Goal: Task Accomplishment & Management: Complete application form

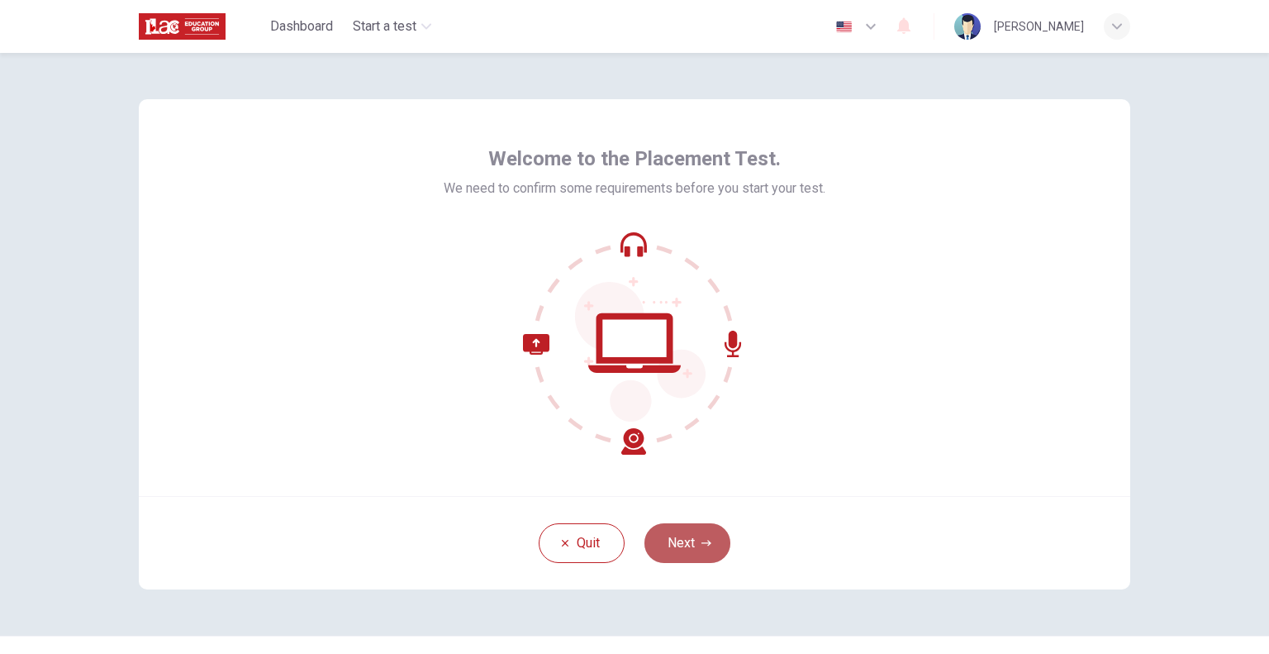
click at [674, 544] on button "Next" at bounding box center [687, 543] width 86 height 40
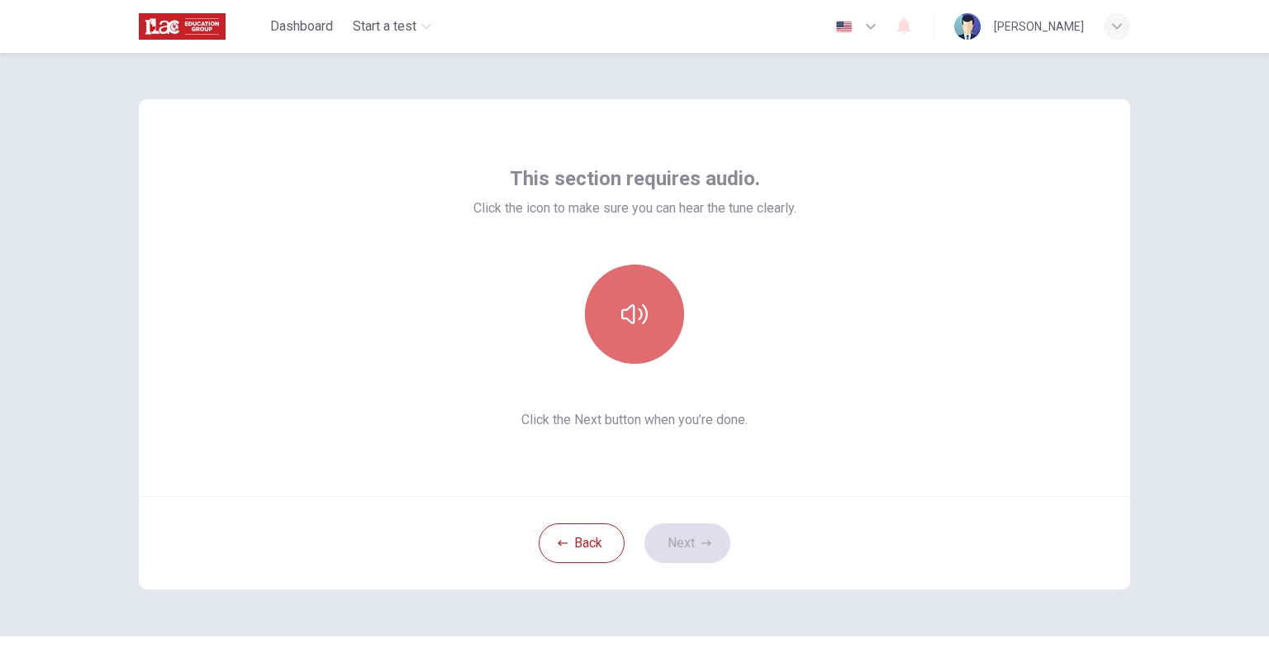
click at [636, 309] on icon "button" at bounding box center [634, 314] width 26 height 20
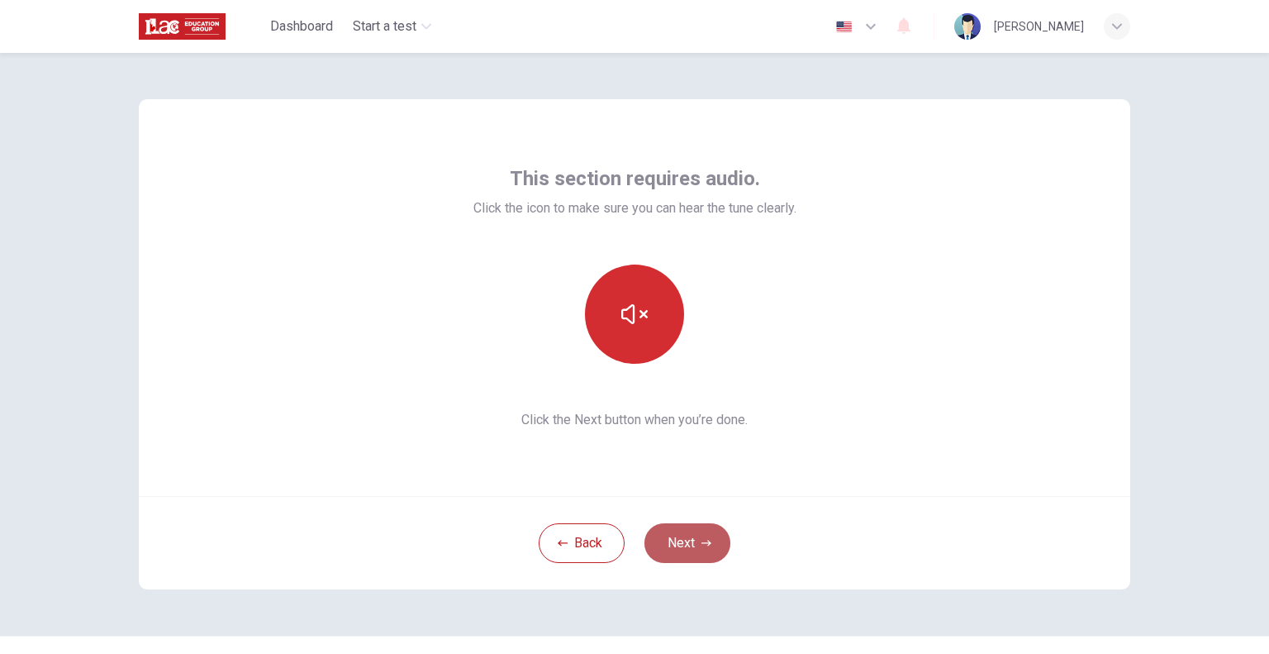
click at [693, 551] on button "Next" at bounding box center [687, 543] width 86 height 40
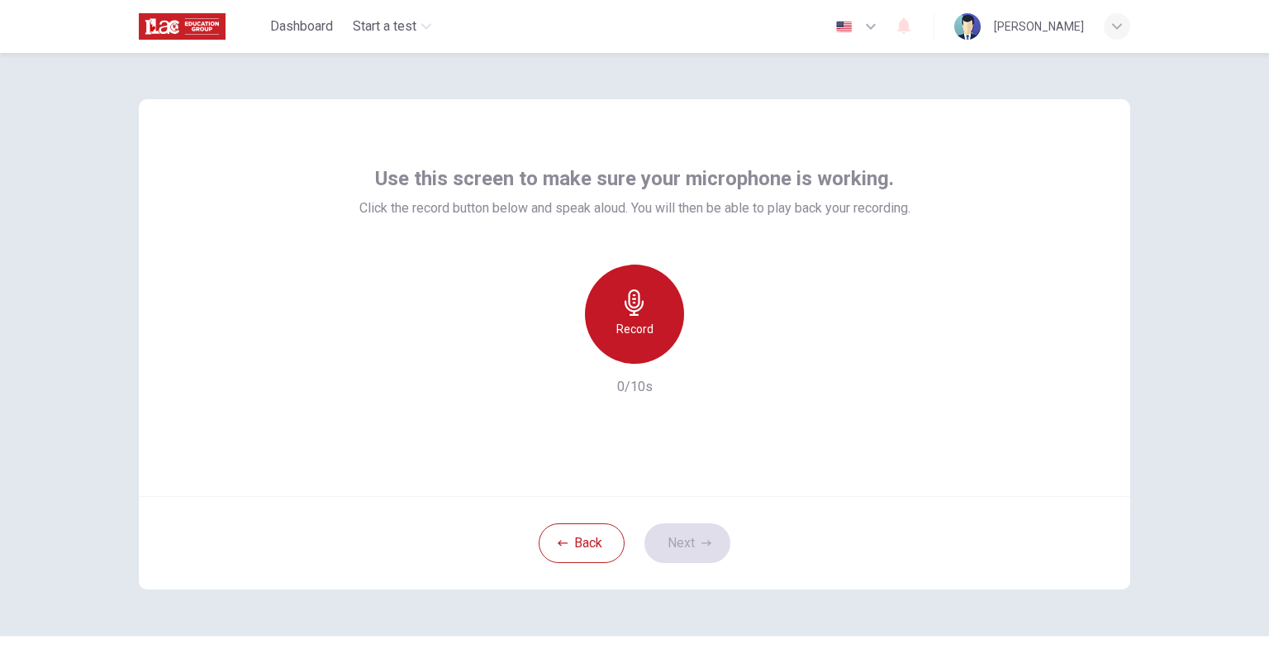
click at [630, 326] on h6 "Record" at bounding box center [634, 329] width 37 height 20
click at [644, 336] on div "Stop" at bounding box center [634, 313] width 99 height 99
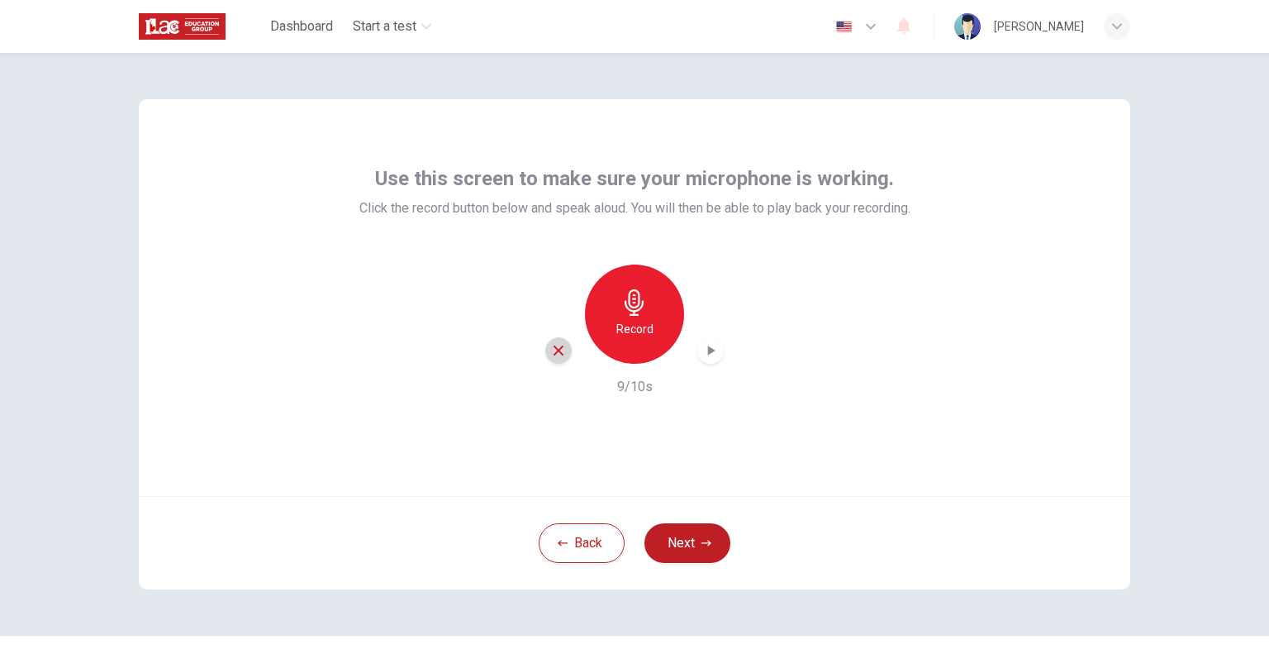
click at [551, 345] on icon "button" at bounding box center [558, 350] width 15 height 15
click at [575, 528] on button "Back" at bounding box center [582, 543] width 86 height 40
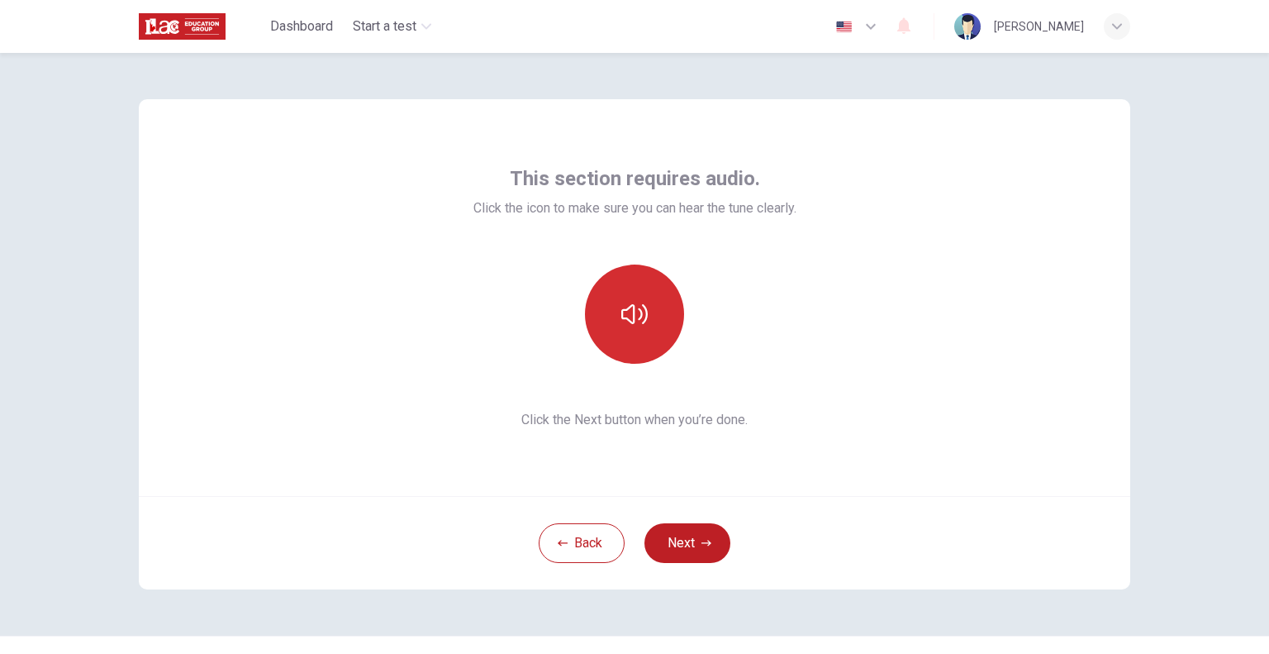
click at [630, 305] on icon "button" at bounding box center [634, 314] width 26 height 26
click at [629, 303] on icon "button" at bounding box center [634, 314] width 26 height 26
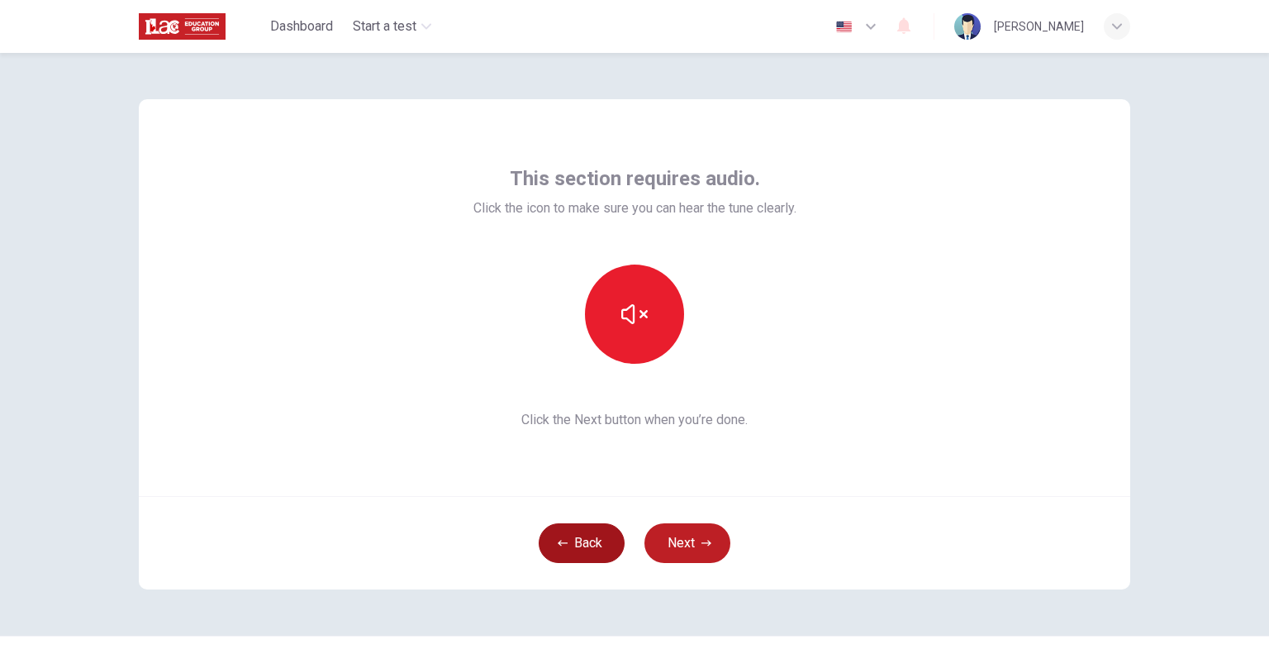
click at [595, 536] on button "Back" at bounding box center [582, 543] width 86 height 40
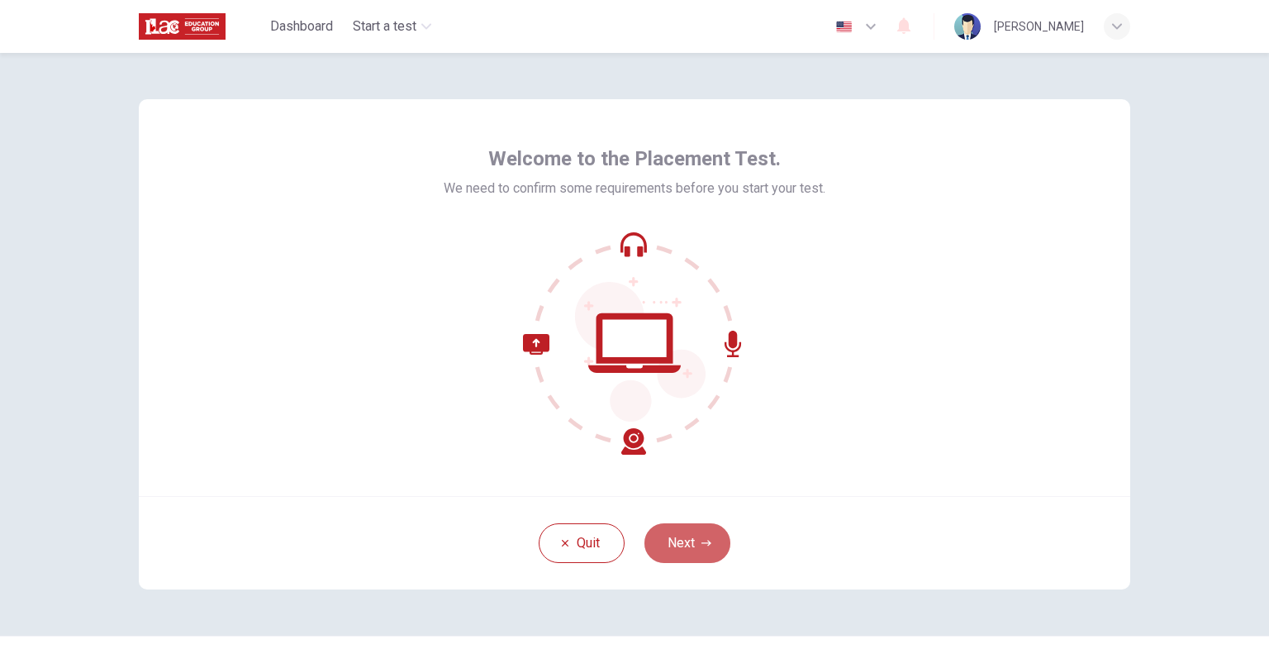
drag, startPoint x: 689, startPoint y: 544, endPoint x: 725, endPoint y: 556, distance: 38.1
click at [725, 556] on div "Quit Next" at bounding box center [634, 542] width 991 height 93
click at [688, 537] on button "Next" at bounding box center [687, 543] width 86 height 40
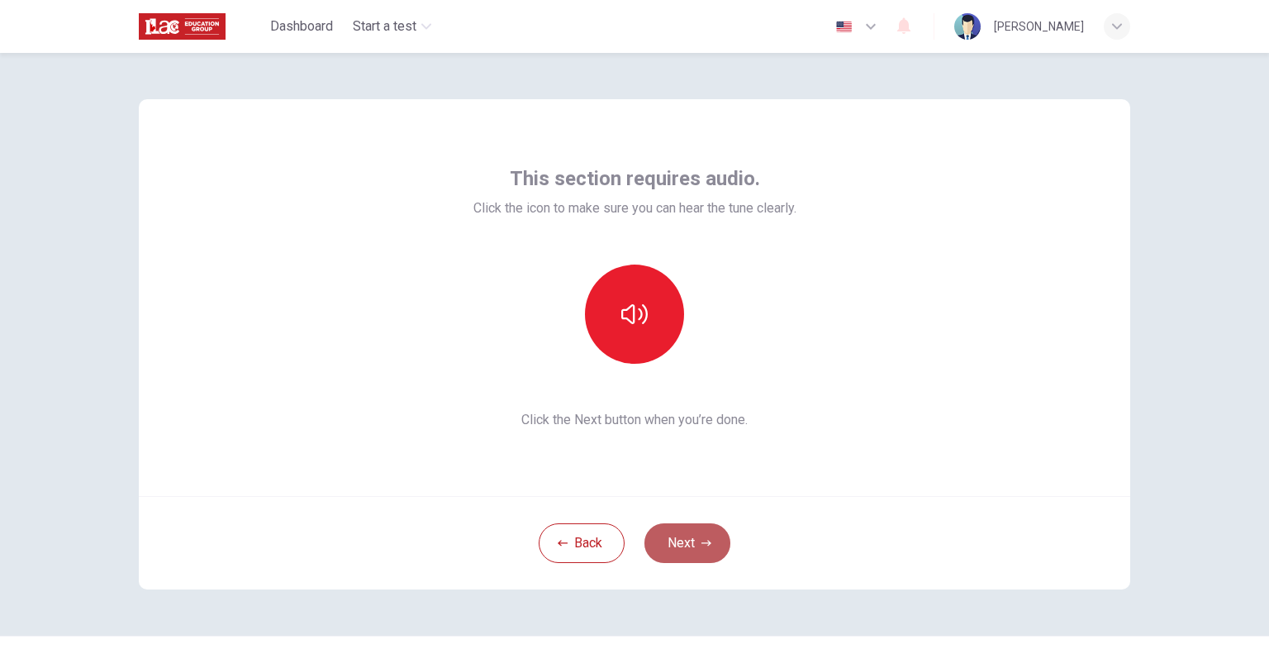
click at [688, 544] on button "Next" at bounding box center [687, 543] width 86 height 40
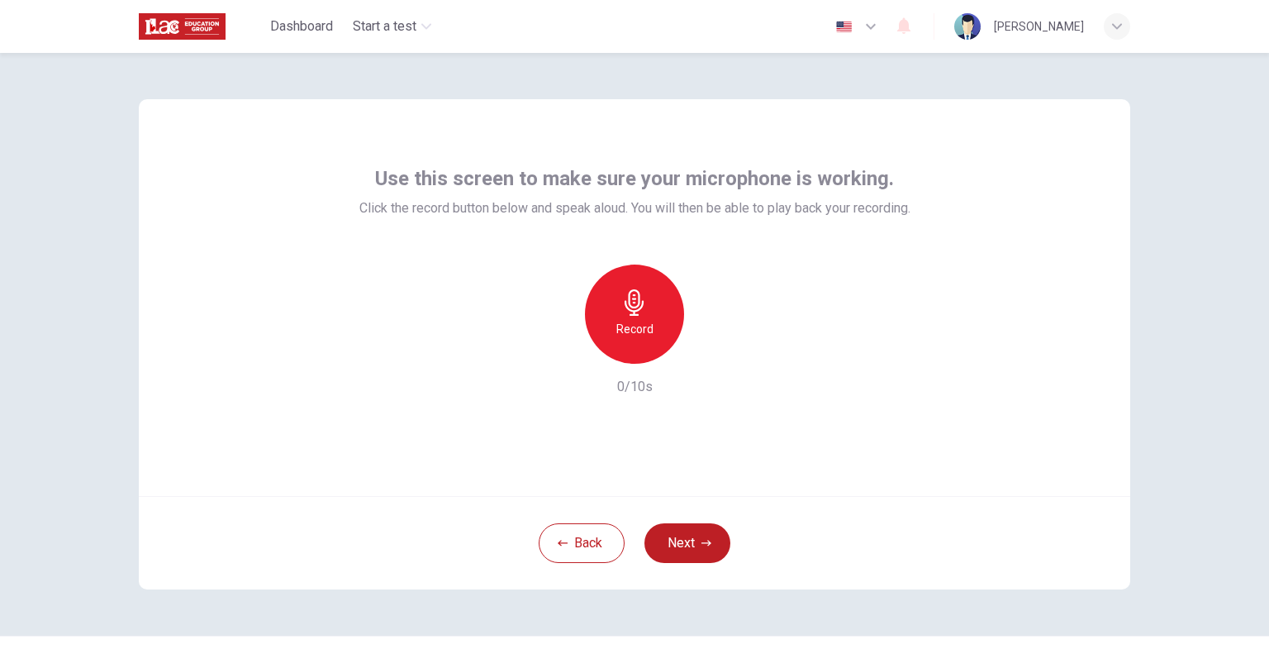
click at [657, 332] on div "Record" at bounding box center [634, 313] width 99 height 99
click at [697, 349] on div "button" at bounding box center [710, 350] width 26 height 26
click at [691, 530] on button "Next" at bounding box center [687, 543] width 86 height 40
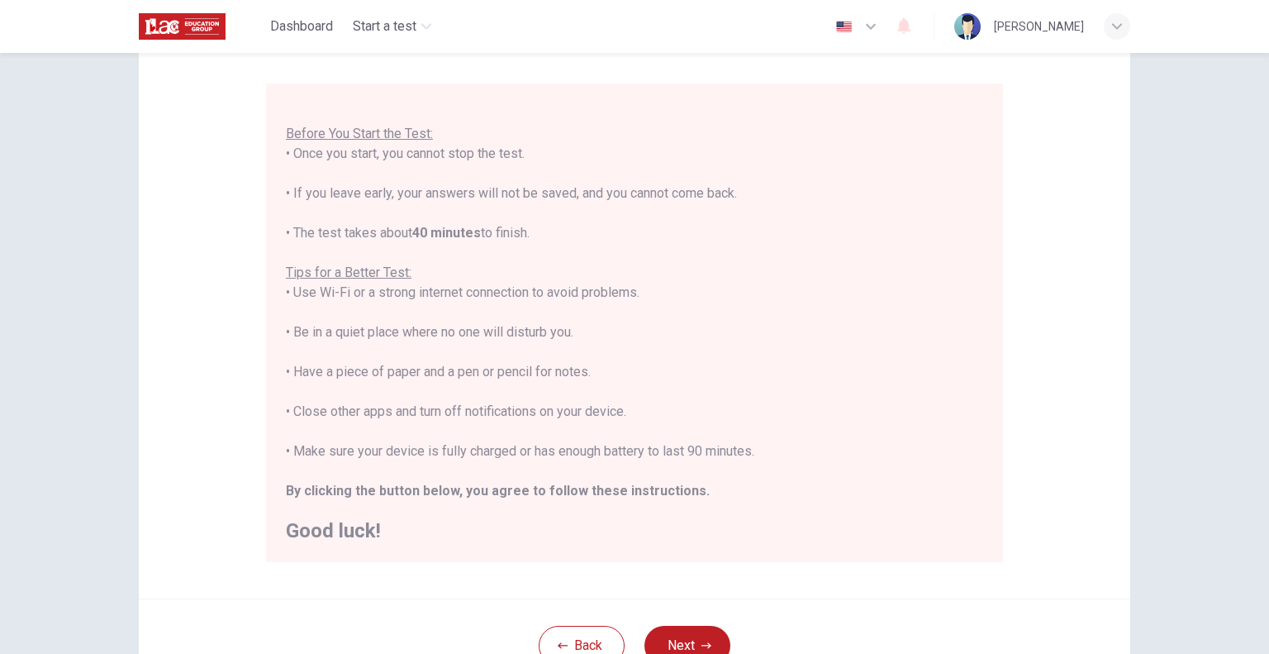
scroll to position [165, 0]
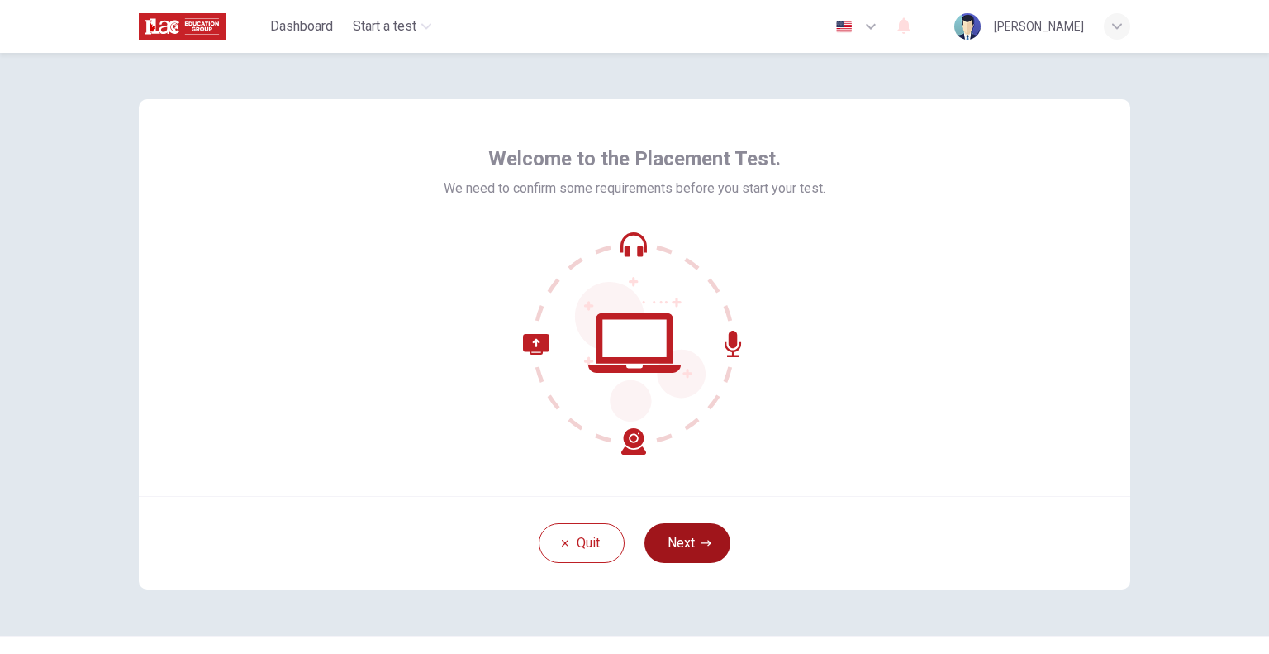
click at [705, 541] on icon "button" at bounding box center [706, 543] width 10 height 10
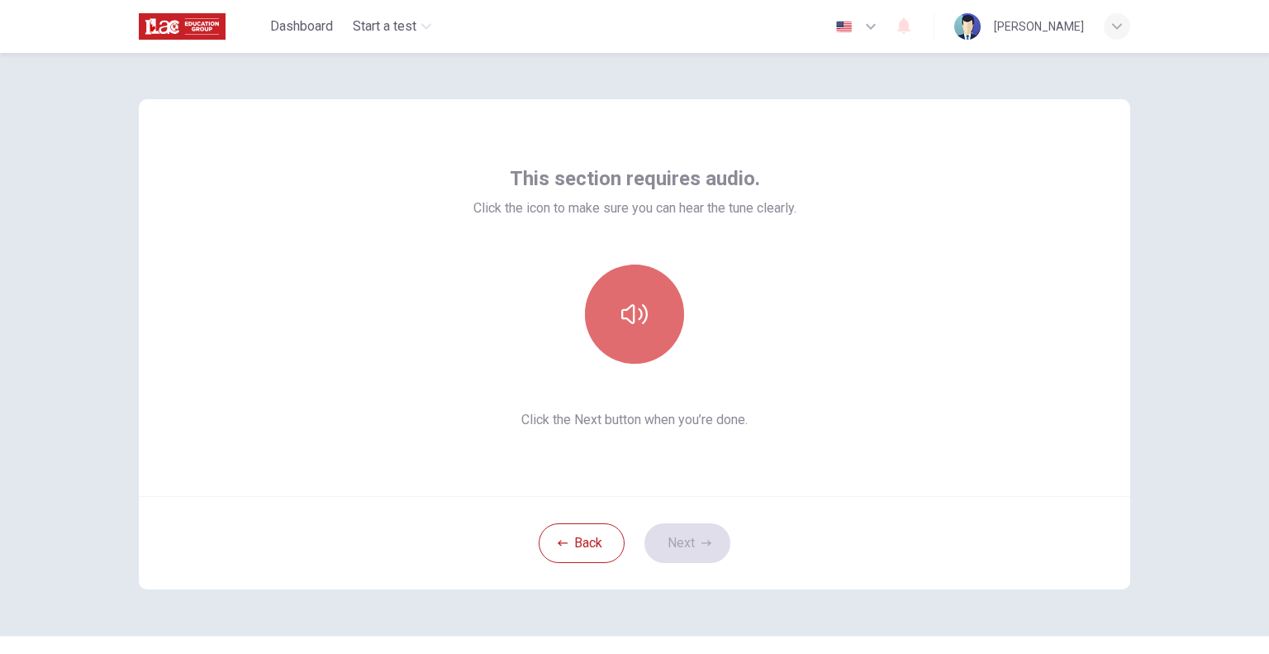
click at [642, 312] on icon "button" at bounding box center [634, 314] width 26 height 20
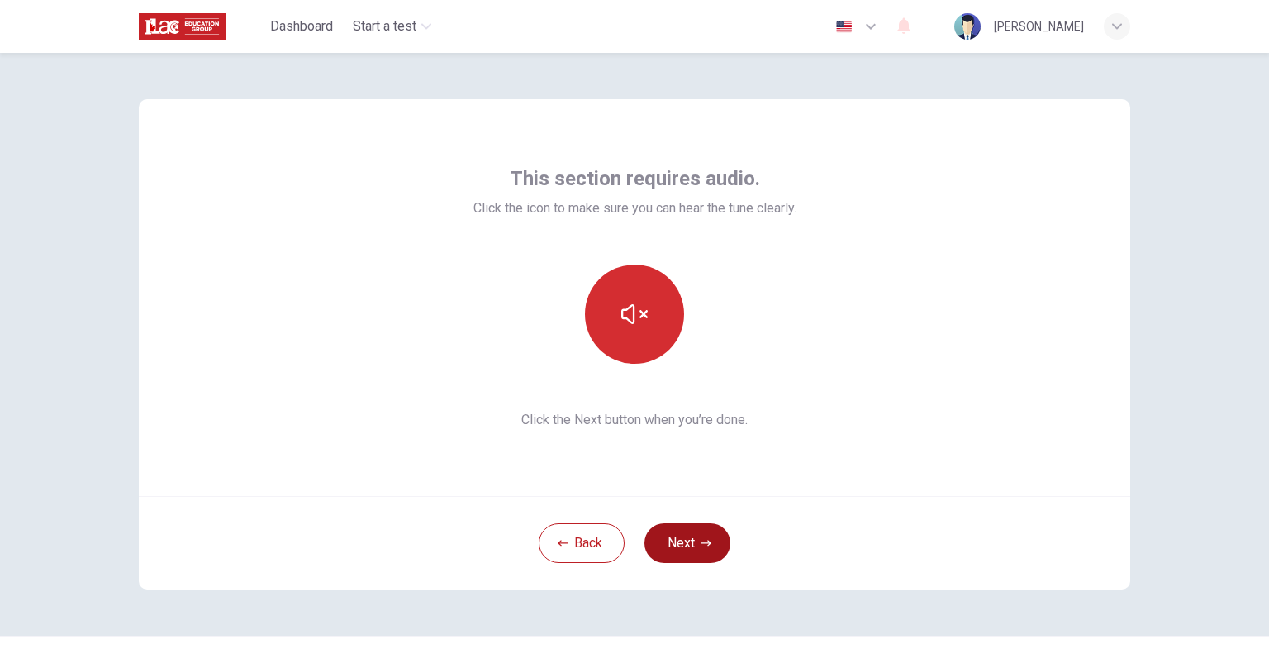
click at [710, 530] on button "Next" at bounding box center [687, 543] width 86 height 40
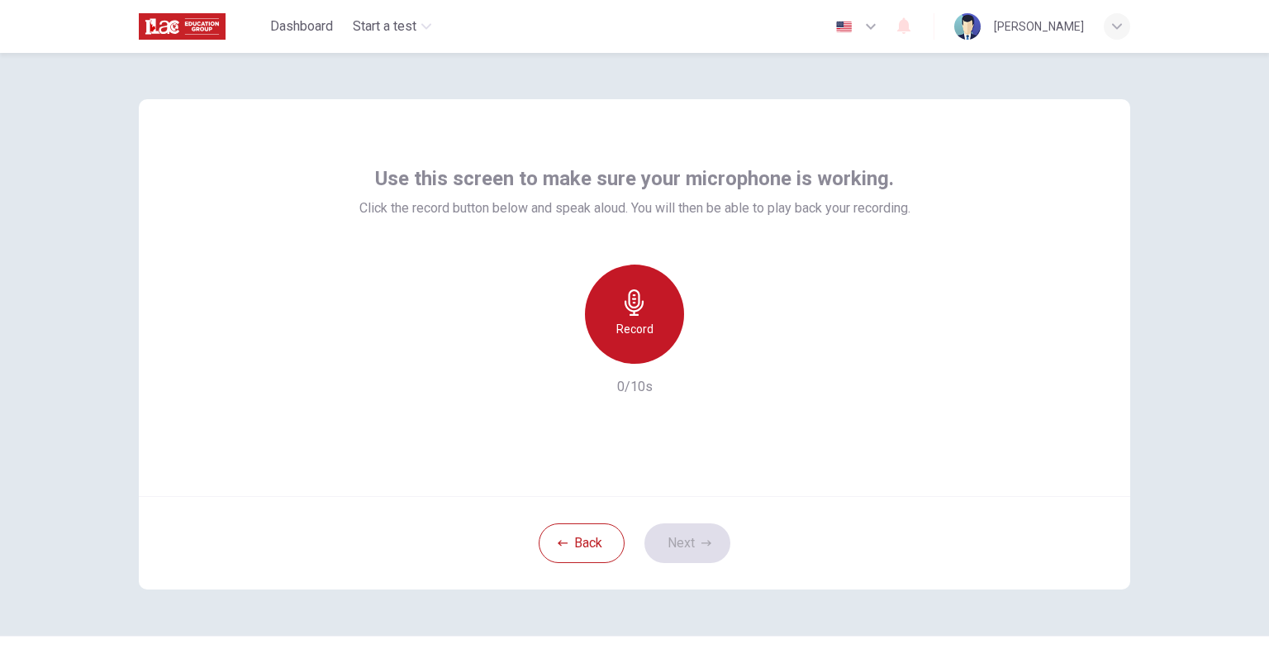
click at [658, 320] on div "Record" at bounding box center [634, 313] width 99 height 99
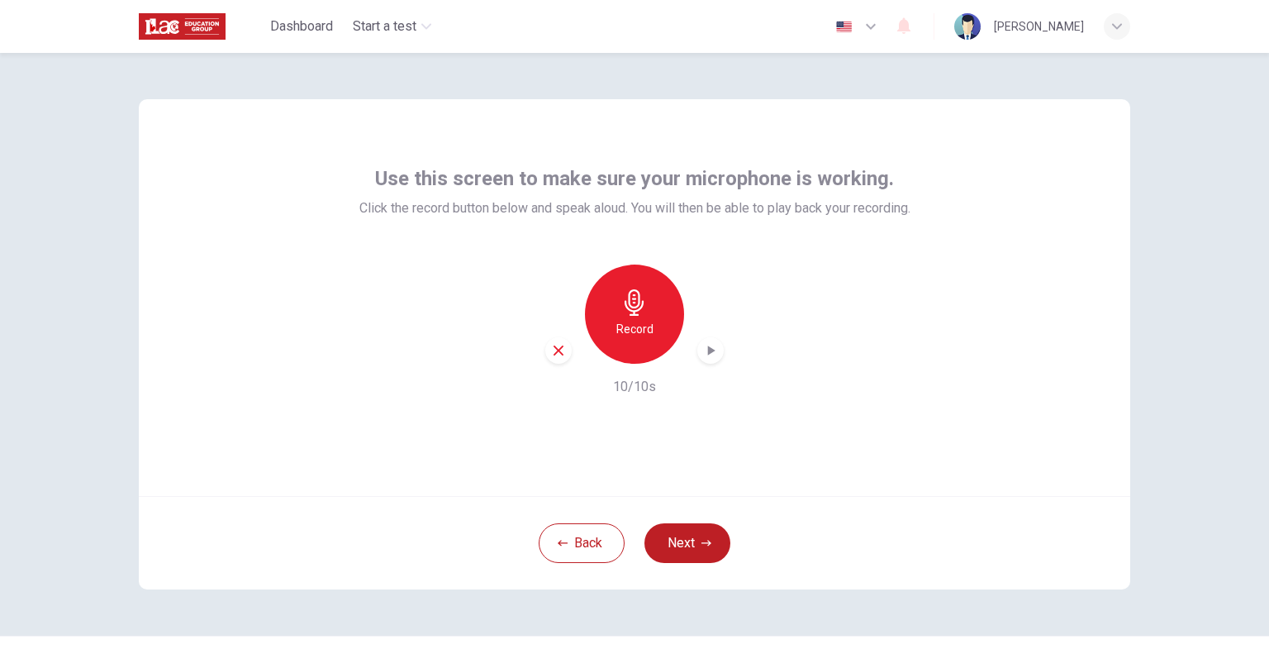
click at [712, 360] on div "button" at bounding box center [710, 350] width 26 height 26
click at [707, 528] on button "Next" at bounding box center [687, 543] width 86 height 40
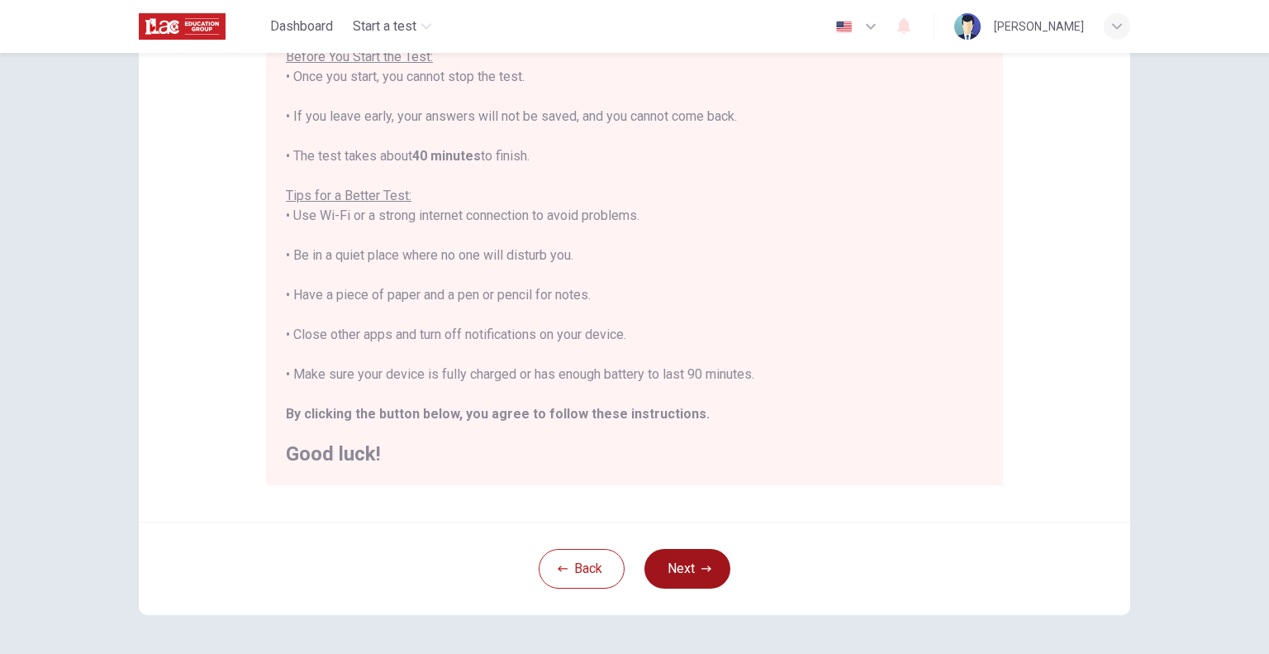
scroll to position [264, 0]
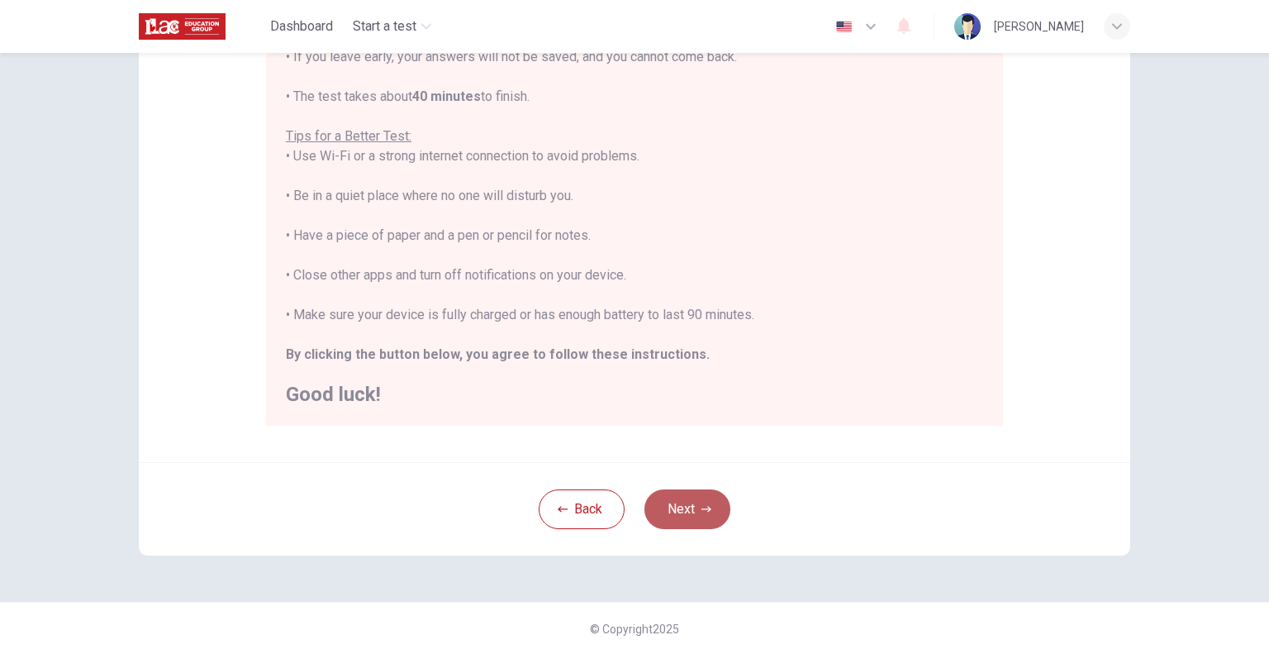
click at [715, 517] on button "Next" at bounding box center [687, 509] width 86 height 40
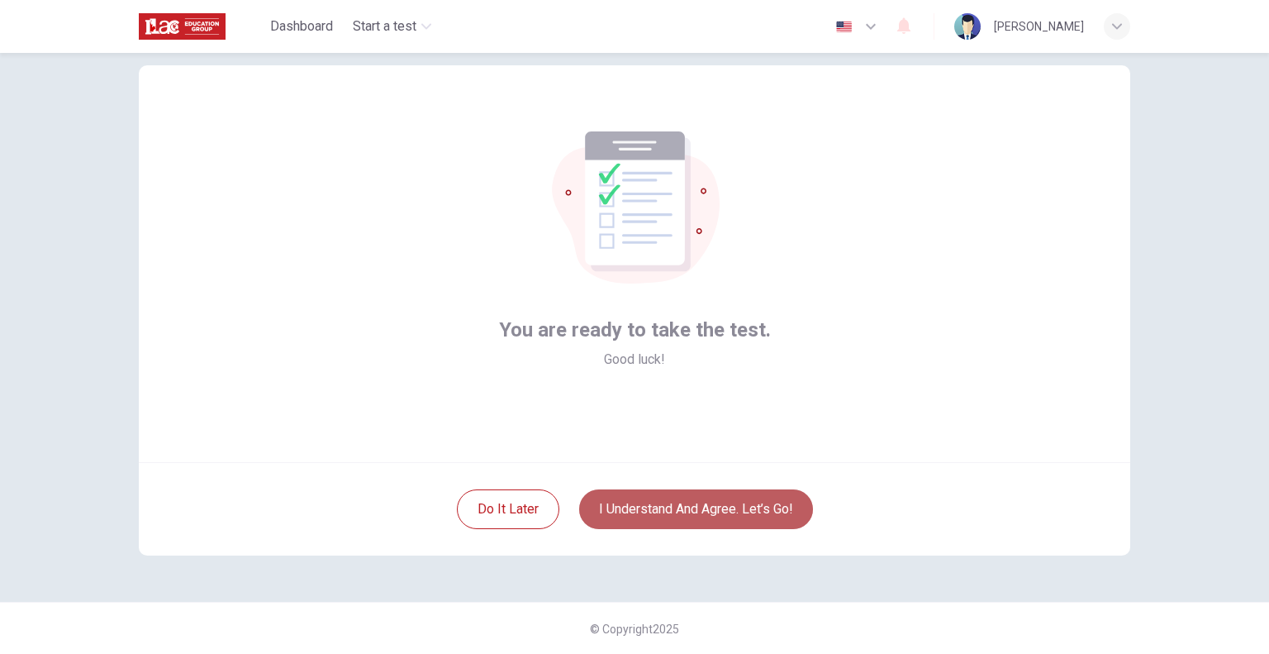
click at [673, 511] on button "I understand and agree. Let’s go!" at bounding box center [696, 509] width 234 height 40
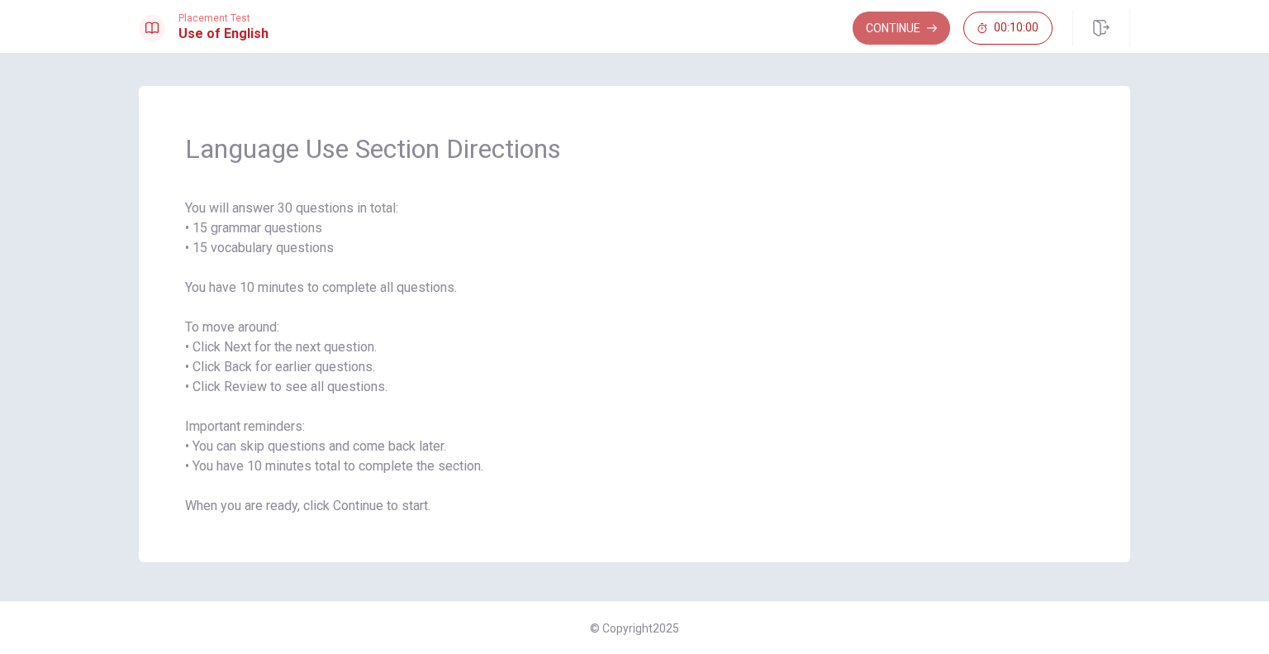
click at [902, 36] on button "Continue" at bounding box center [901, 28] width 97 height 33
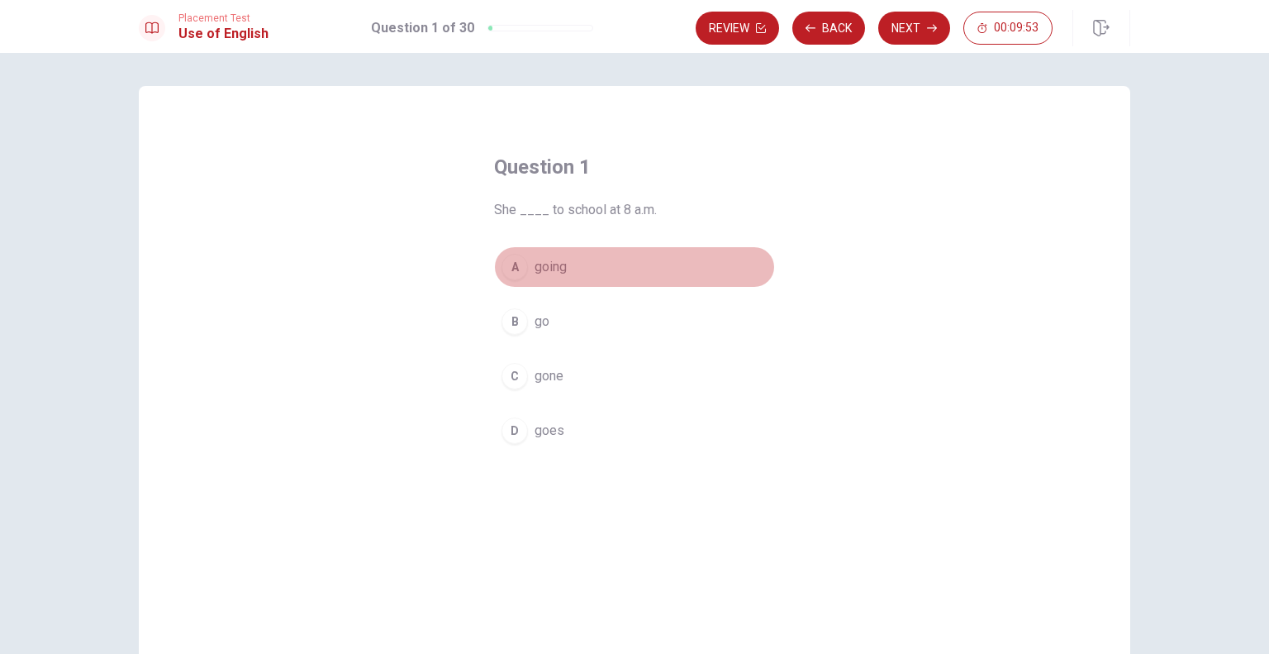
click at [523, 273] on button "A going" at bounding box center [634, 266] width 281 height 41
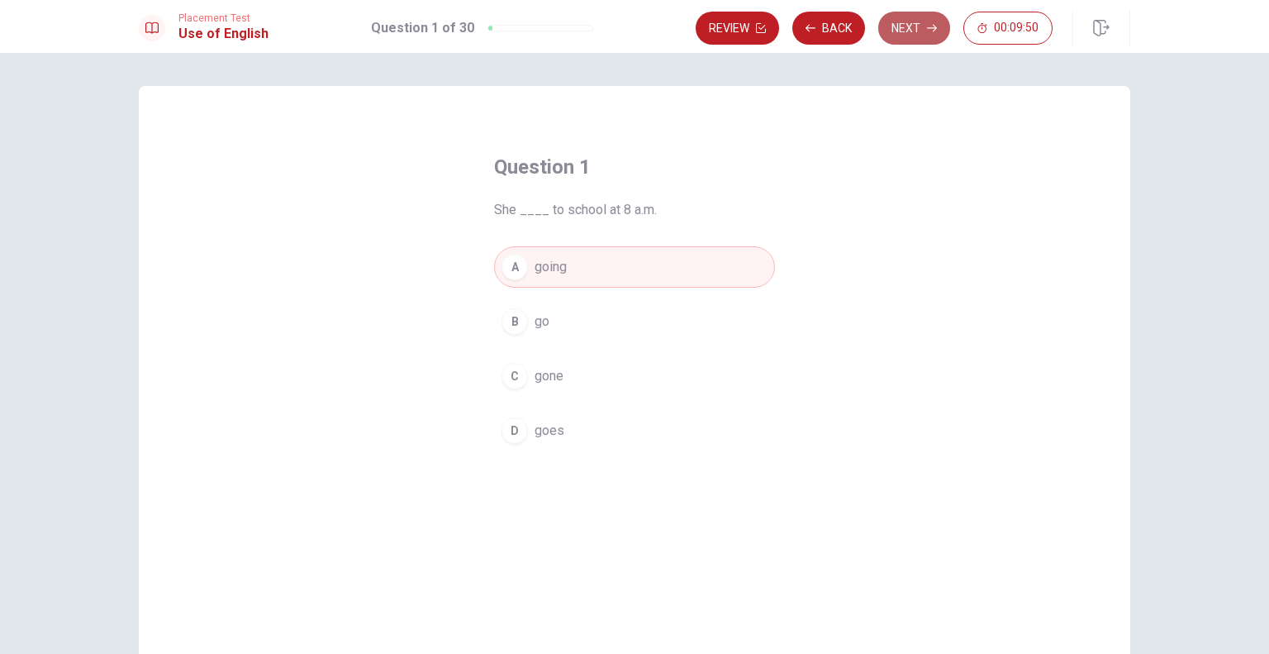
click at [932, 36] on button "Next" at bounding box center [914, 28] width 72 height 33
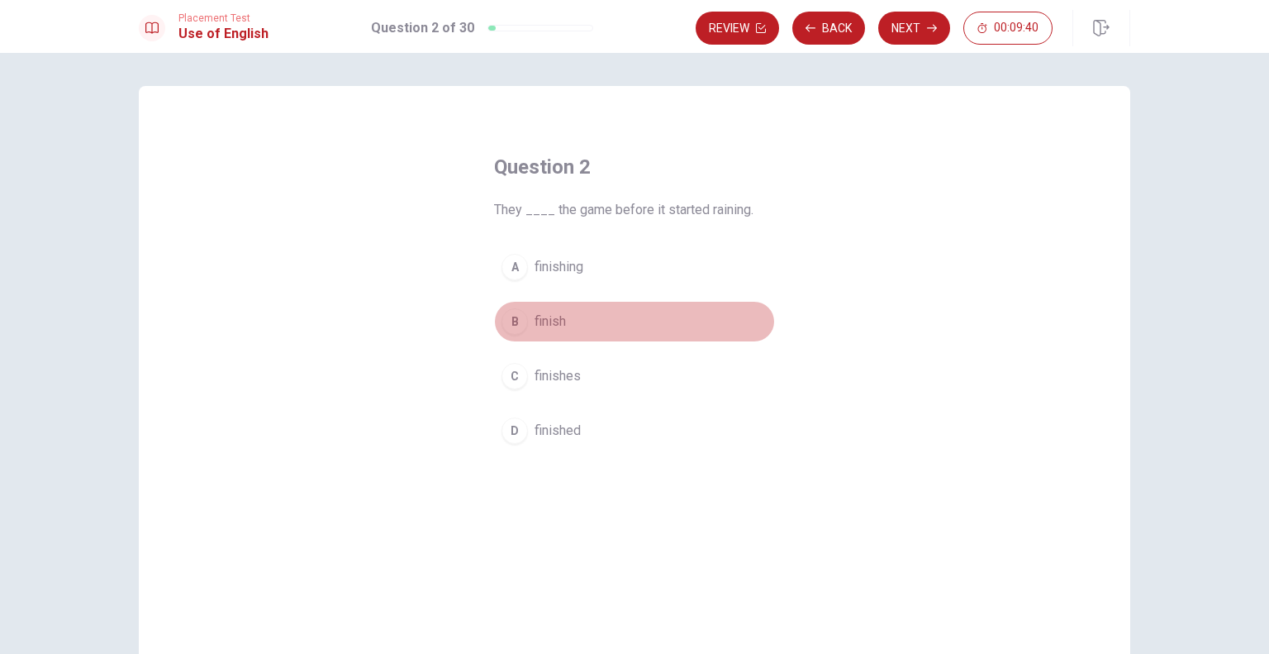
click at [512, 325] on div "B" at bounding box center [515, 321] width 26 height 26
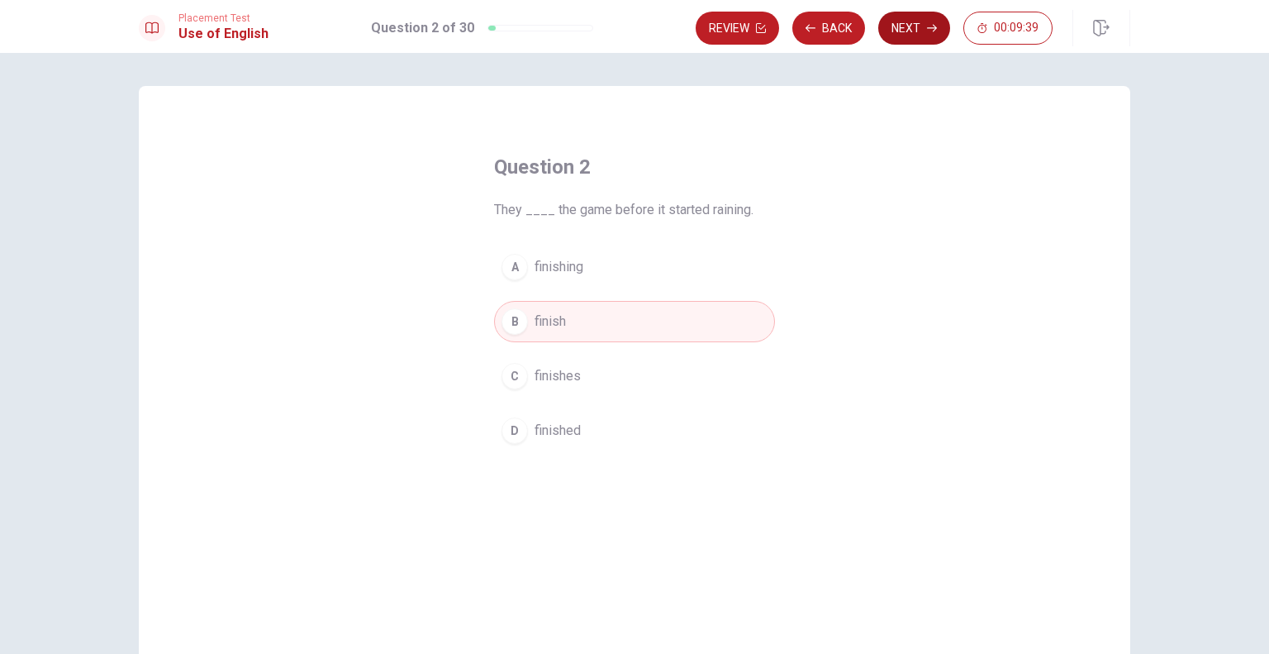
click at [892, 32] on button "Next" at bounding box center [914, 28] width 72 height 33
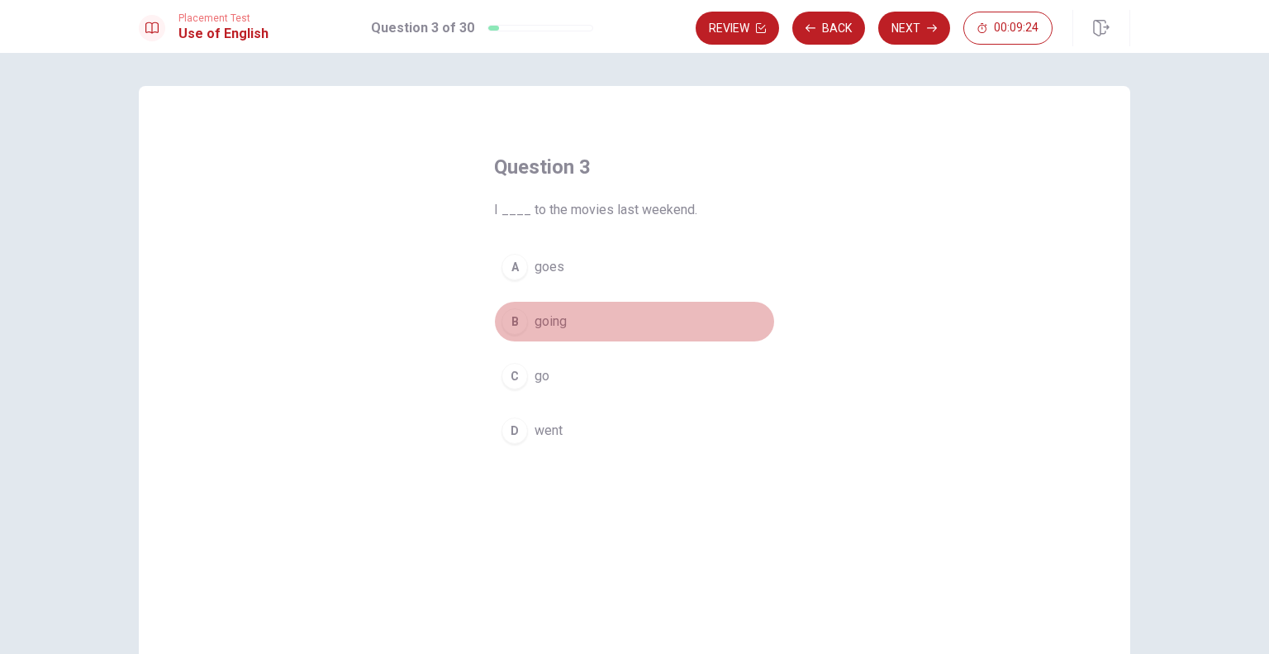
click at [520, 316] on div "B" at bounding box center [515, 321] width 26 height 26
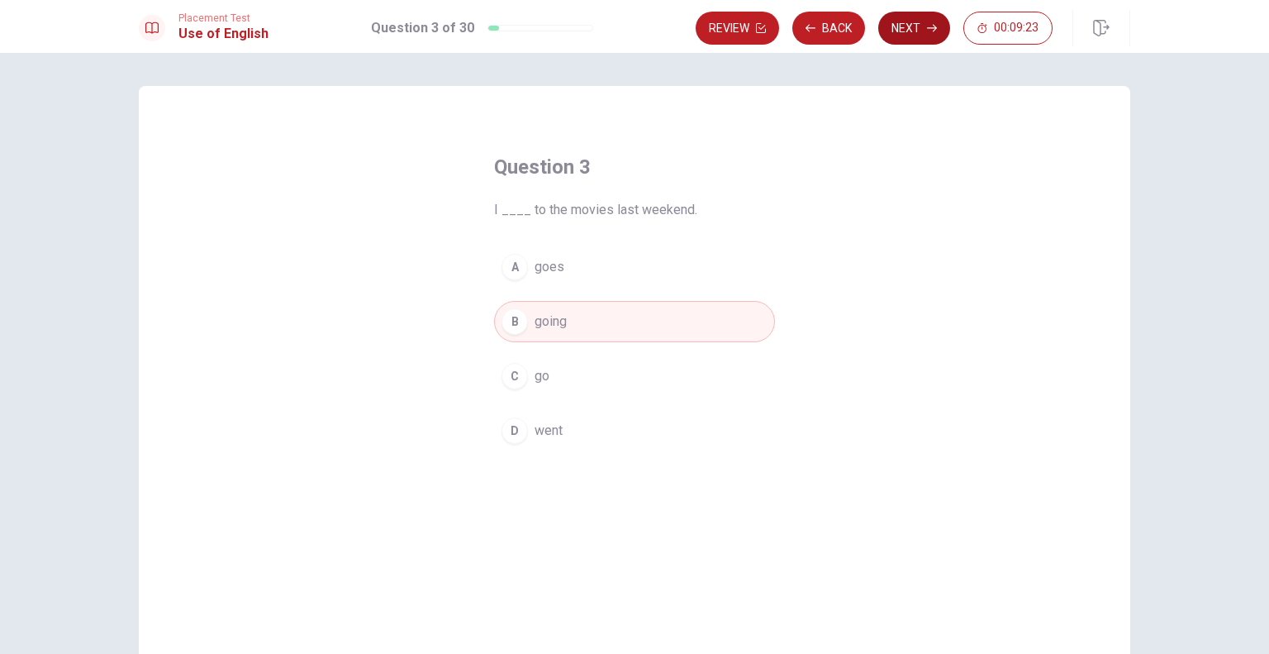
click at [919, 41] on button "Next" at bounding box center [914, 28] width 72 height 33
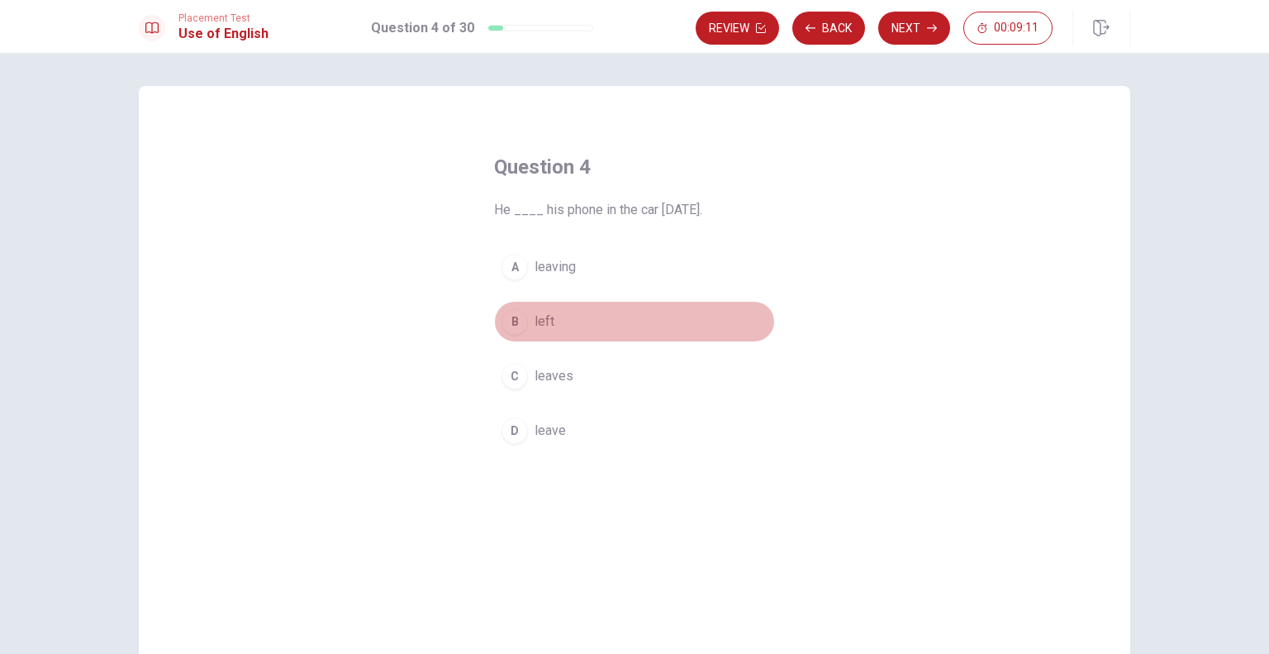
click at [519, 316] on div "B" at bounding box center [515, 321] width 26 height 26
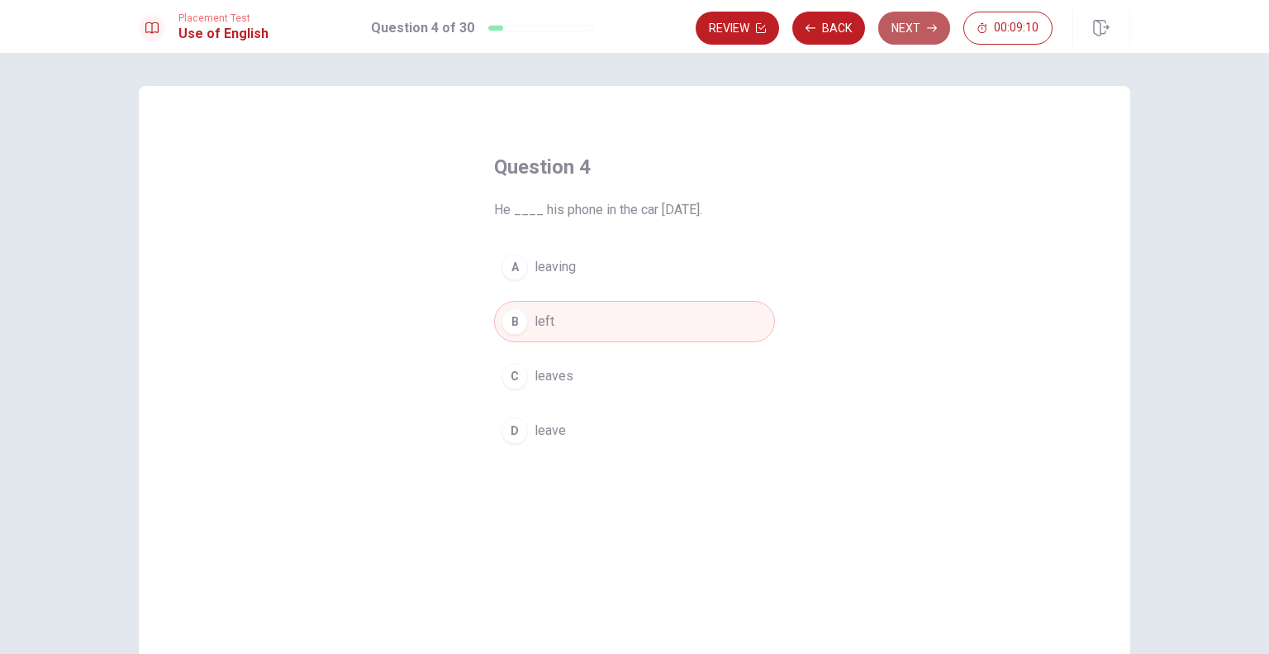
click at [893, 17] on button "Next" at bounding box center [914, 28] width 72 height 33
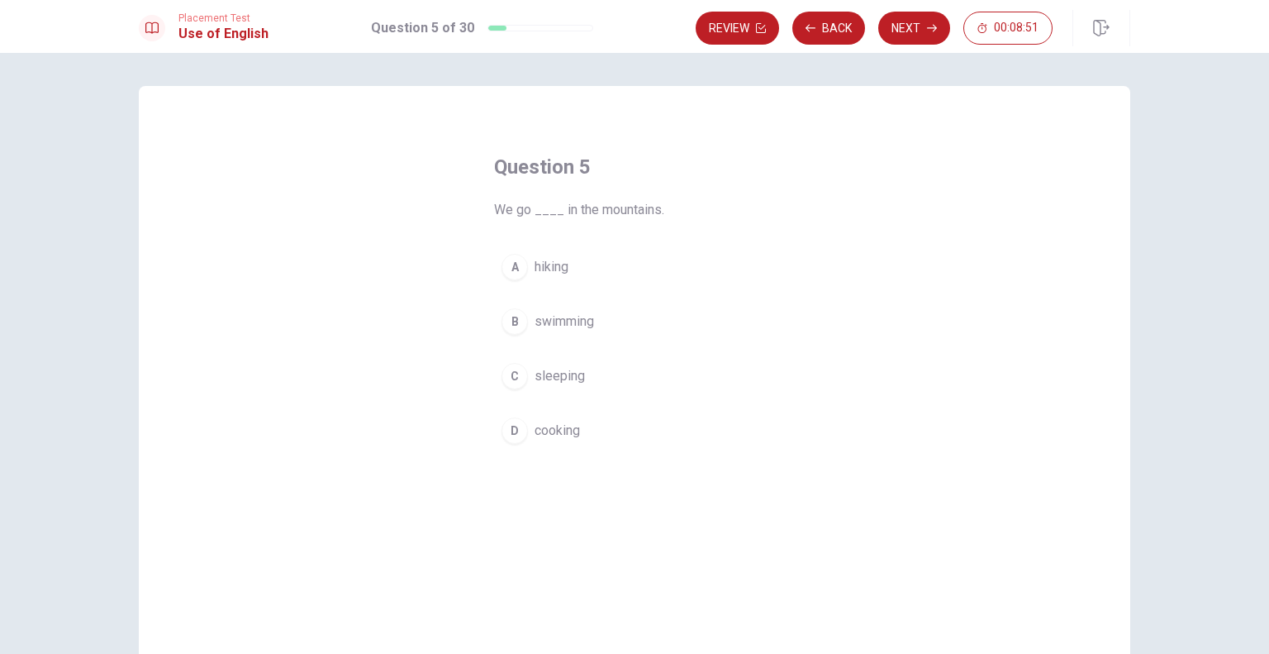
click at [527, 280] on button "A hiking" at bounding box center [634, 266] width 281 height 41
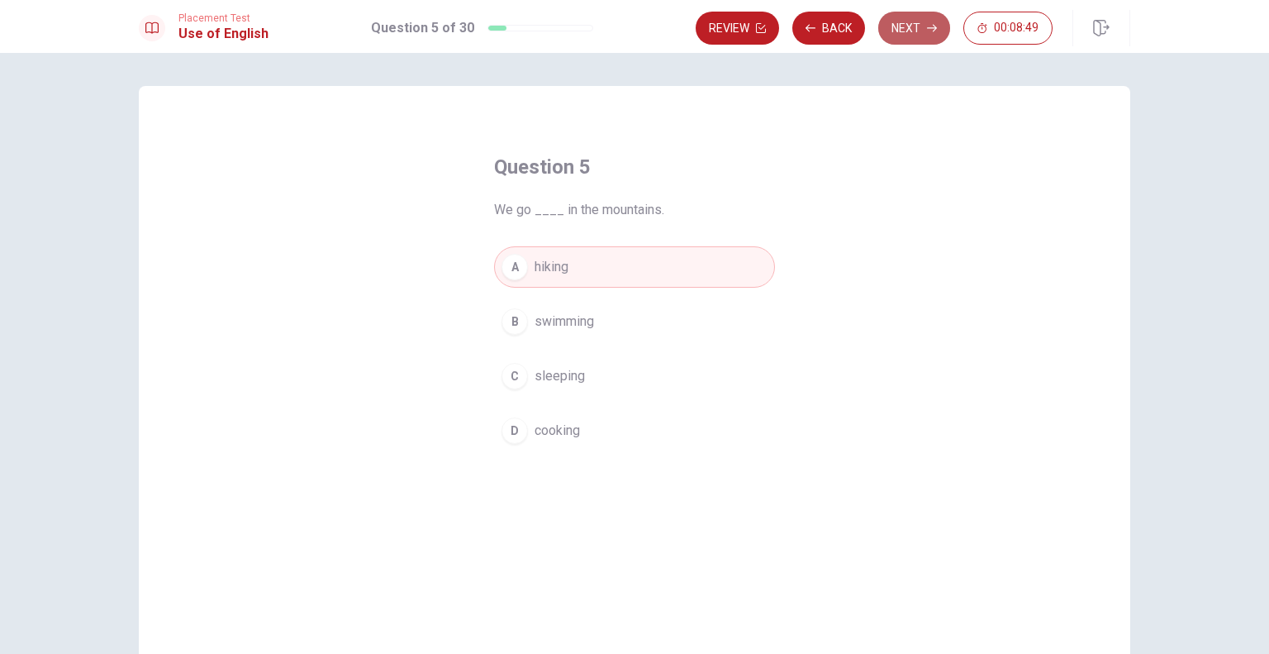
click at [912, 20] on button "Next" at bounding box center [914, 28] width 72 height 33
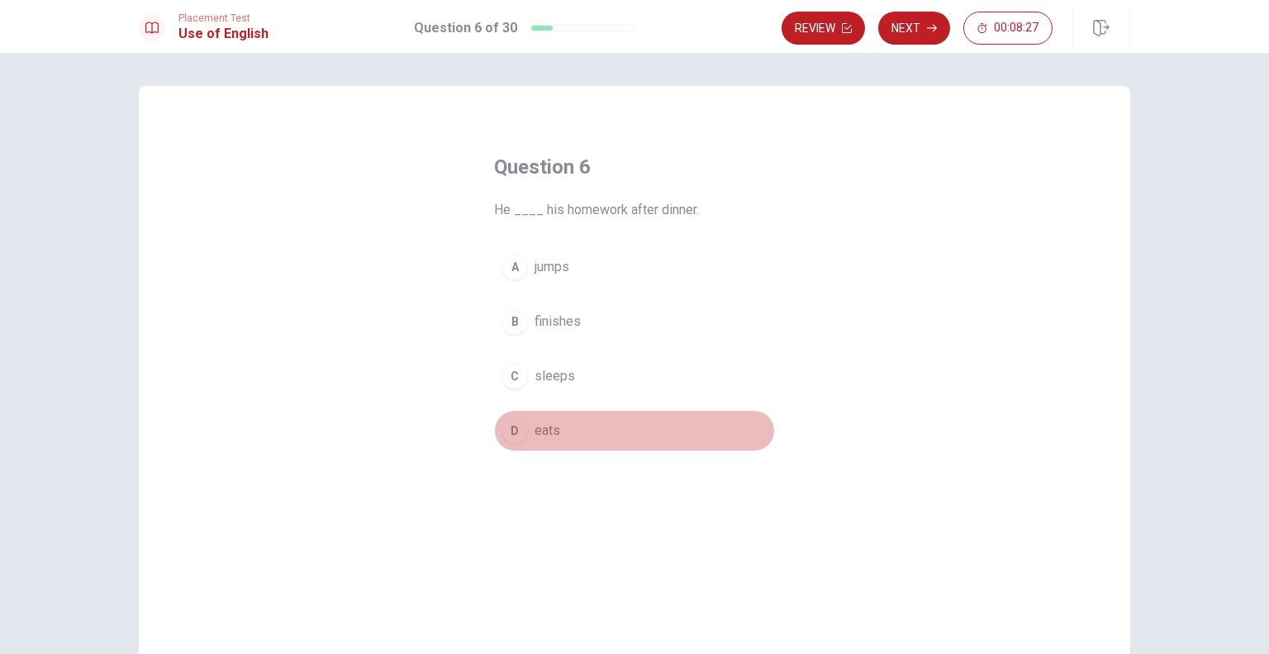
click at [516, 420] on div "D" at bounding box center [515, 430] width 26 height 26
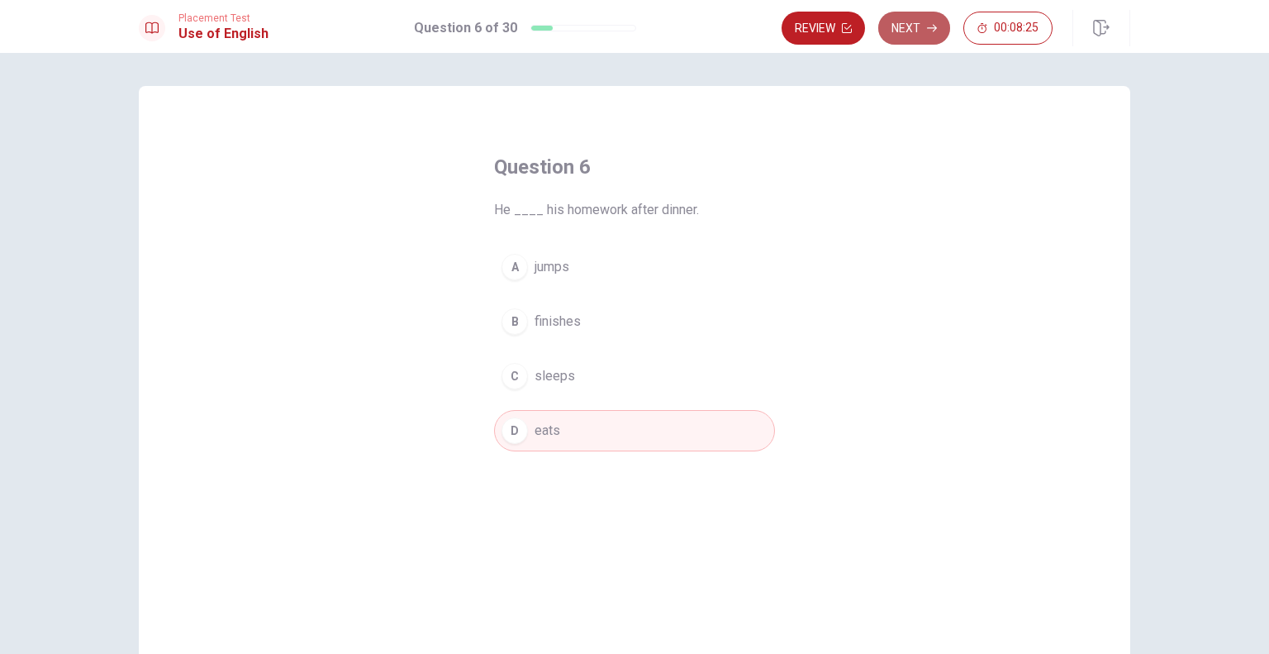
click at [917, 36] on button "Next" at bounding box center [914, 28] width 72 height 33
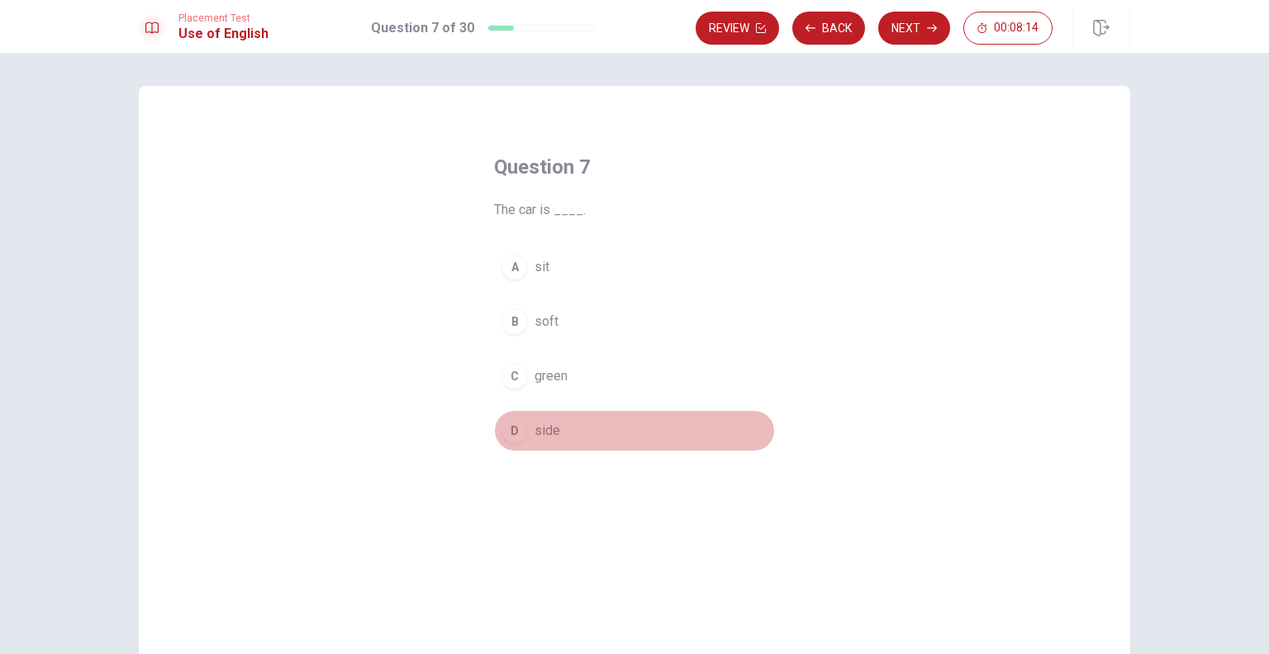
click at [511, 421] on div "D" at bounding box center [515, 430] width 26 height 26
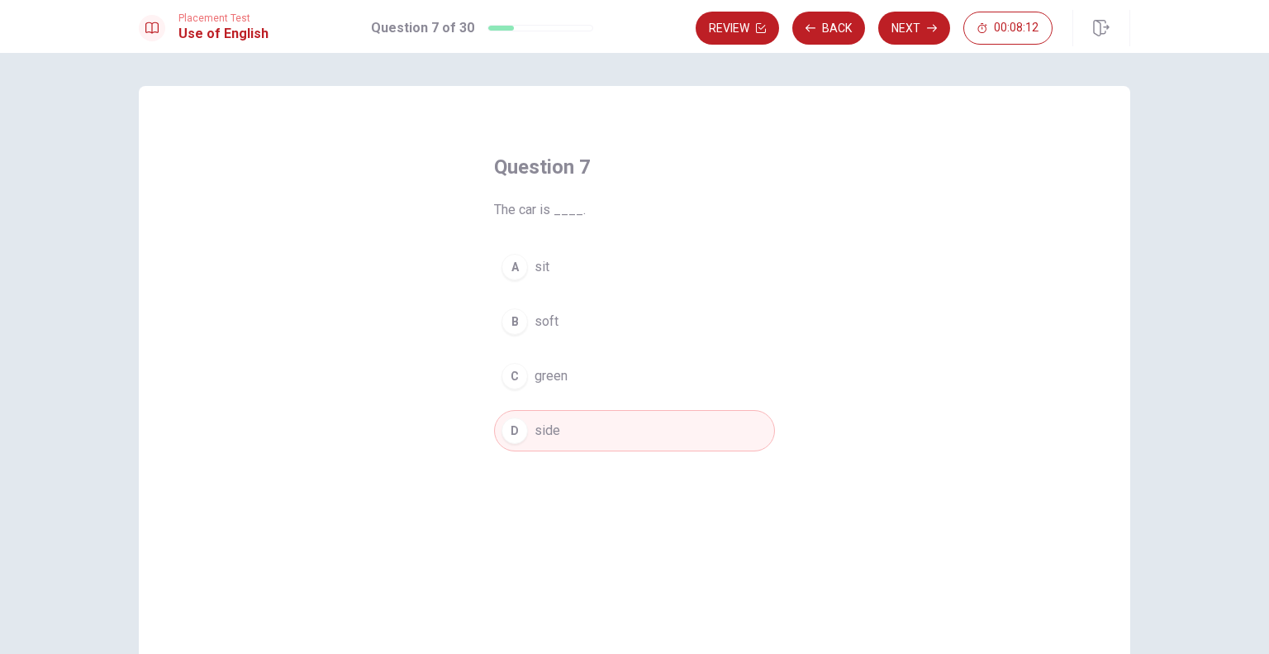
click at [525, 278] on button "A sit" at bounding box center [634, 266] width 281 height 41
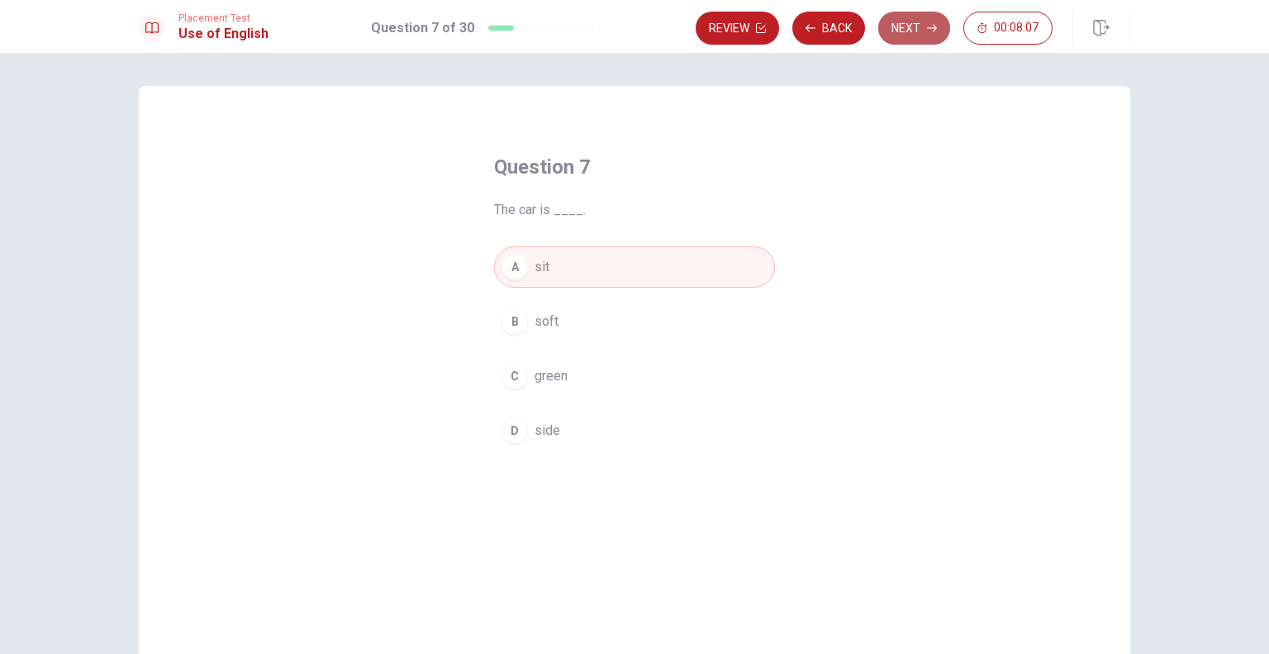
click at [925, 31] on button "Next" at bounding box center [914, 28] width 72 height 33
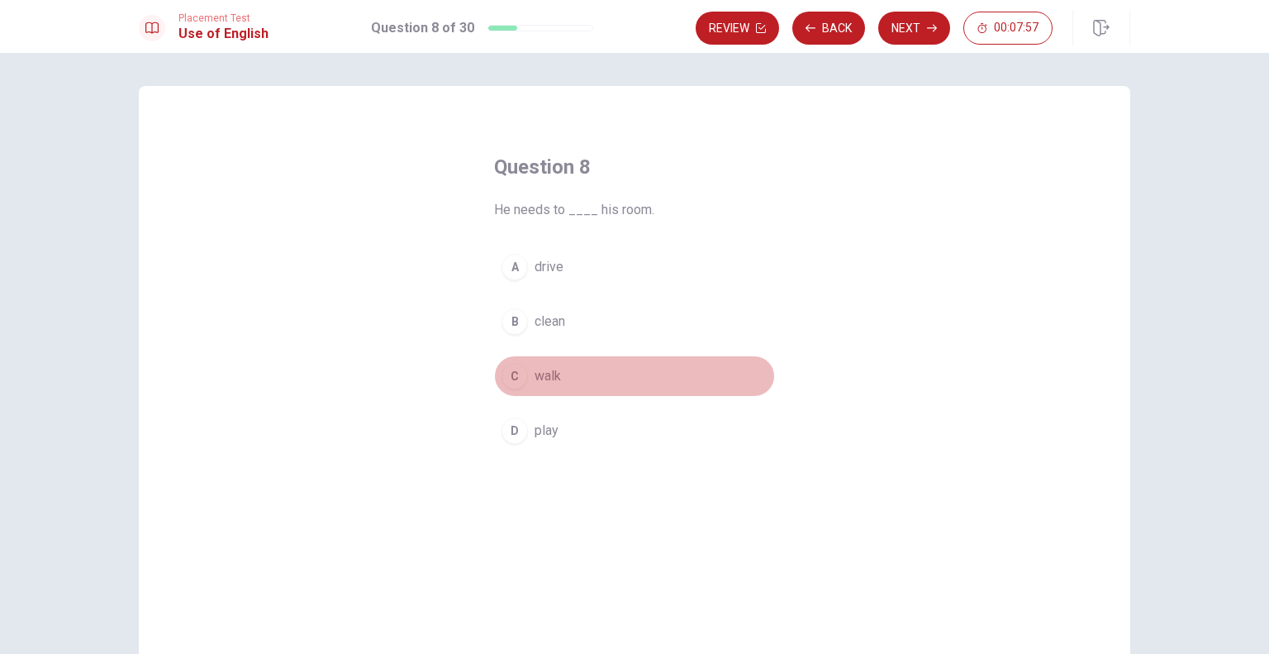
click at [517, 378] on div "C" at bounding box center [515, 376] width 26 height 26
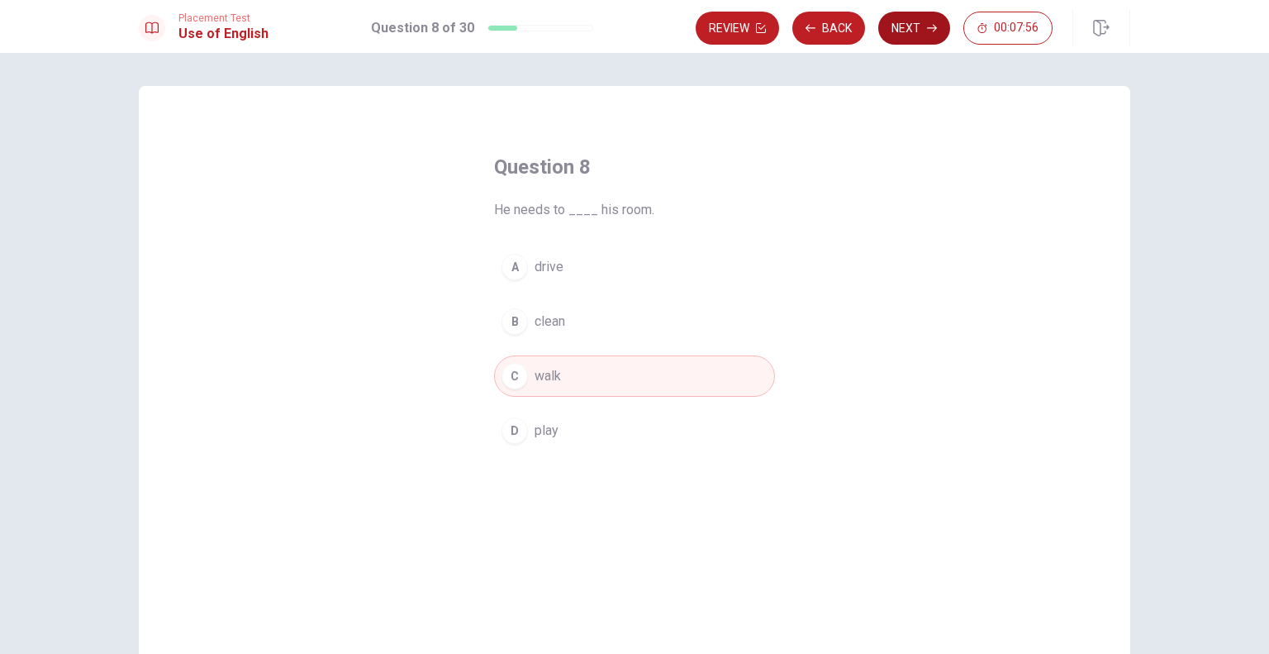
click at [938, 35] on button "Next" at bounding box center [914, 28] width 72 height 33
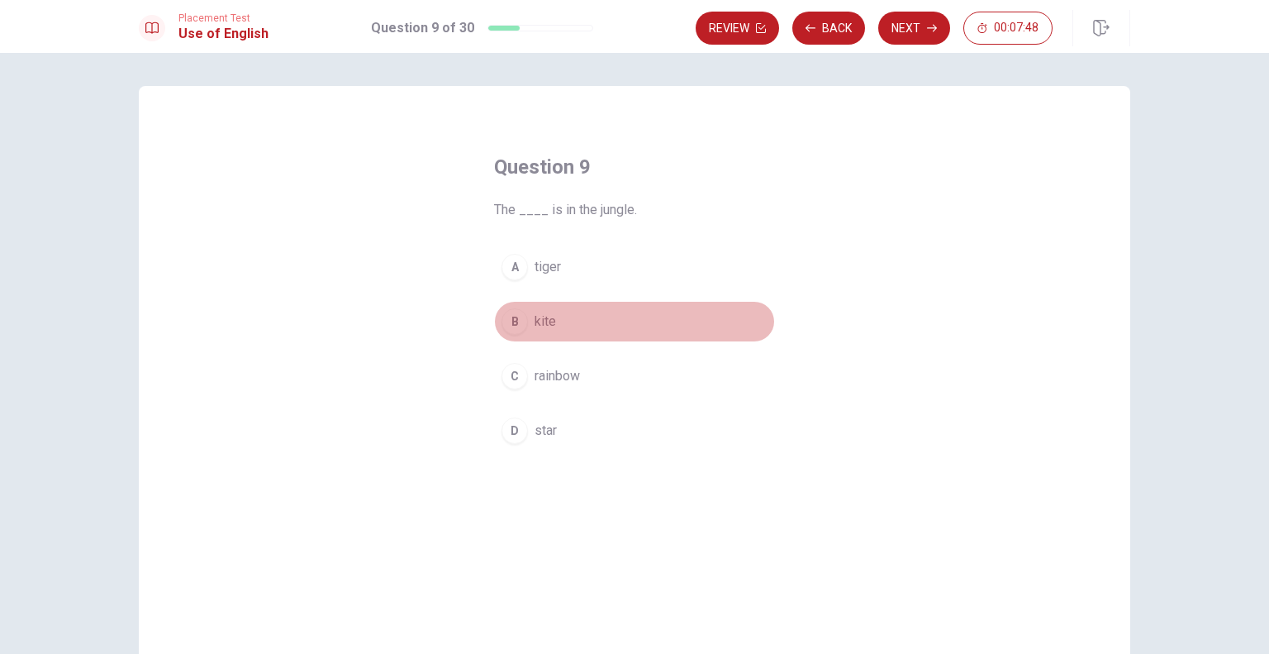
click at [519, 328] on div "B" at bounding box center [515, 321] width 26 height 26
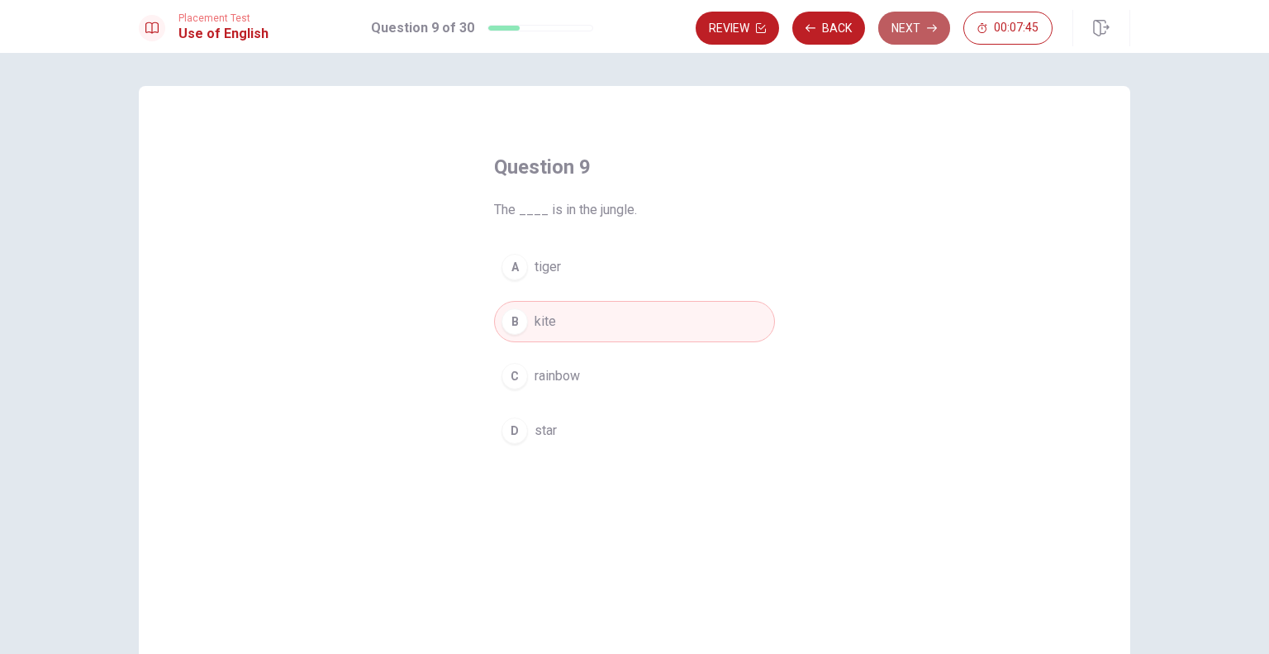
click at [902, 43] on button "Next" at bounding box center [914, 28] width 72 height 33
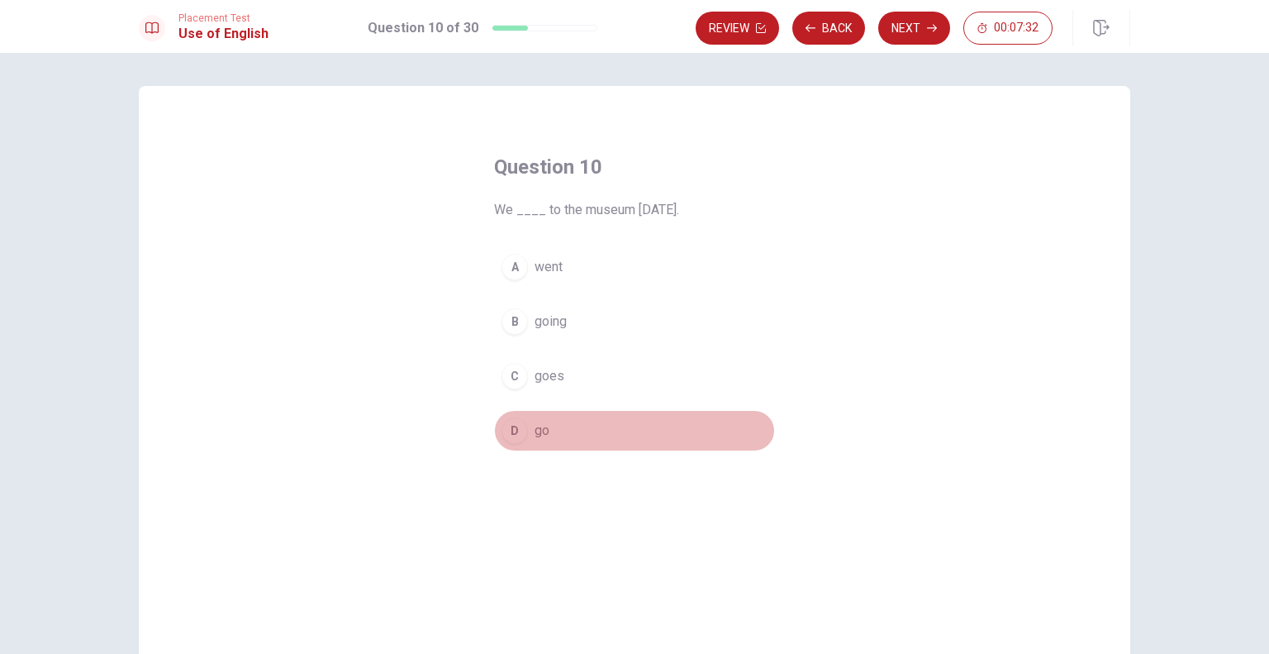
click at [515, 416] on button "D go" at bounding box center [634, 430] width 281 height 41
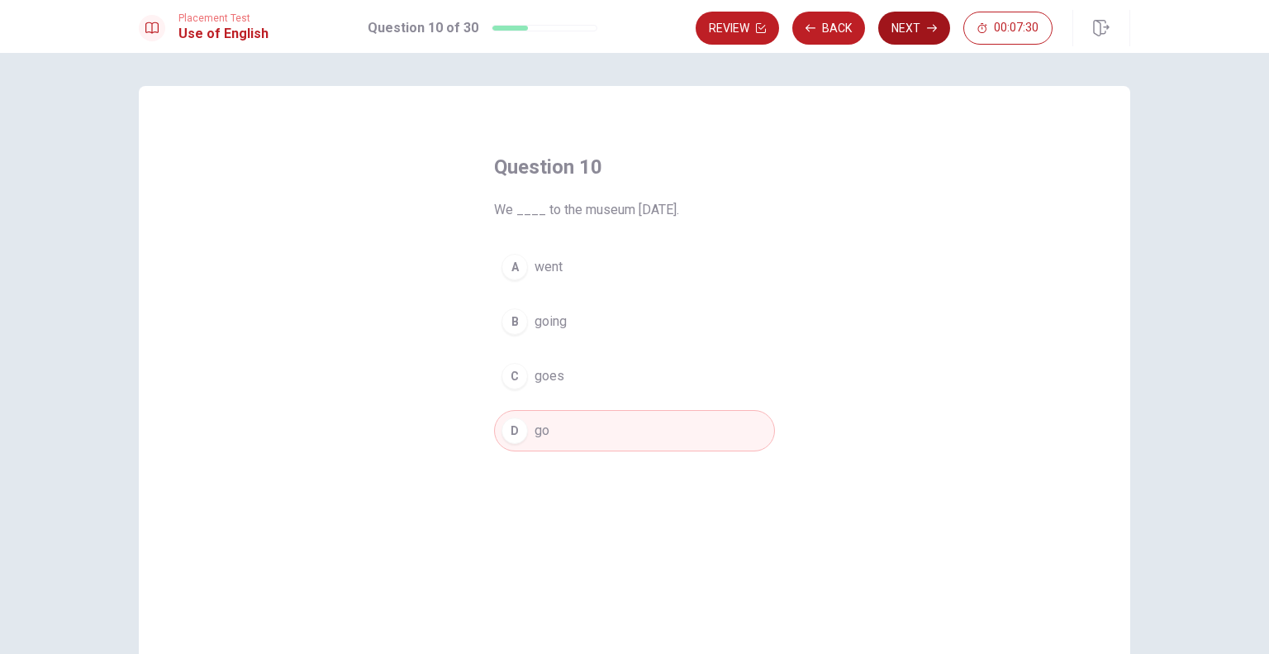
click at [930, 42] on button "Next" at bounding box center [914, 28] width 72 height 33
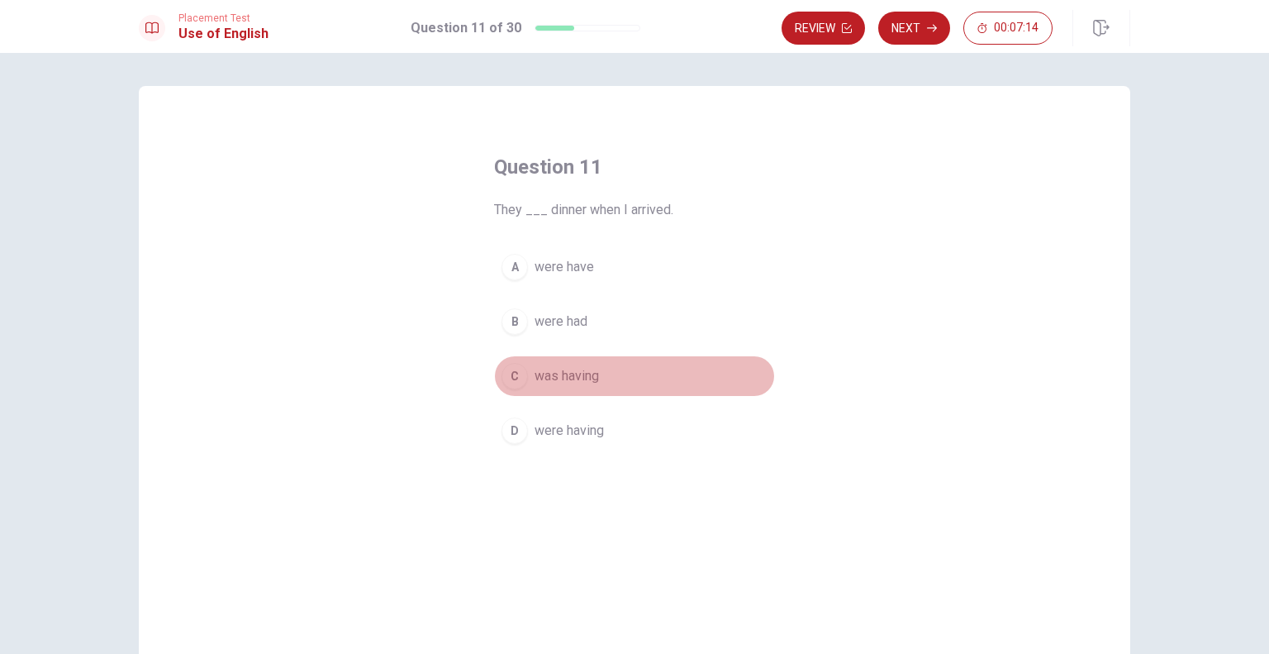
click at [516, 374] on div "C" at bounding box center [515, 376] width 26 height 26
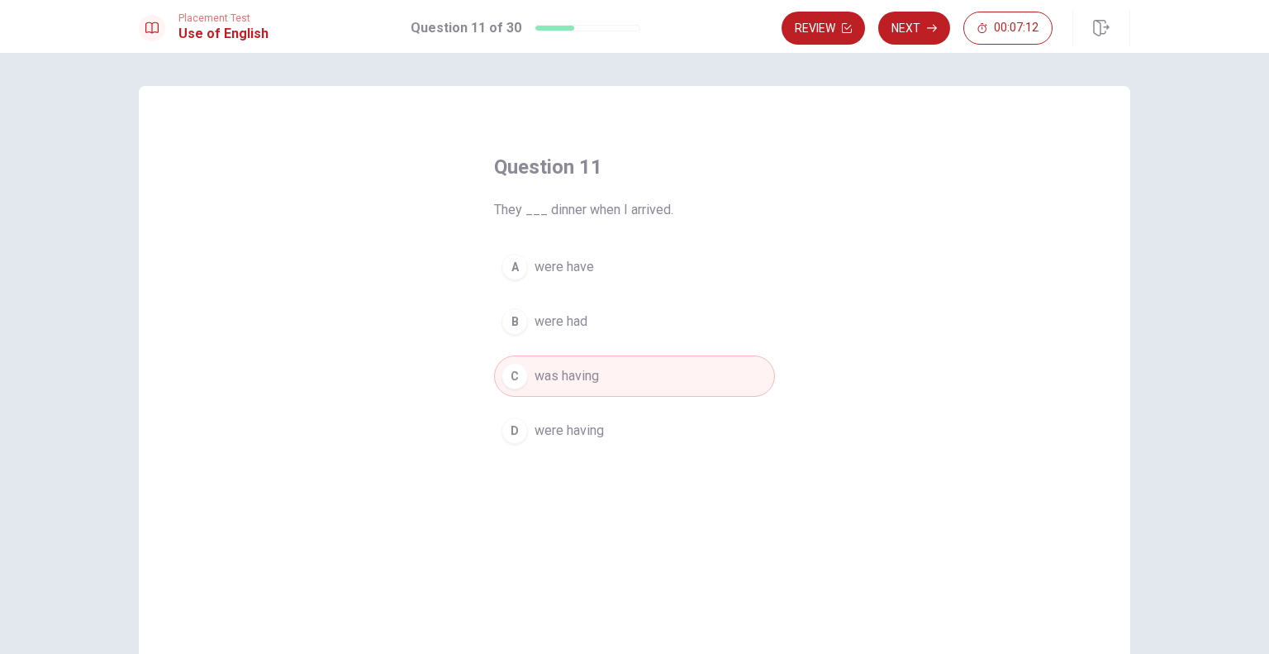
click at [896, 39] on button "Next" at bounding box center [914, 28] width 72 height 33
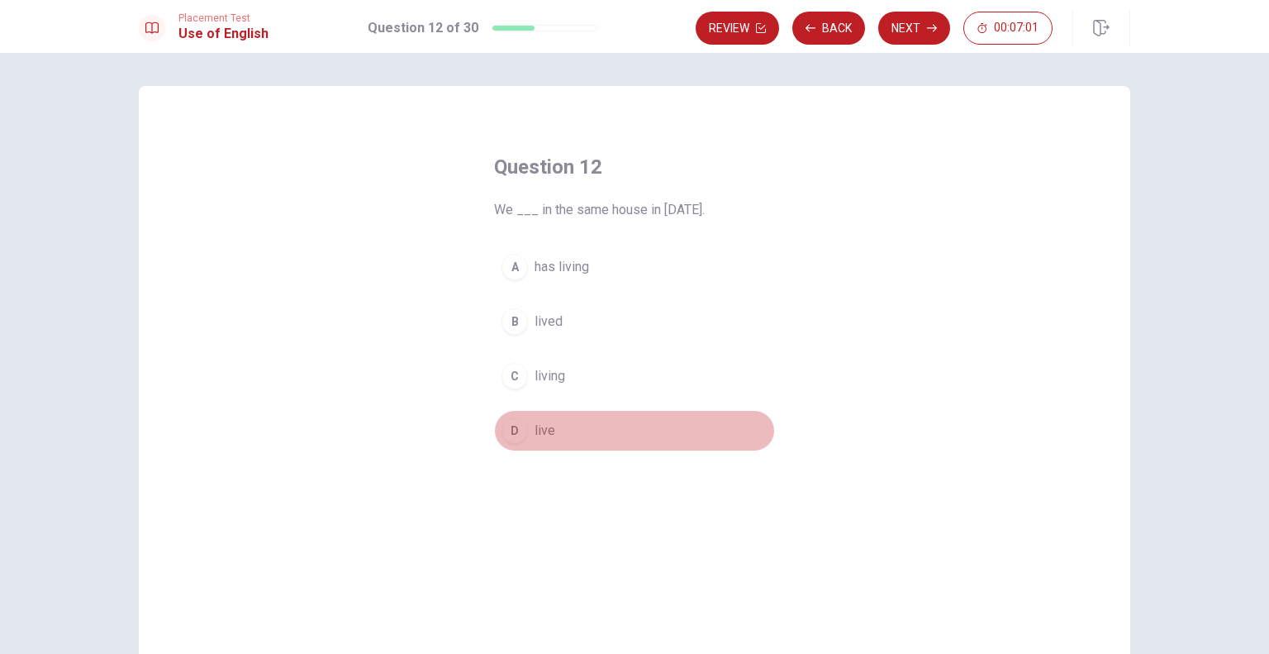
click at [506, 419] on div "D" at bounding box center [515, 430] width 26 height 26
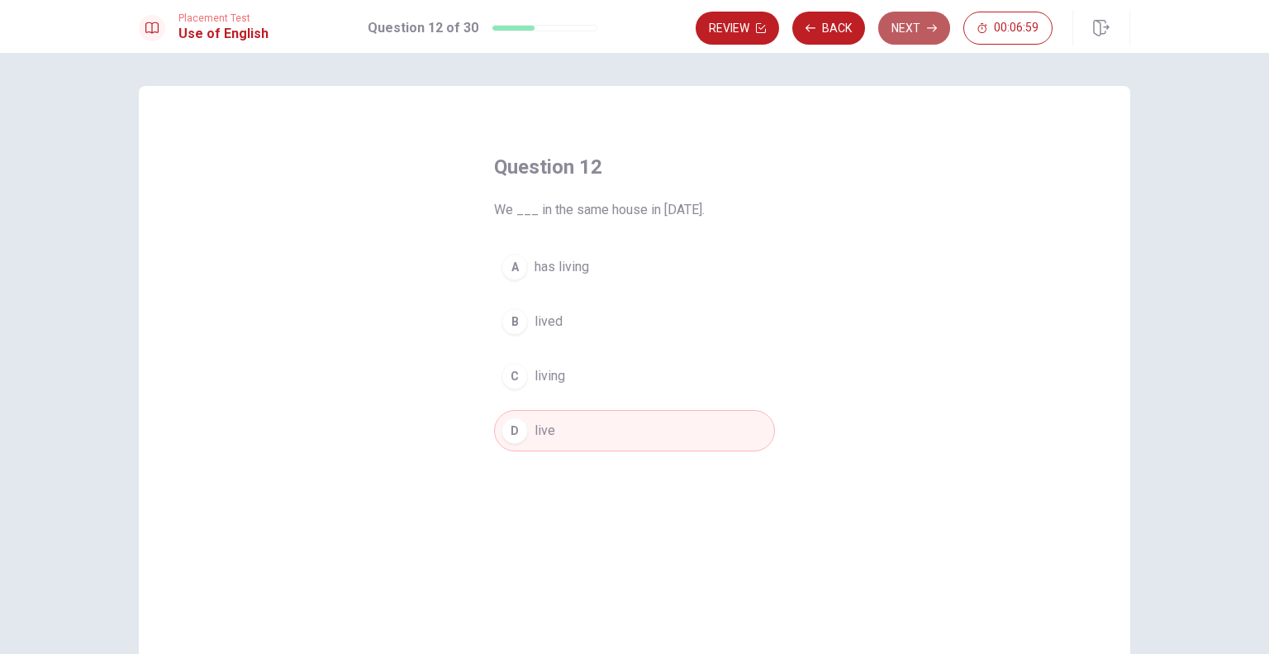
click at [907, 29] on button "Next" at bounding box center [914, 28] width 72 height 33
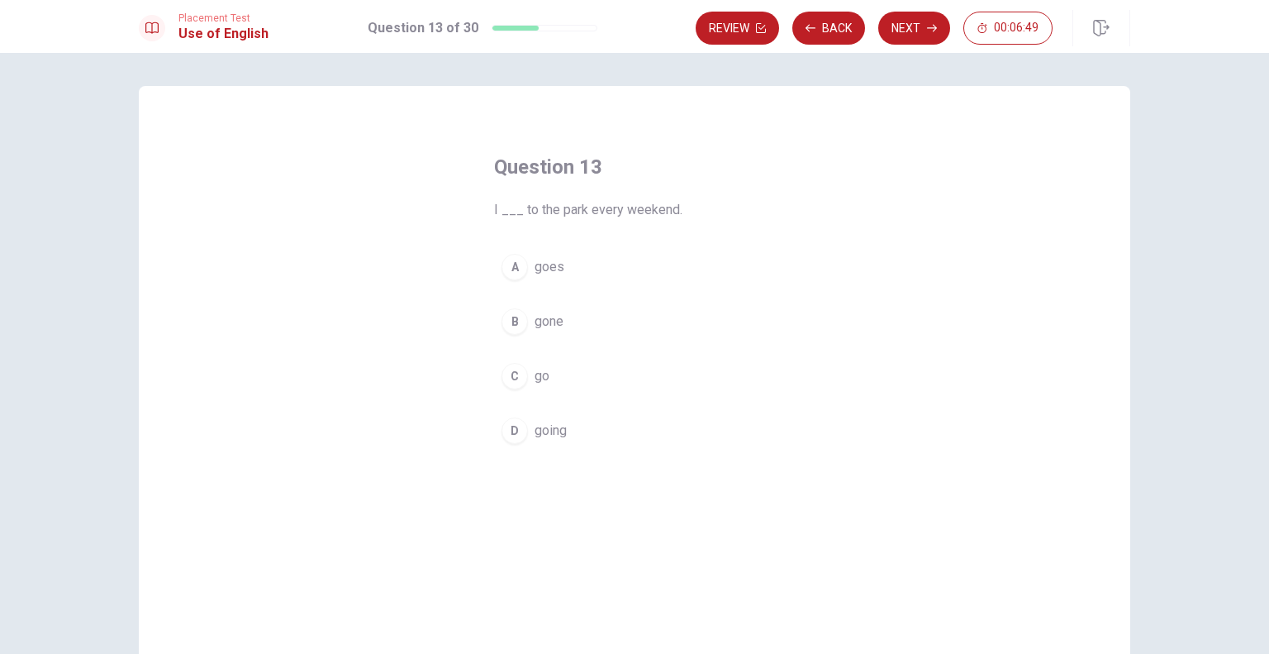
click at [511, 329] on div "B" at bounding box center [515, 321] width 26 height 26
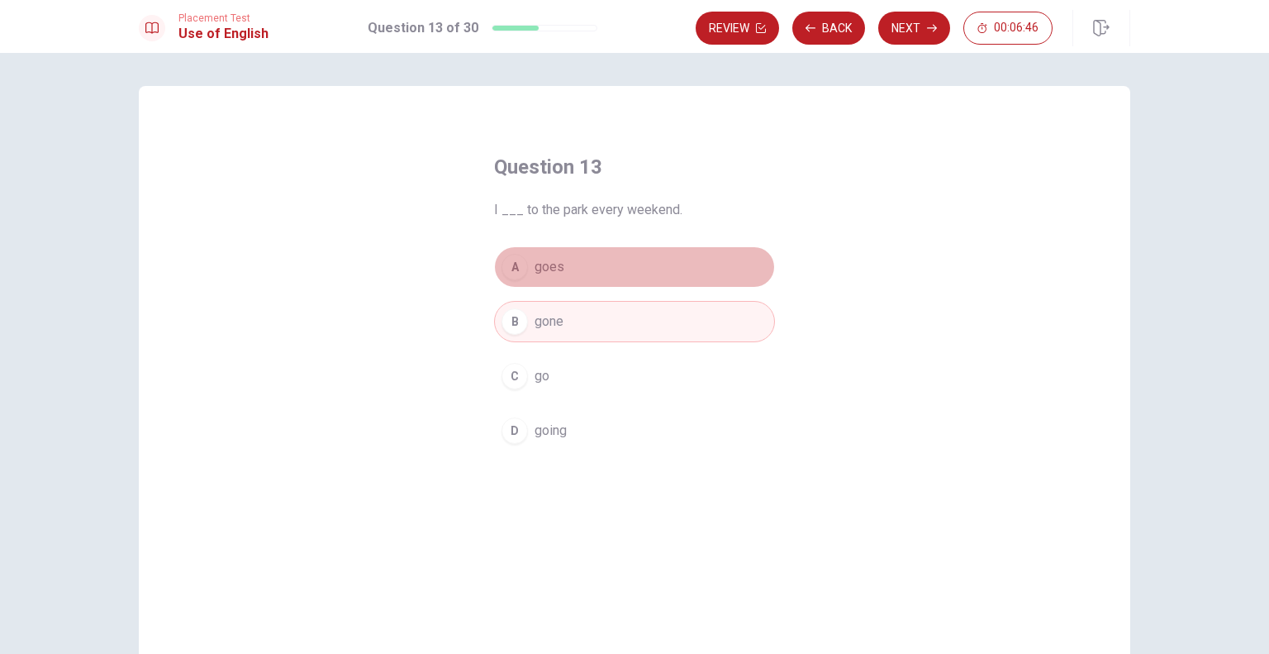
click at [556, 264] on span "goes" at bounding box center [550, 267] width 30 height 20
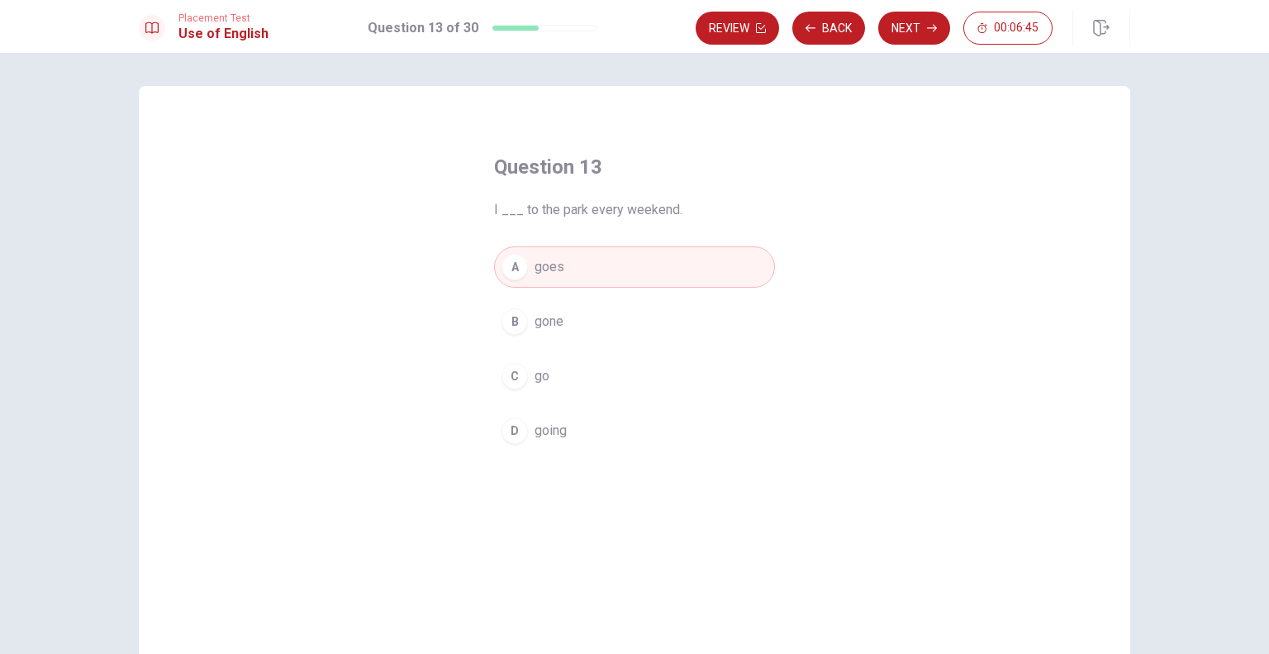
click at [916, 45] on div "Review Back Next 00:06:45" at bounding box center [913, 28] width 435 height 36
click at [919, 34] on button "Next" at bounding box center [914, 28] width 72 height 33
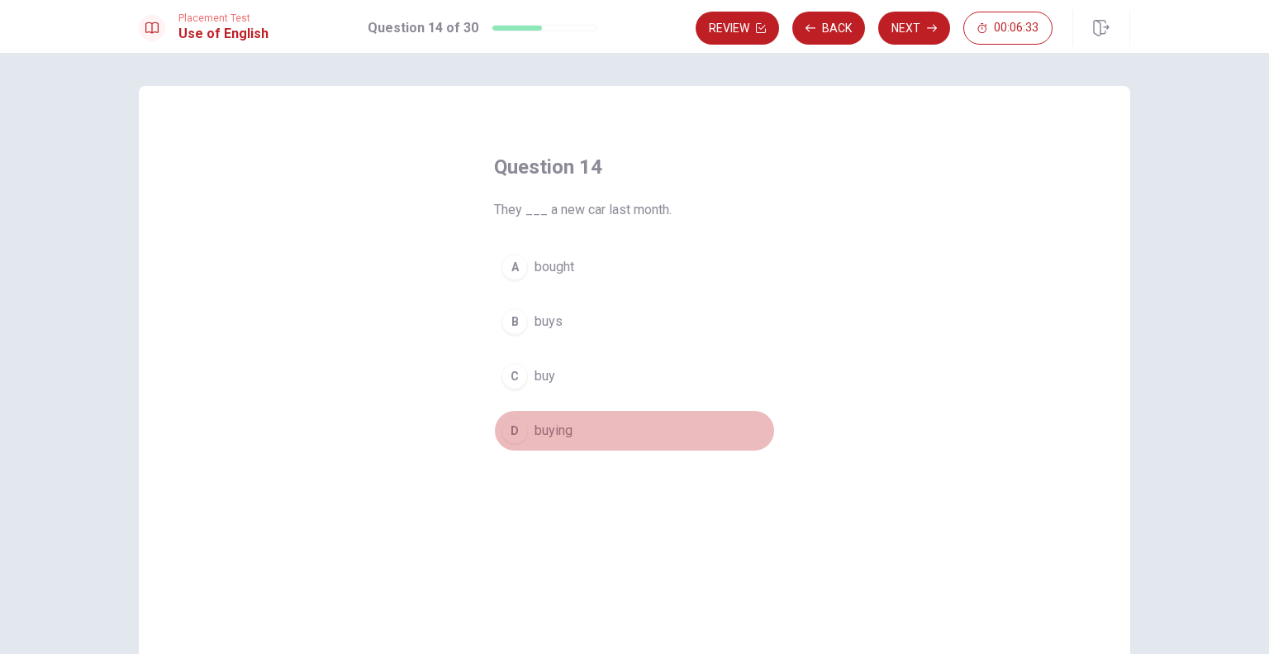
click at [494, 432] on button "D buying" at bounding box center [634, 430] width 281 height 41
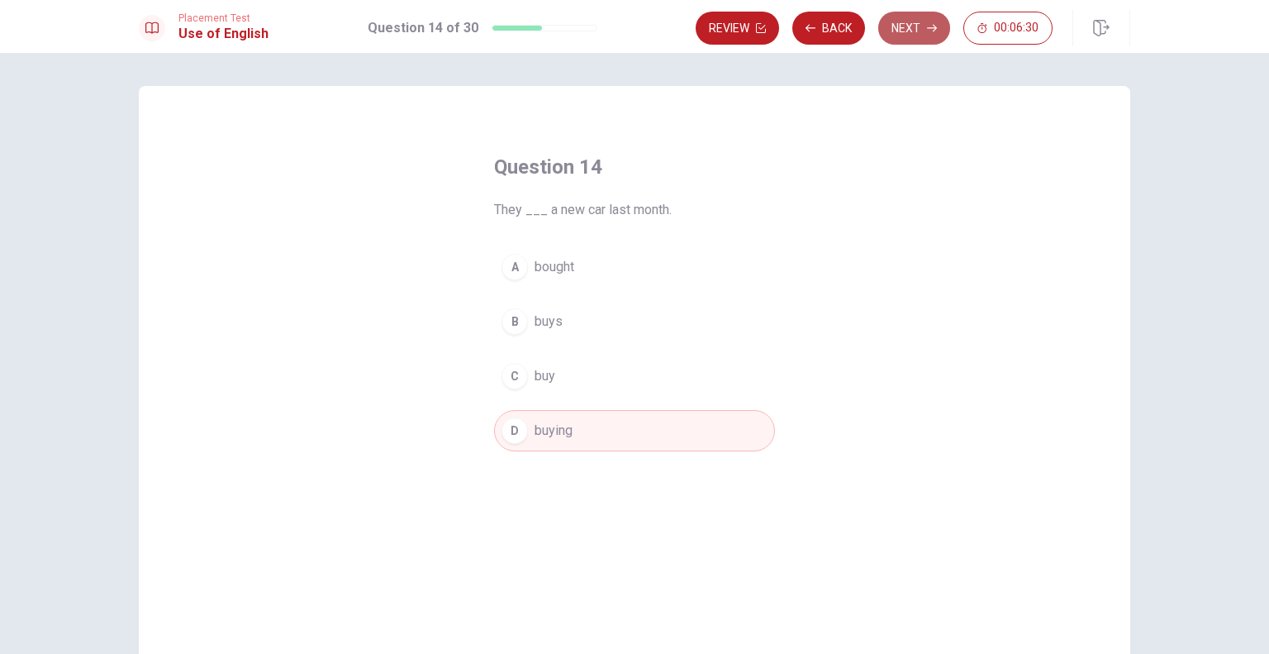
click at [906, 26] on button "Next" at bounding box center [914, 28] width 72 height 33
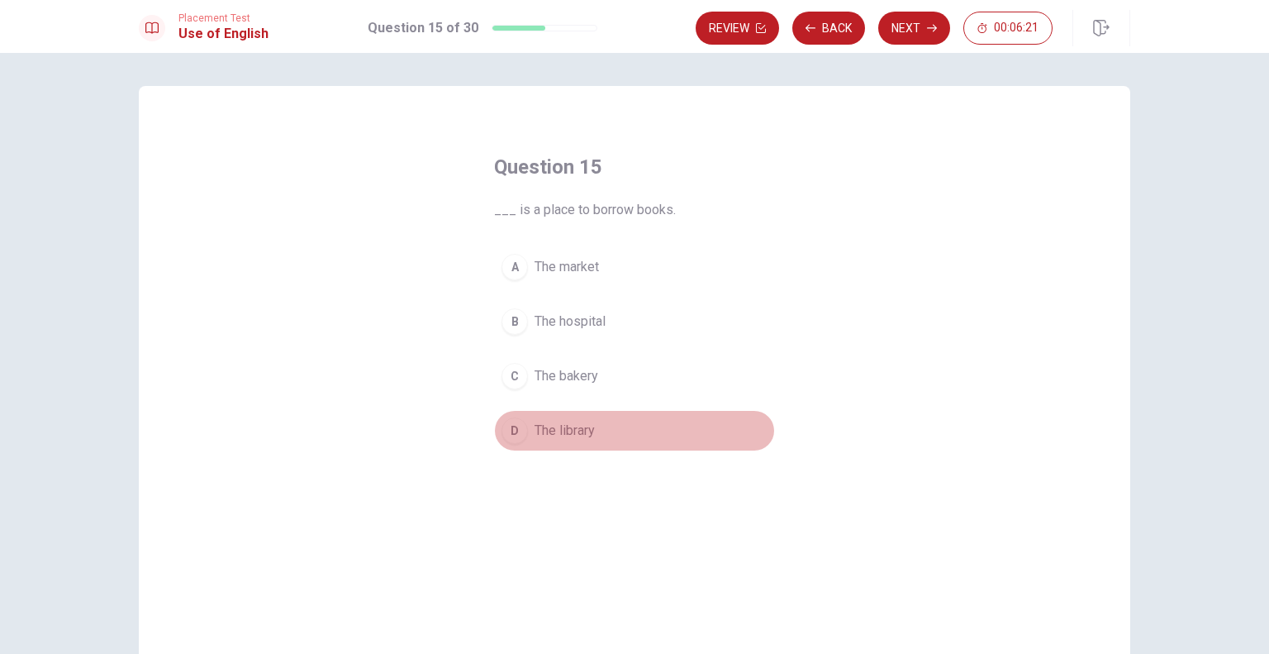
click at [516, 440] on div "D" at bounding box center [515, 430] width 26 height 26
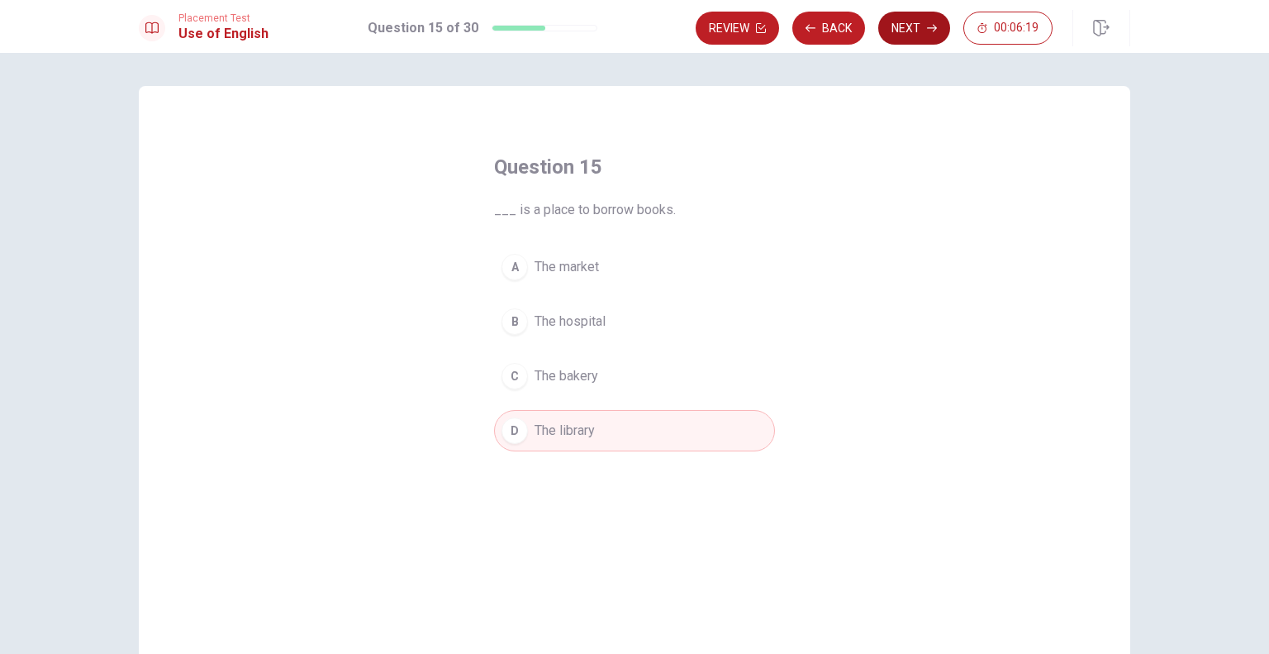
click at [922, 32] on button "Next" at bounding box center [914, 28] width 72 height 33
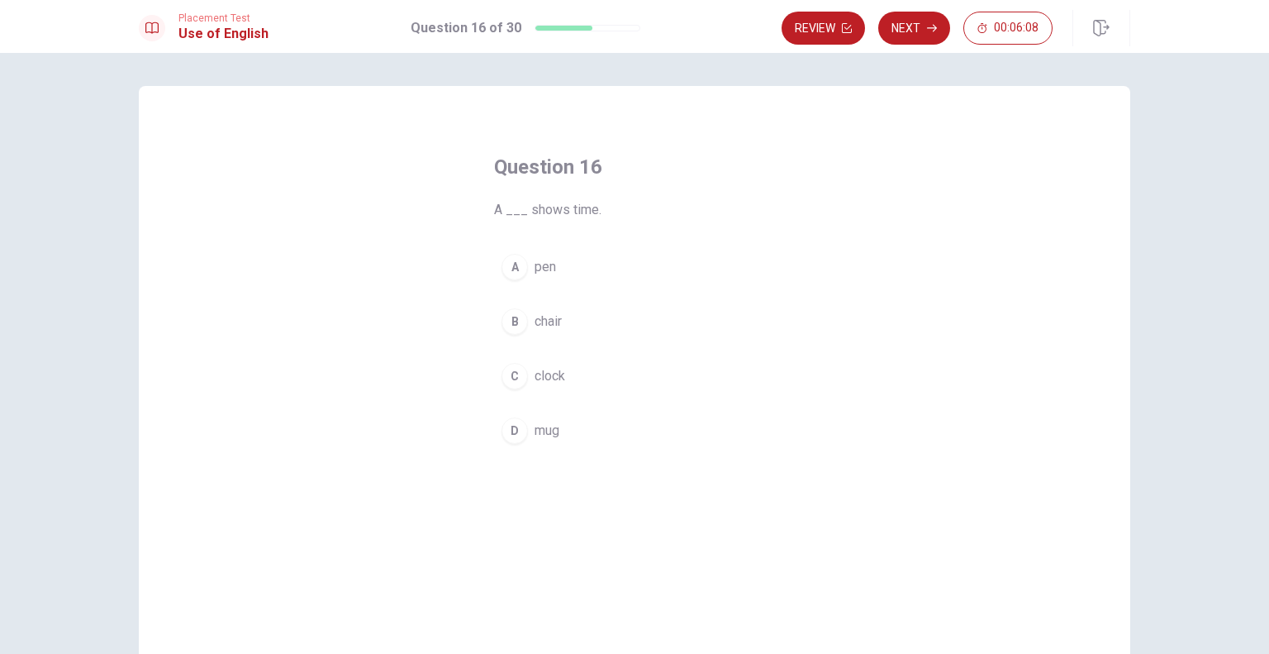
click at [526, 422] on button "D mug" at bounding box center [634, 430] width 281 height 41
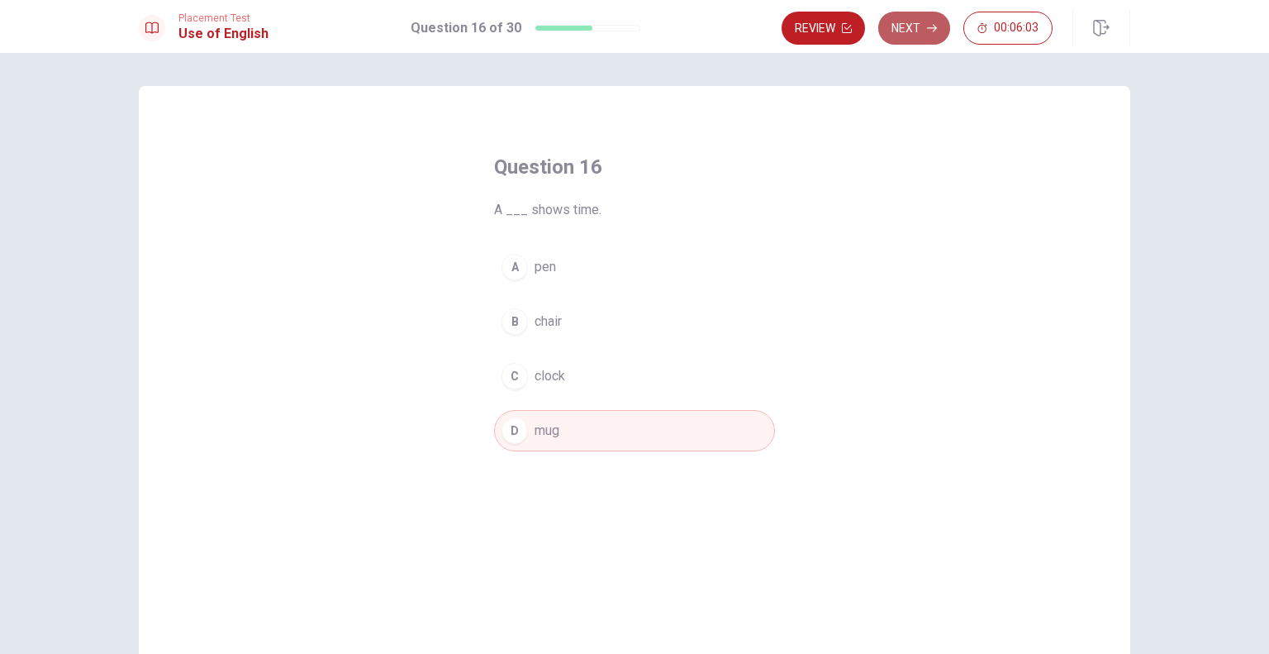
click at [892, 19] on button "Next" at bounding box center [914, 28] width 72 height 33
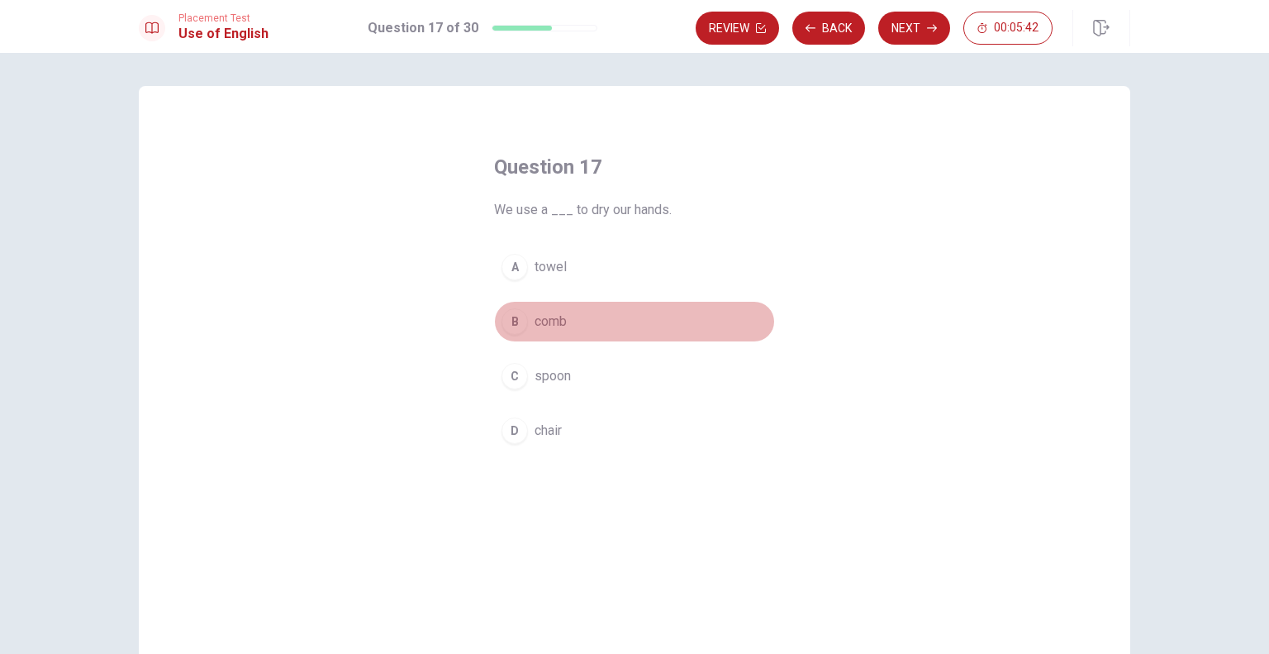
click at [518, 312] on div "B" at bounding box center [515, 321] width 26 height 26
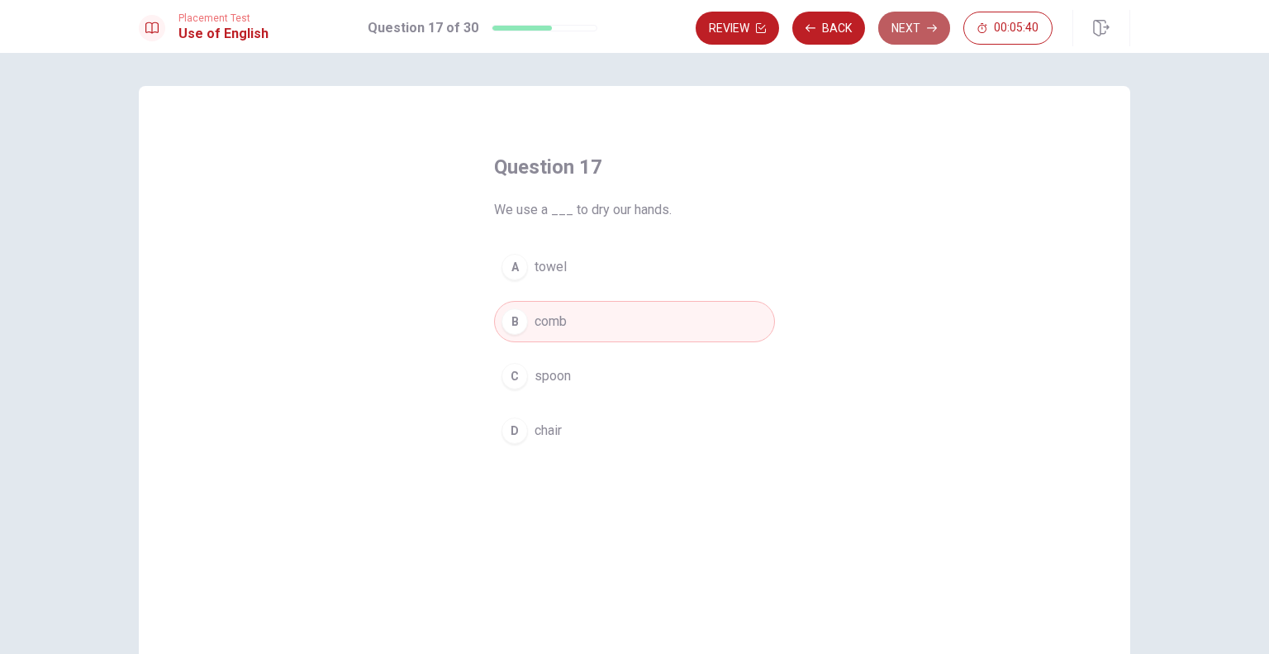
click at [907, 40] on button "Next" at bounding box center [914, 28] width 72 height 33
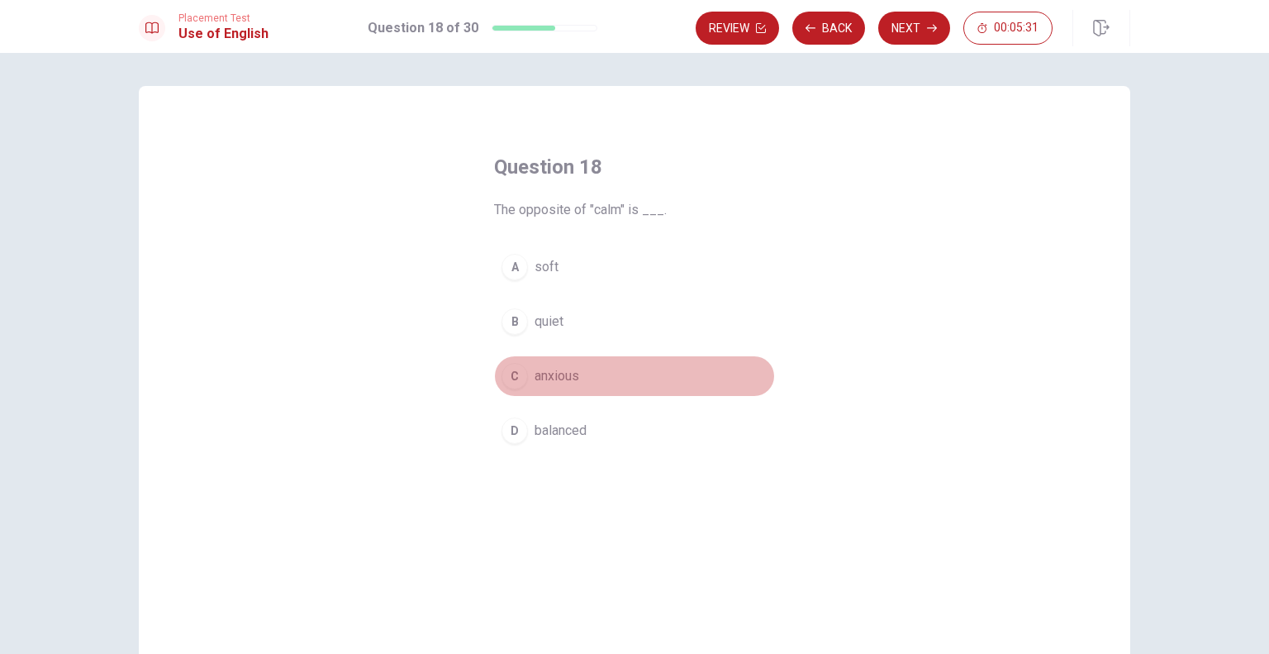
click at [506, 364] on div "C" at bounding box center [515, 376] width 26 height 26
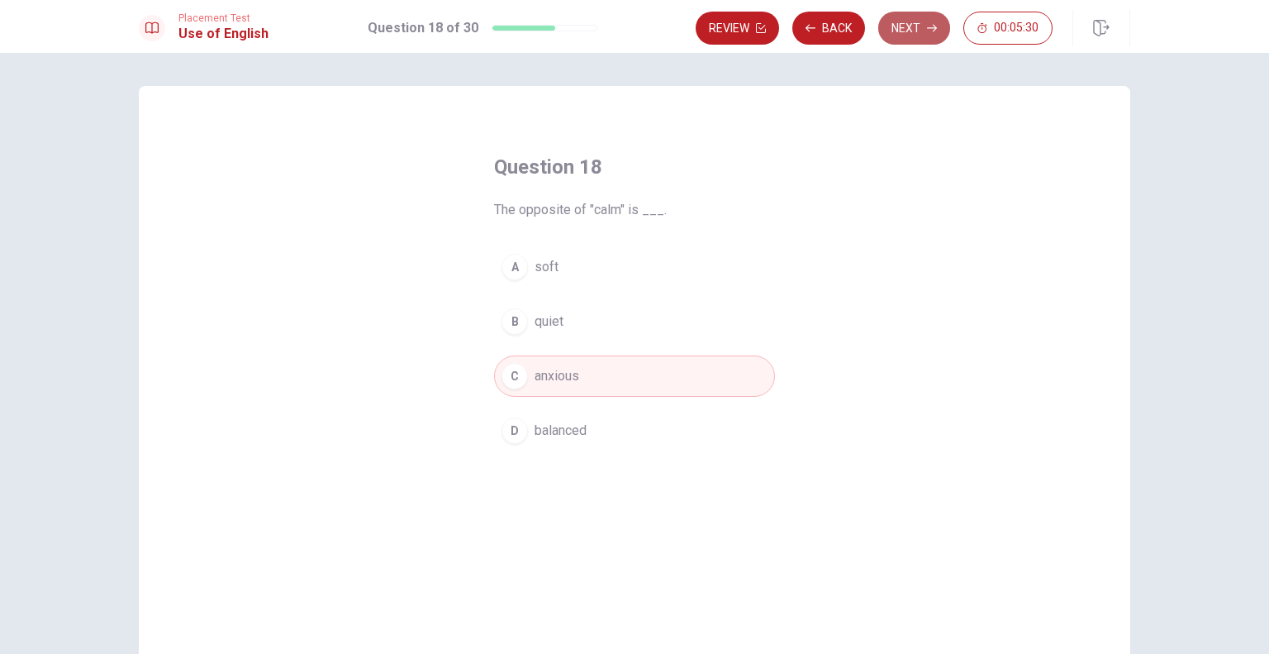
click at [895, 23] on button "Next" at bounding box center [914, 28] width 72 height 33
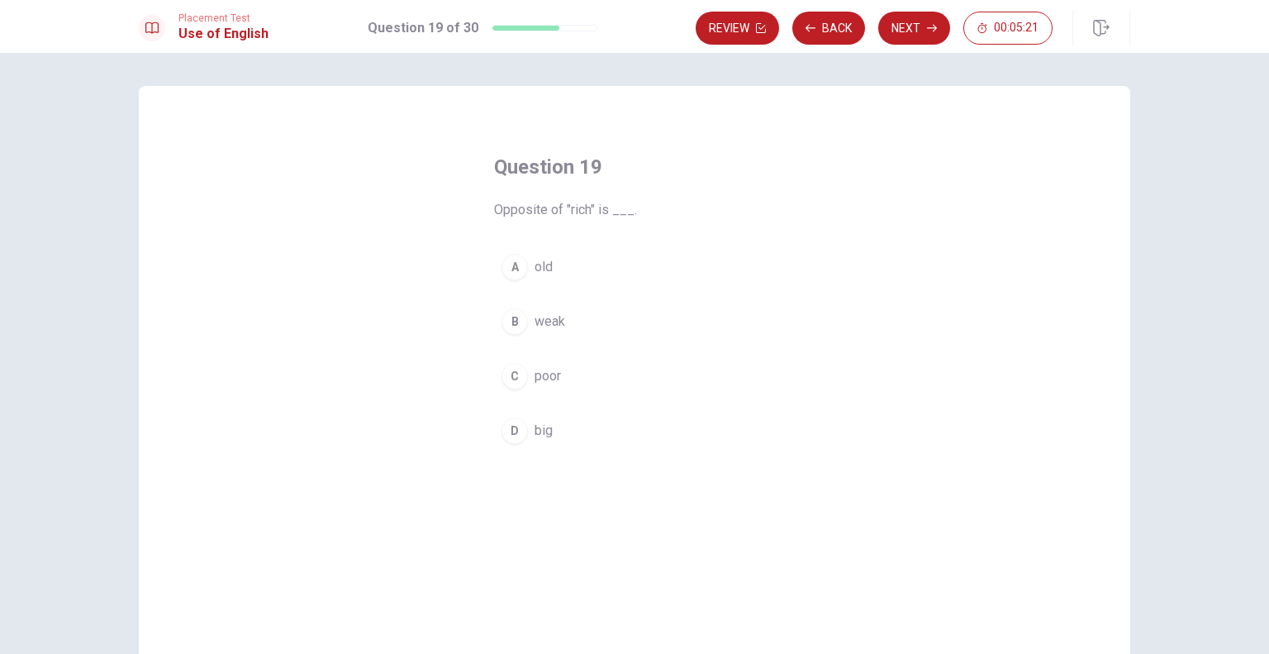
click at [516, 320] on div "B" at bounding box center [515, 321] width 26 height 26
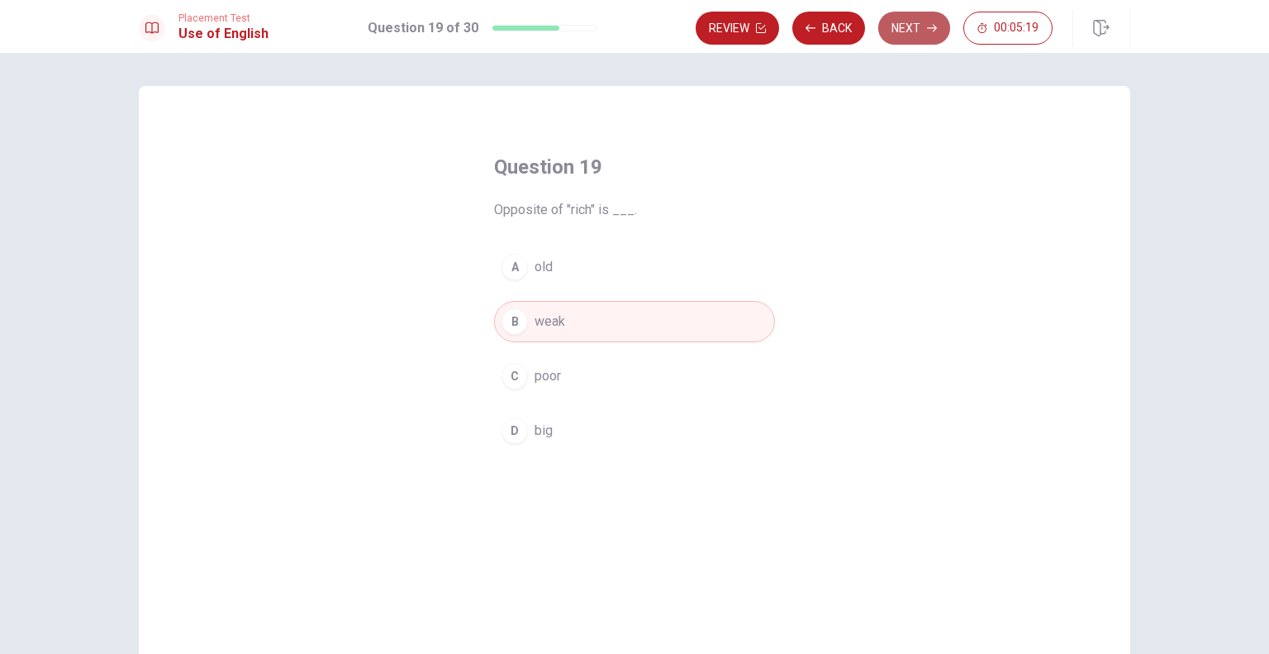
click at [910, 32] on button "Next" at bounding box center [914, 28] width 72 height 33
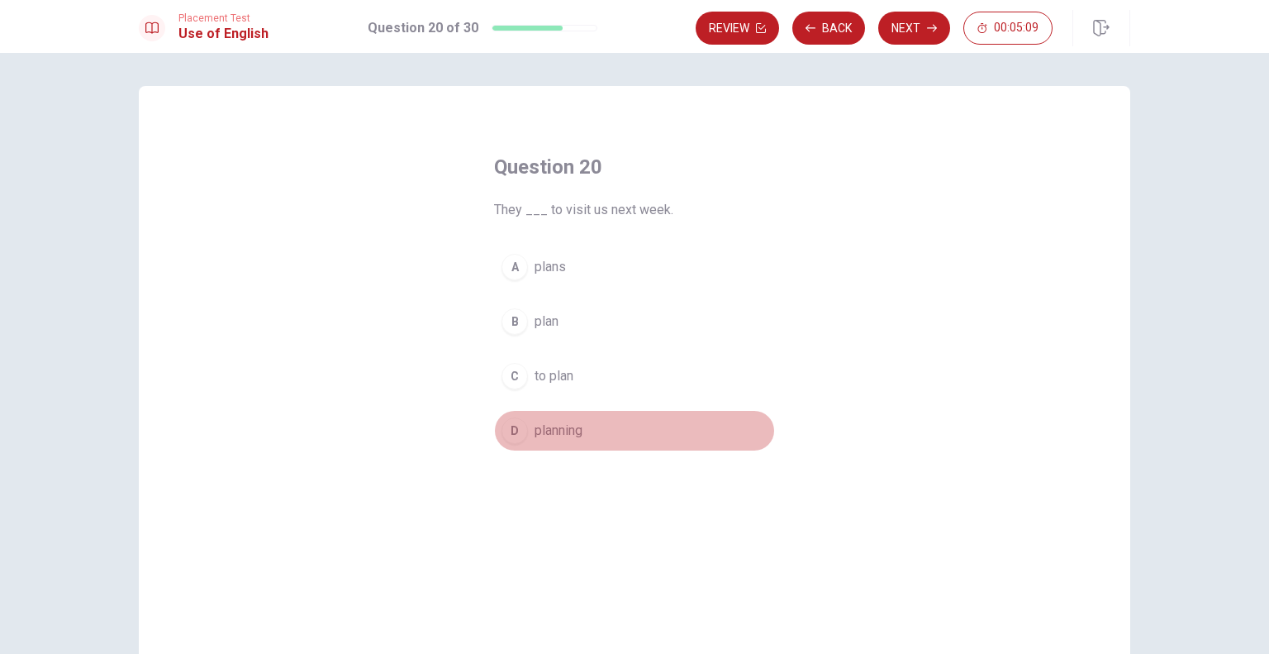
click at [545, 423] on span "planning" at bounding box center [559, 431] width 48 height 20
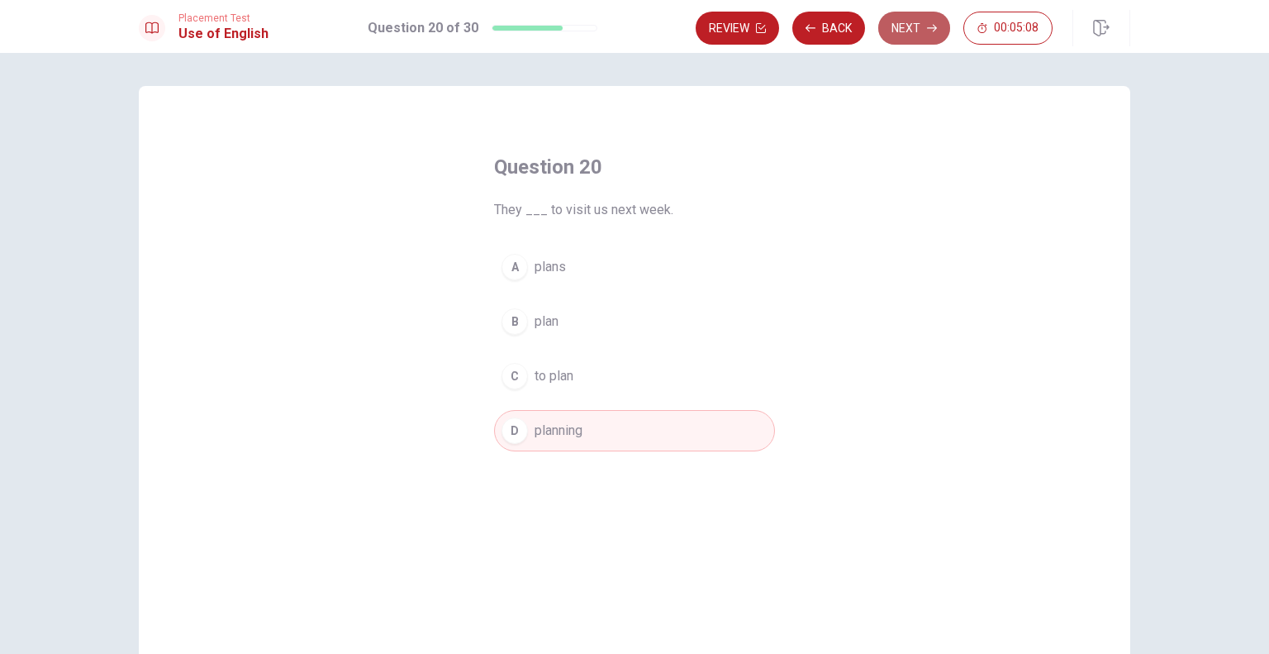
click at [922, 31] on button "Next" at bounding box center [914, 28] width 72 height 33
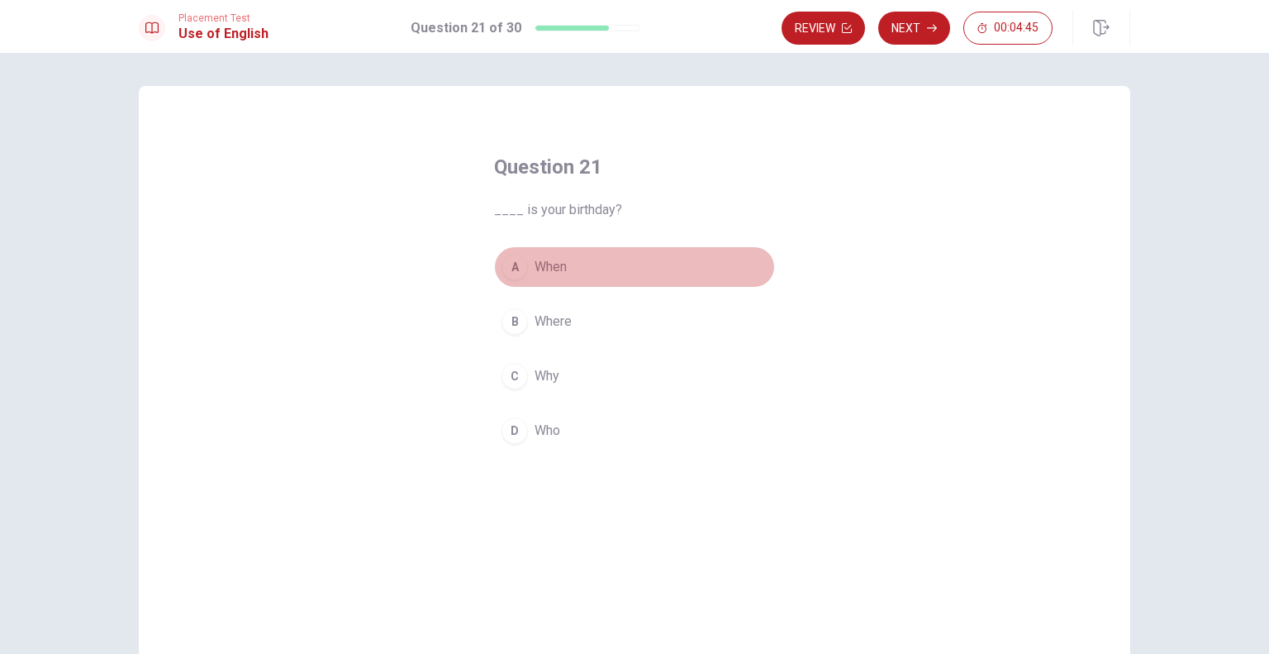
click at [566, 273] on button "A When" at bounding box center [634, 266] width 281 height 41
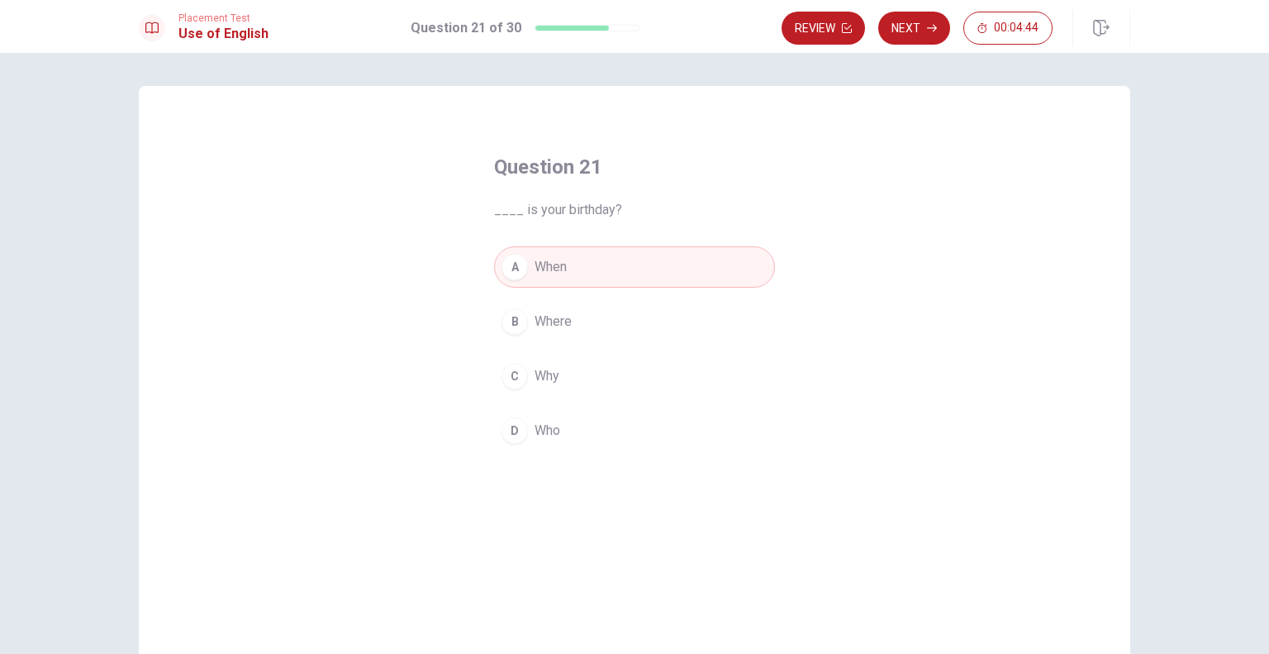
drag, startPoint x: 568, startPoint y: 301, endPoint x: 568, endPoint y: 319, distance: 18.2
click at [568, 319] on button "B Where" at bounding box center [634, 321] width 281 height 41
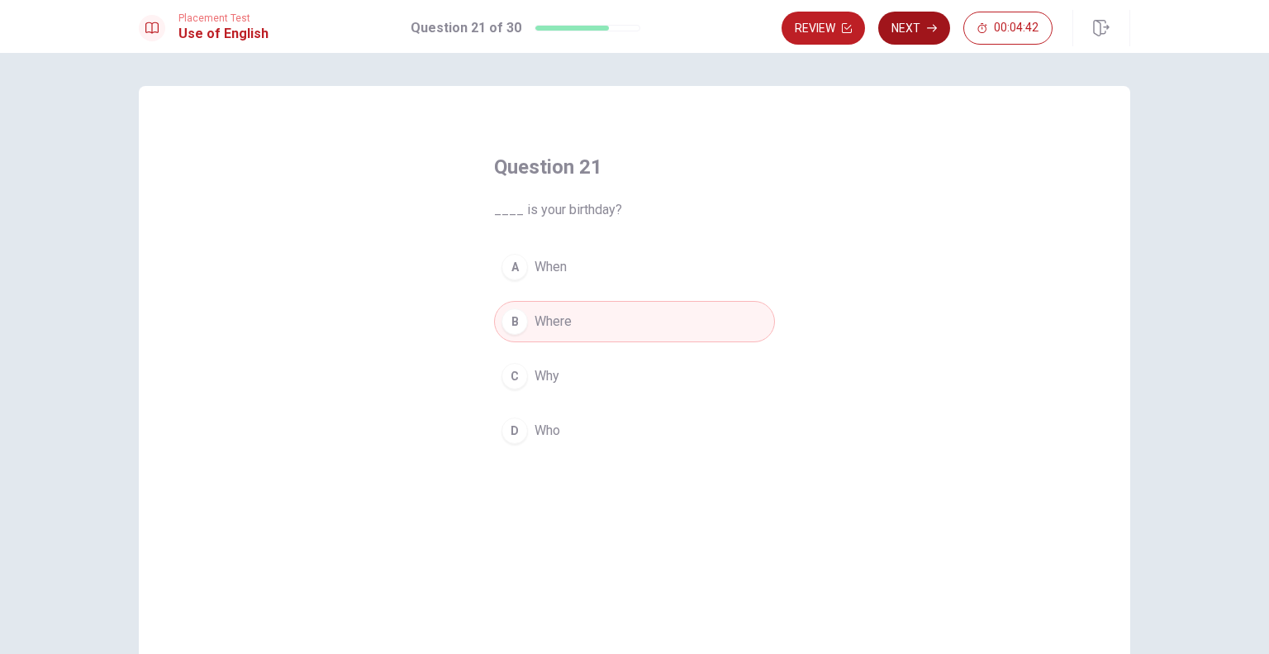
click at [912, 36] on button "Next" at bounding box center [914, 28] width 72 height 33
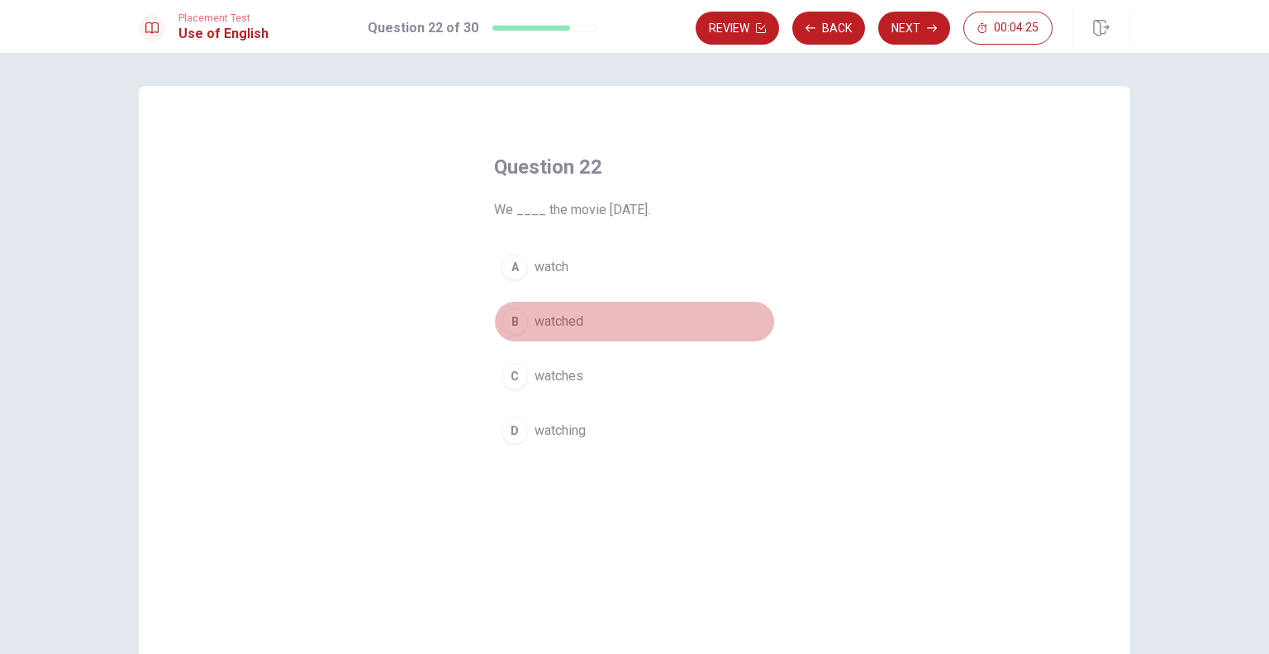
click at [565, 325] on span "watched" at bounding box center [559, 321] width 49 height 20
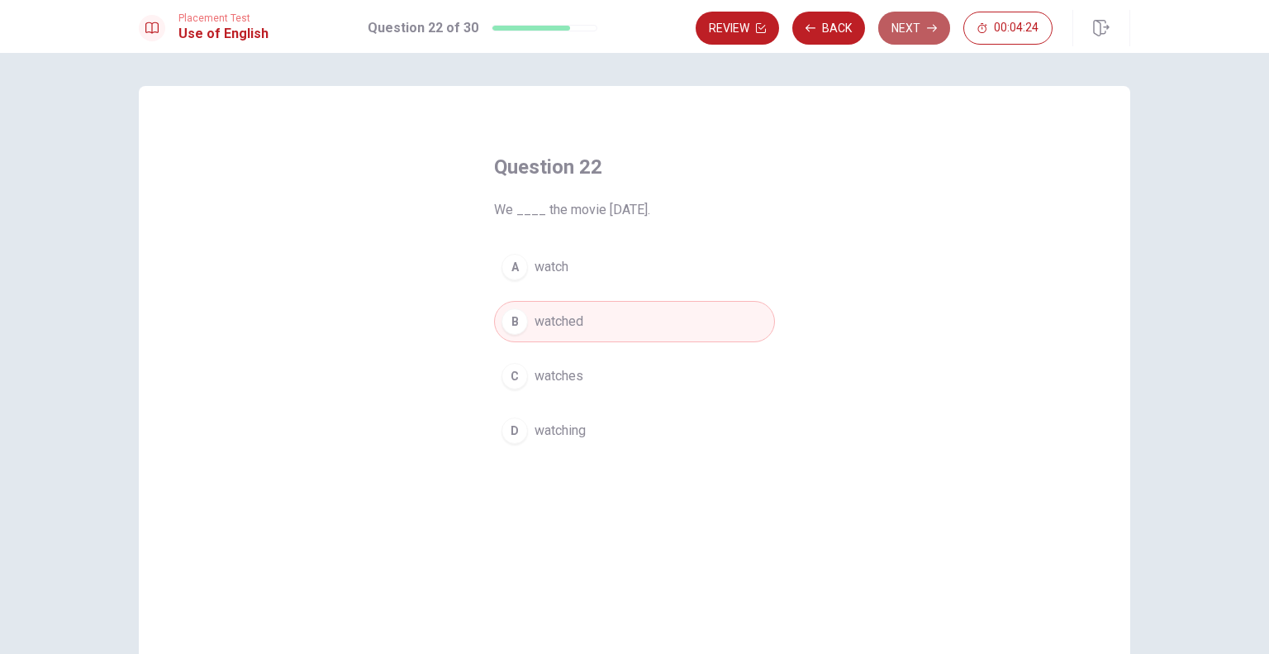
click at [907, 23] on button "Next" at bounding box center [914, 28] width 72 height 33
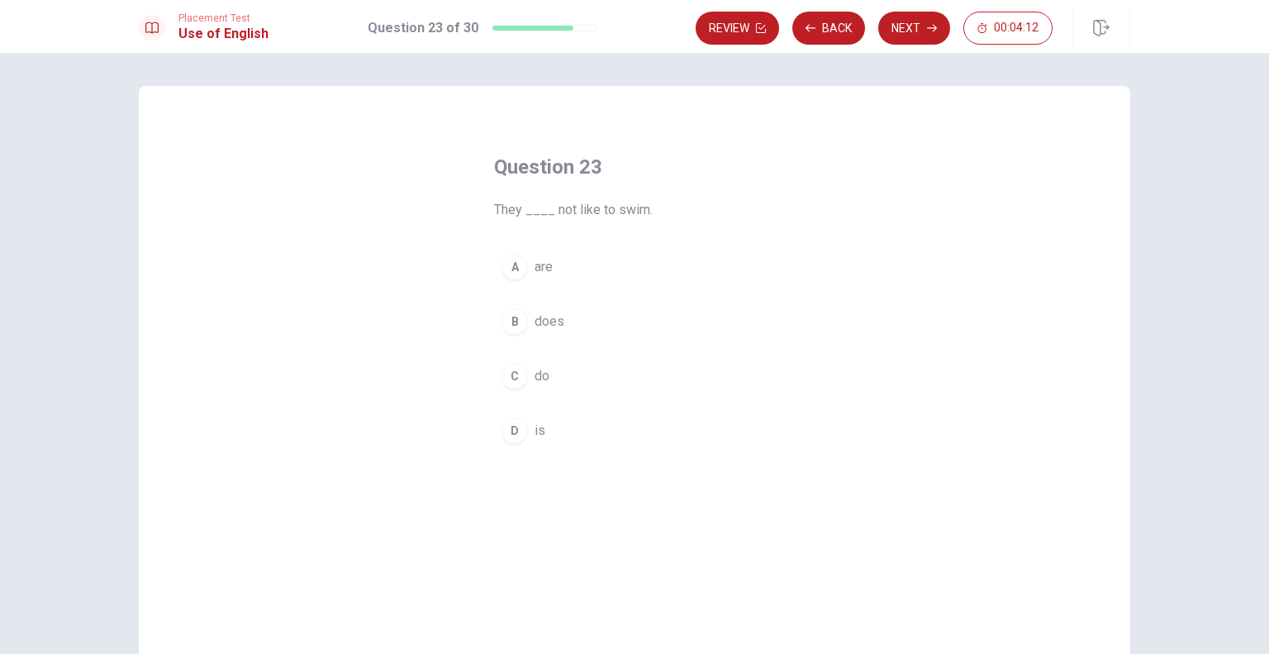
click at [505, 425] on div "D" at bounding box center [515, 430] width 26 height 26
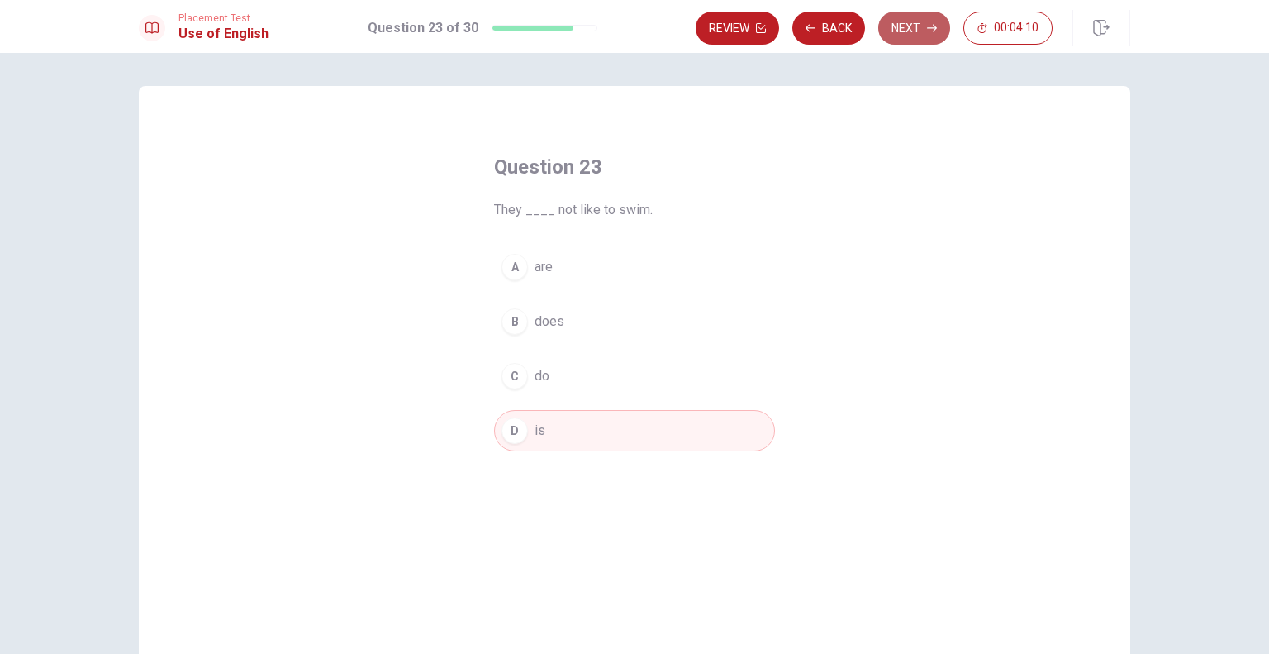
click at [912, 29] on button "Next" at bounding box center [914, 28] width 72 height 33
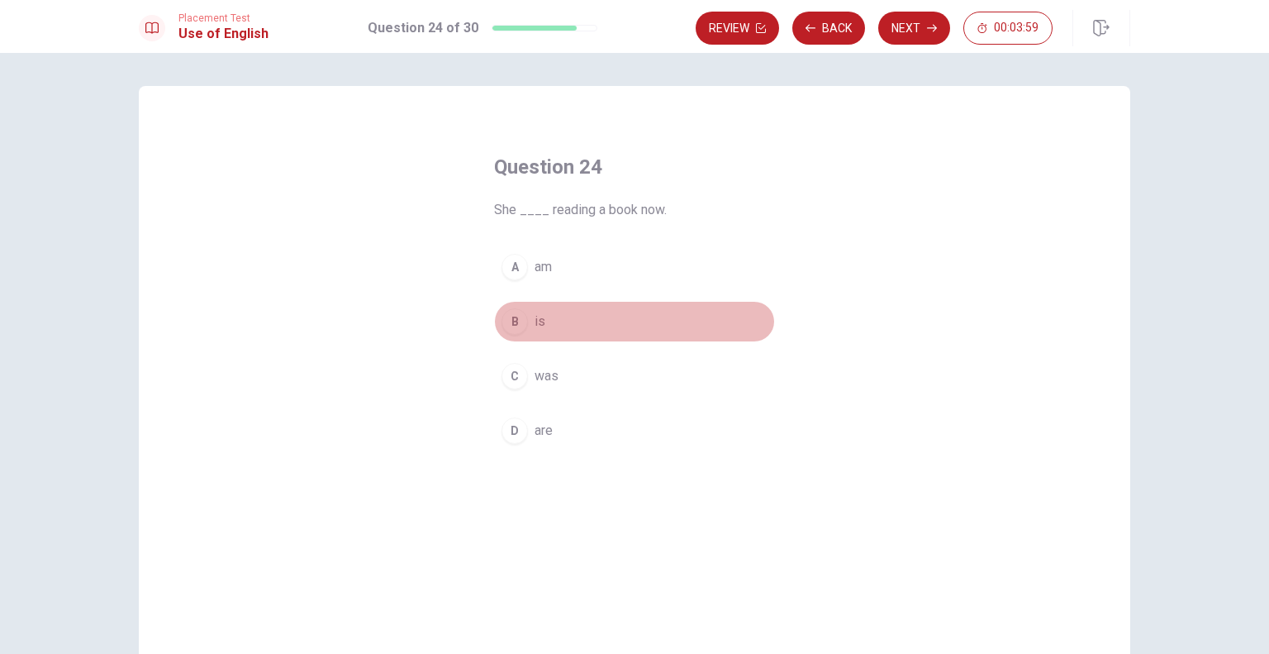
click at [527, 316] on button "B is" at bounding box center [634, 321] width 281 height 41
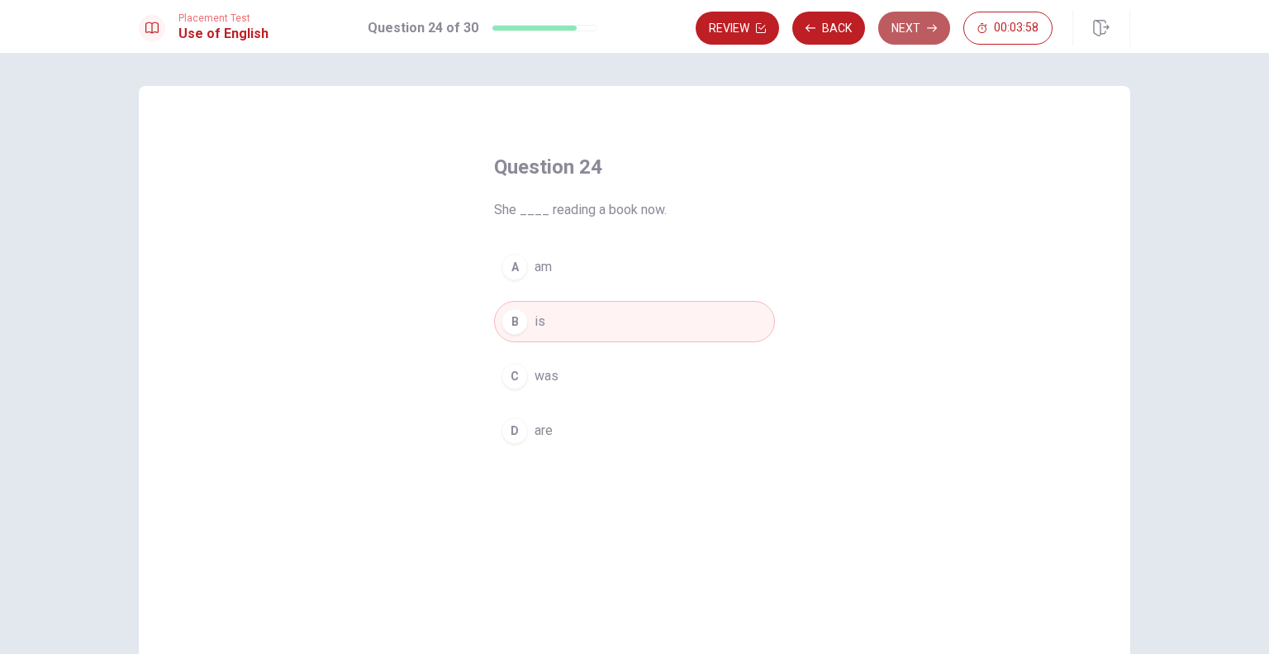
click at [915, 36] on button "Next" at bounding box center [914, 28] width 72 height 33
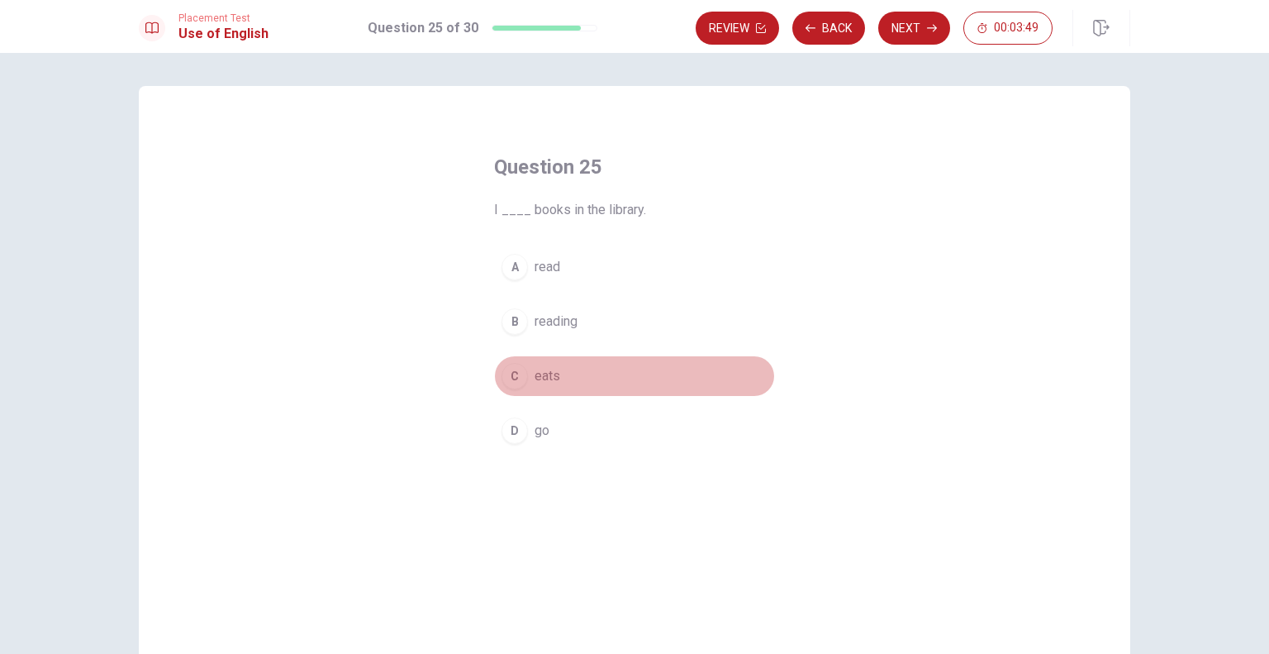
click at [509, 373] on div "C" at bounding box center [515, 376] width 26 height 26
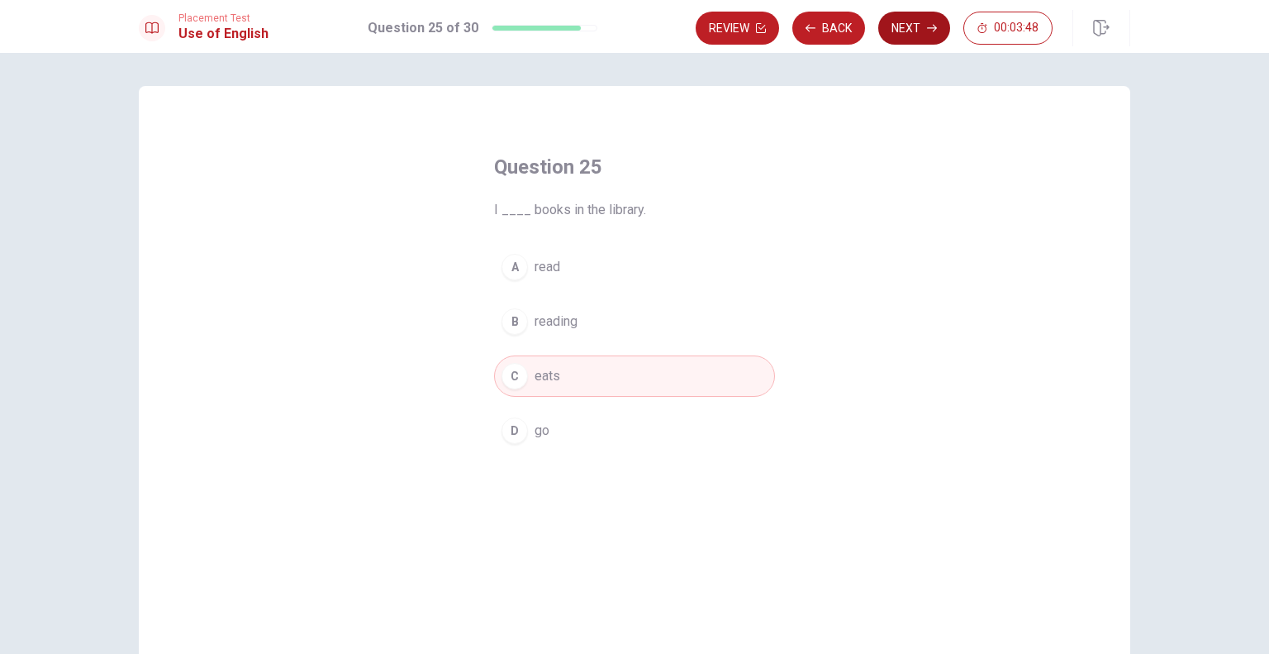
click at [899, 36] on button "Next" at bounding box center [914, 28] width 72 height 33
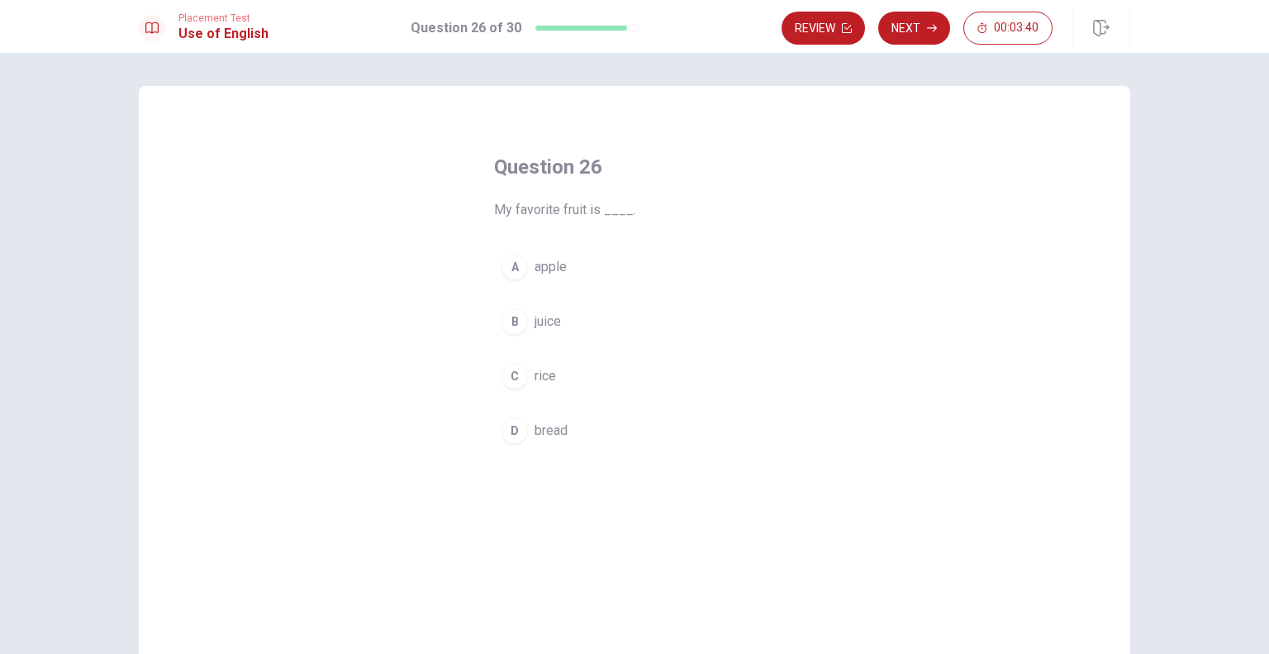
click at [616, 254] on button "A apple" at bounding box center [634, 266] width 281 height 41
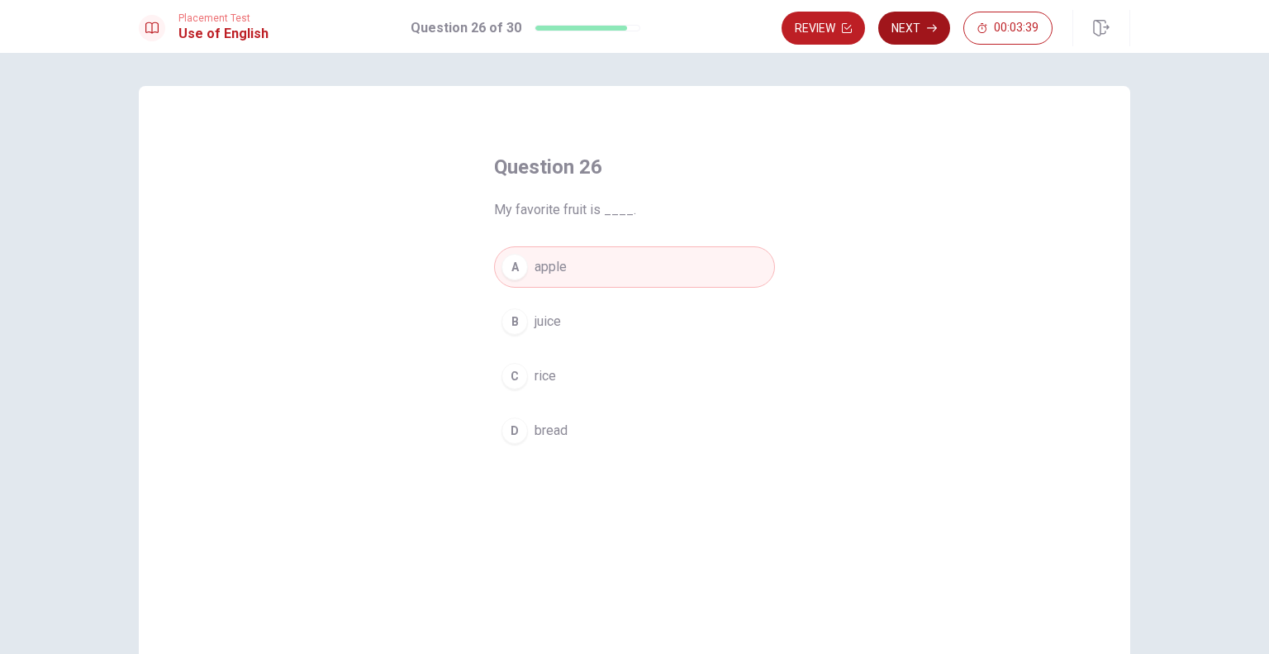
click at [925, 29] on button "Next" at bounding box center [914, 28] width 72 height 33
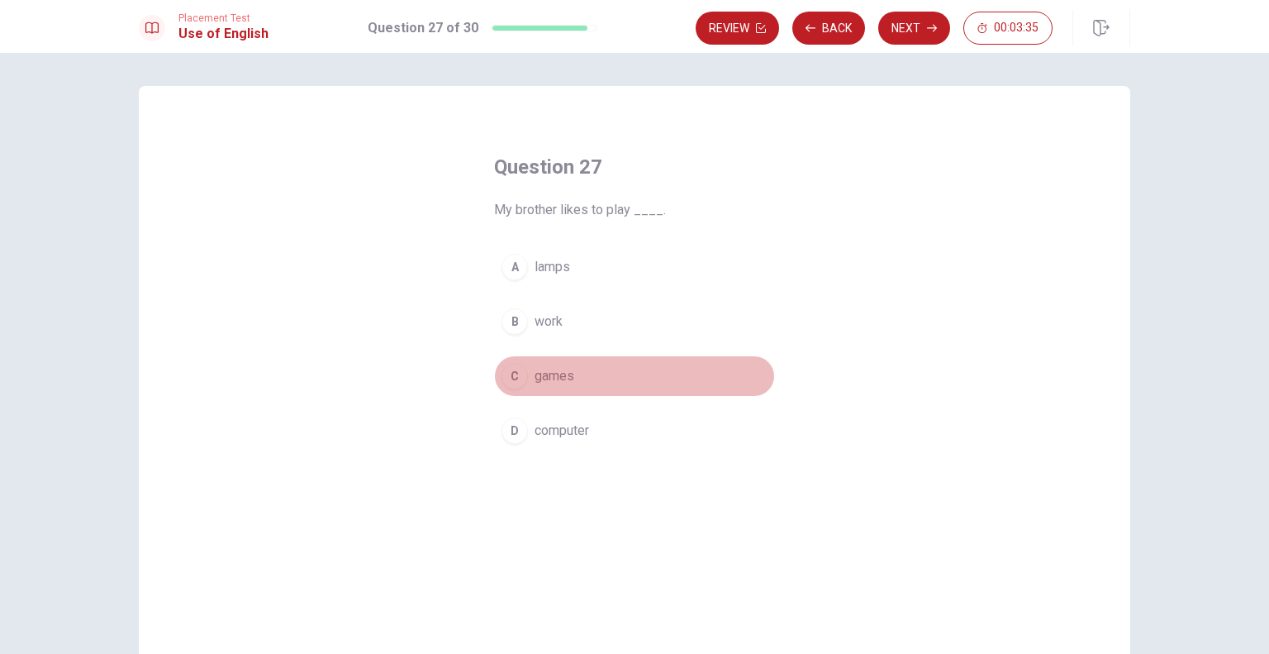
click at [629, 373] on button "C games" at bounding box center [634, 375] width 281 height 41
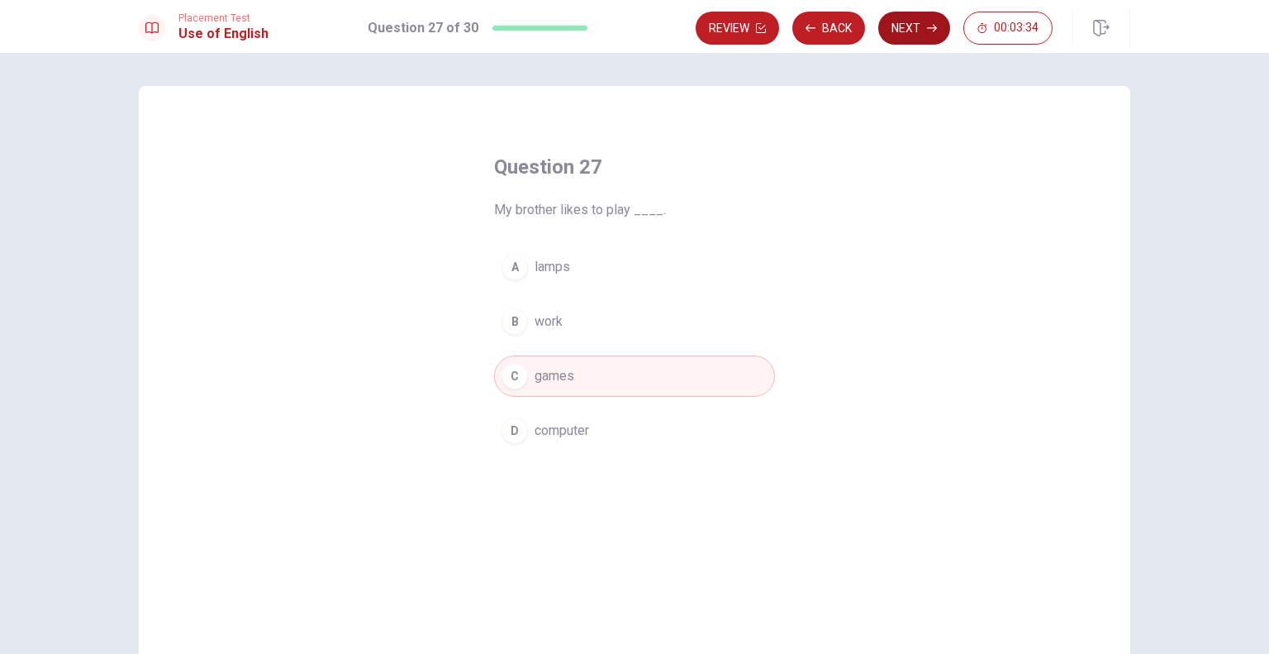
click at [919, 36] on button "Next" at bounding box center [914, 28] width 72 height 33
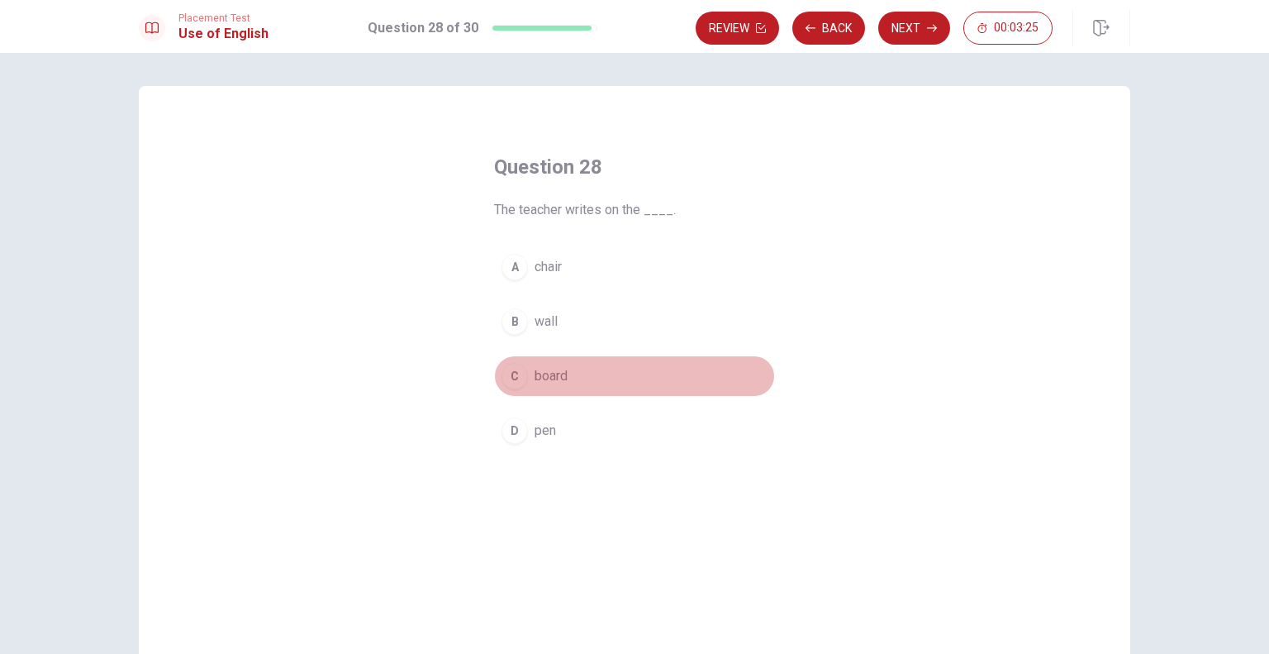
click at [557, 382] on span "board" at bounding box center [551, 376] width 33 height 20
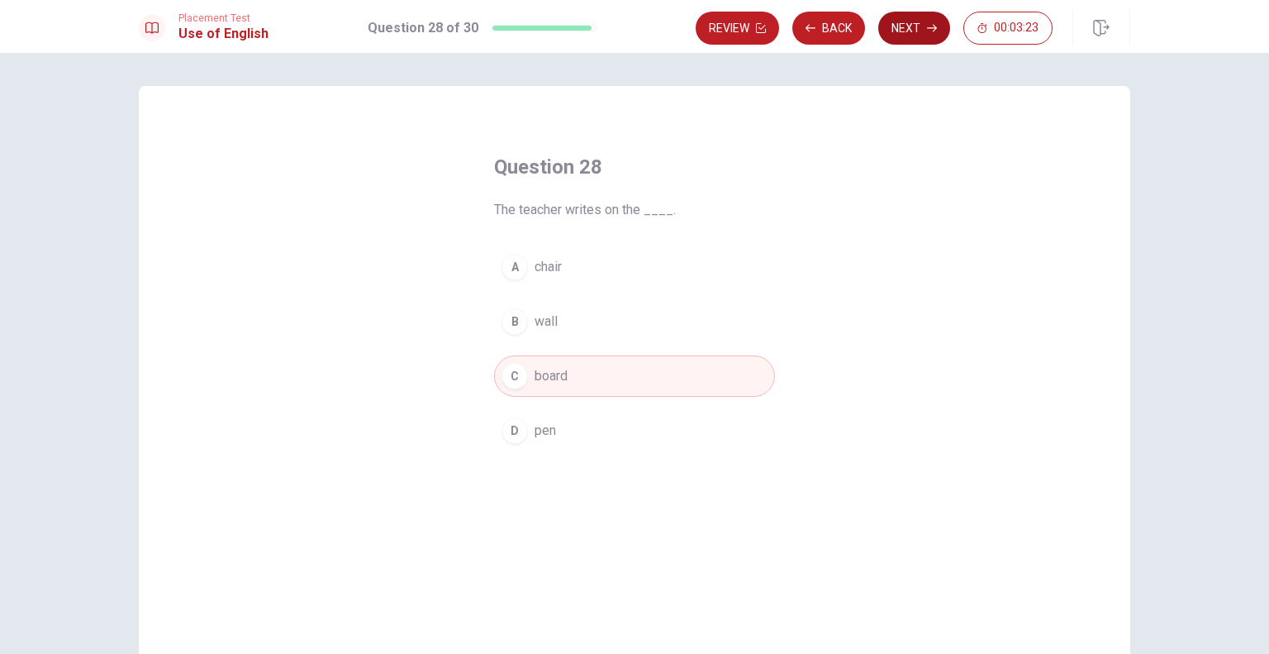
click at [910, 42] on button "Next" at bounding box center [914, 28] width 72 height 33
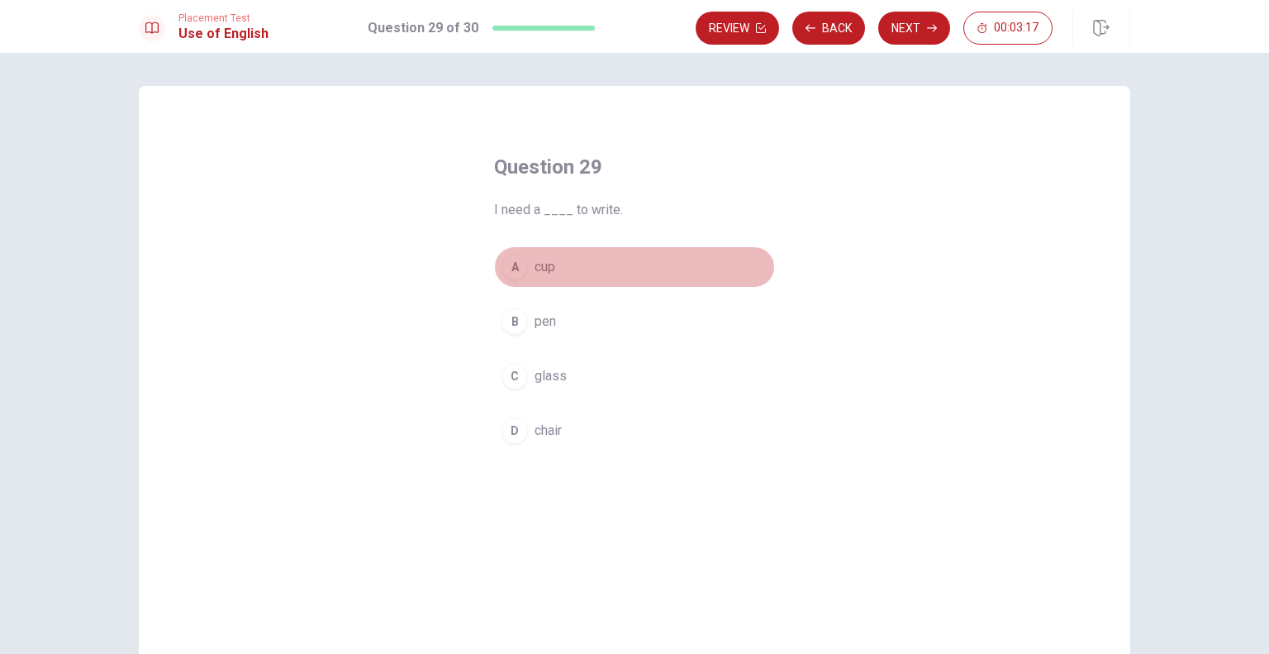
click at [565, 258] on button "A cup" at bounding box center [634, 266] width 281 height 41
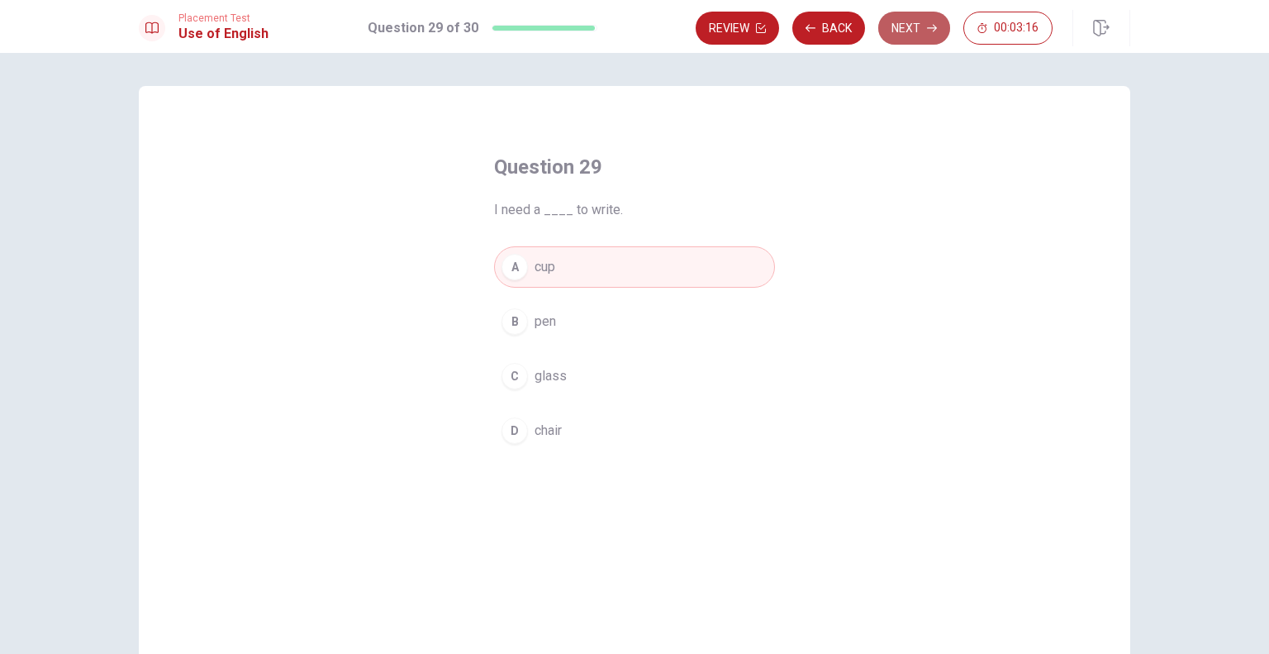
click at [919, 38] on button "Next" at bounding box center [914, 28] width 72 height 33
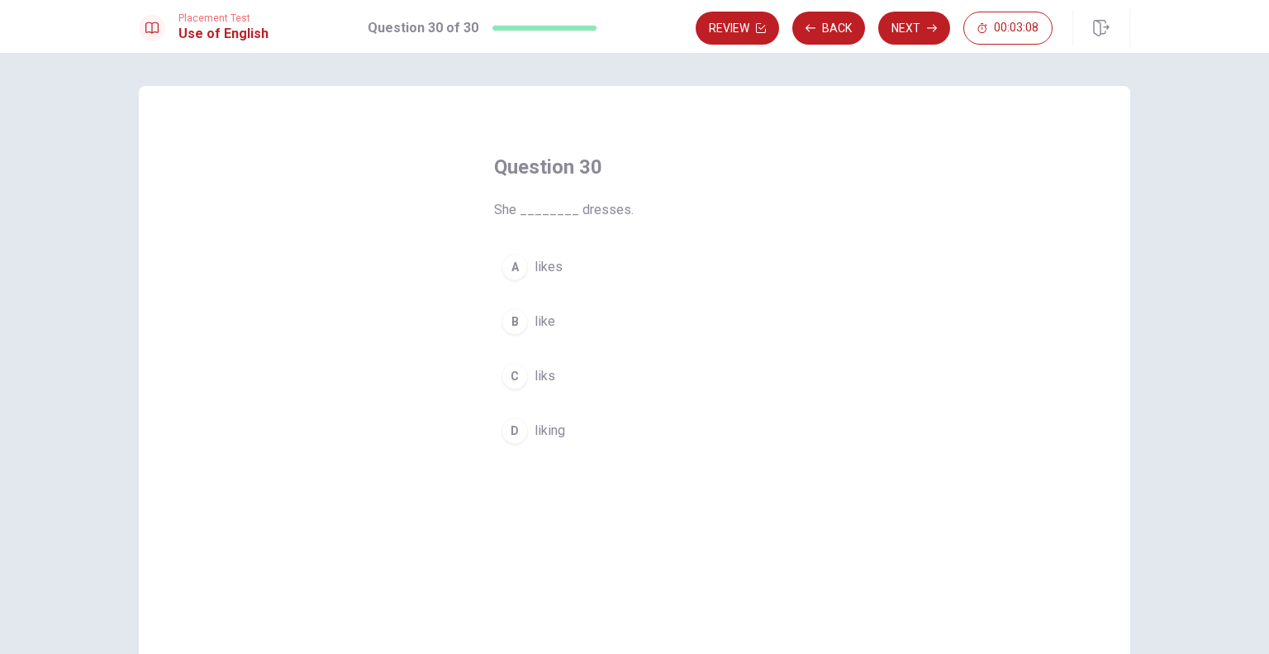
click at [563, 326] on button "B like" at bounding box center [634, 321] width 281 height 41
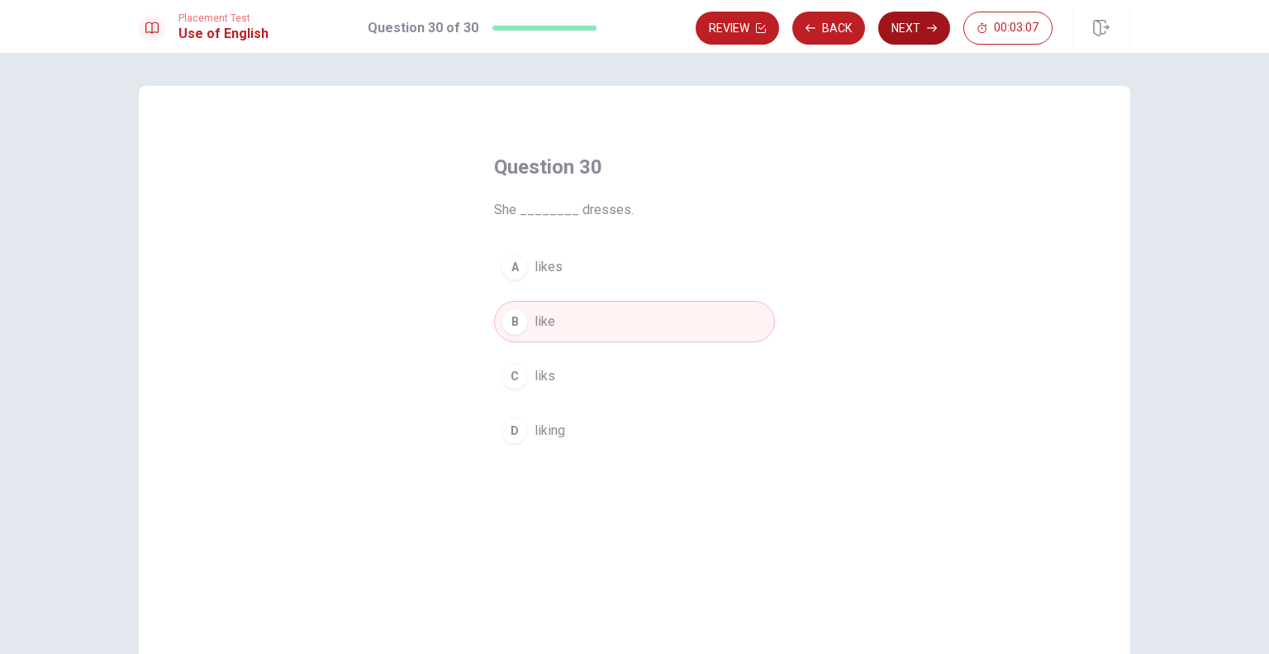
click at [925, 23] on button "Next" at bounding box center [914, 28] width 72 height 33
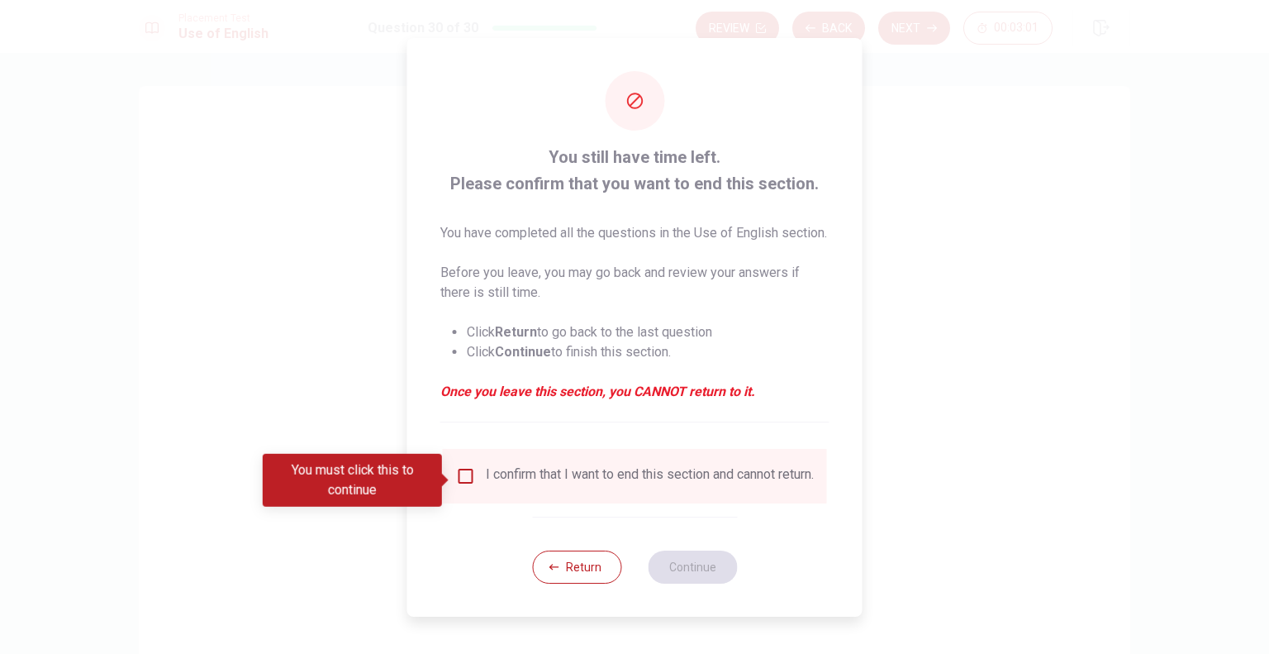
click at [506, 486] on div "I confirm that I want to end this section and cannot return." at bounding box center [650, 476] width 328 height 20
click at [470, 482] on input "You must click this to continue" at bounding box center [466, 476] width 20 height 20
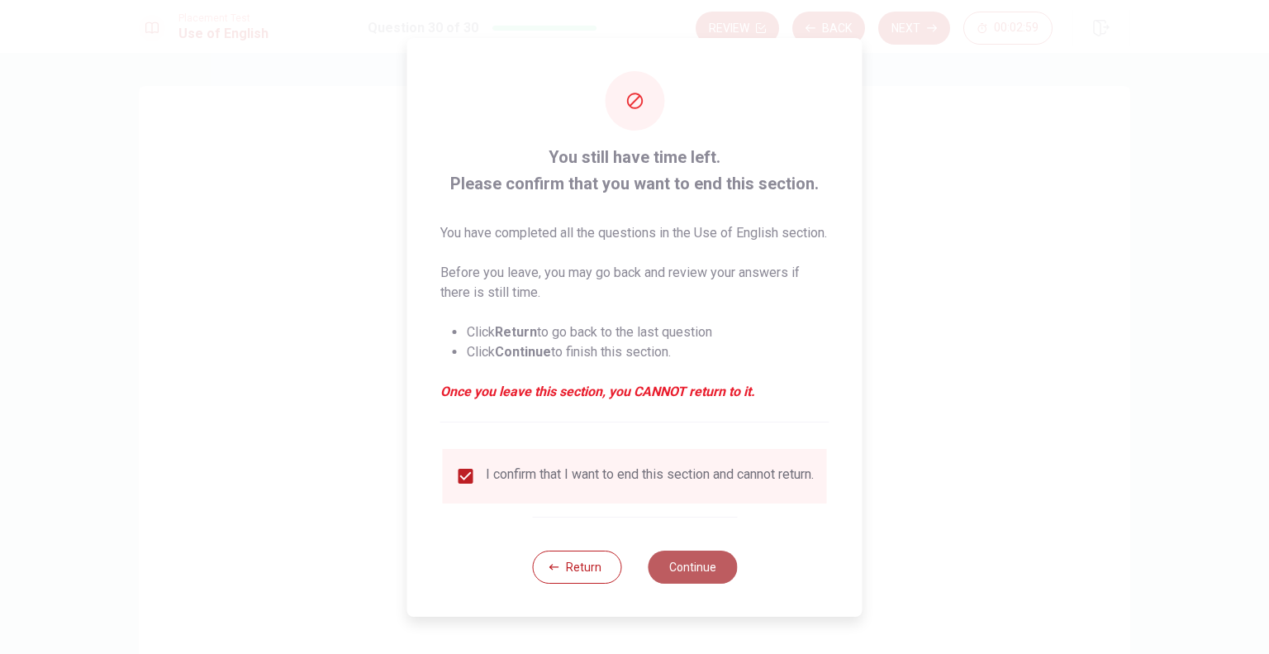
click at [679, 568] on button "Continue" at bounding box center [692, 566] width 89 height 33
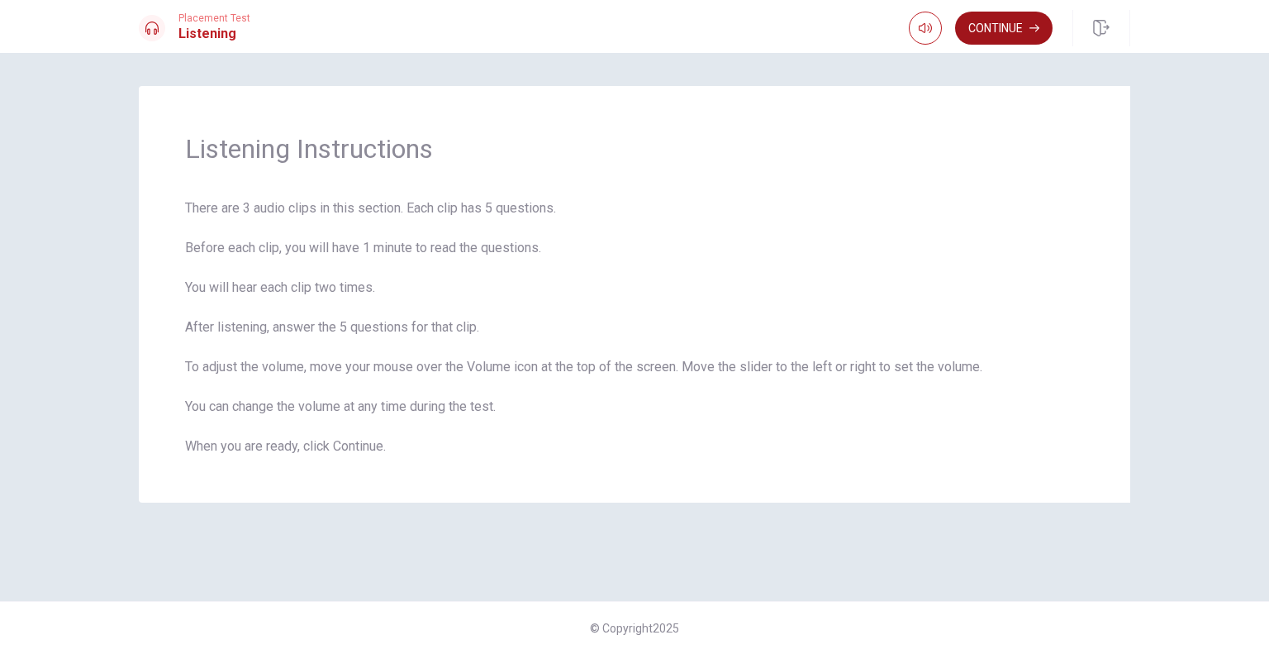
click at [1008, 36] on button "Continue" at bounding box center [1003, 28] width 97 height 33
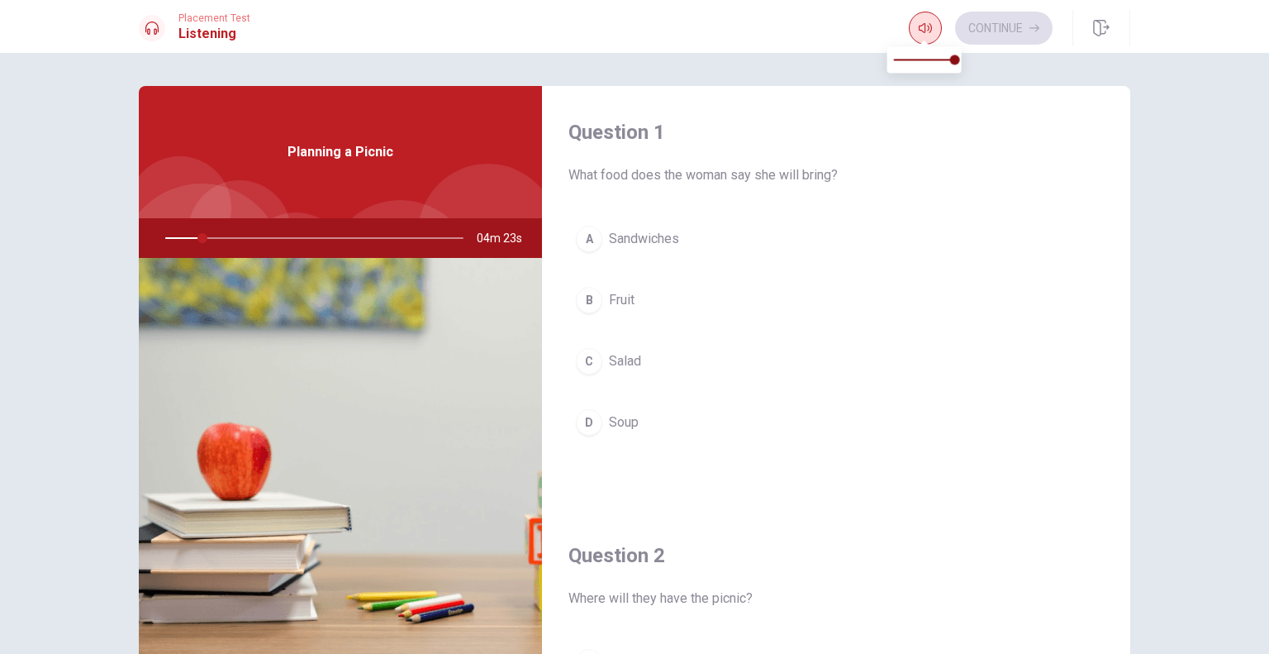
click at [914, 31] on button "button" at bounding box center [925, 28] width 33 height 33
type input "14"
type input "0"
click at [894, 59] on span at bounding box center [924, 59] width 61 height 23
type input "15"
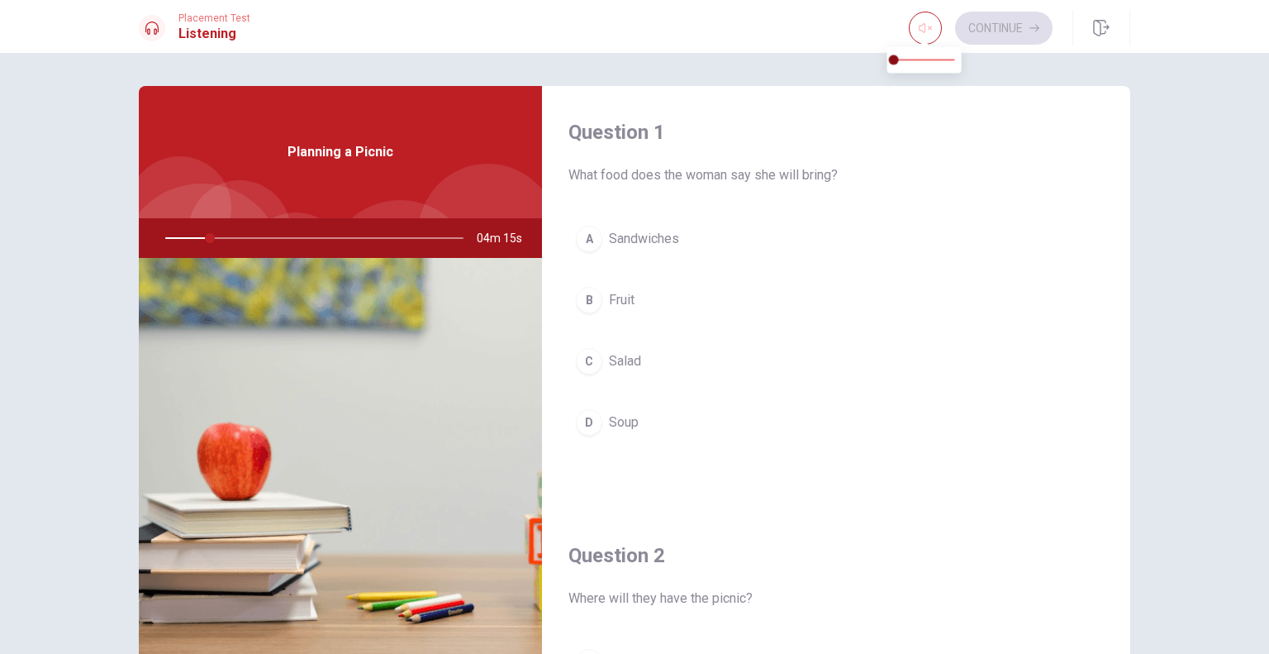
type input "0.8"
click at [945, 59] on span at bounding box center [924, 59] width 61 height 23
click at [293, 235] on div at bounding box center [310, 238] width 331 height 40
drag, startPoint x: 225, startPoint y: 232, endPoint x: 178, endPoint y: 254, distance: 51.0
click at [178, 254] on div at bounding box center [310, 238] width 331 height 40
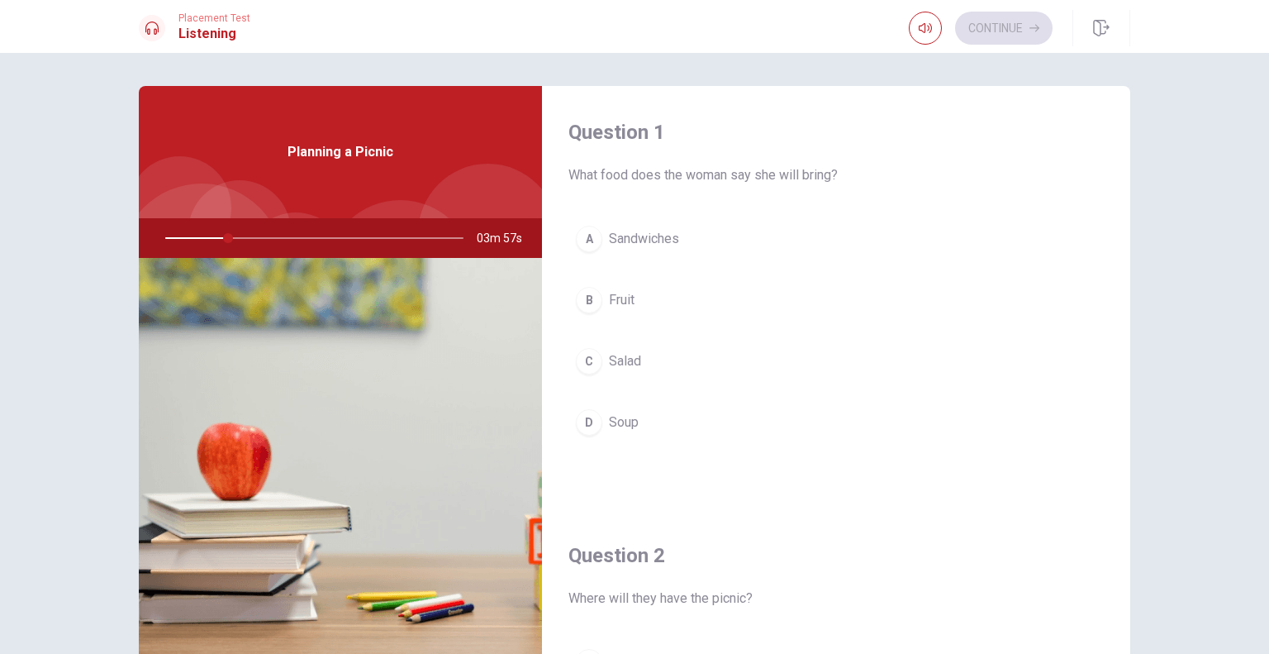
click at [178, 227] on div at bounding box center [310, 238] width 331 height 40
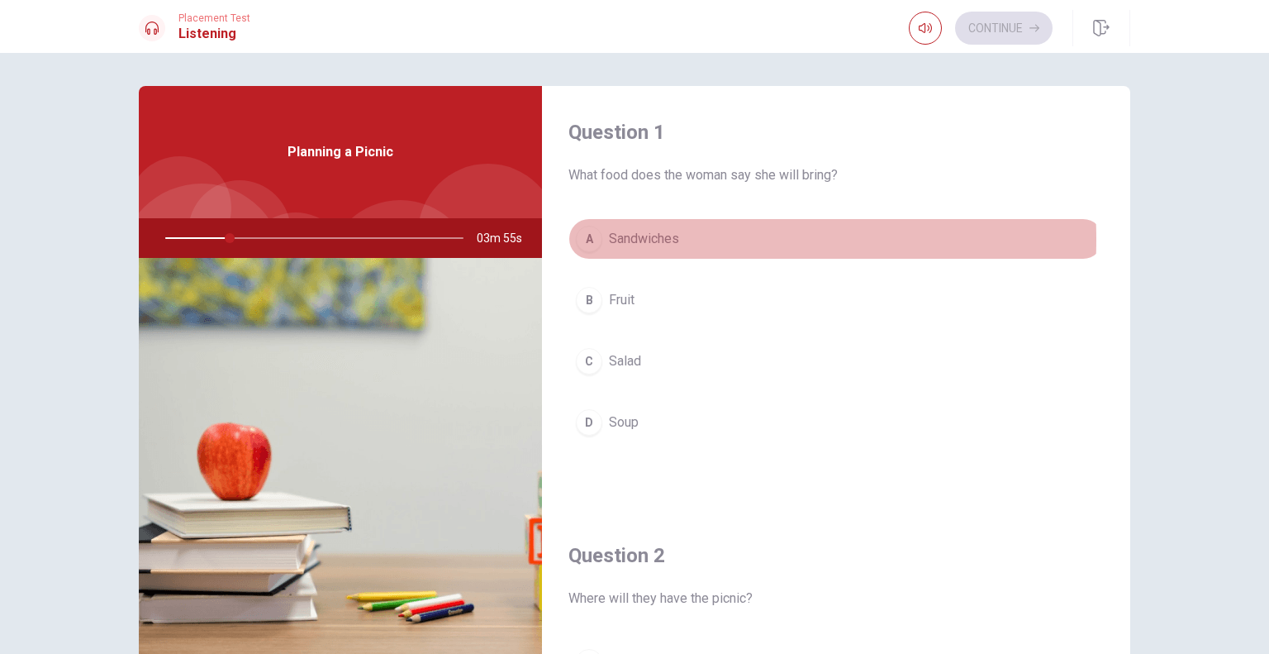
click at [584, 239] on div "A" at bounding box center [589, 239] width 26 height 26
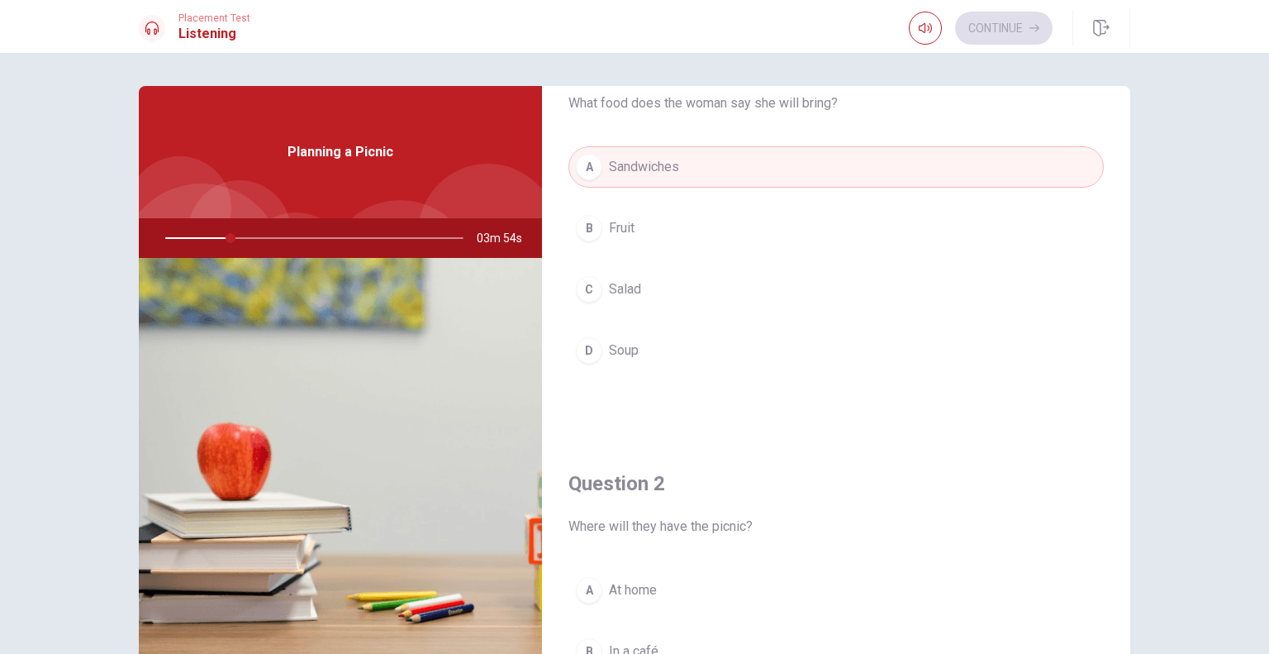
scroll to position [248, 0]
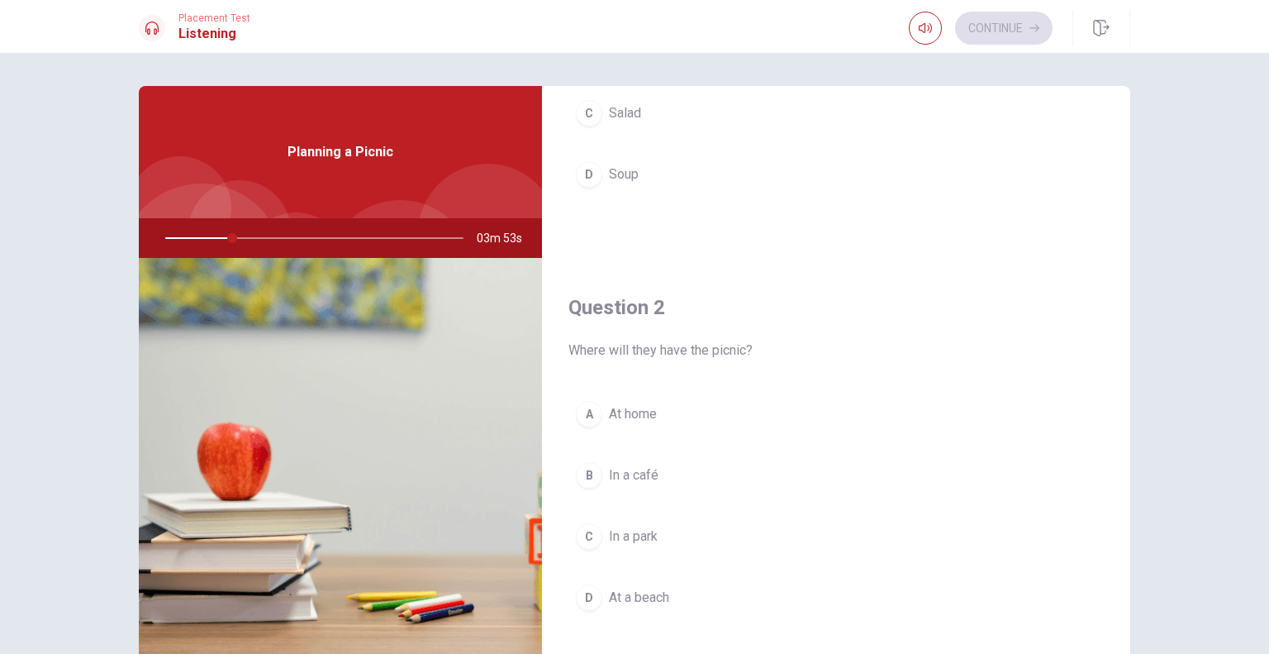
click at [599, 473] on button "B In a café" at bounding box center [835, 474] width 535 height 41
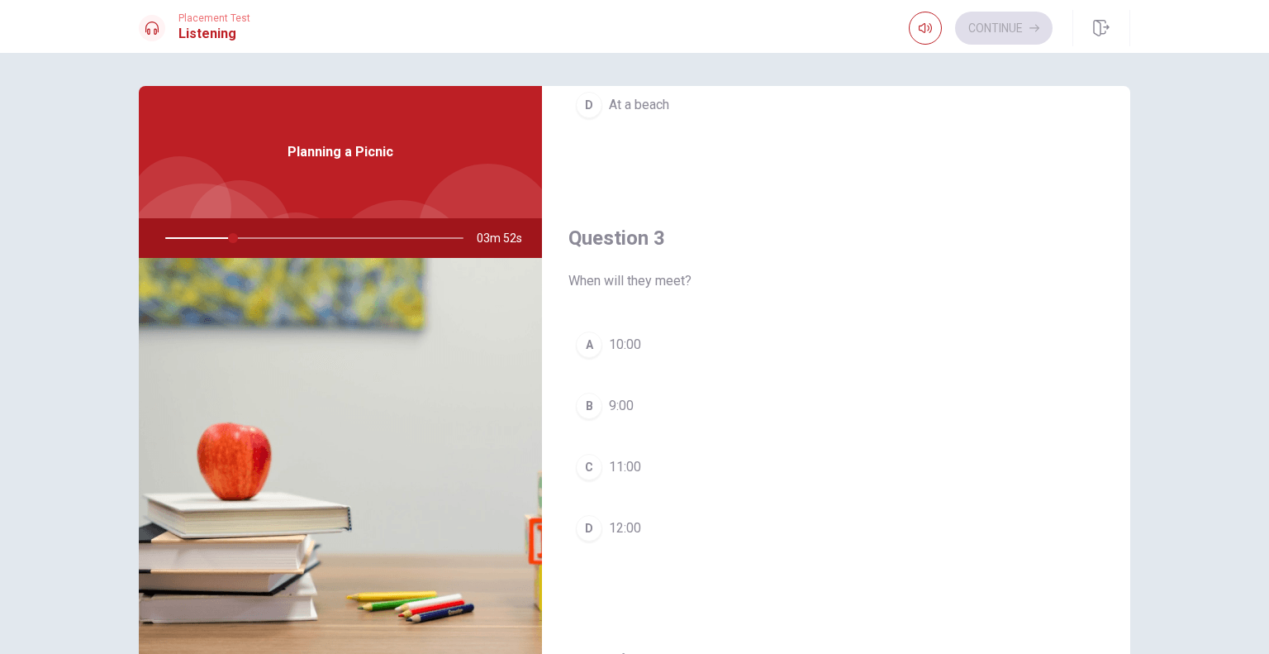
scroll to position [744, 0]
click at [601, 471] on button "C 11:00" at bounding box center [835, 463] width 535 height 41
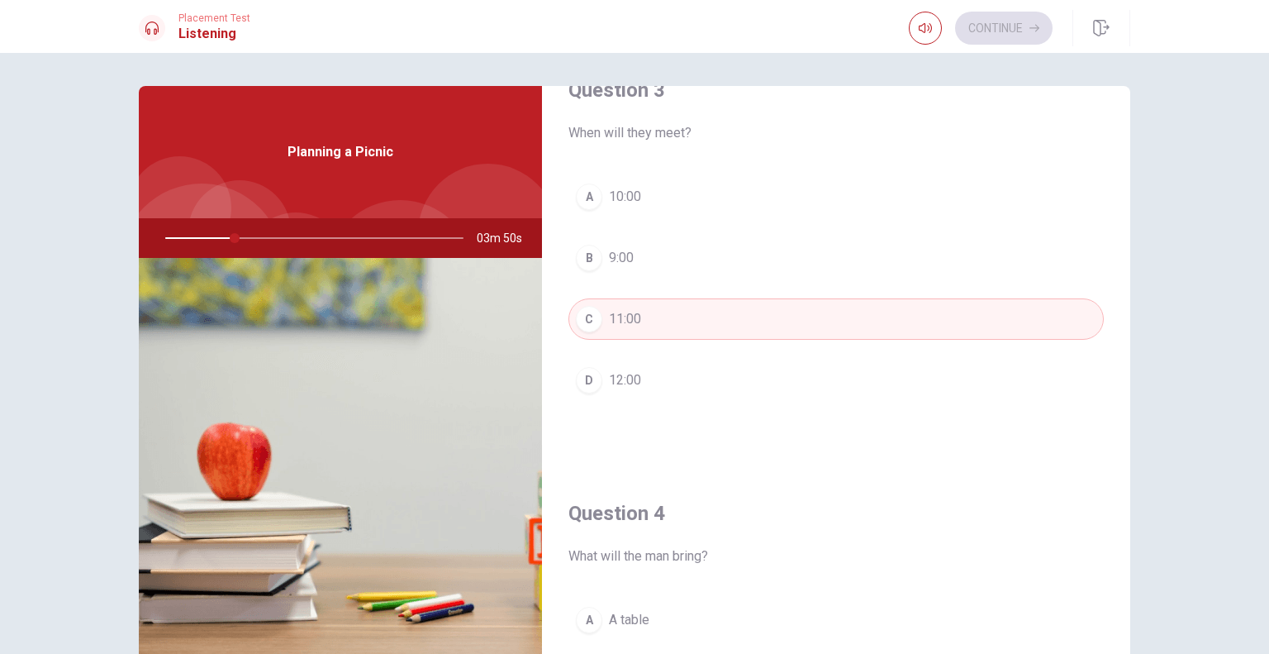
scroll to position [826, 0]
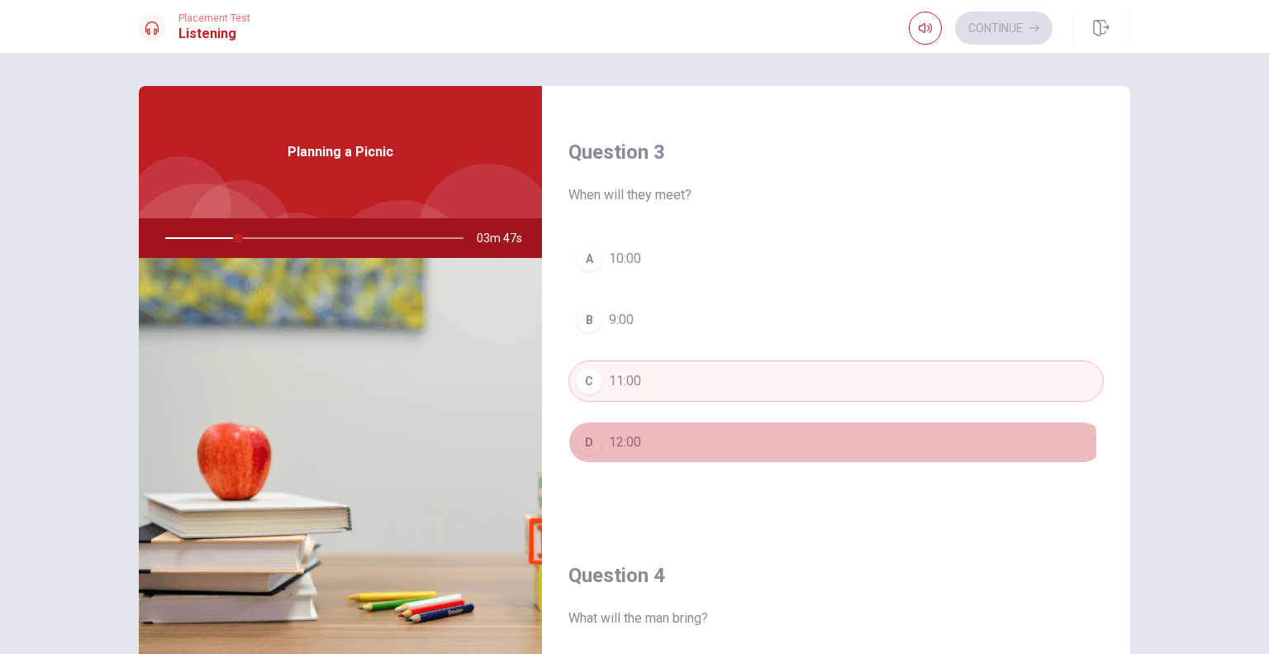
click at [615, 443] on span "12:00" at bounding box center [625, 442] width 32 height 20
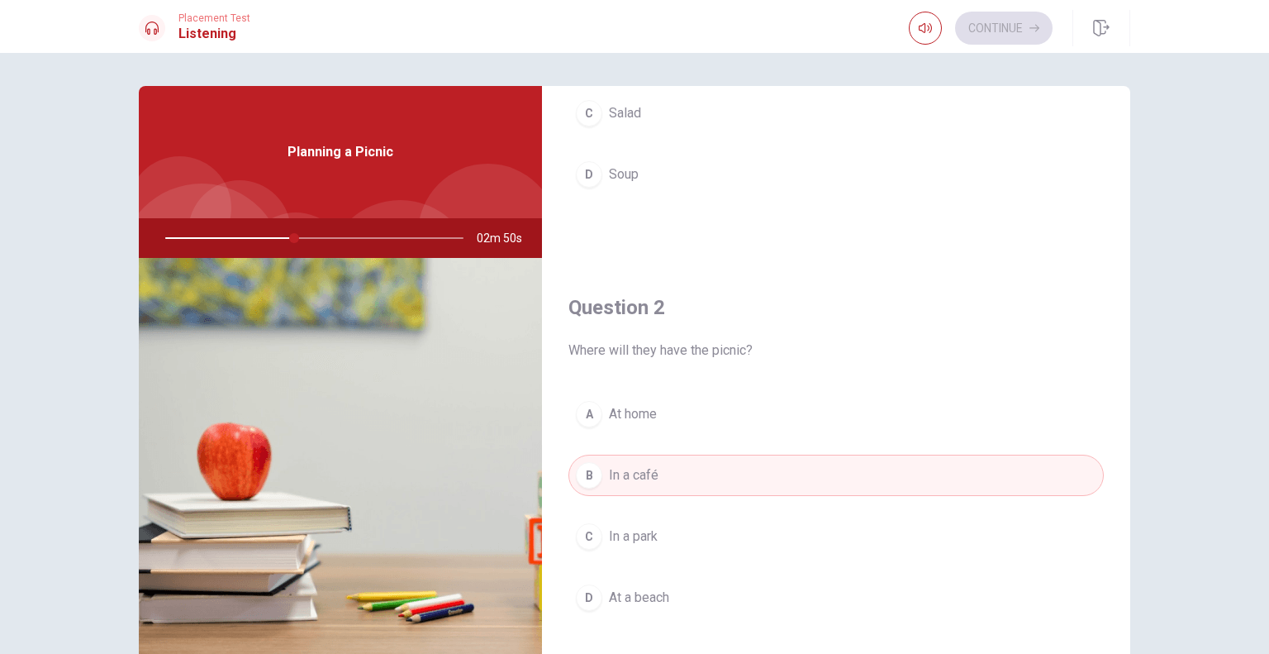
scroll to position [330, 0]
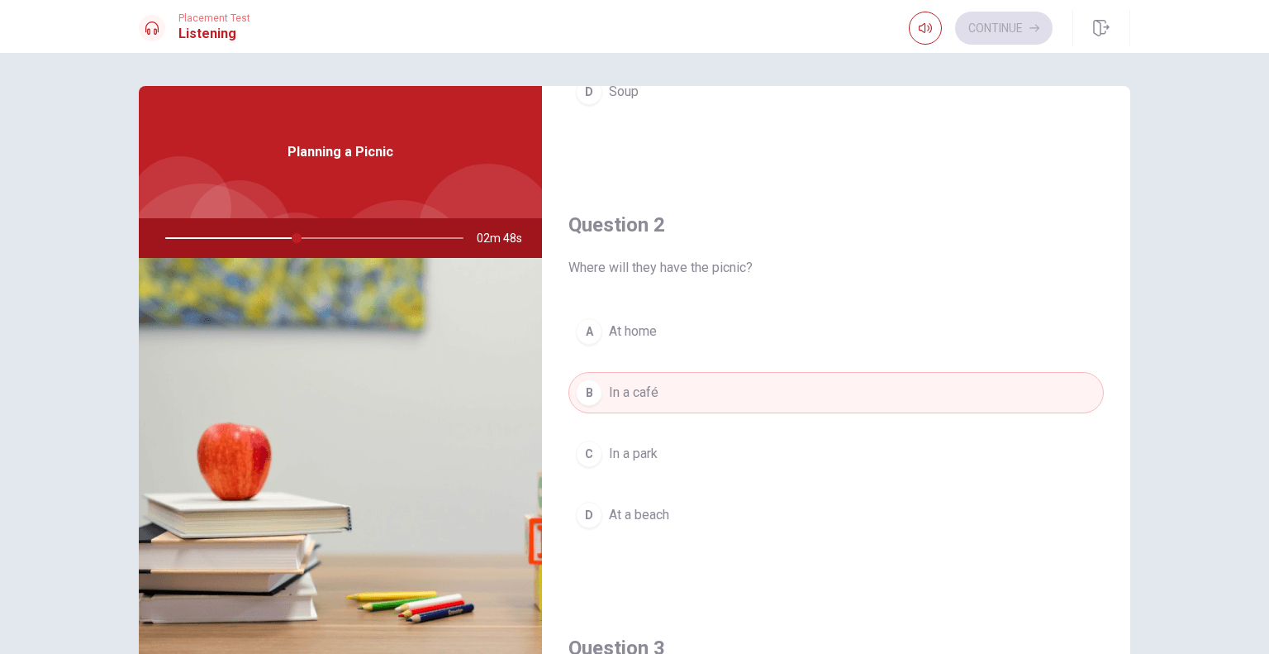
click at [669, 442] on button "C In a park" at bounding box center [835, 453] width 535 height 41
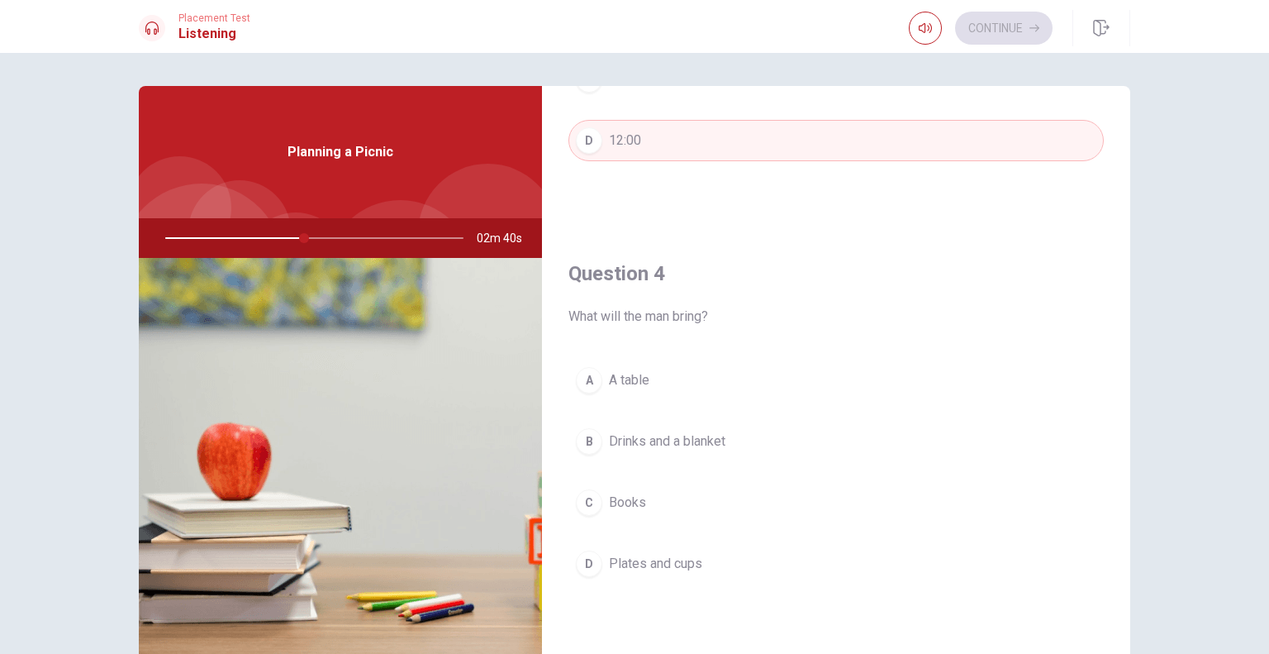
scroll to position [1157, 0]
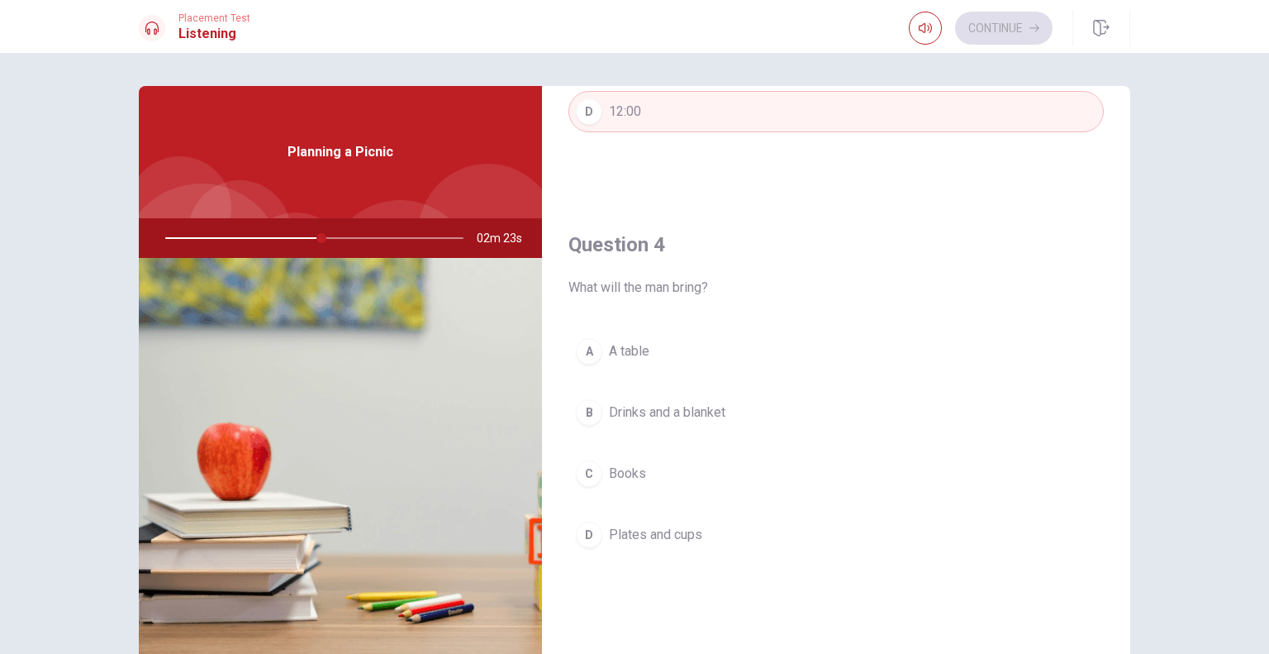
click at [679, 425] on button "B Drinks and a blanket" at bounding box center [835, 412] width 535 height 41
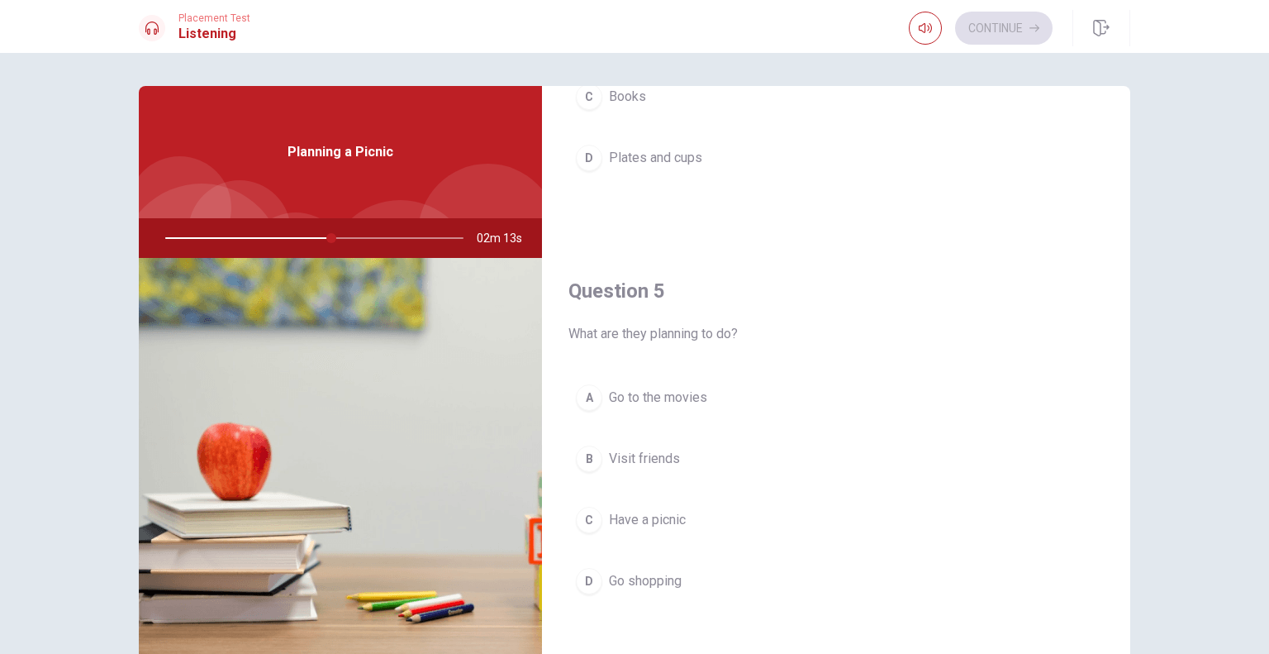
scroll to position [83, 0]
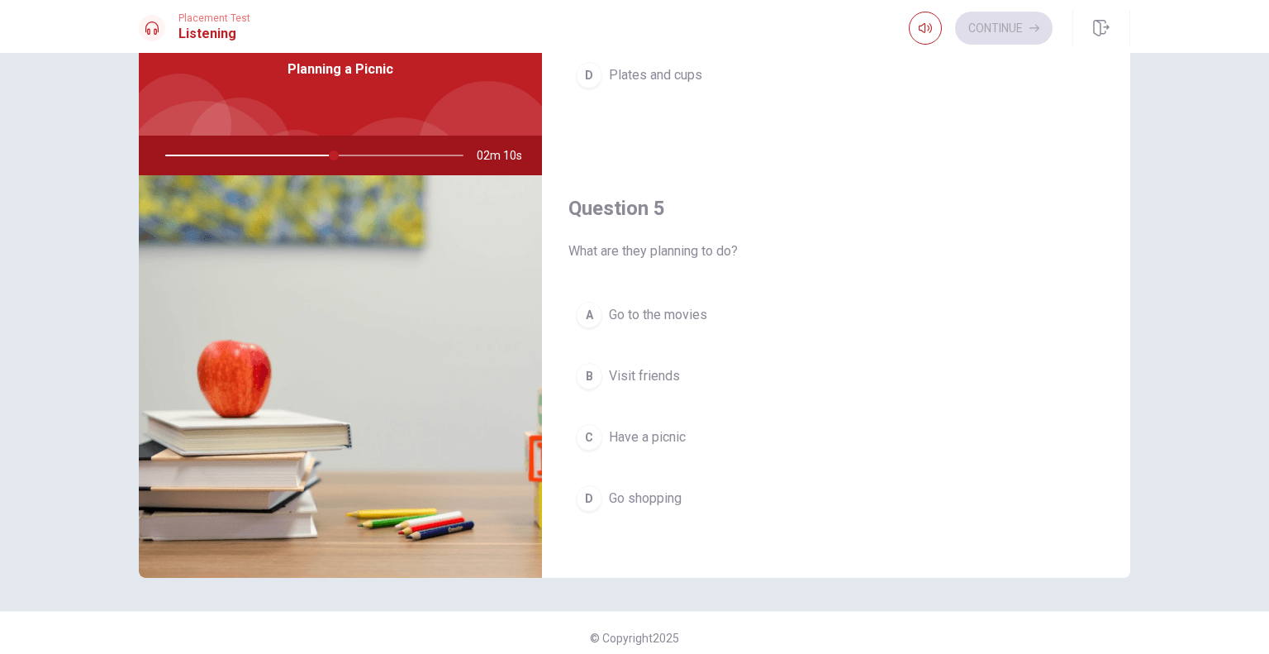
click at [674, 430] on span "Have a picnic" at bounding box center [647, 437] width 77 height 20
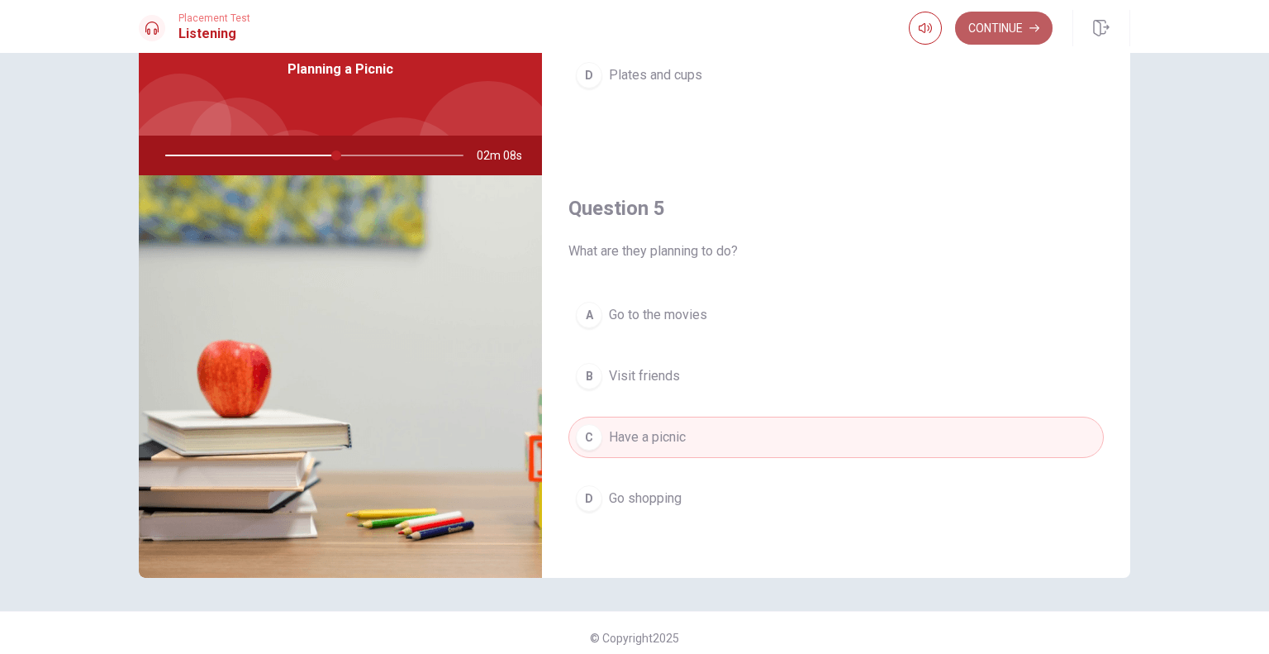
click at [1038, 33] on button "Continue" at bounding box center [1003, 28] width 97 height 33
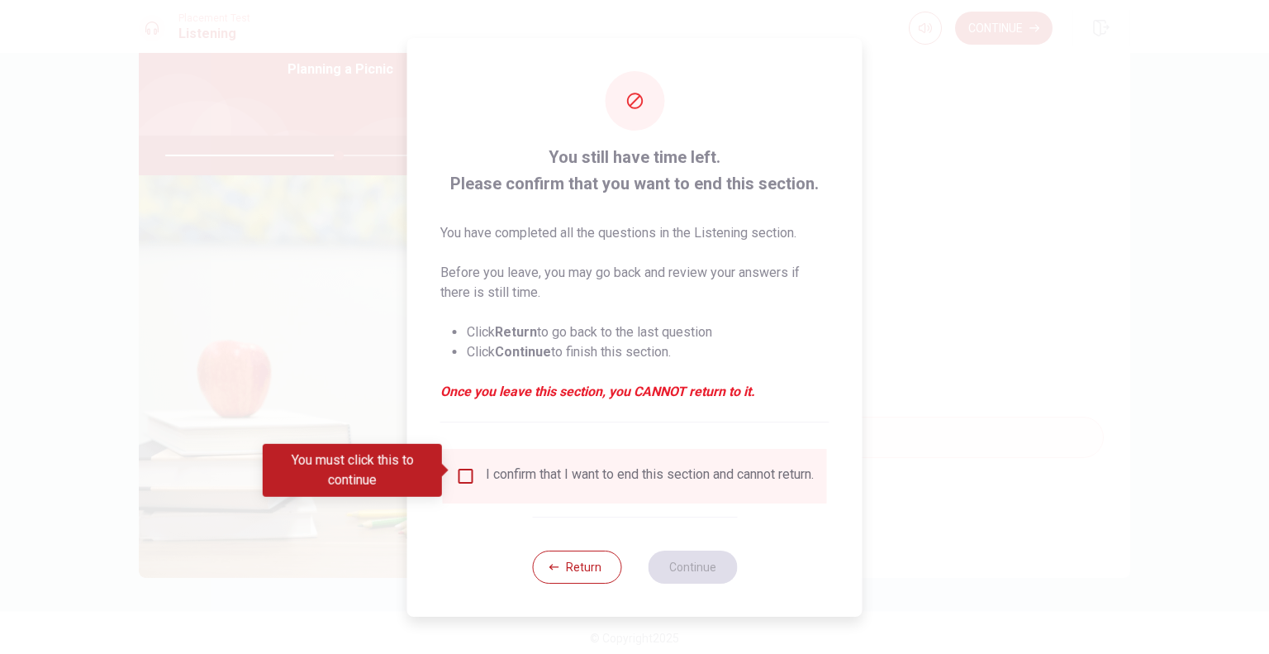
click at [686, 472] on div "I confirm that I want to end this section and cannot return." at bounding box center [650, 476] width 328 height 20
click at [463, 457] on div "I confirm that I want to end this section and cannot return." at bounding box center [635, 476] width 384 height 55
click at [473, 469] on input "You must click this to continue" at bounding box center [466, 476] width 20 height 20
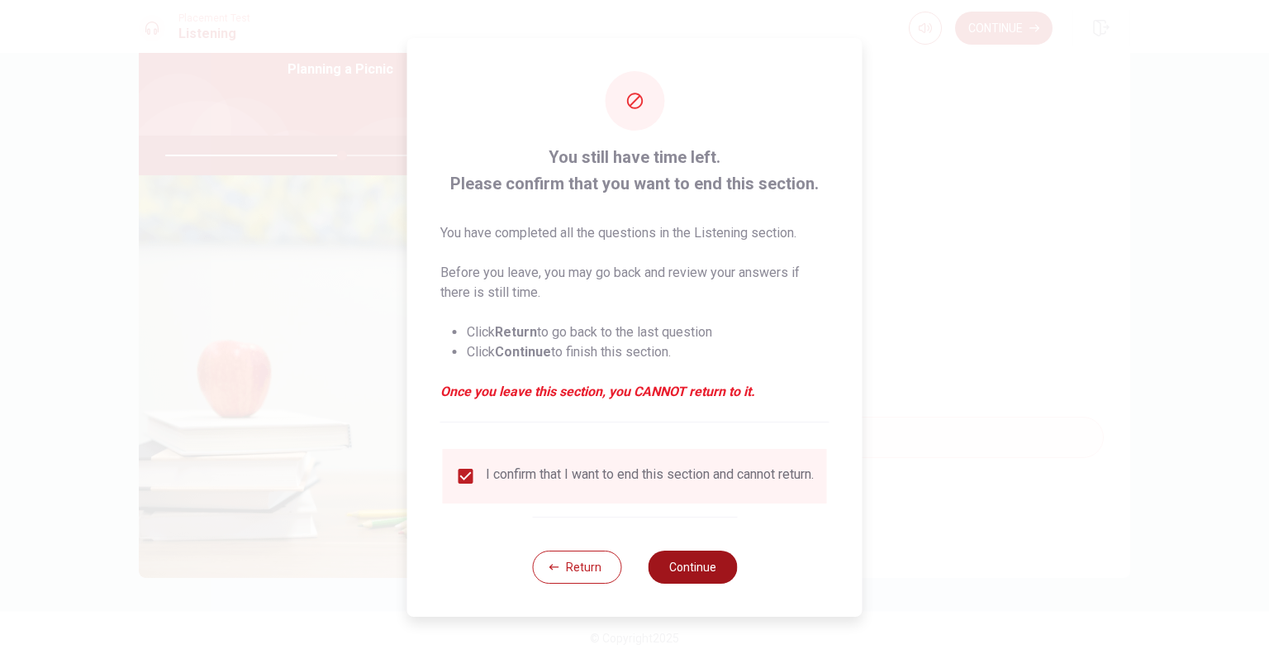
click at [679, 579] on button "Continue" at bounding box center [692, 566] width 89 height 33
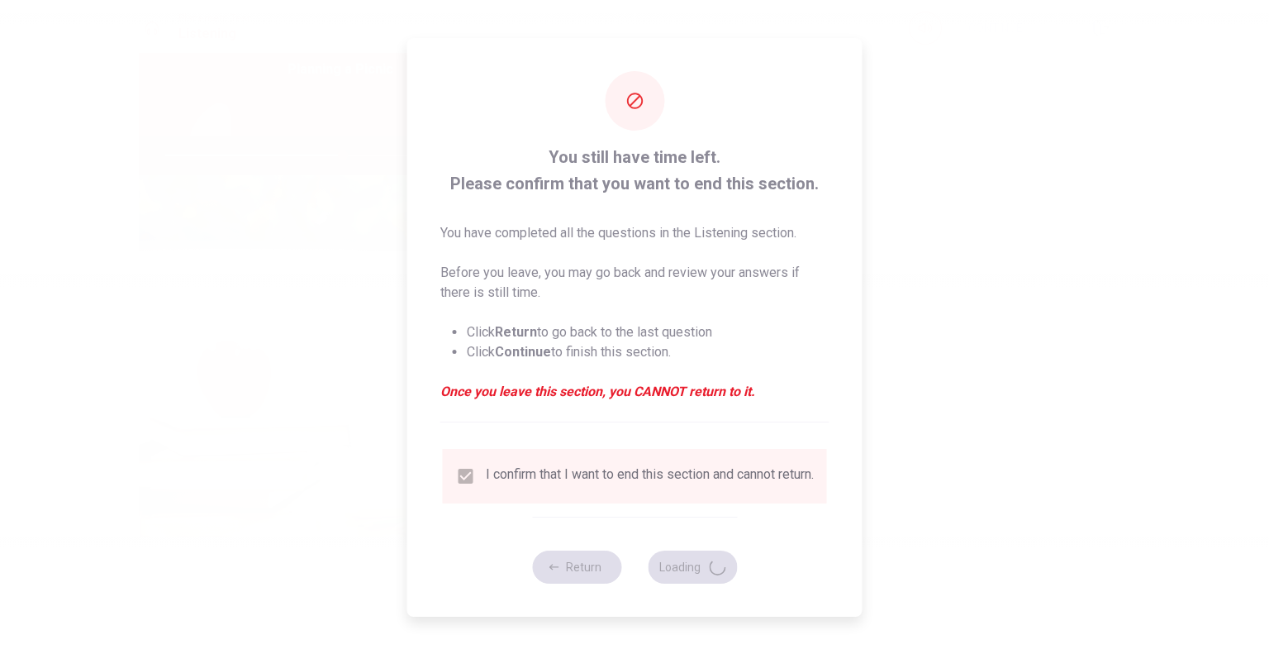
type input "60"
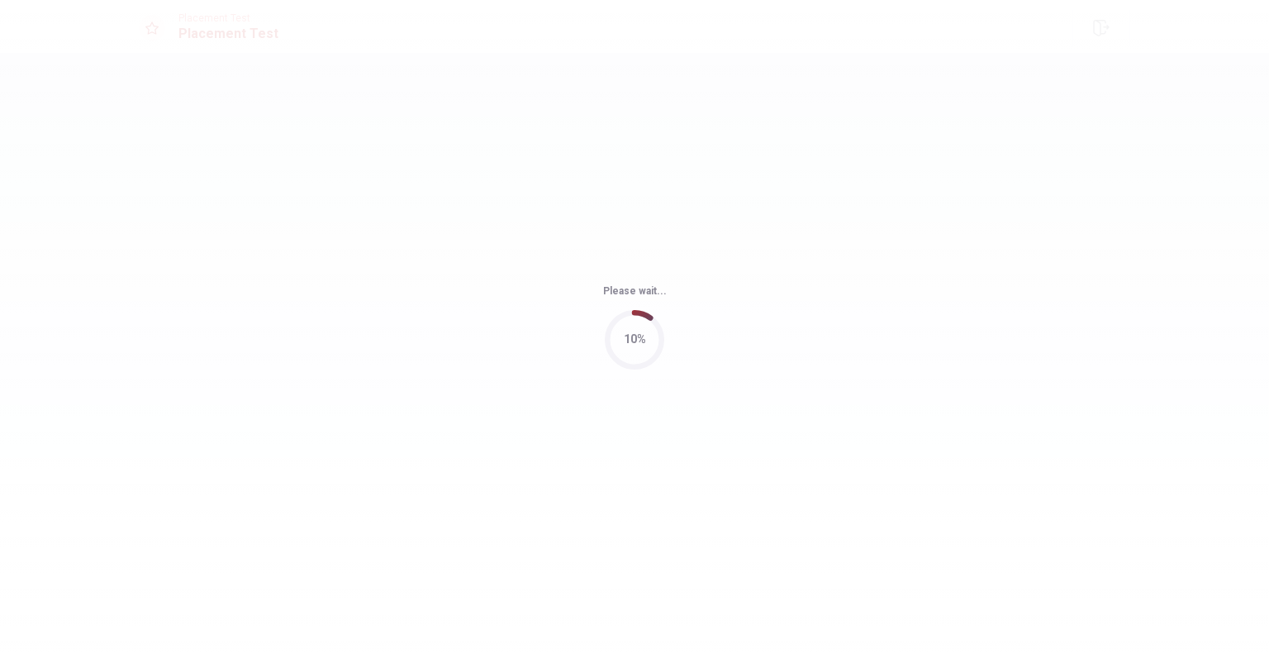
scroll to position [0, 0]
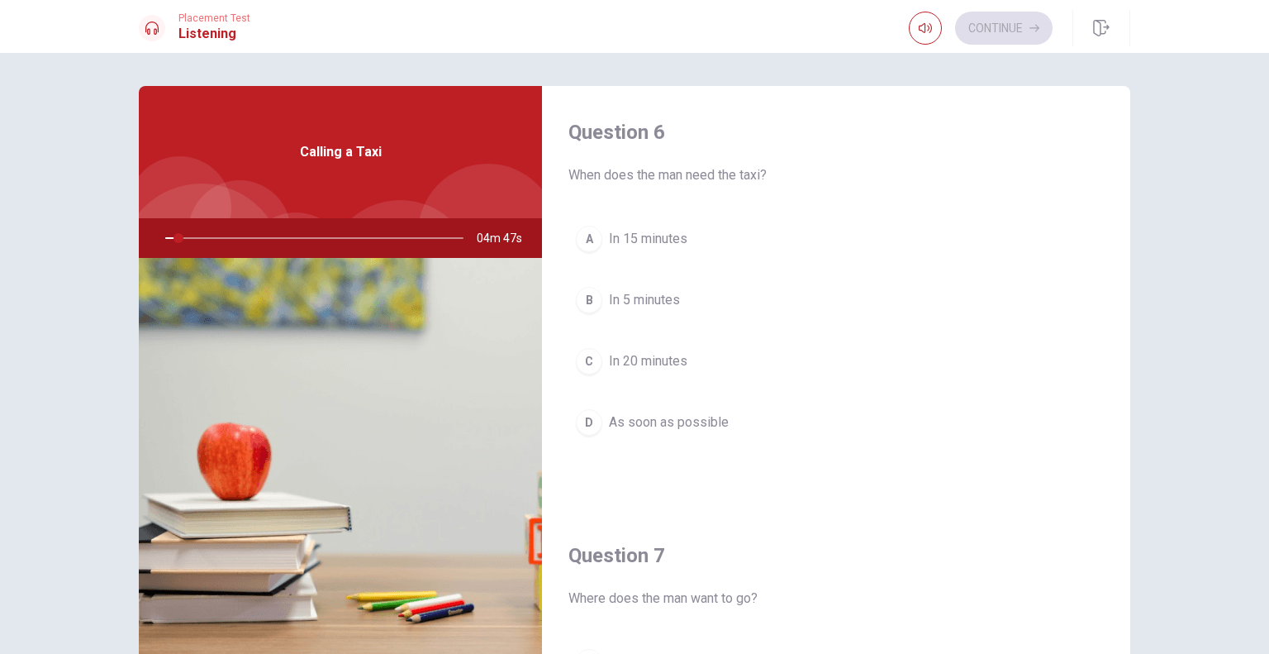
drag, startPoint x: 173, startPoint y: 240, endPoint x: 182, endPoint y: 233, distance: 11.2
click at [182, 233] on div at bounding box center [310, 238] width 331 height 40
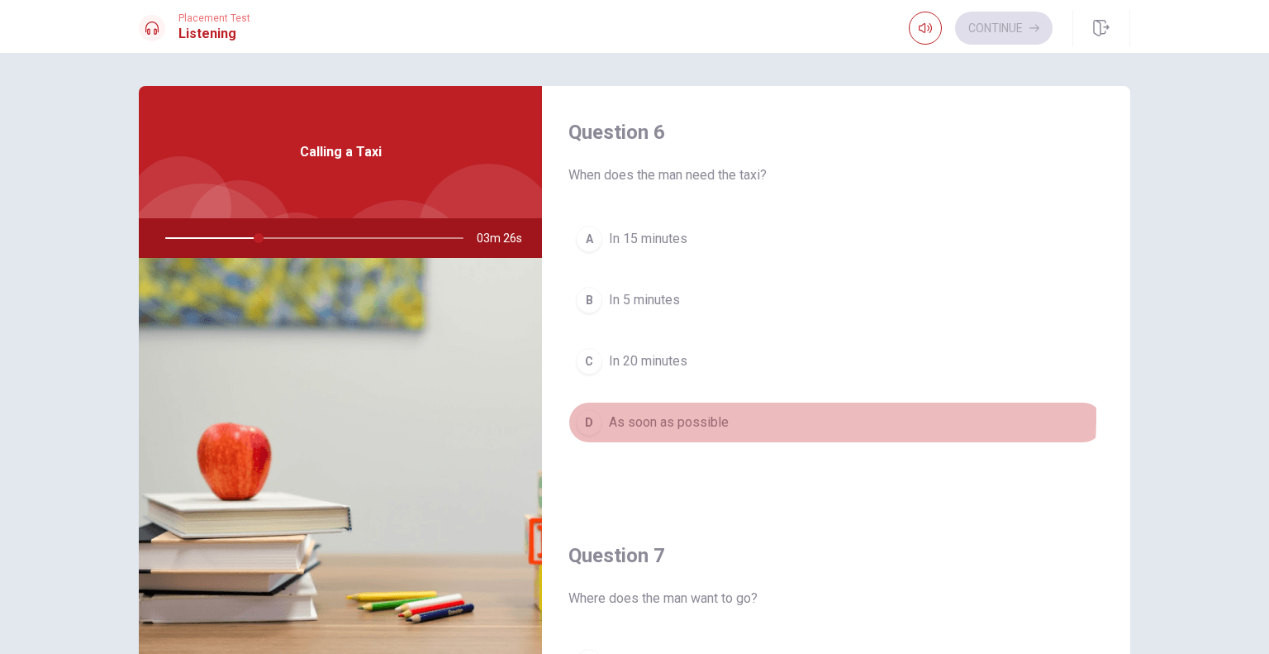
click at [753, 416] on button "D As soon as possible" at bounding box center [835, 422] width 535 height 41
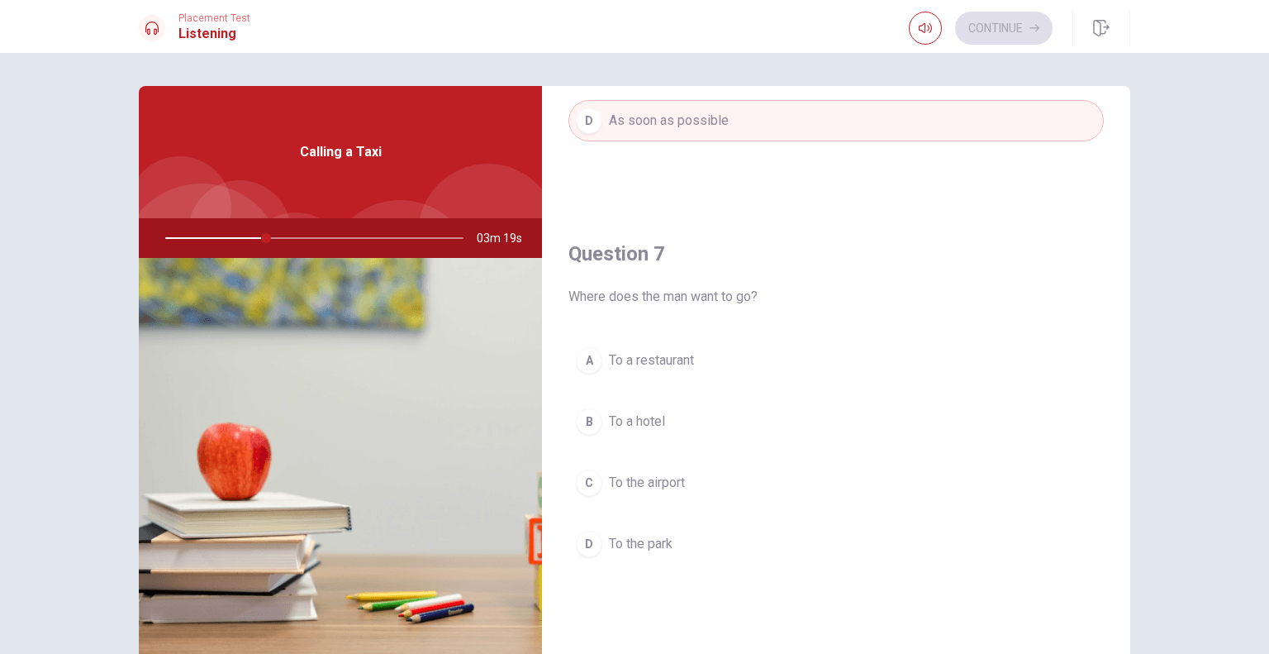
scroll to position [330, 0]
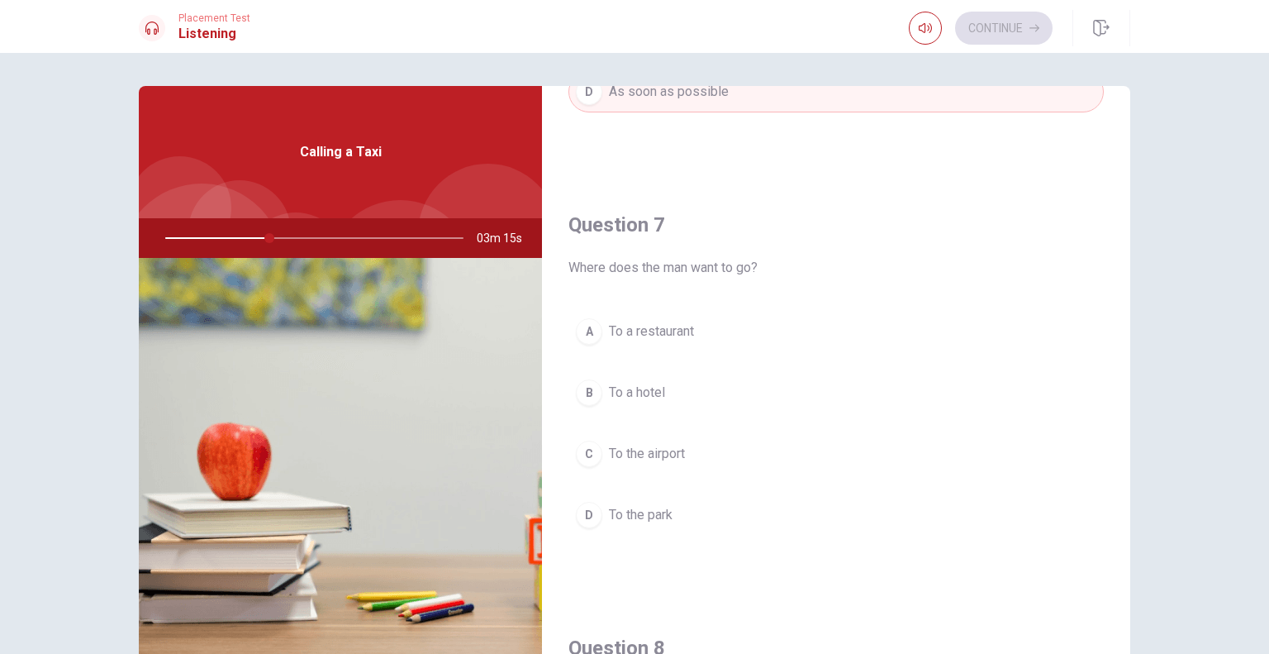
click at [713, 452] on button "C To the airport" at bounding box center [835, 453] width 535 height 41
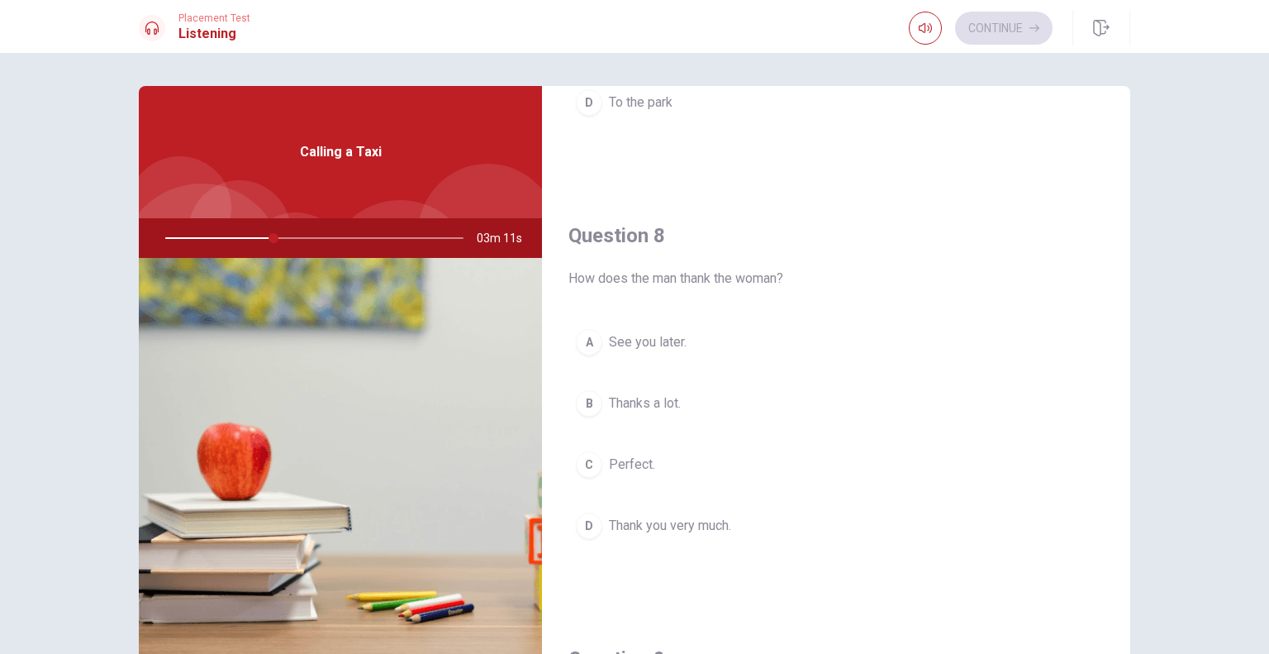
scroll to position [744, 0]
click at [751, 525] on button "D Thank you very much." at bounding box center [835, 524] width 535 height 41
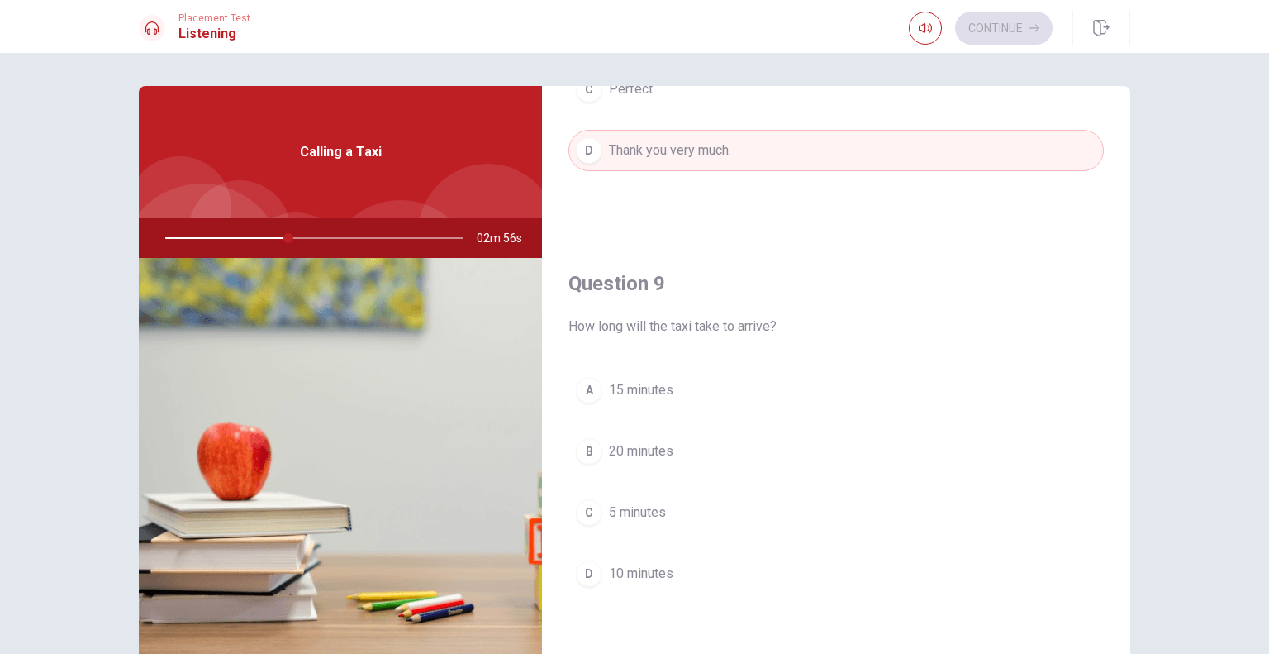
scroll to position [1157, 0]
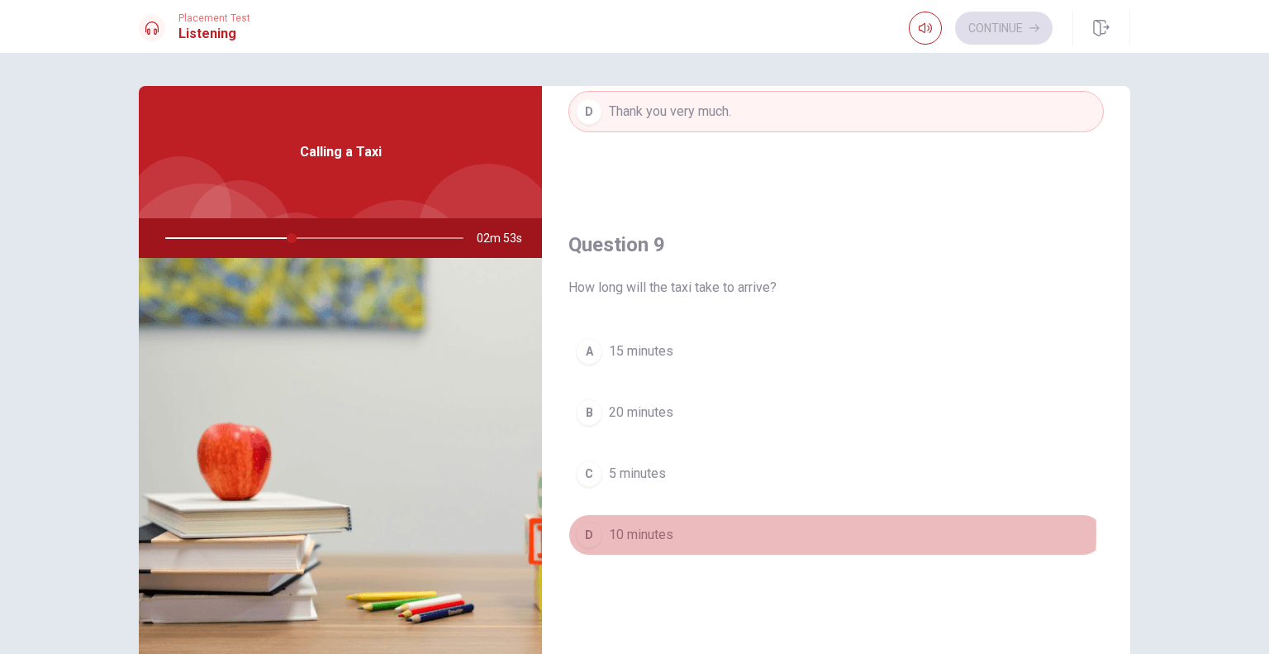
click at [735, 526] on button "D 10 minutes" at bounding box center [835, 534] width 535 height 41
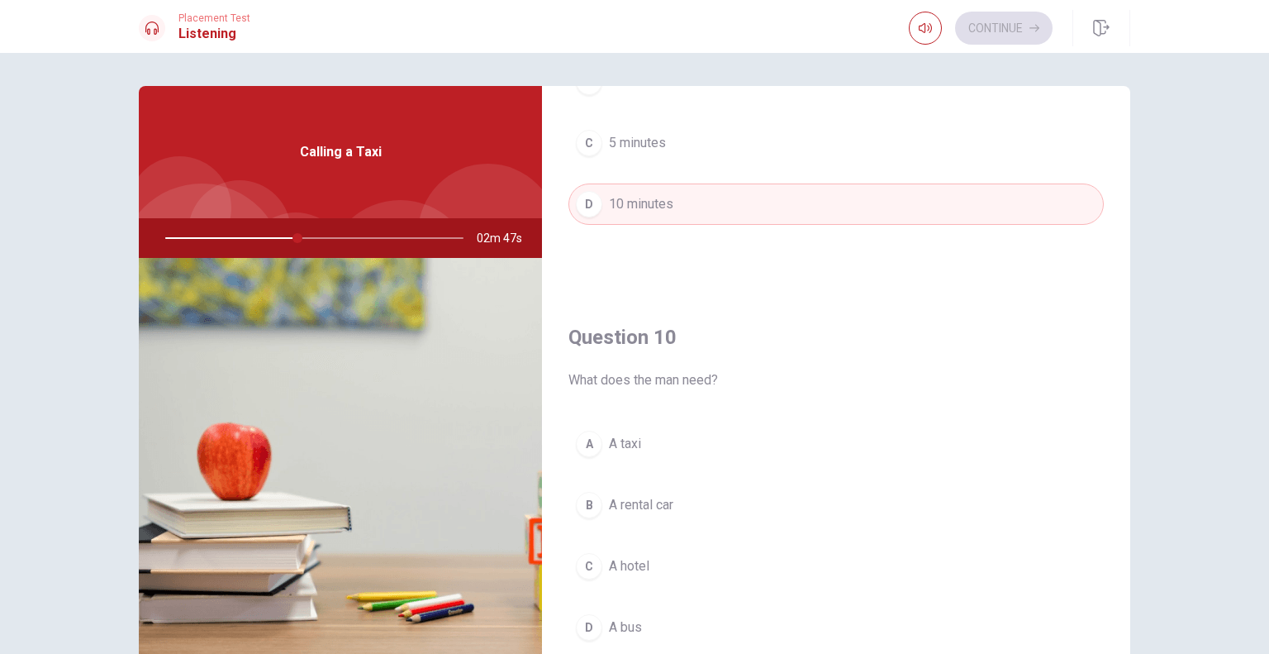
scroll to position [1533, 0]
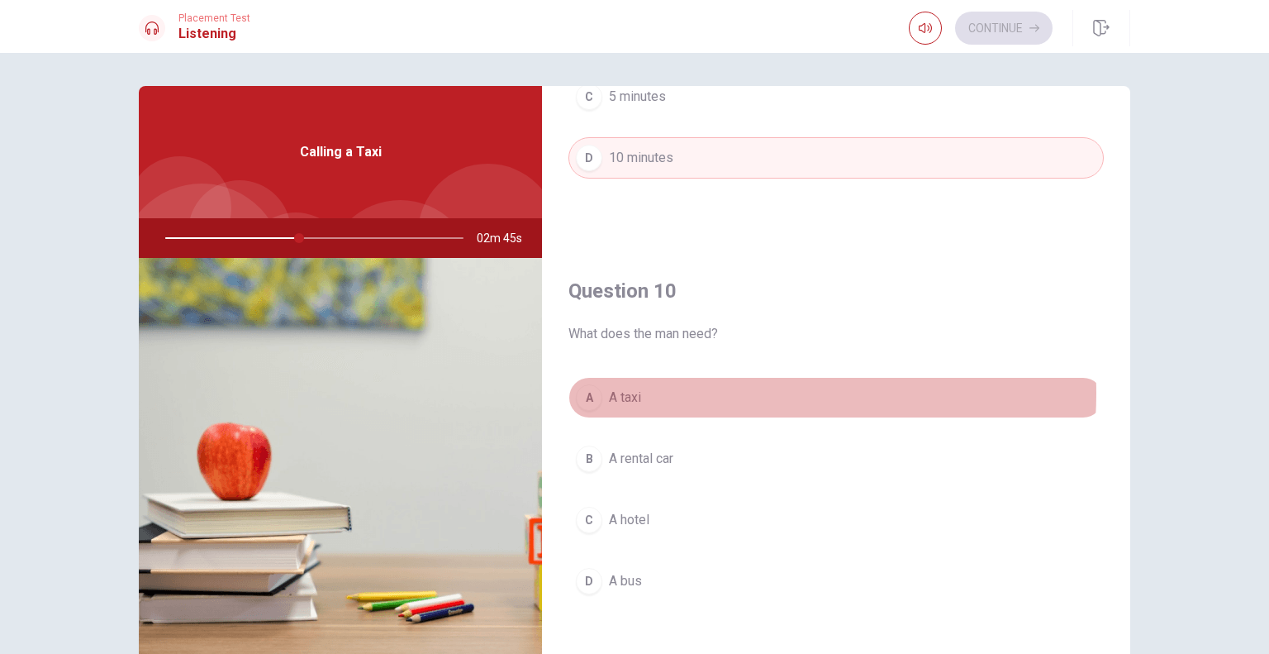
click at [714, 387] on button "A A taxi" at bounding box center [835, 397] width 535 height 41
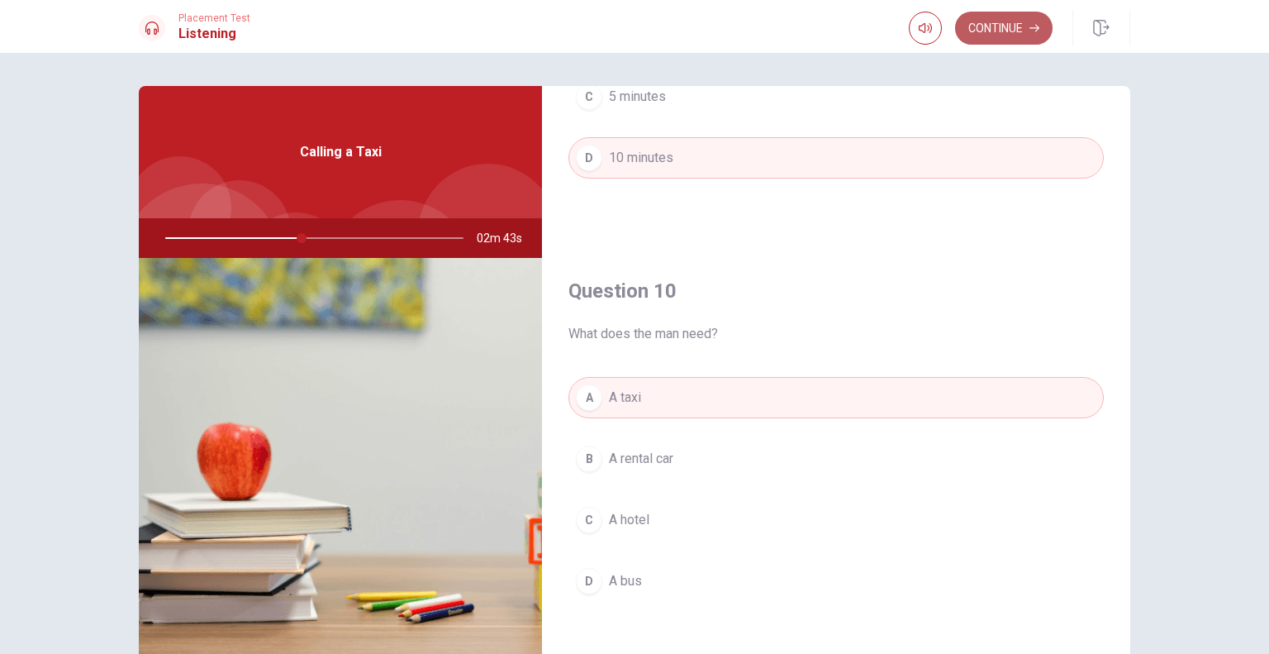
click at [1010, 27] on button "Continue" at bounding box center [1003, 28] width 97 height 33
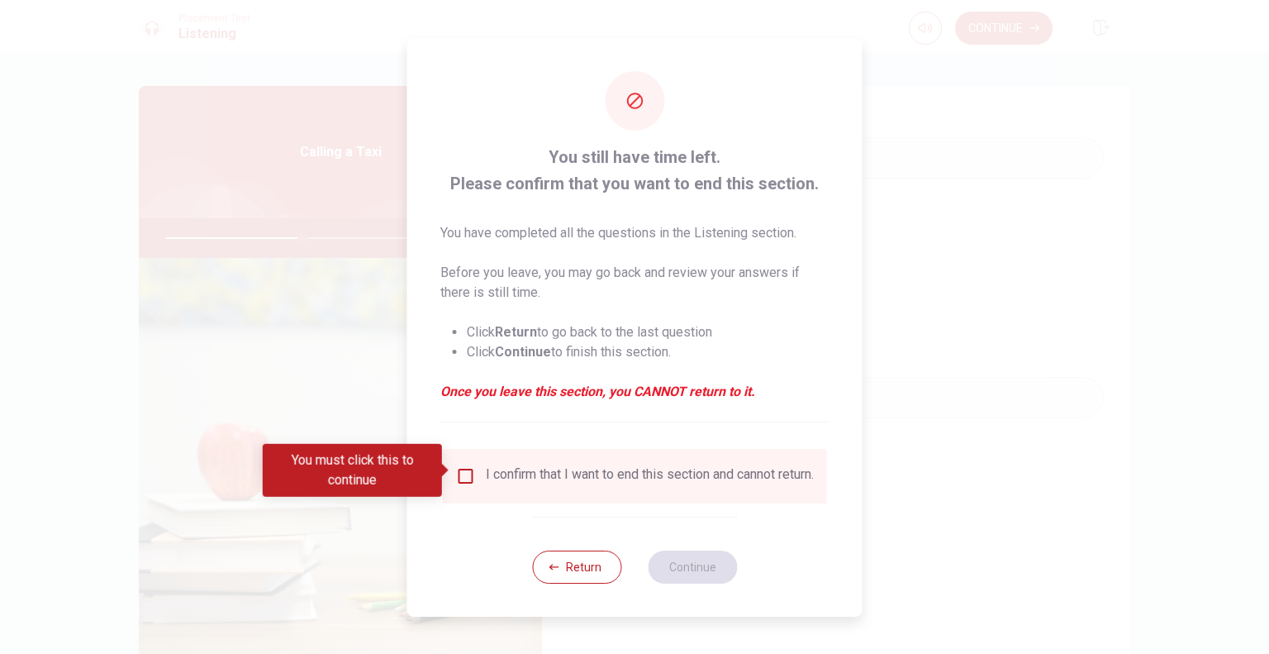
click at [698, 466] on div "I confirm that I want to end this section and cannot return." at bounding box center [650, 476] width 328 height 20
click at [463, 468] on input "You must click this to continue" at bounding box center [466, 476] width 20 height 20
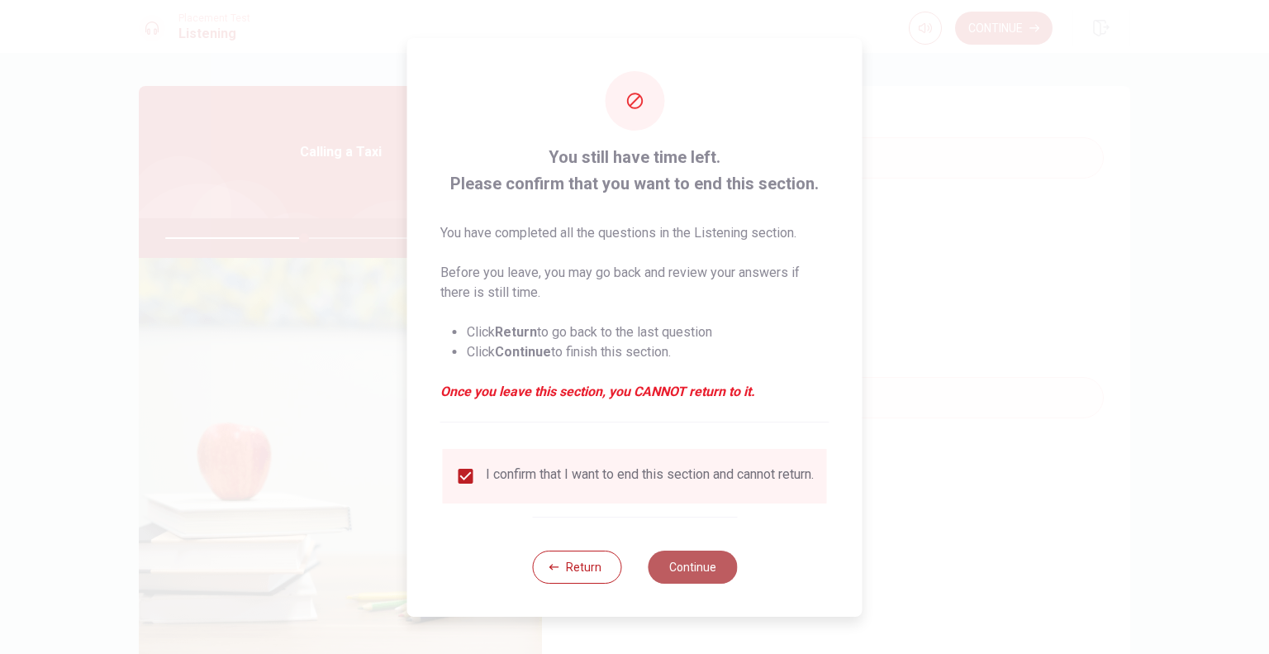
click at [673, 574] on button "Continue" at bounding box center [692, 566] width 89 height 33
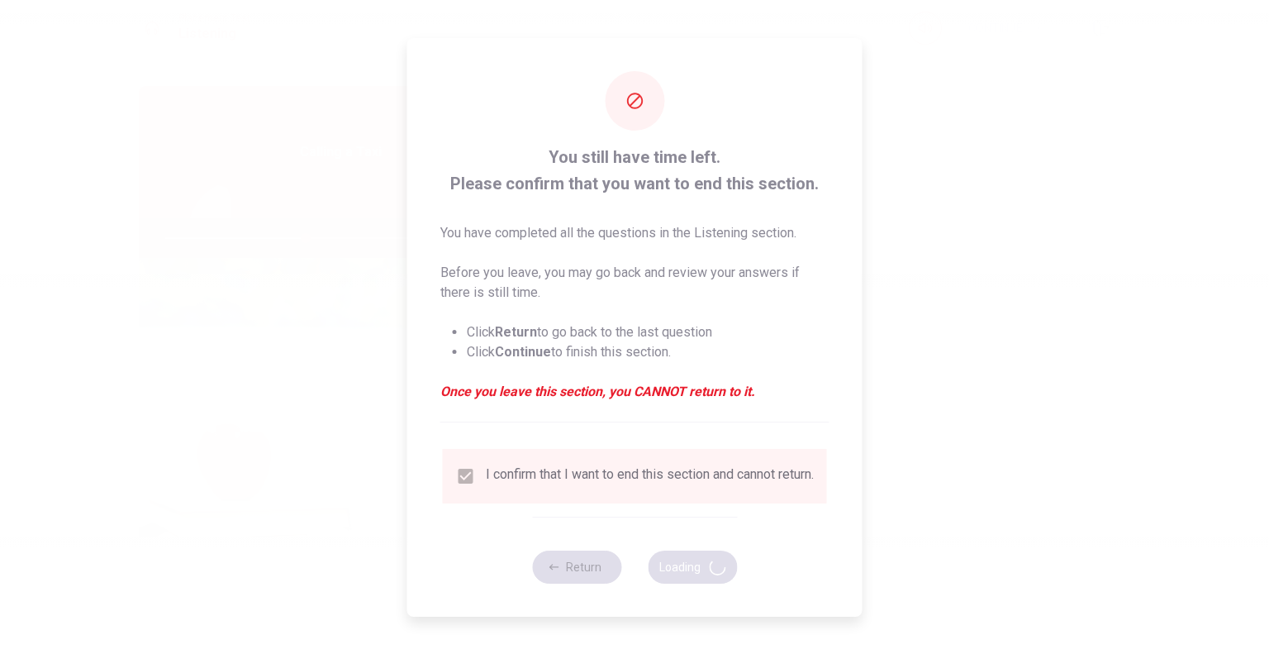
type input "47"
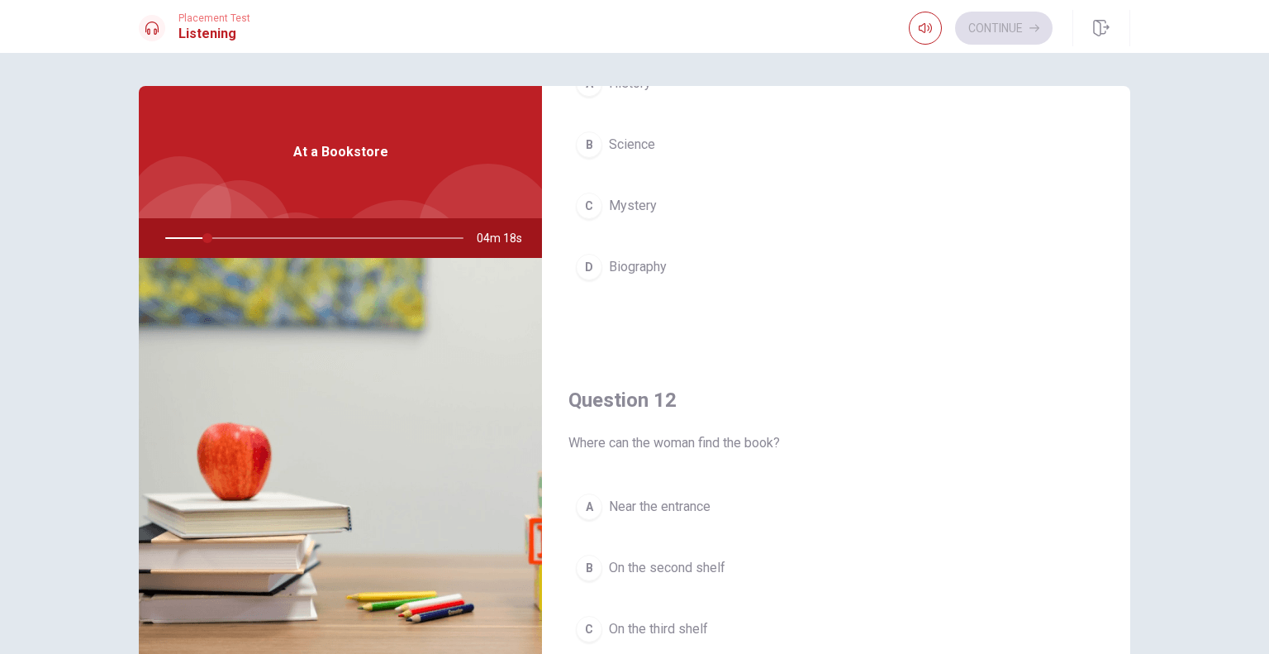
scroll to position [0, 0]
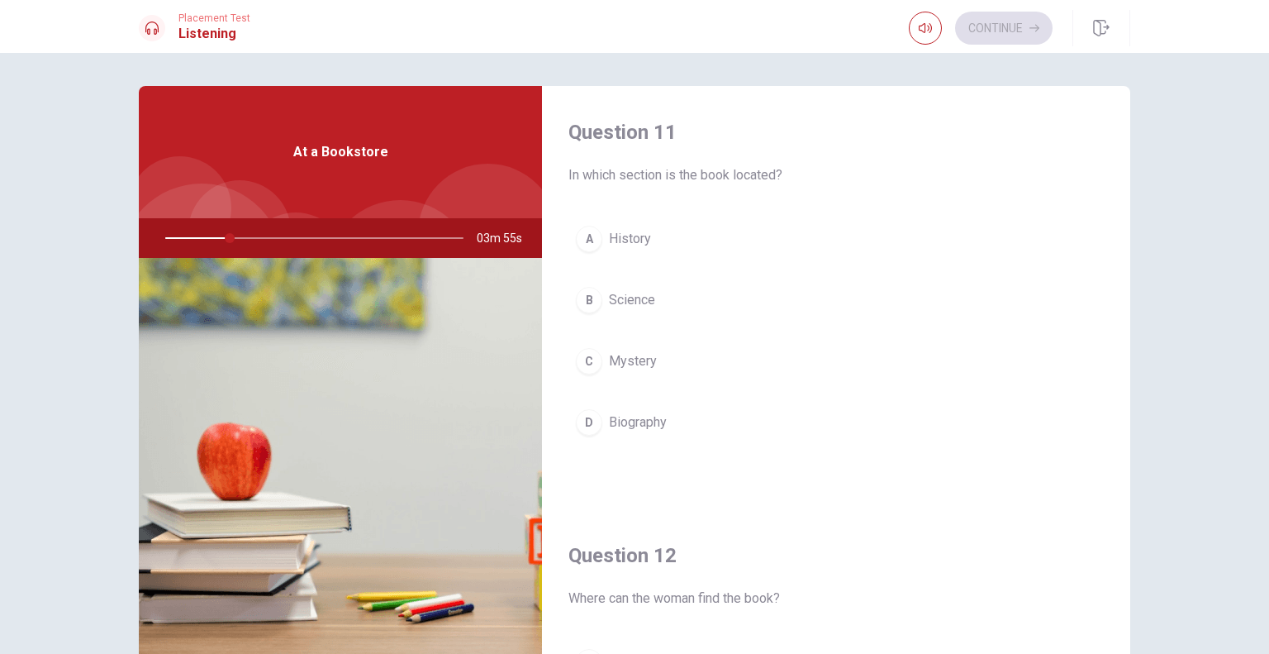
click at [456, 236] on div at bounding box center [310, 238] width 331 height 40
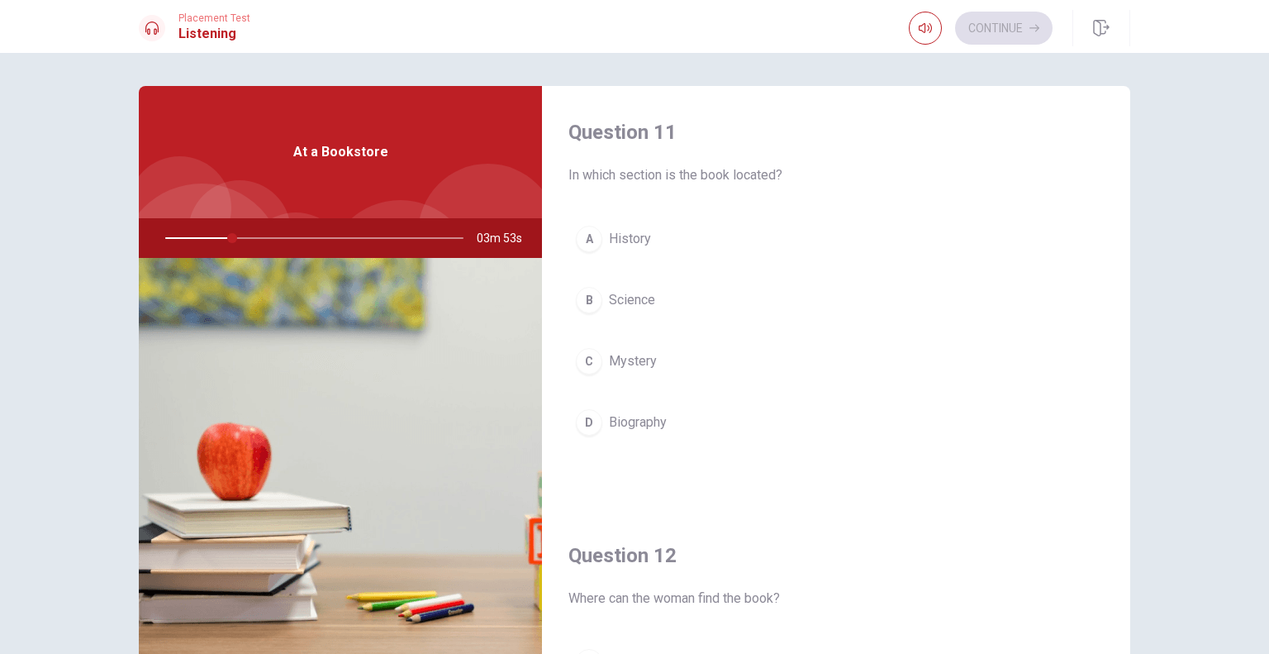
click at [456, 236] on div at bounding box center [310, 238] width 331 height 40
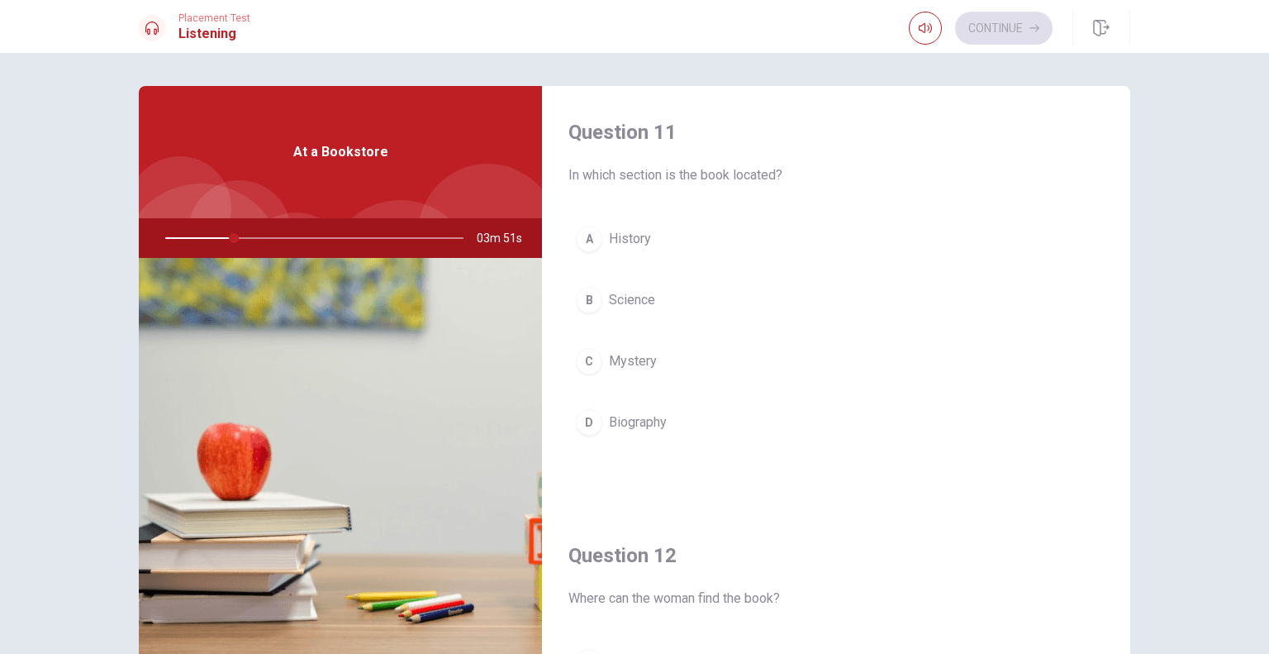
click at [456, 236] on div at bounding box center [310, 238] width 331 height 40
drag, startPoint x: 456, startPoint y: 236, endPoint x: 450, endPoint y: 337, distance: 101.0
drag, startPoint x: 469, startPoint y: 339, endPoint x: 568, endPoint y: 470, distance: 164.6
click at [568, 470] on div "Question 11 In which section is the book located? A History B Science C Mystery…" at bounding box center [634, 373] width 991 height 574
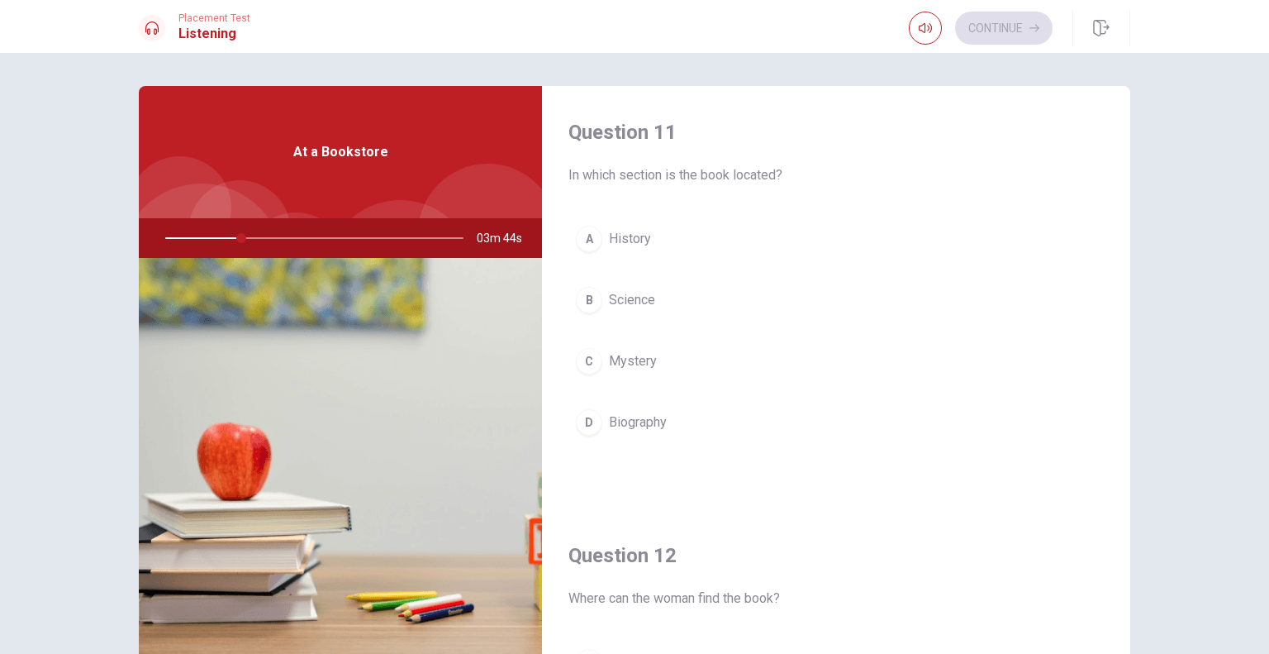
drag, startPoint x: 347, startPoint y: 11, endPoint x: 387, endPoint y: 59, distance: 62.2
click at [387, 59] on div "Placement Test Listening Continue Continue Question 11 In which section is the …" at bounding box center [634, 327] width 1269 height 654
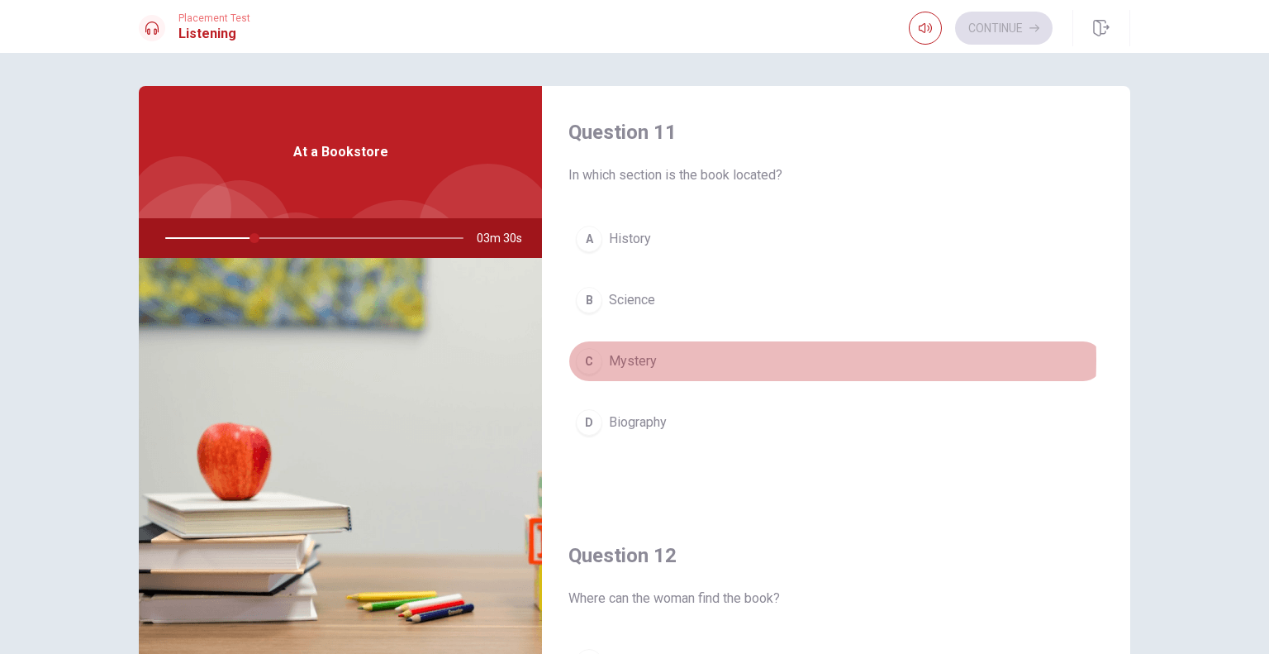
click at [702, 359] on button "C Mystery" at bounding box center [835, 360] width 535 height 41
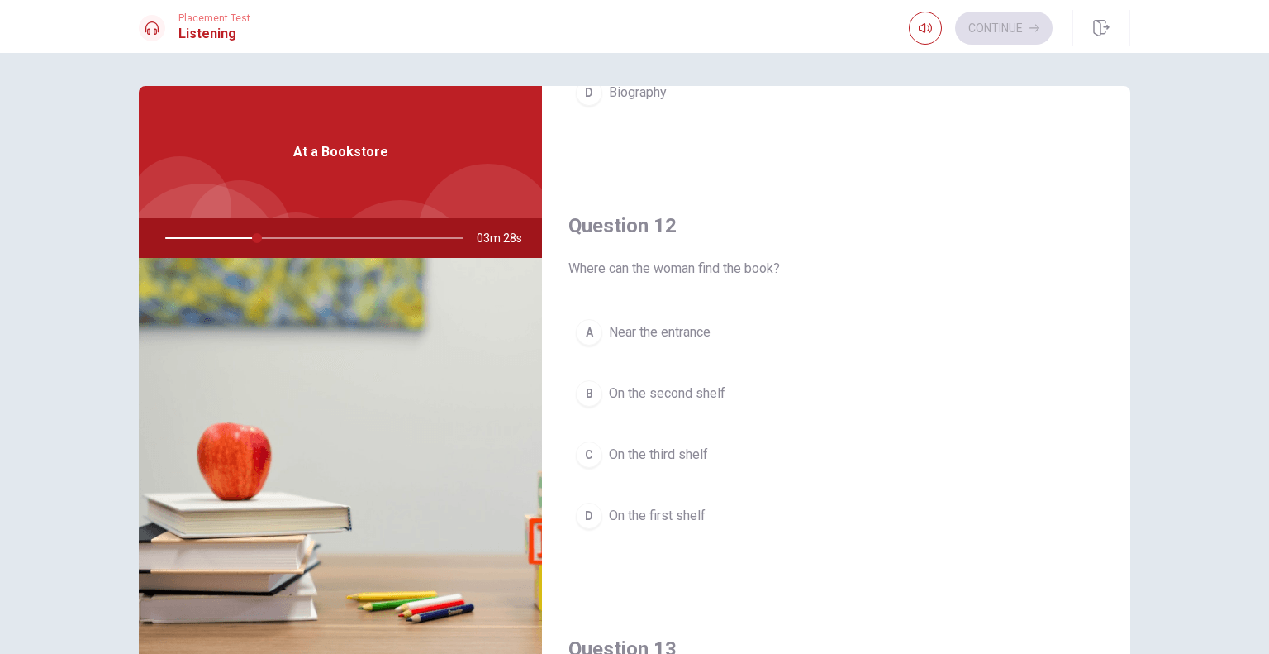
scroll to position [330, 0]
click at [698, 396] on span "On the second shelf" at bounding box center [667, 393] width 116 height 20
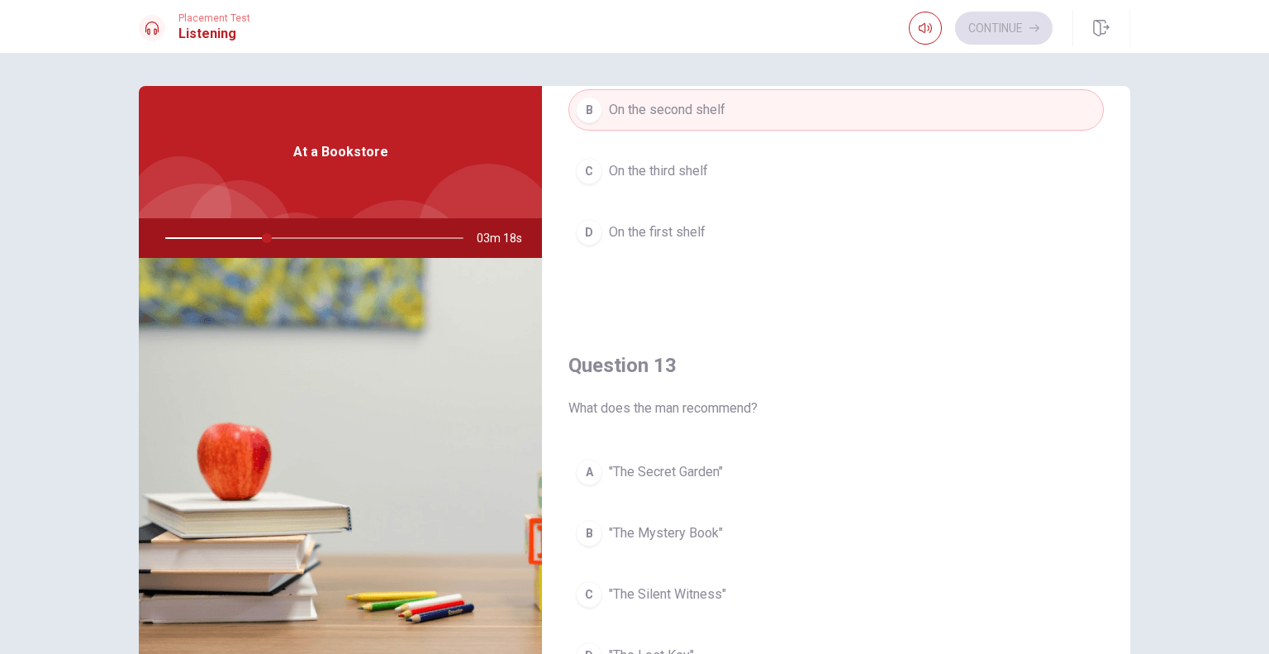
scroll to position [744, 0]
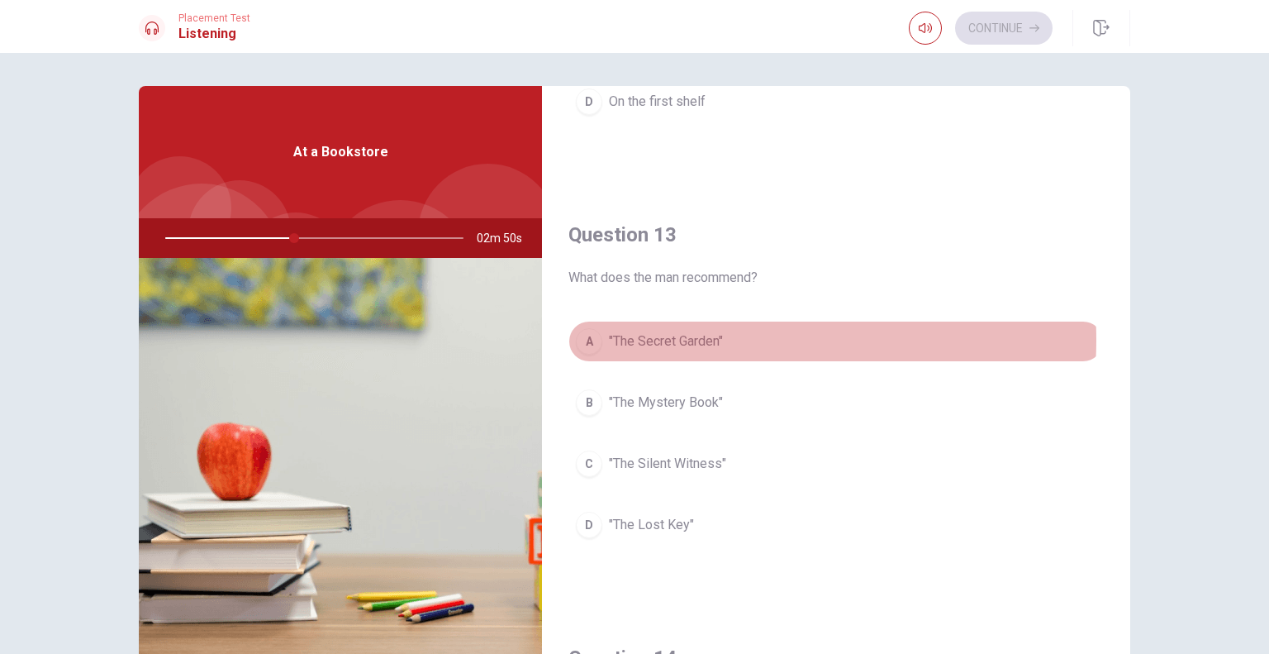
click at [682, 337] on span ""The Secret Garden"" at bounding box center [666, 341] width 114 height 20
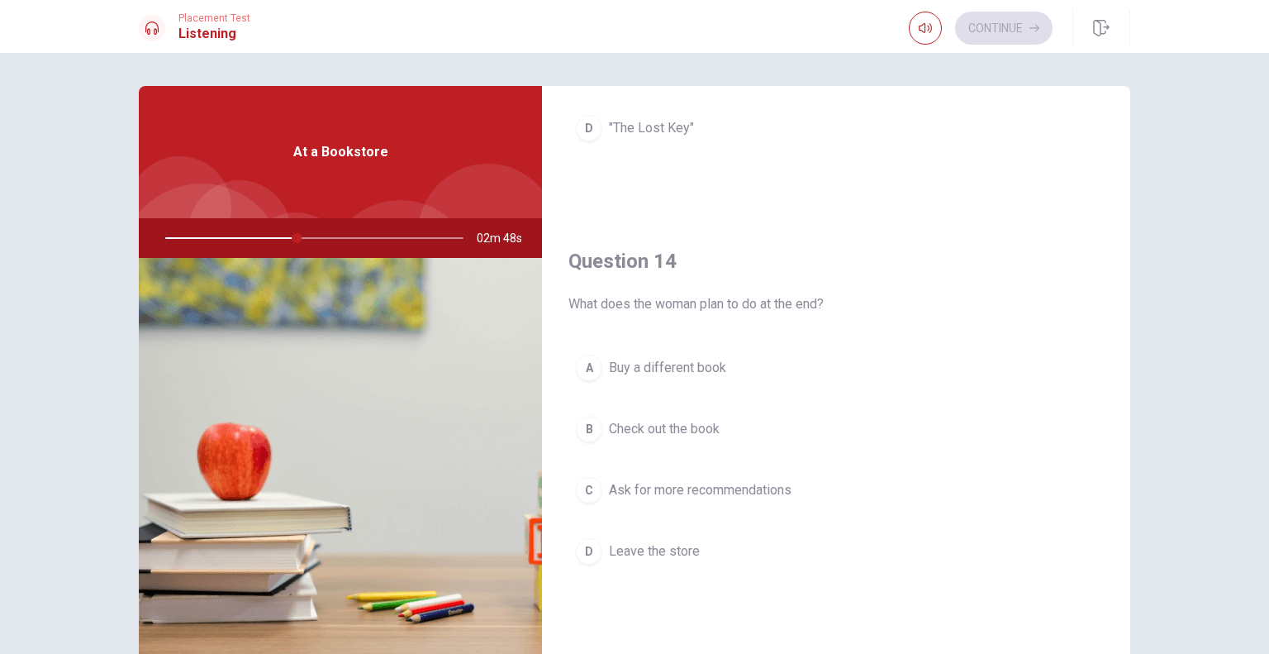
scroll to position [1157, 0]
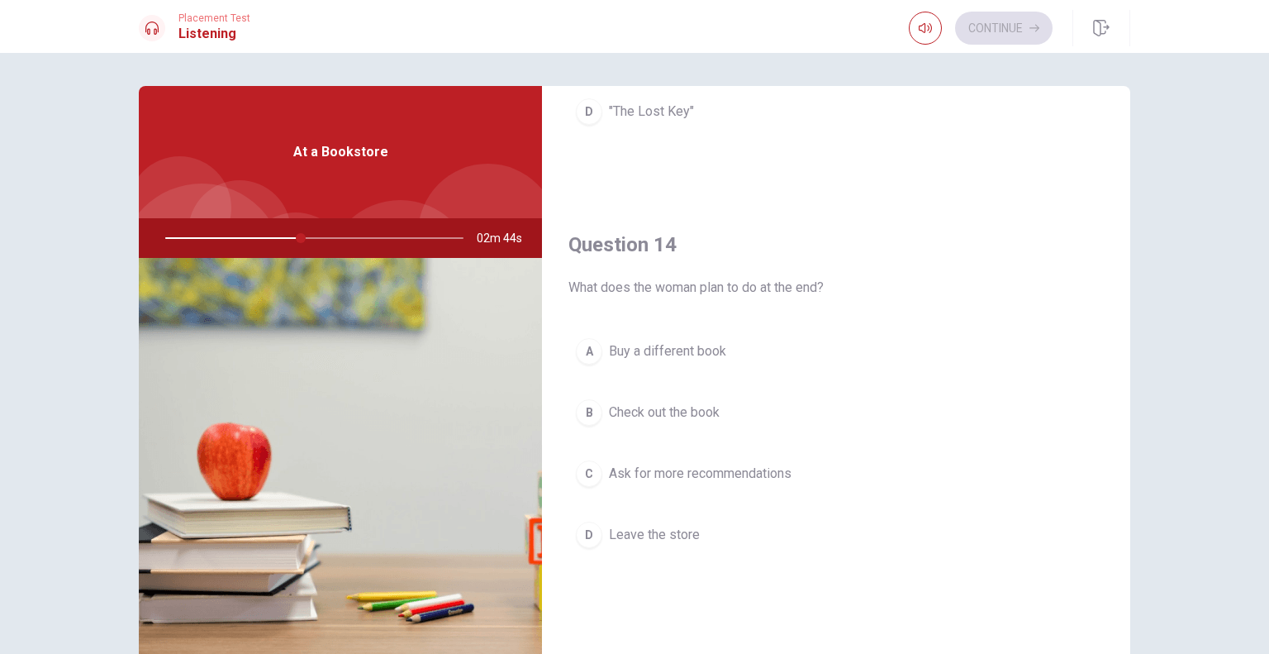
click at [675, 342] on span "Buy a different book" at bounding box center [667, 351] width 117 height 20
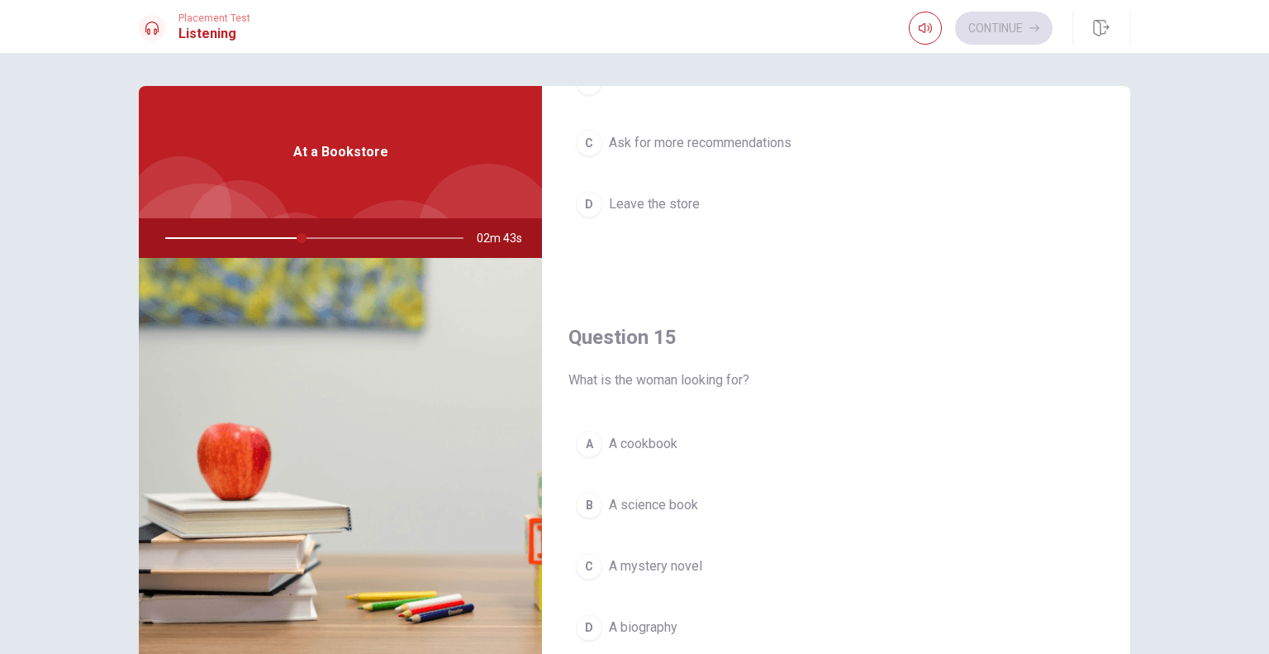
scroll to position [1533, 0]
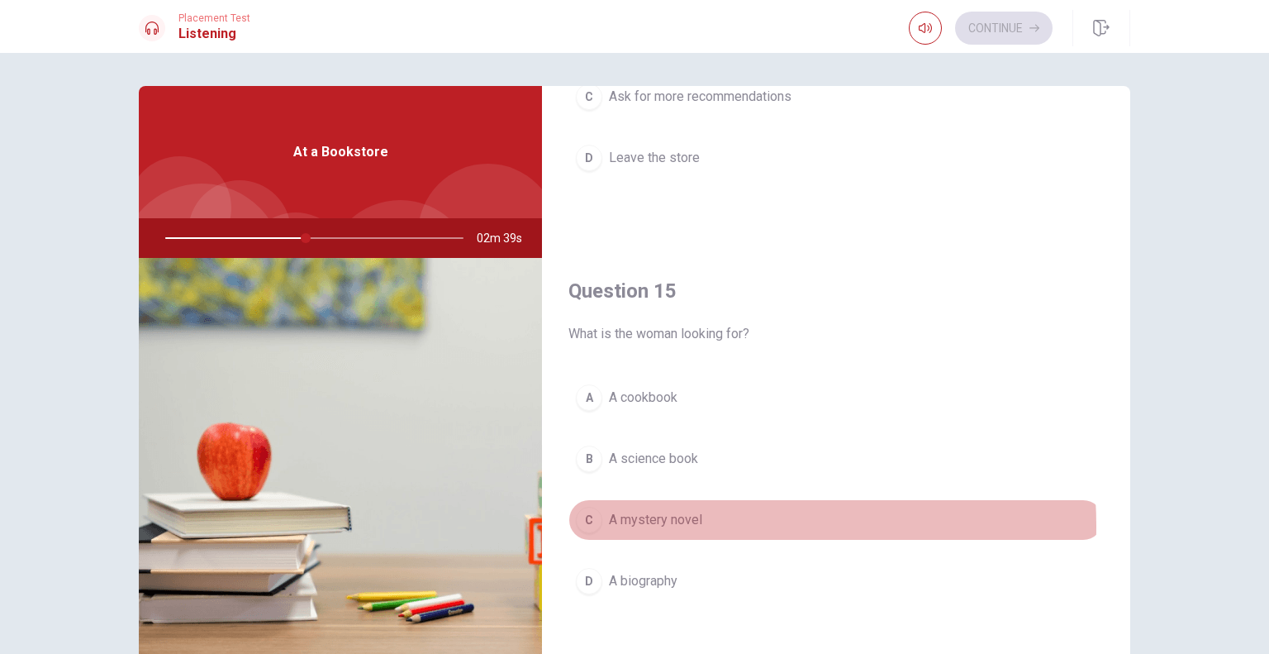
click at [675, 519] on span "A mystery novel" at bounding box center [655, 520] width 93 height 20
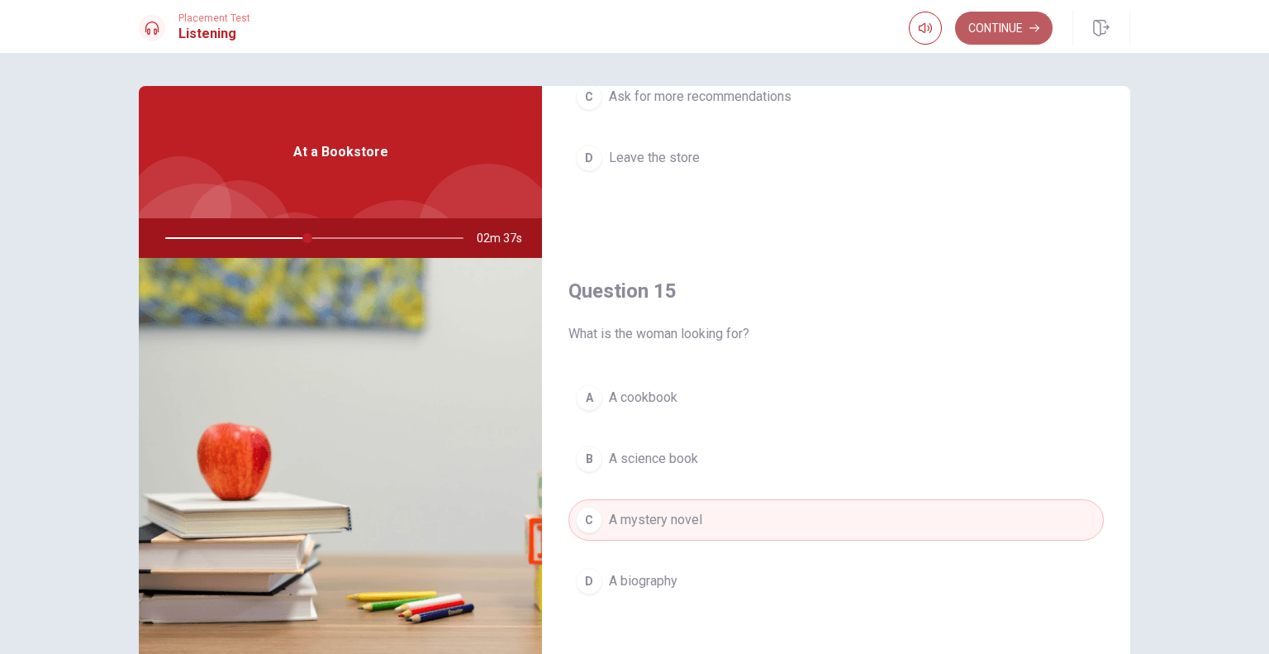
click at [1000, 43] on button "Continue" at bounding box center [1003, 28] width 97 height 33
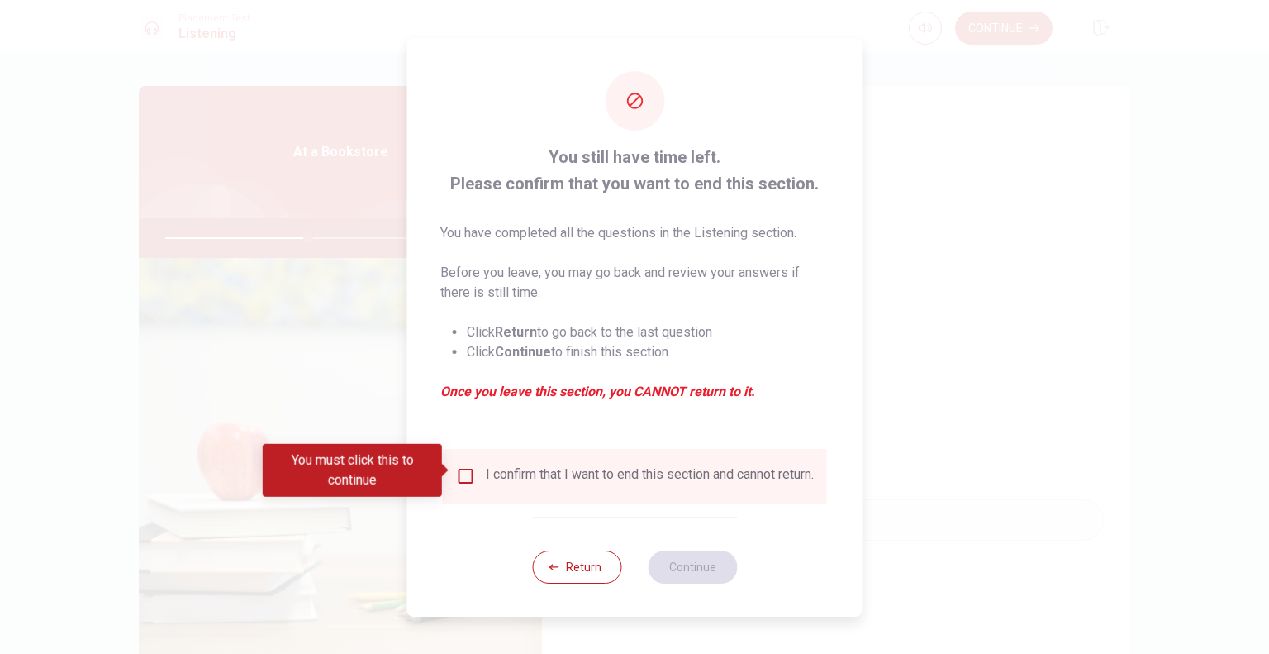
click at [641, 466] on div "I confirm that I want to end this section and cannot return." at bounding box center [650, 476] width 328 height 20
click at [456, 473] on input "You must click this to continue" at bounding box center [466, 476] width 20 height 20
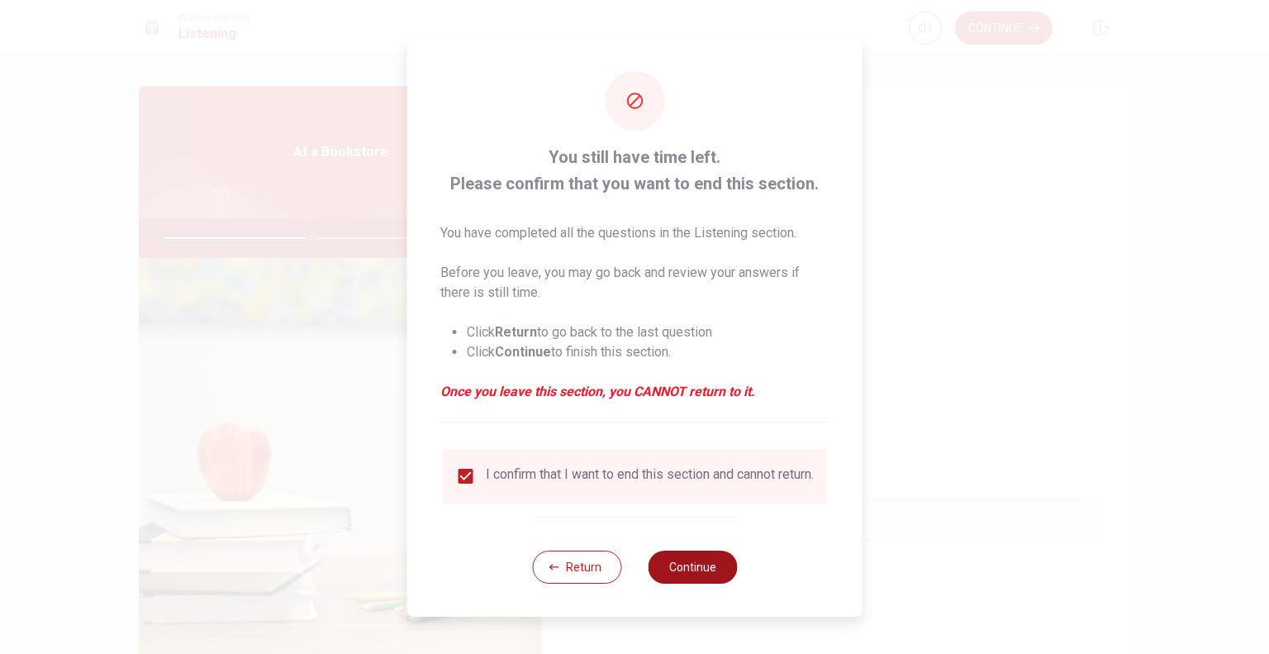
click at [712, 574] on button "Continue" at bounding box center [692, 566] width 89 height 33
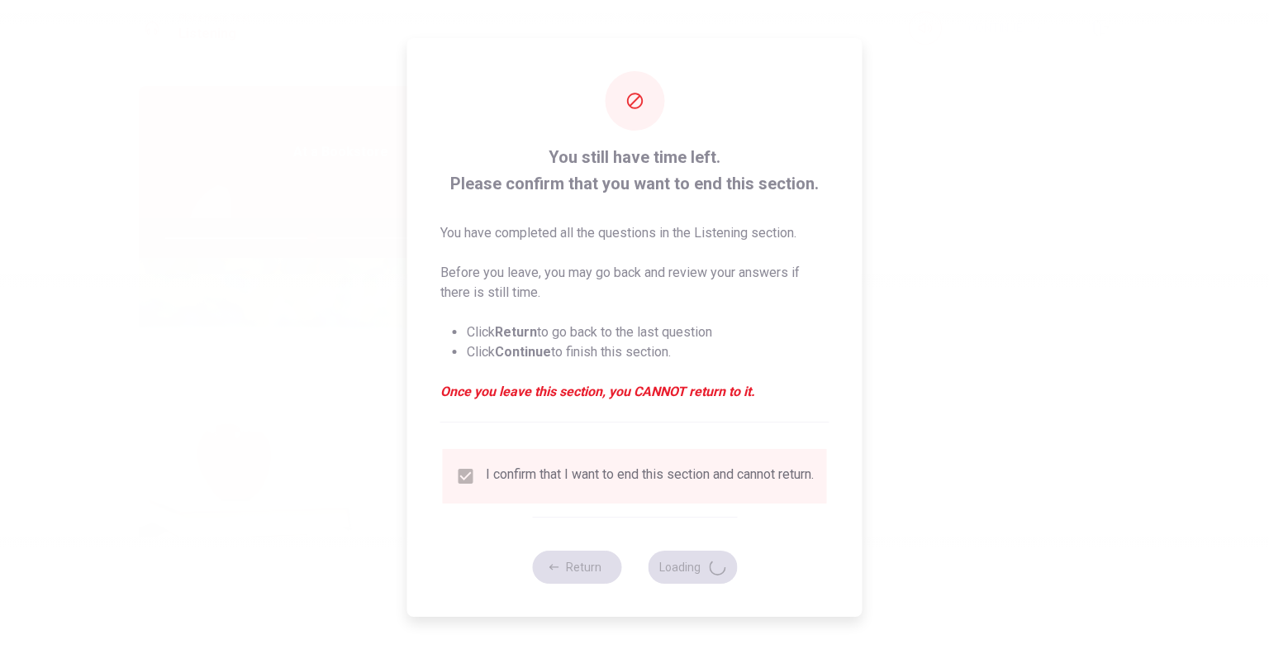
type input "50"
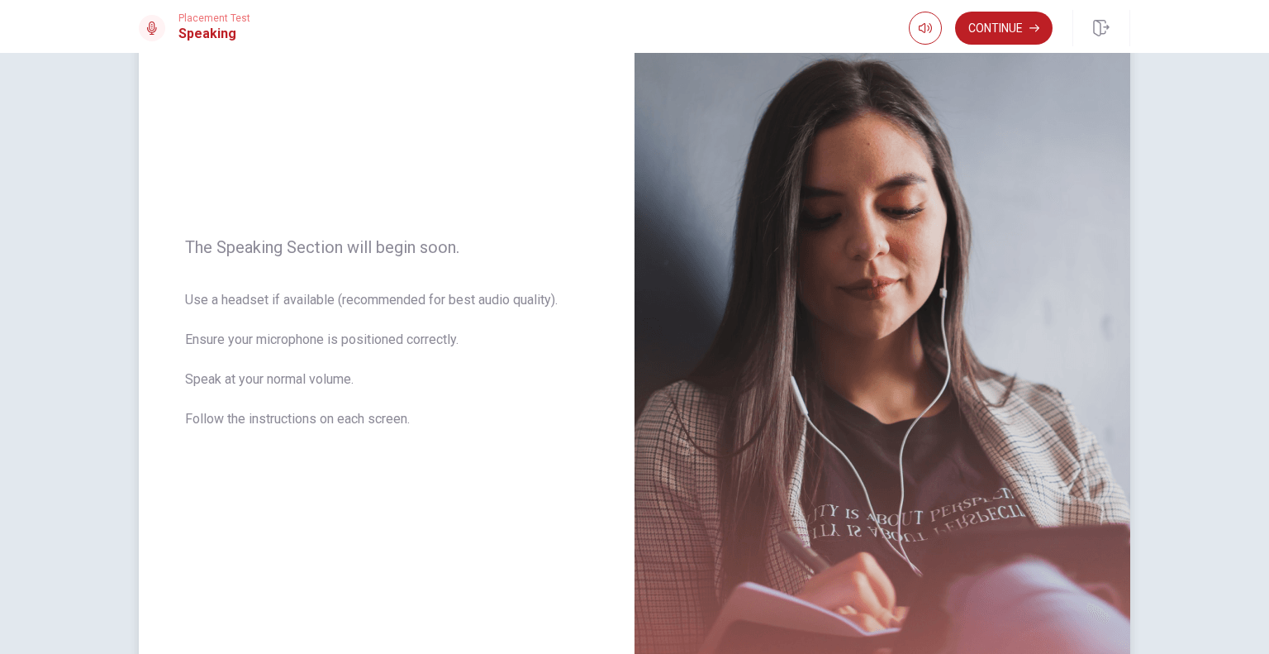
scroll to position [238, 0]
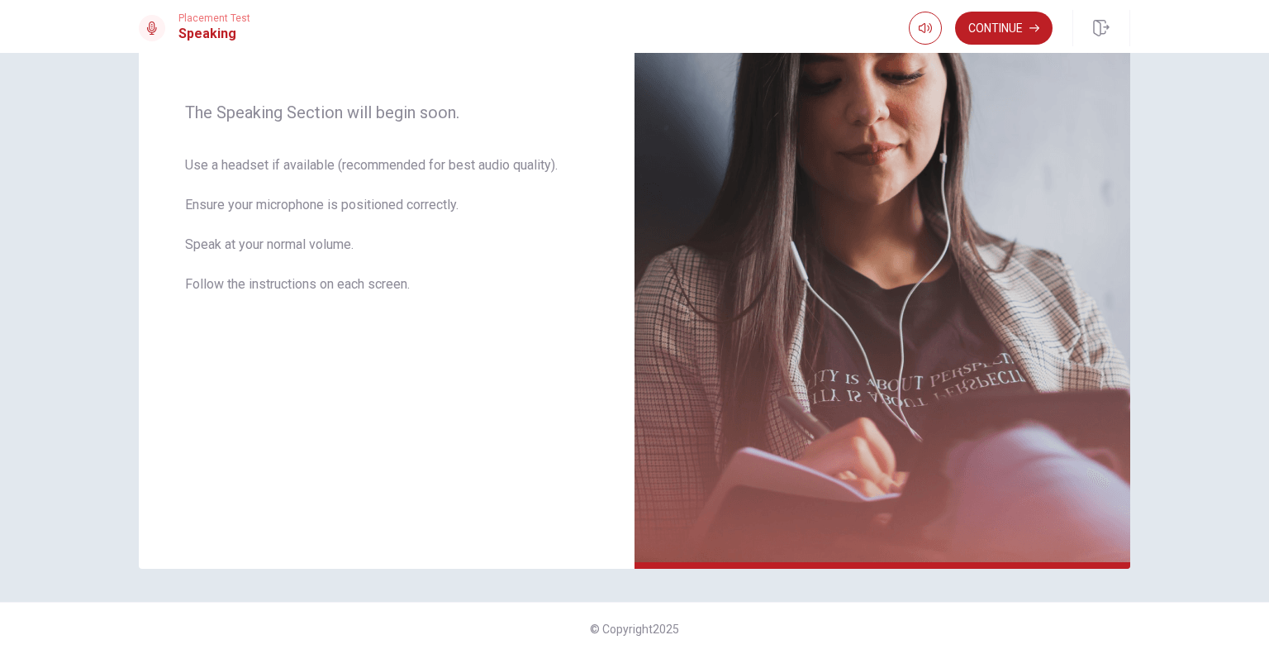
click at [995, 23] on button "Continue" at bounding box center [1003, 28] width 97 height 33
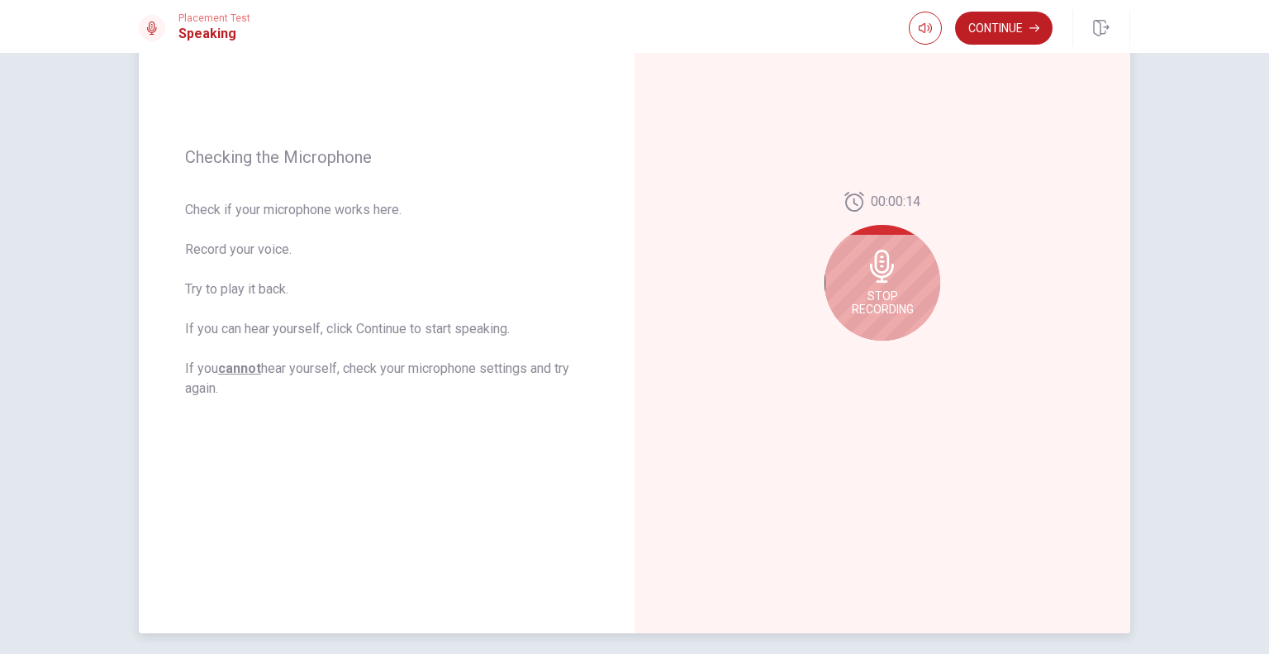
scroll to position [155, 0]
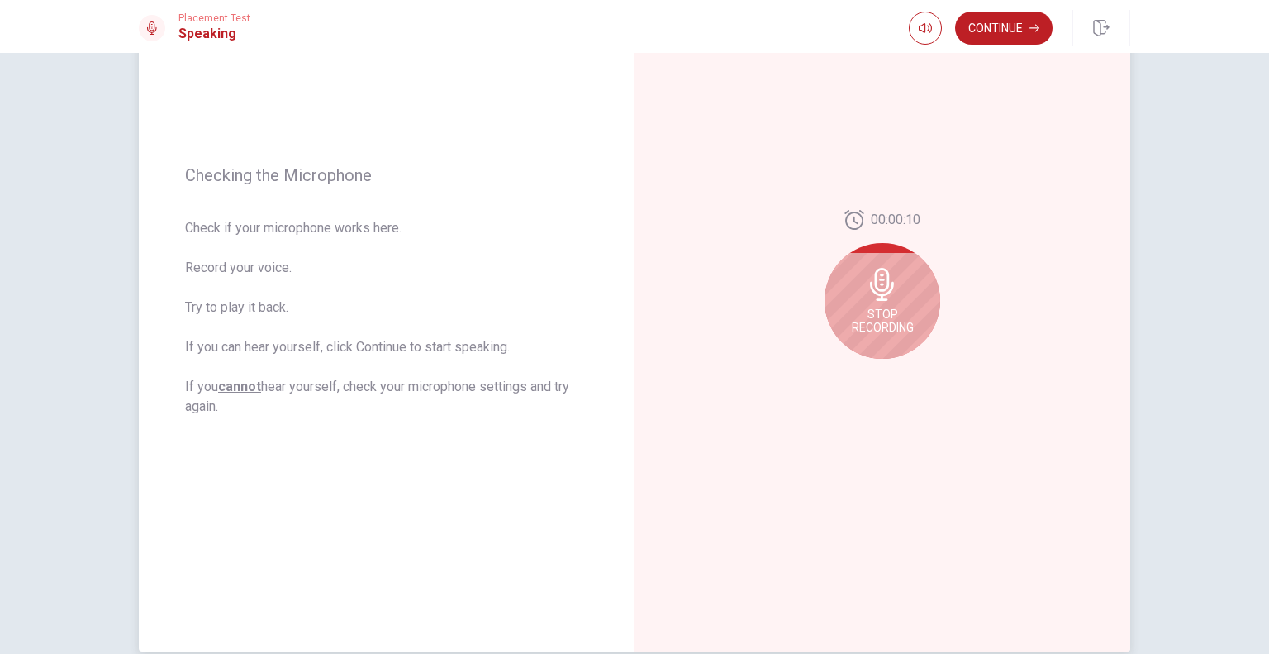
click at [858, 290] on div "Stop Recording" at bounding box center [883, 301] width 116 height 116
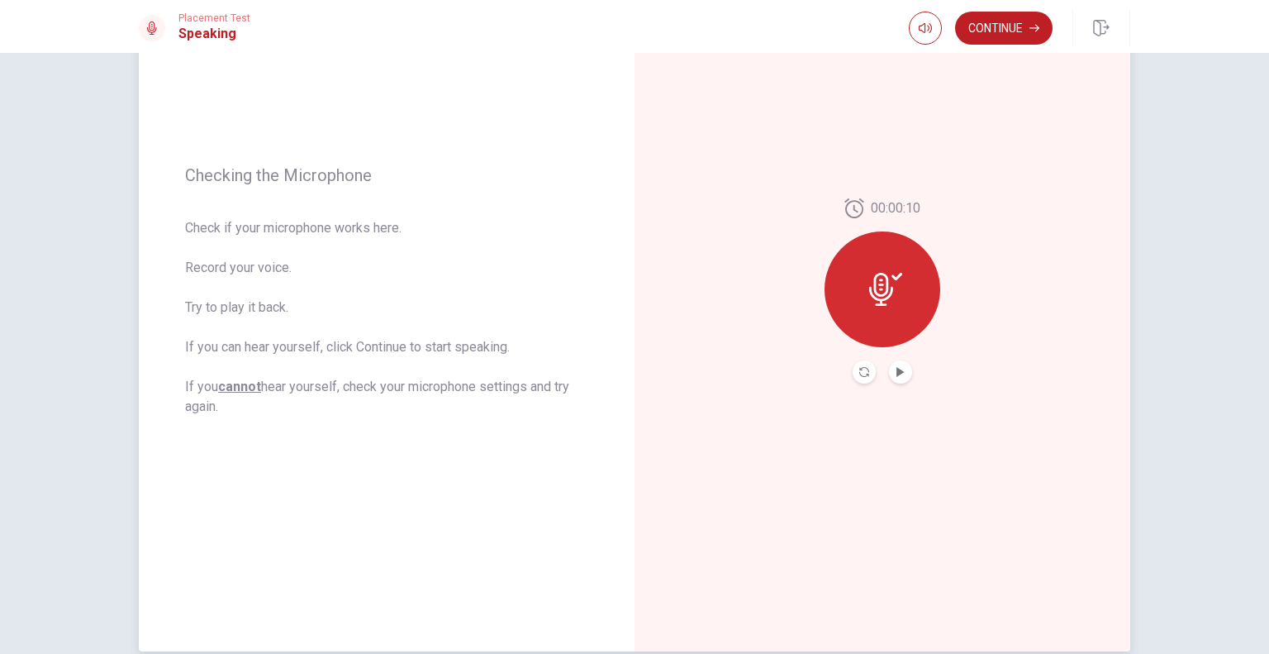
click at [858, 290] on div at bounding box center [883, 289] width 116 height 116
click at [858, 378] on button "Record Again" at bounding box center [864, 371] width 23 height 23
click at [900, 367] on icon "Play Audio" at bounding box center [901, 372] width 10 height 10
click at [1014, 34] on button "Continue" at bounding box center [1003, 28] width 97 height 33
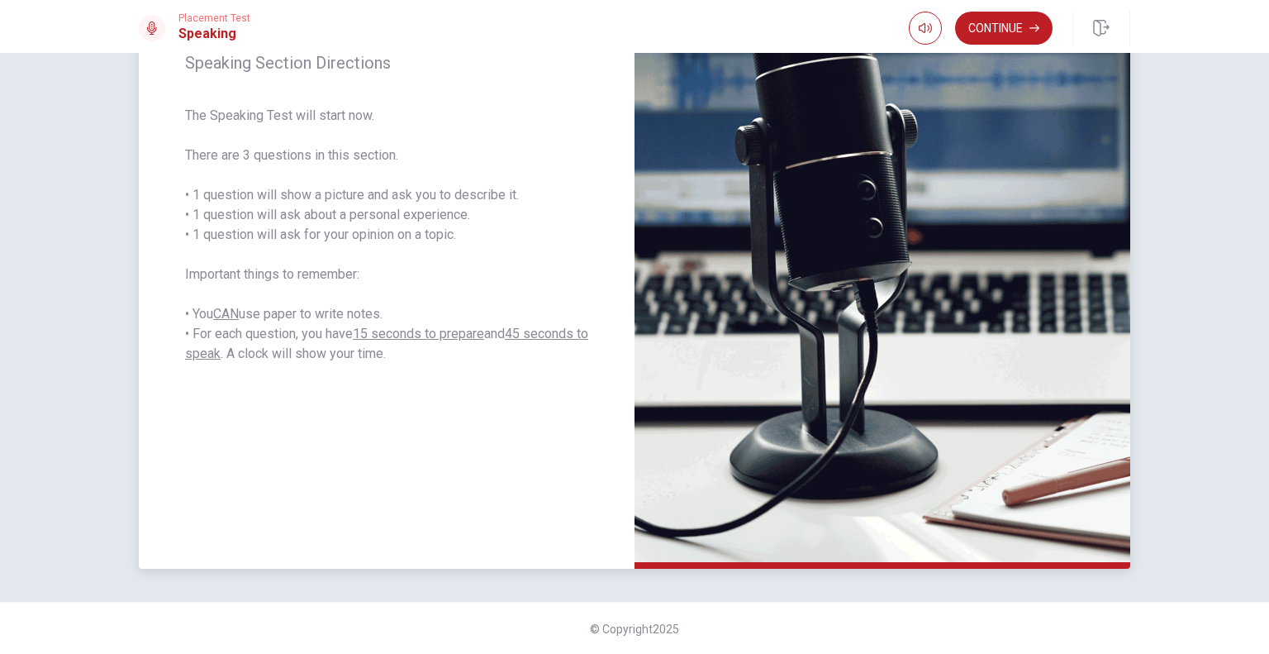
scroll to position [73, 0]
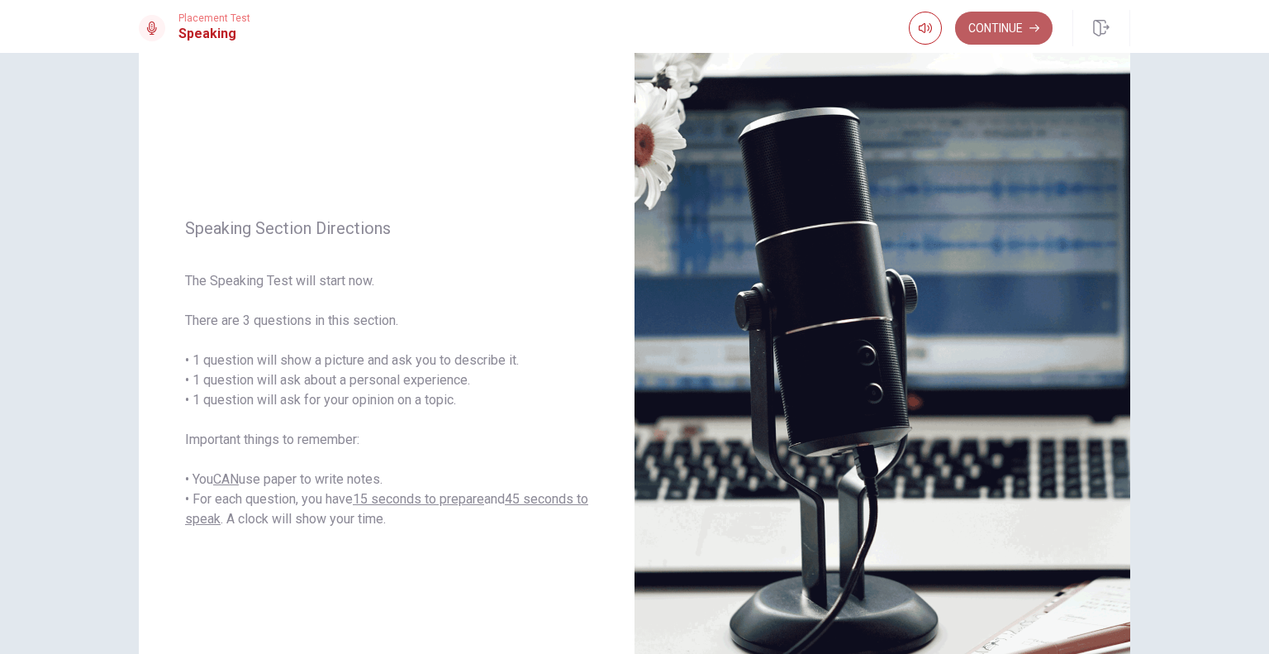
click at [1021, 31] on button "Continue" at bounding box center [1003, 28] width 97 height 33
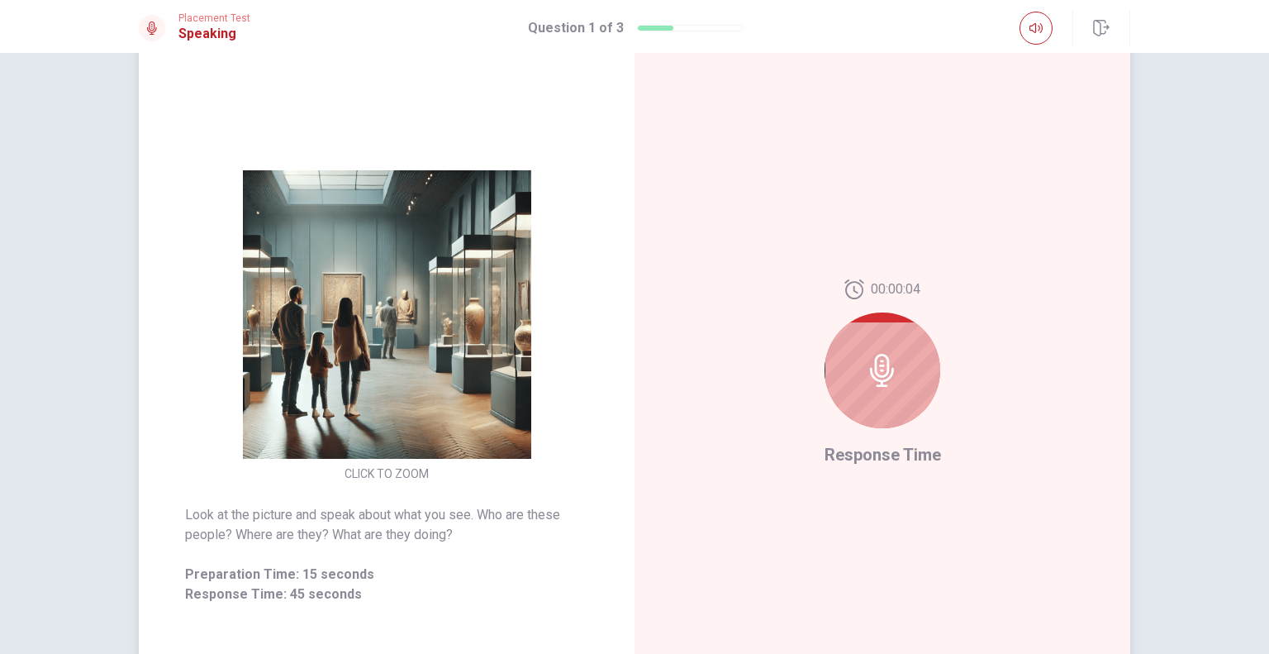
click at [891, 391] on div at bounding box center [883, 370] width 116 height 116
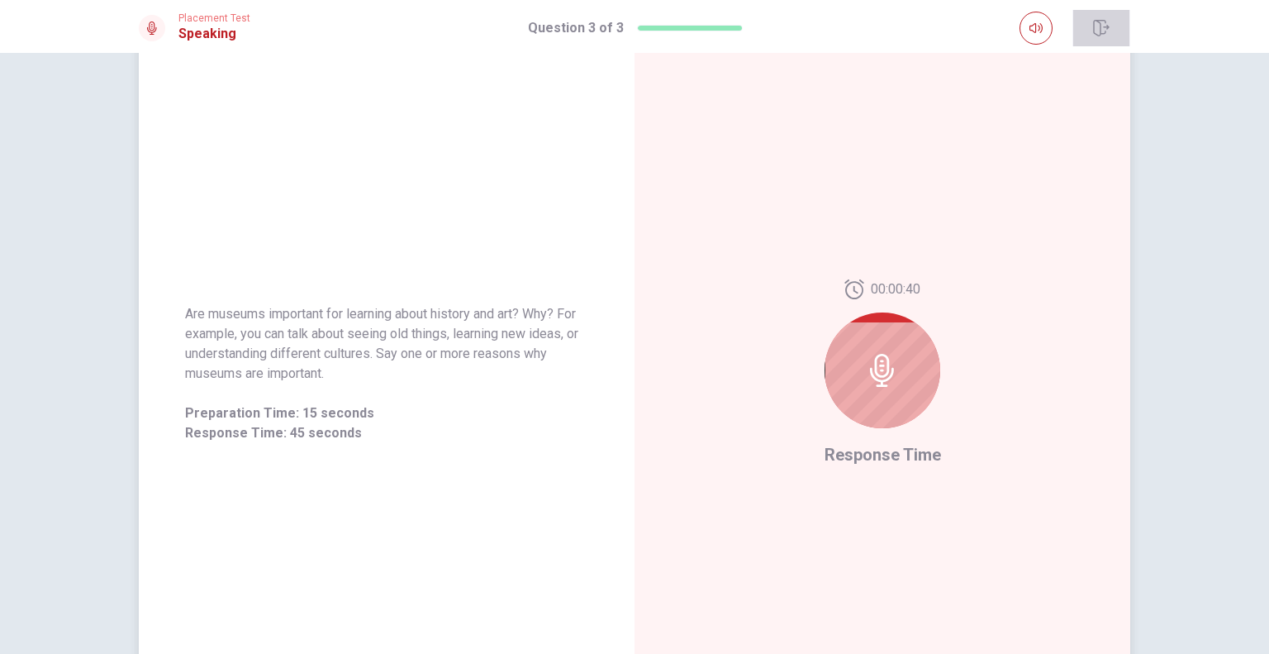
click at [1097, 39] on button "button" at bounding box center [1101, 28] width 58 height 36
click at [840, 398] on div at bounding box center [883, 370] width 116 height 116
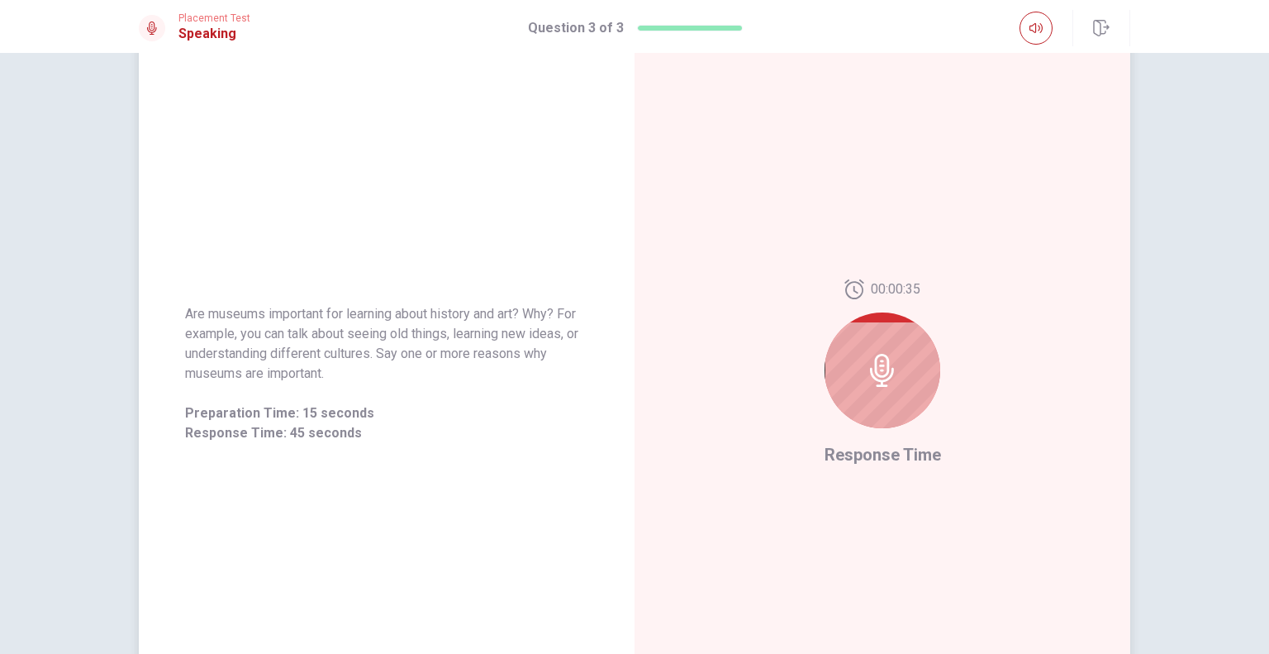
click at [840, 398] on div at bounding box center [883, 370] width 116 height 116
click at [1038, 36] on body "This site uses cookies, as explained in our Privacy Policy . If you agree to th…" at bounding box center [634, 327] width 1269 height 654
click at [849, 390] on div at bounding box center [883, 370] width 116 height 116
click at [849, 389] on div at bounding box center [883, 370] width 116 height 116
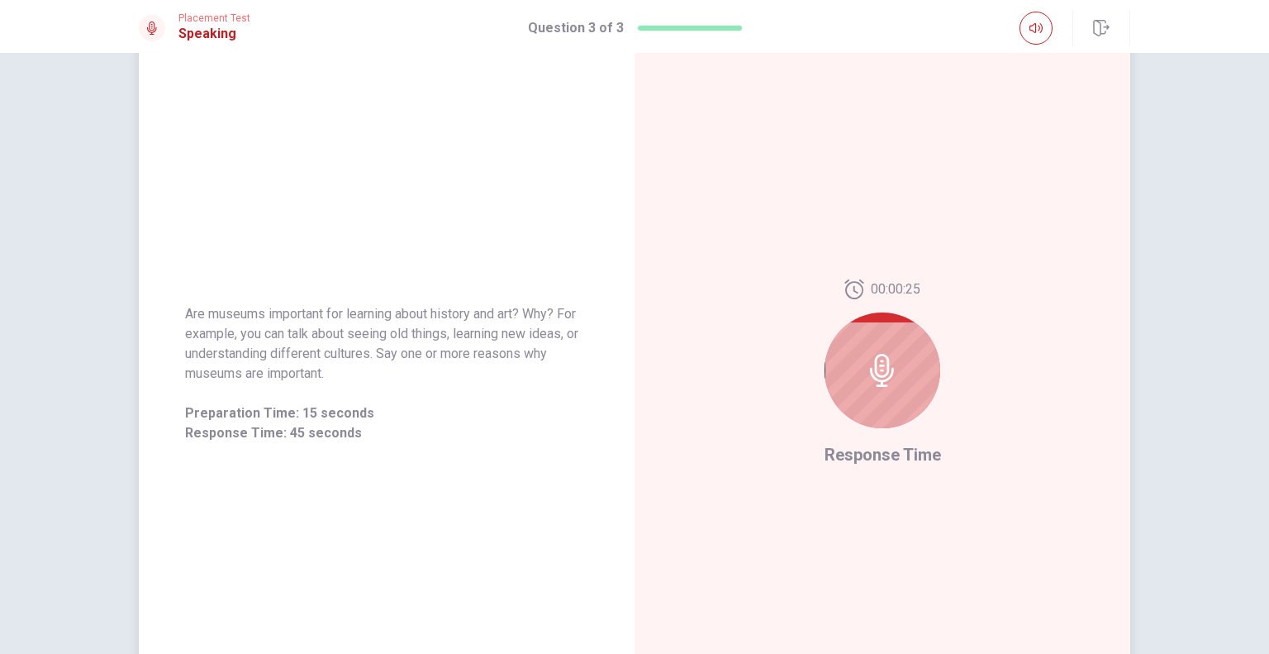
click at [849, 389] on div at bounding box center [883, 370] width 116 height 116
click at [905, 405] on div at bounding box center [883, 370] width 116 height 116
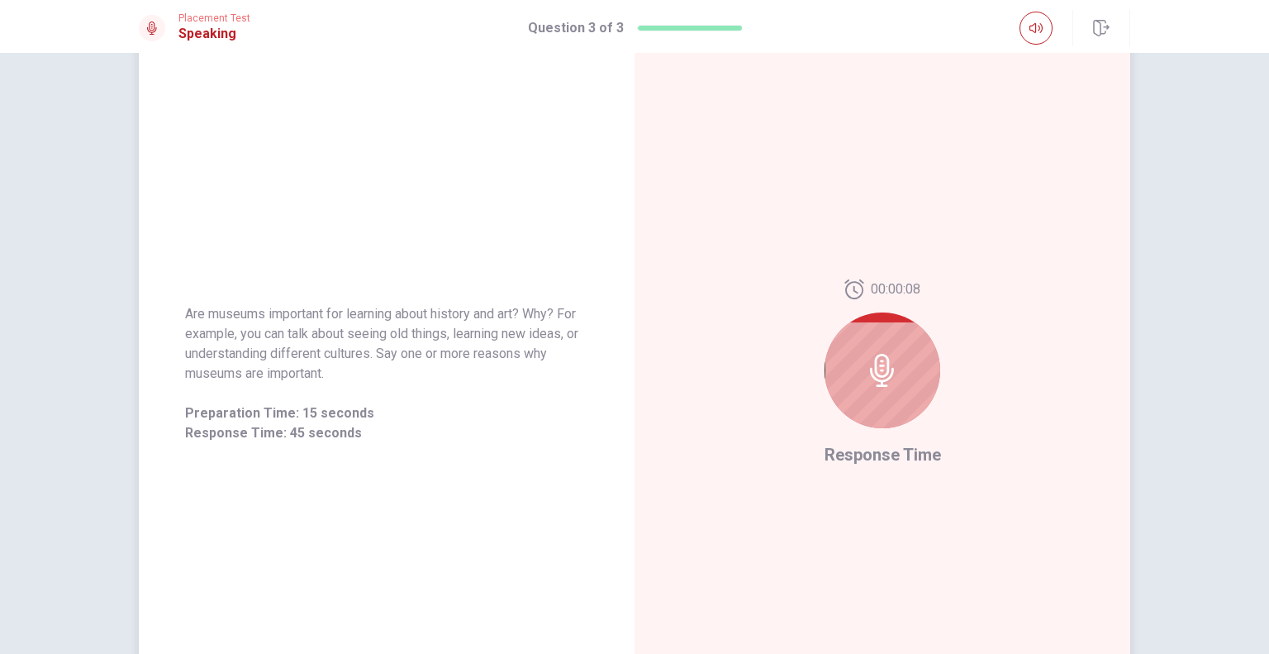
click at [905, 405] on div at bounding box center [883, 370] width 116 height 116
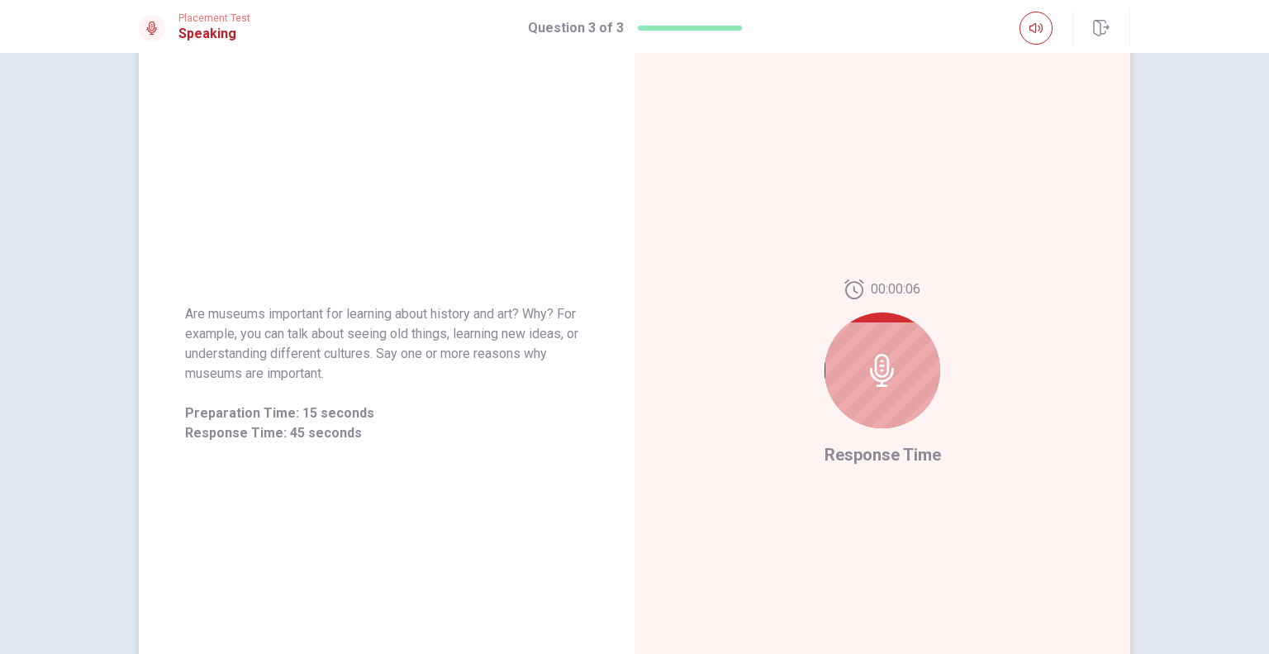
click at [905, 405] on div at bounding box center [883, 370] width 116 height 116
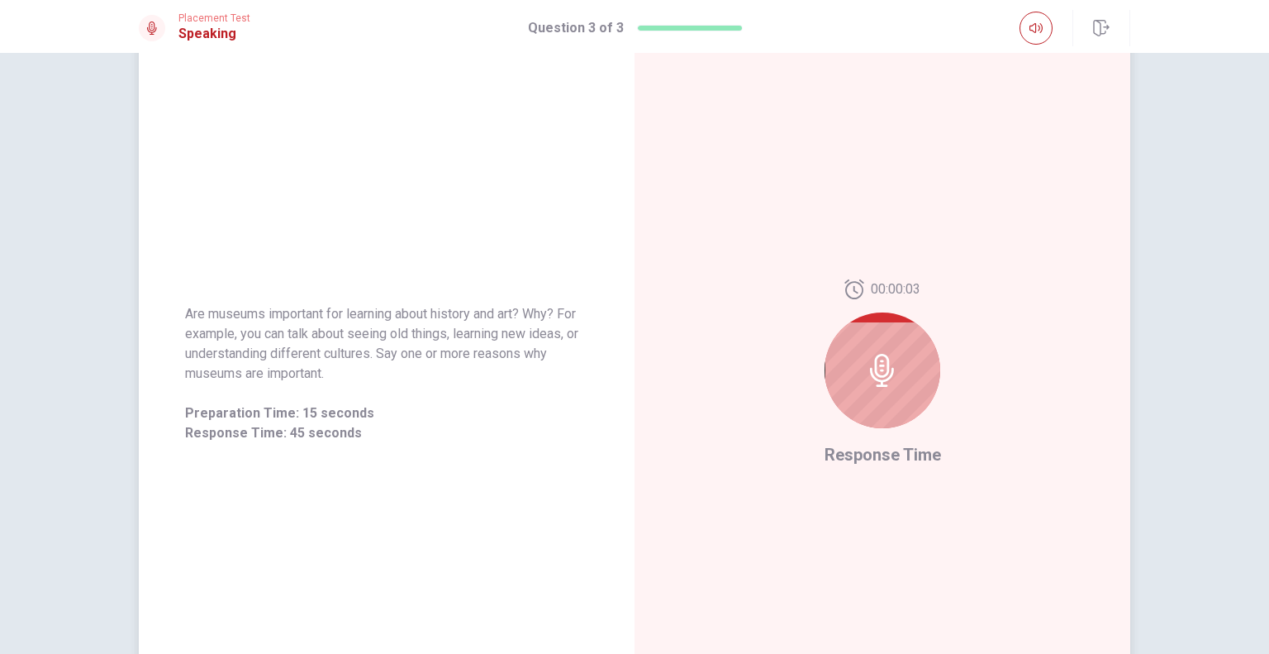
click at [905, 405] on div at bounding box center [883, 370] width 116 height 116
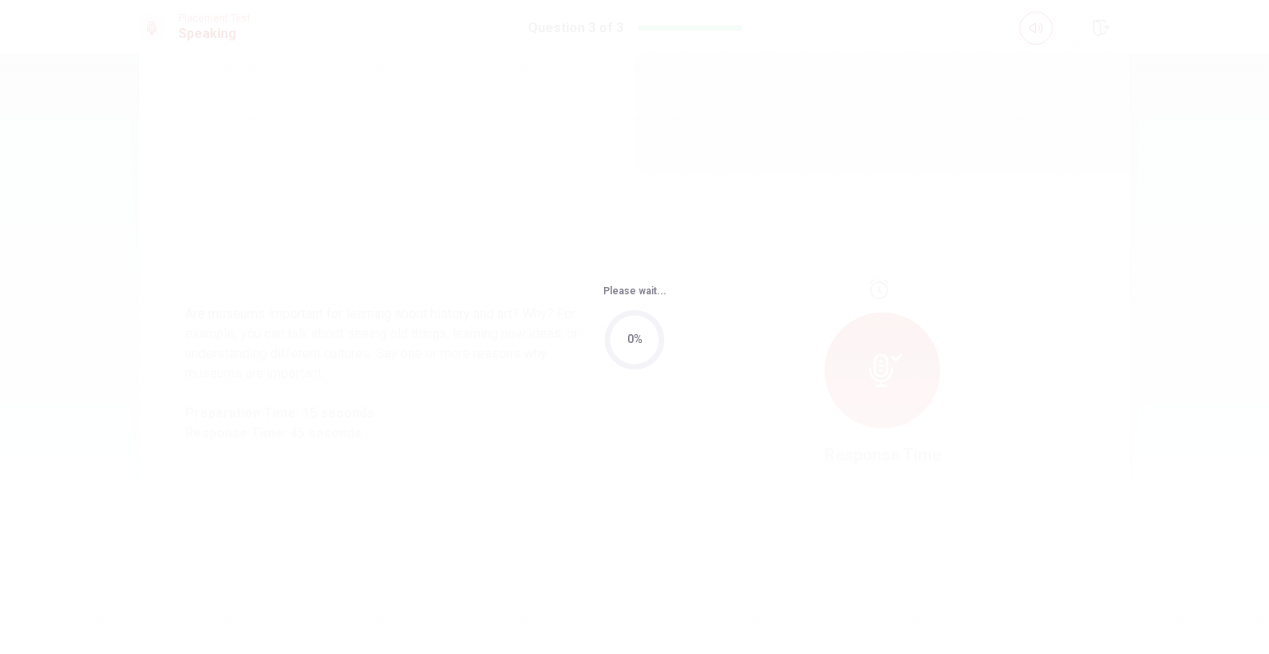
click at [905, 405] on div "Please wait... 0%" at bounding box center [634, 327] width 1269 height 654
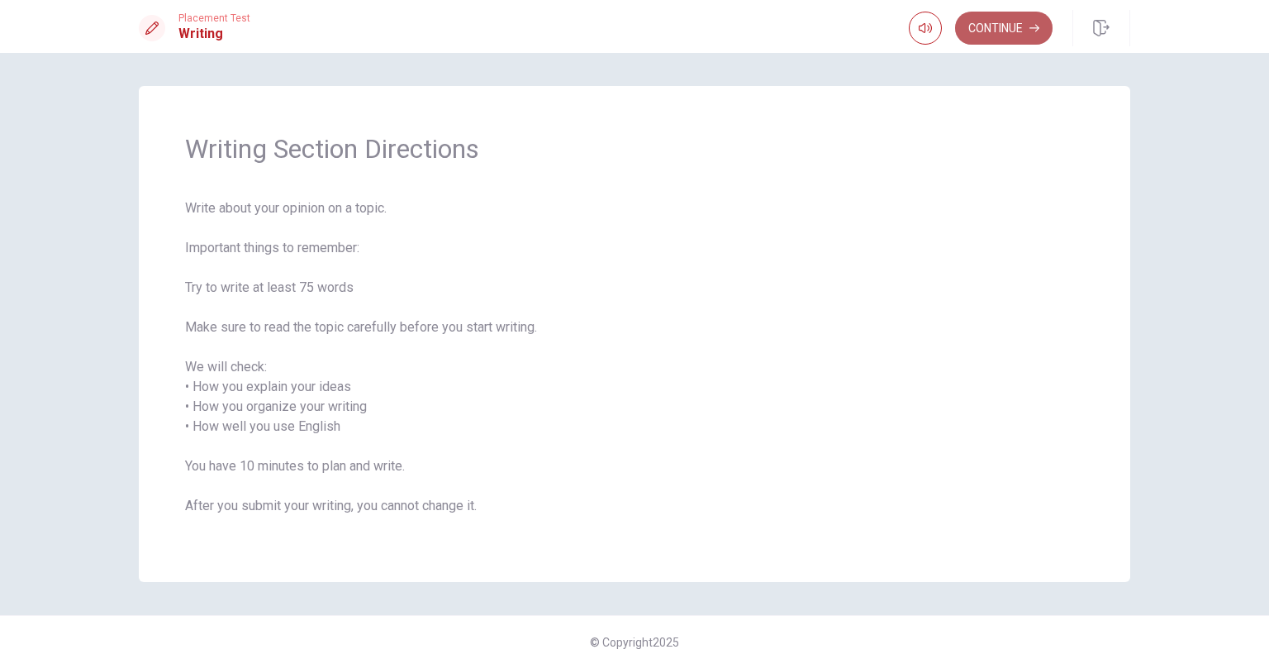
click at [975, 32] on button "Continue" at bounding box center [1003, 28] width 97 height 33
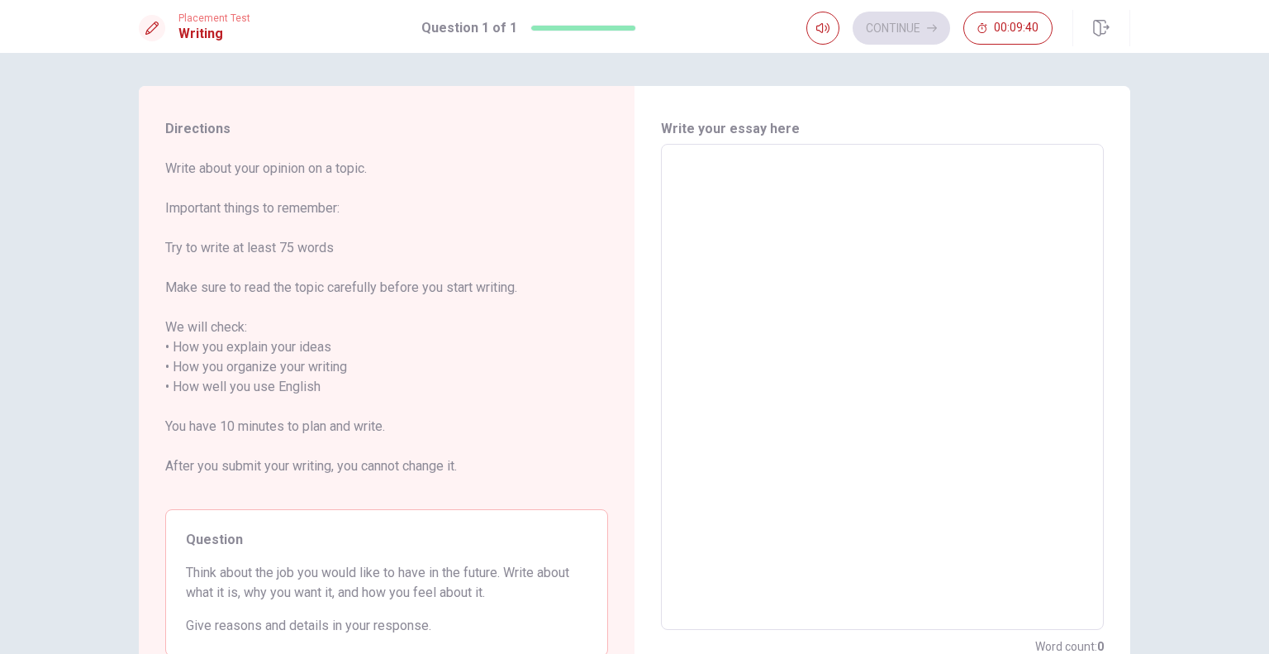
click at [687, 167] on textarea at bounding box center [883, 387] width 420 height 459
type textarea "m"
type textarea "x"
type textarea "my"
type textarea "x"
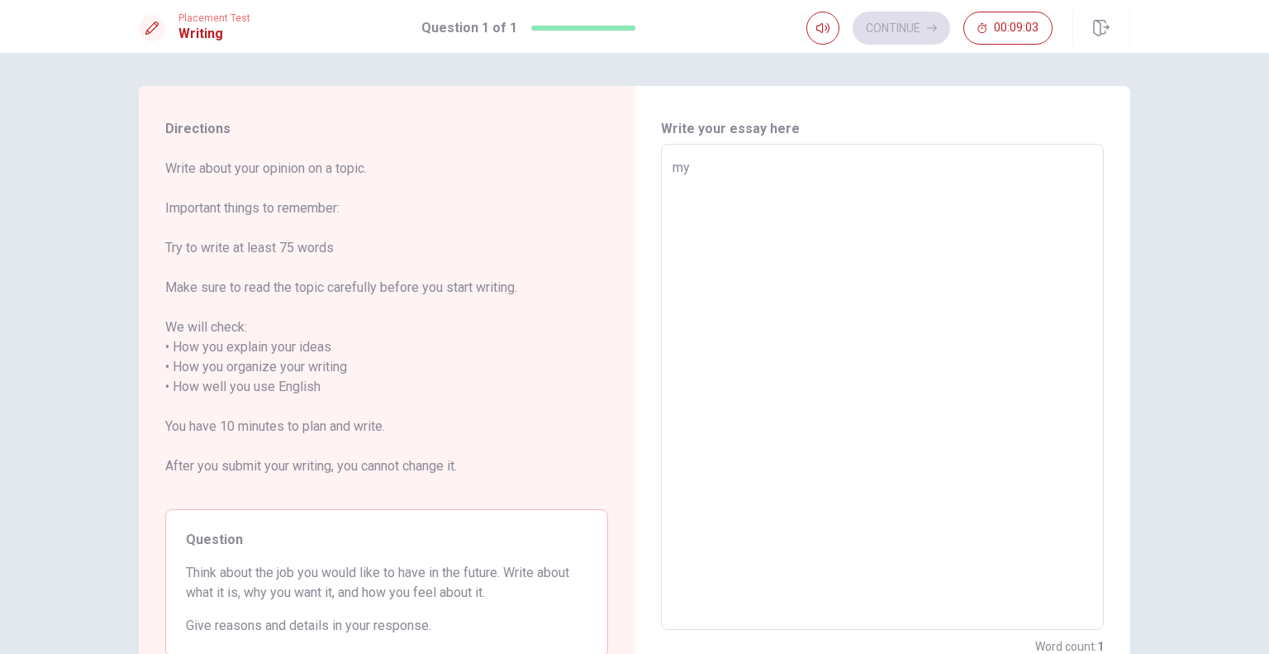
type textarea "myf"
type textarea "x"
type textarea "myfu"
type textarea "x"
type textarea "myfut"
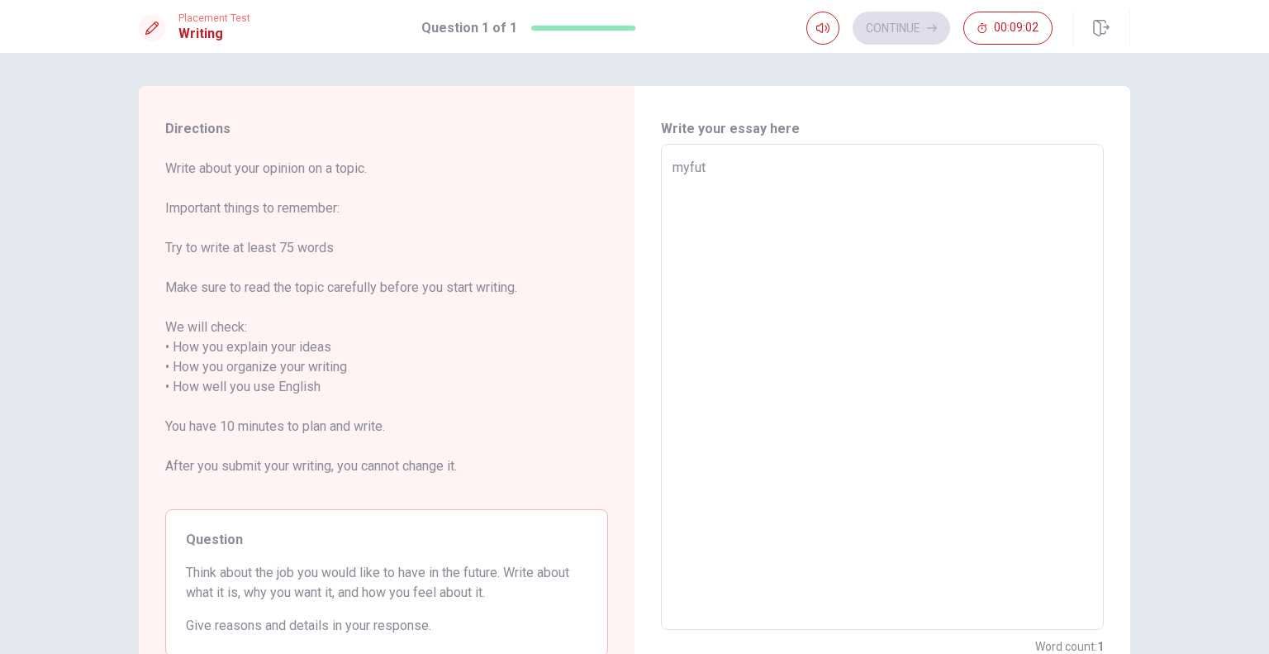
type textarea "x"
type textarea "myfutu"
type textarea "x"
type textarea "myfutur"
type textarea "x"
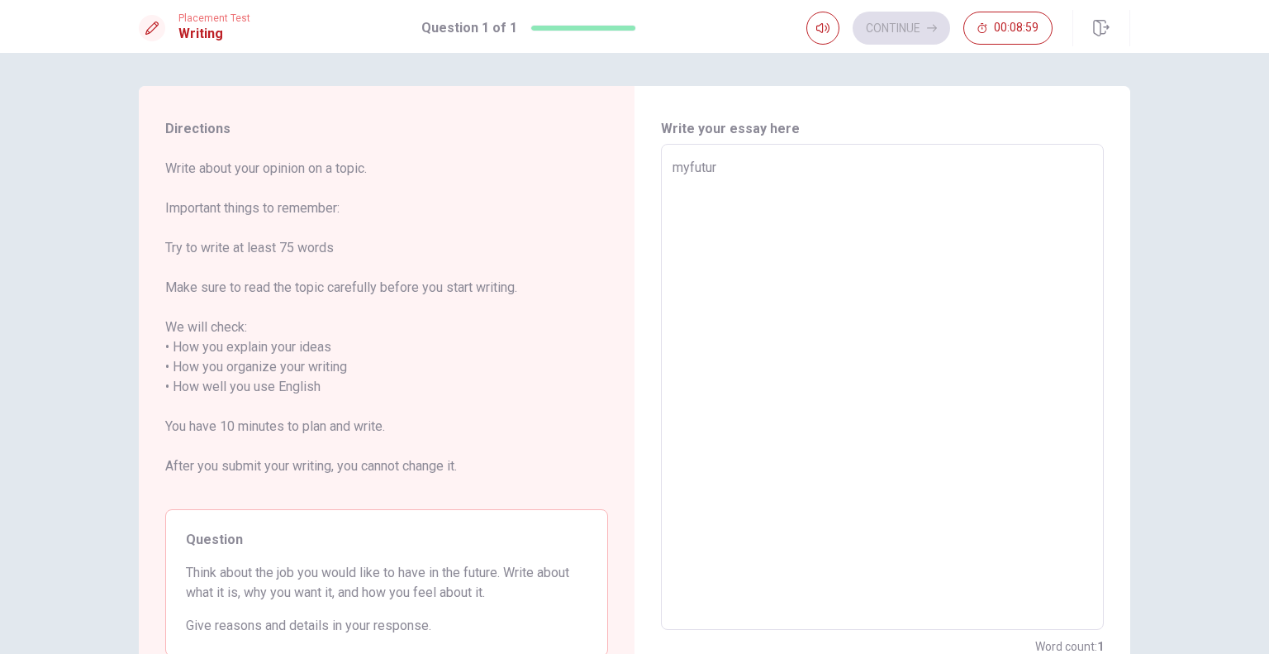
type textarea "myfutu"
type textarea "x"
type textarea "myfut"
type textarea "x"
type textarea "myfu"
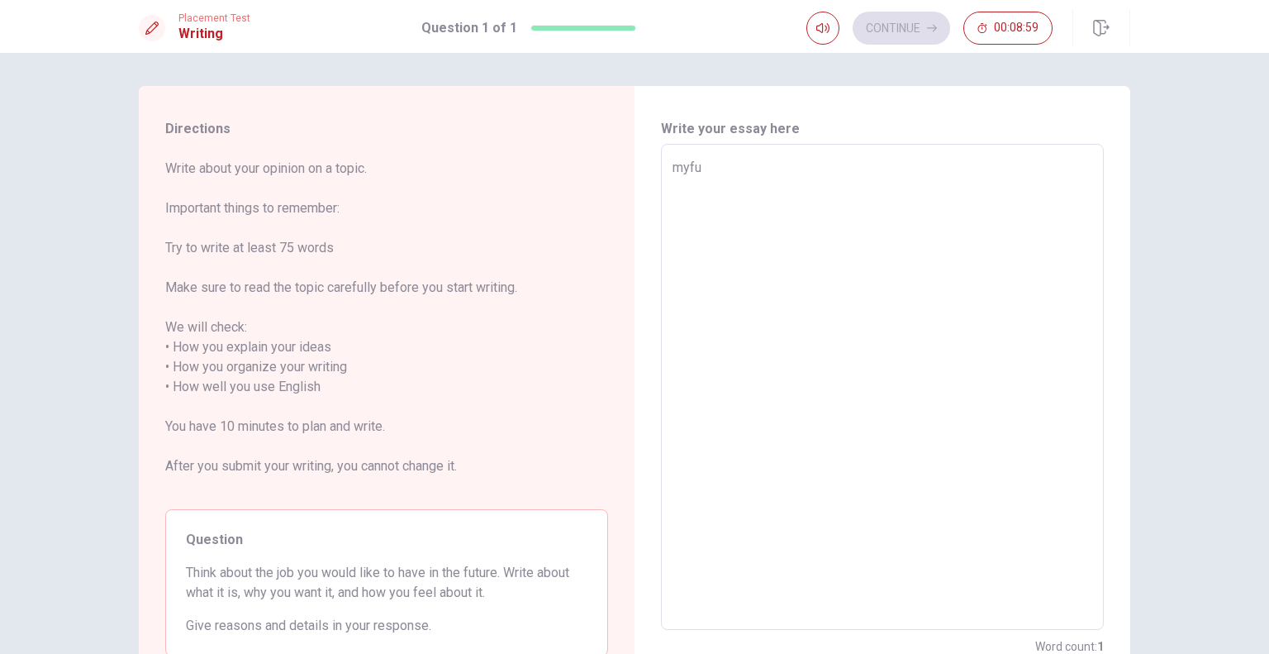
type textarea "x"
type textarea "myf"
type textarea "x"
type textarea "my"
type textarea "x"
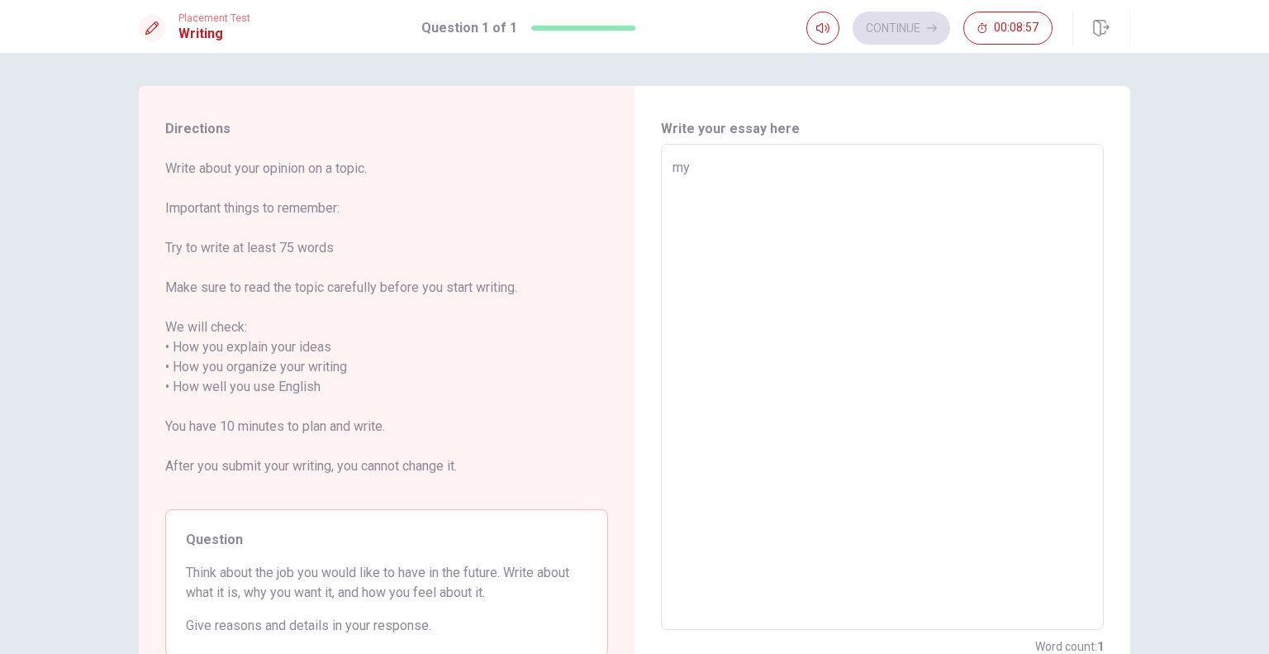
type textarea "my"
type textarea "x"
type textarea "my f"
type textarea "x"
type textarea "my fu"
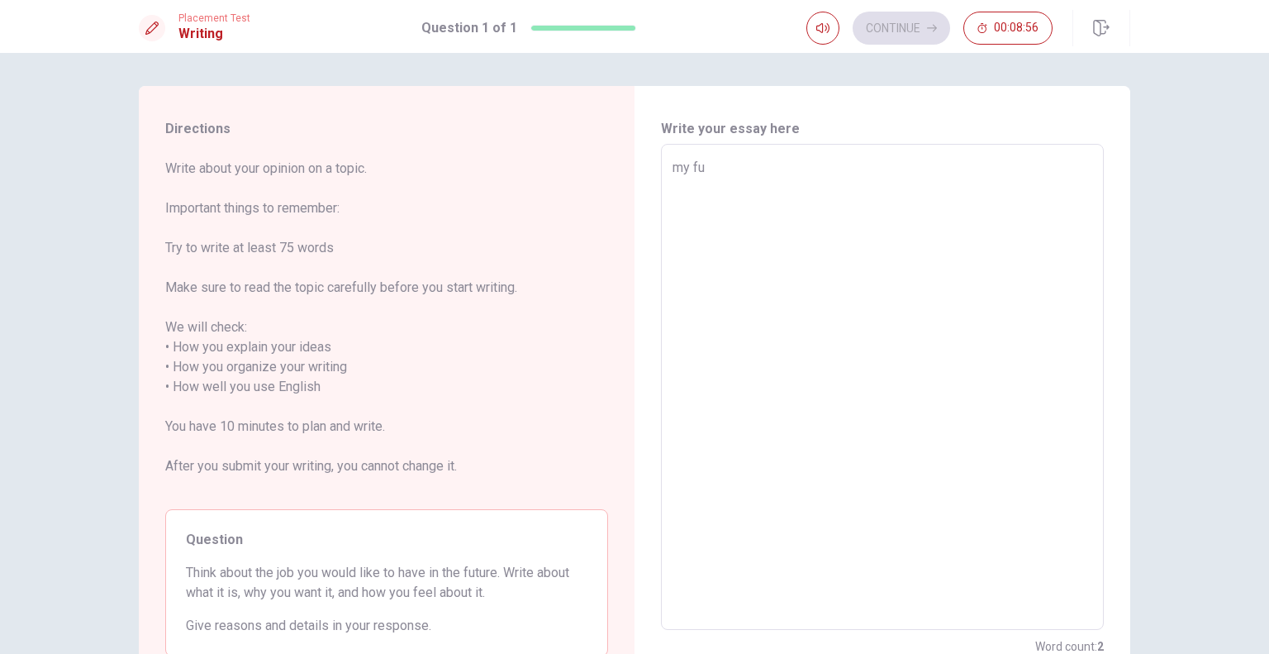
type textarea "x"
type textarea "my fut"
type textarea "x"
type textarea "my futu"
type textarea "x"
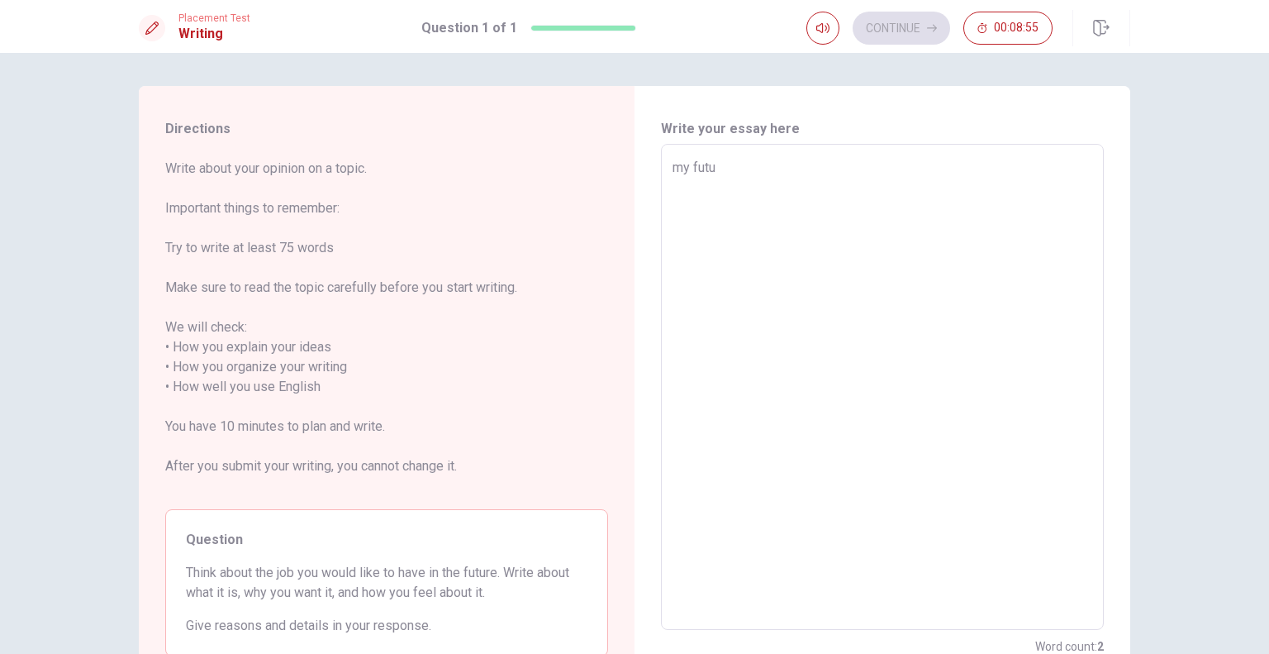
type textarea "my futur"
type textarea "x"
type textarea "my future"
type textarea "x"
type textarea "my future"
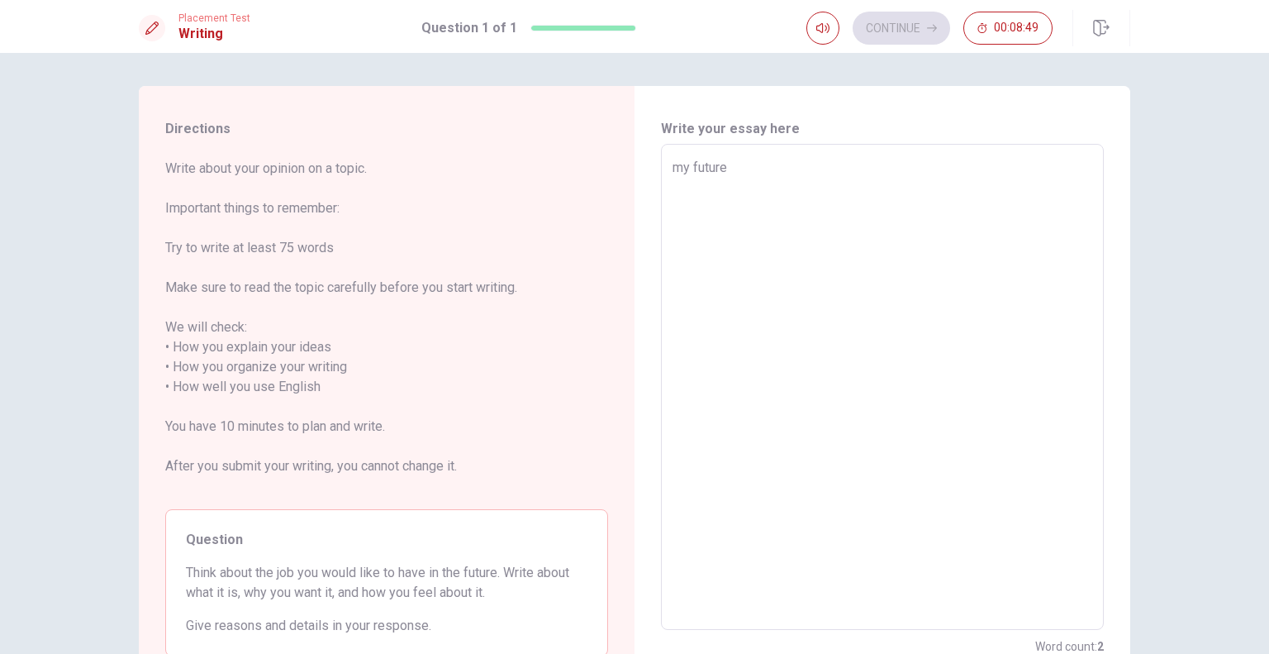
type textarea "x"
type textarea "my future j"
type textarea "x"
type textarea "my future jo"
type textarea "x"
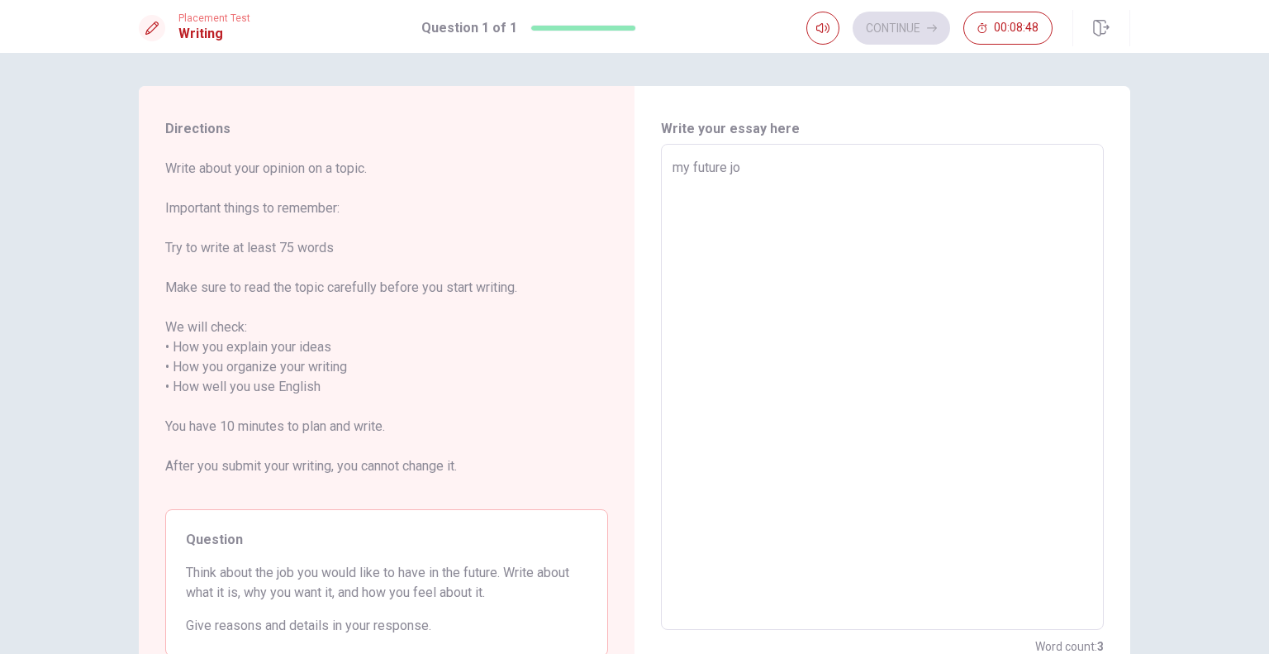
type textarea "my future job"
type textarea "x"
type textarea "my future job"
type textarea "x"
type textarea "my future job ,"
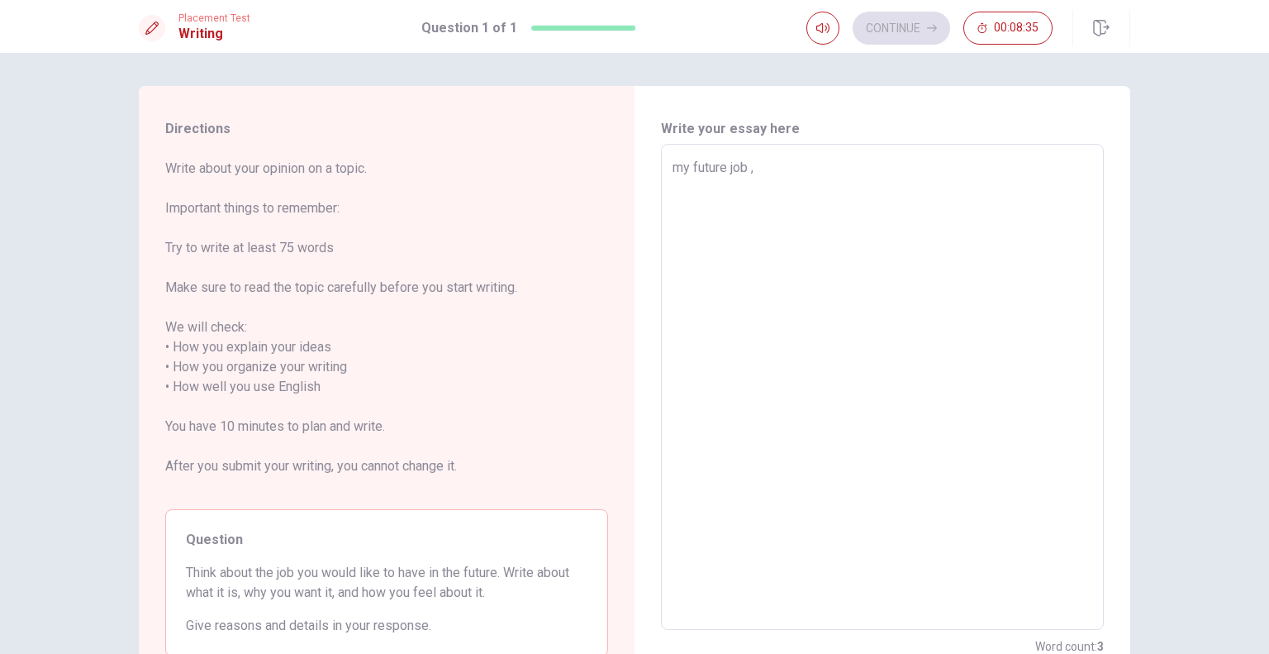
type textarea "x"
type textarea "my future job ,"
type textarea "x"
type textarea "my future job , t"
type textarea "x"
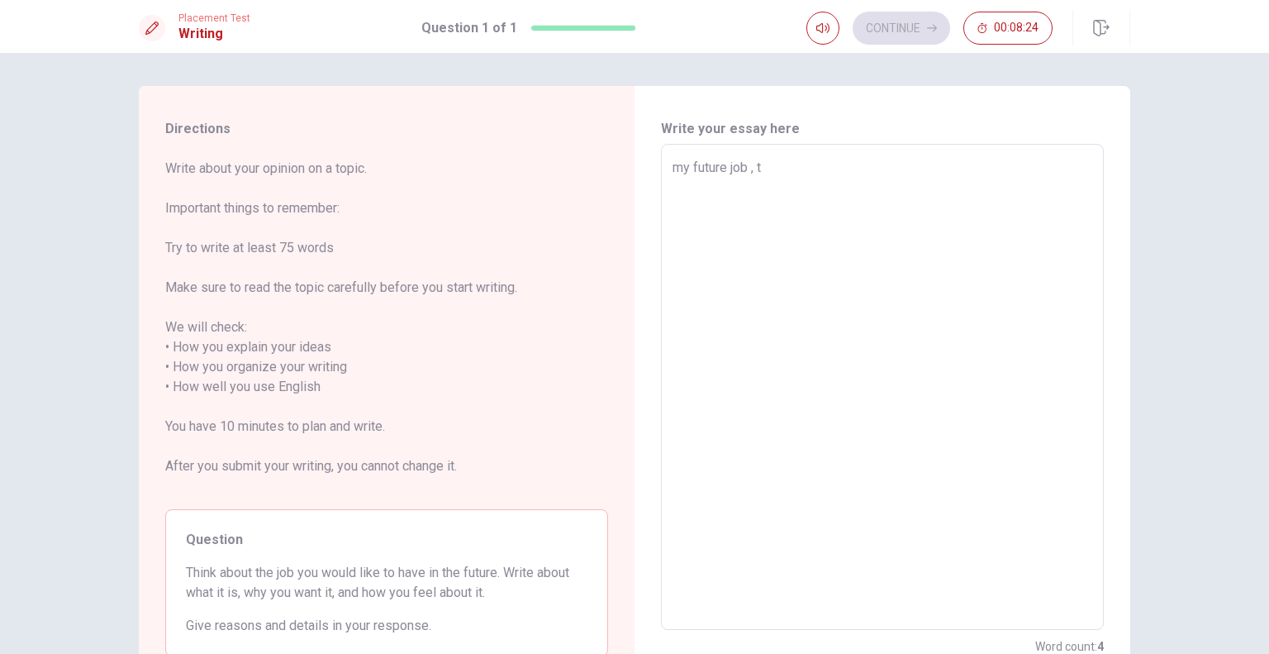
type textarea "my future job , th"
type textarea "x"
type textarea "my future job , the"
type textarea "x"
type textarea "my future job , the"
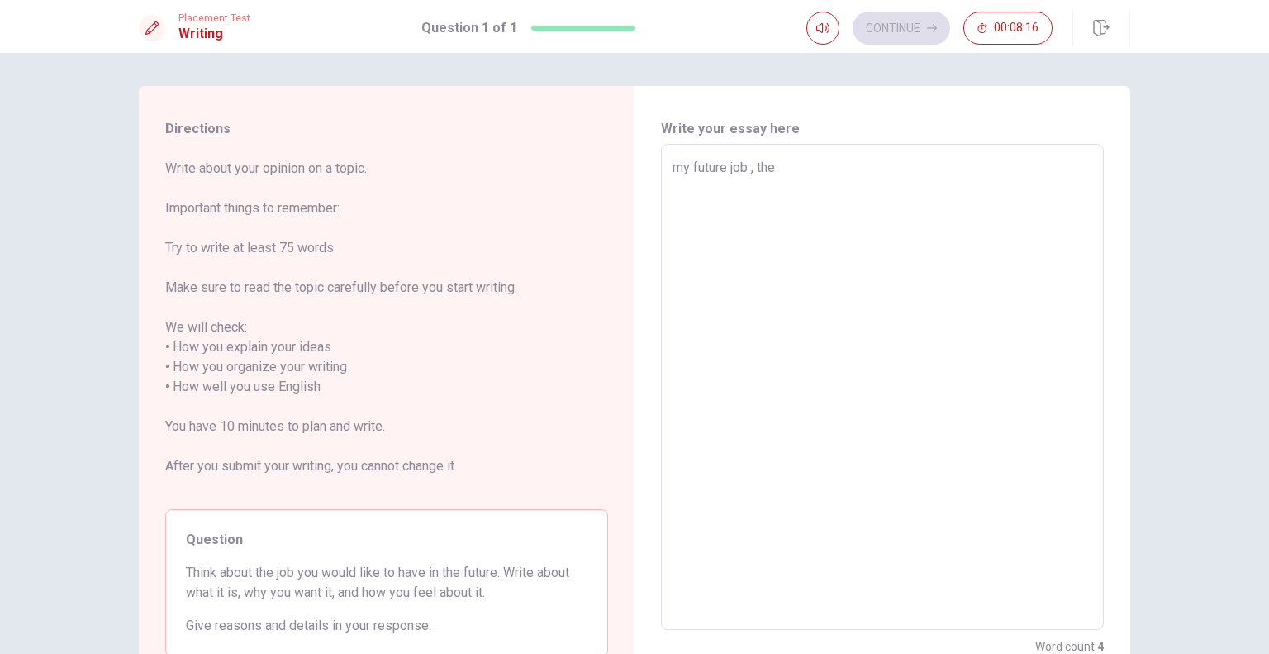
type textarea "x"
type textarea "my future job , the b"
type textarea "x"
type textarea "my future job , the bo"
type textarea "x"
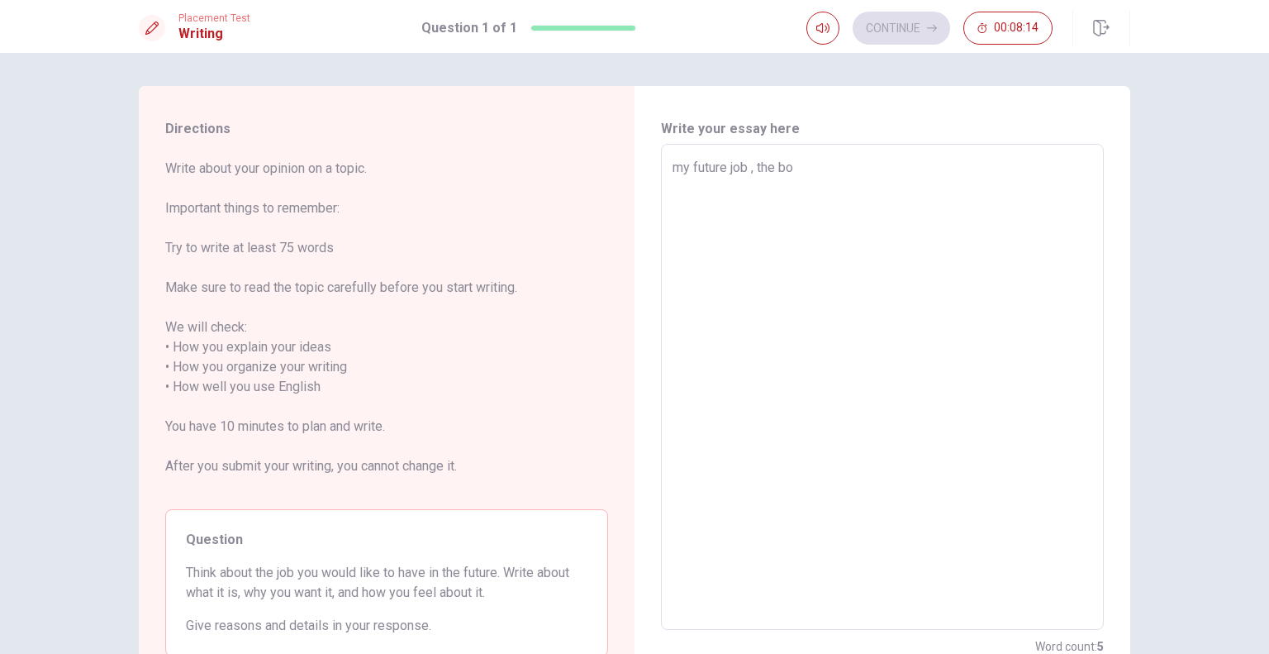
type textarea "my future job , the box"
type textarea "x"
type textarea "my future job , the boxi"
type textarea "x"
type textarea "my future job , the box"
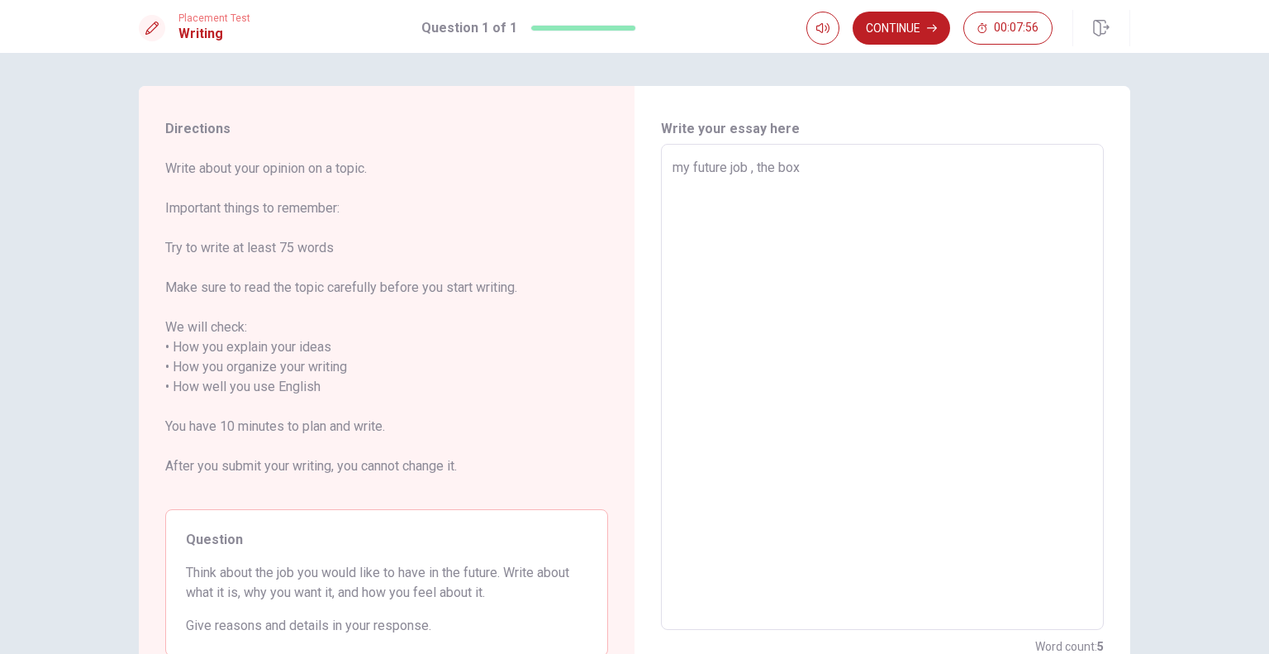
type textarea "x"
type textarea "my future job , the bo"
type textarea "x"
type textarea "my future job , the b"
type textarea "x"
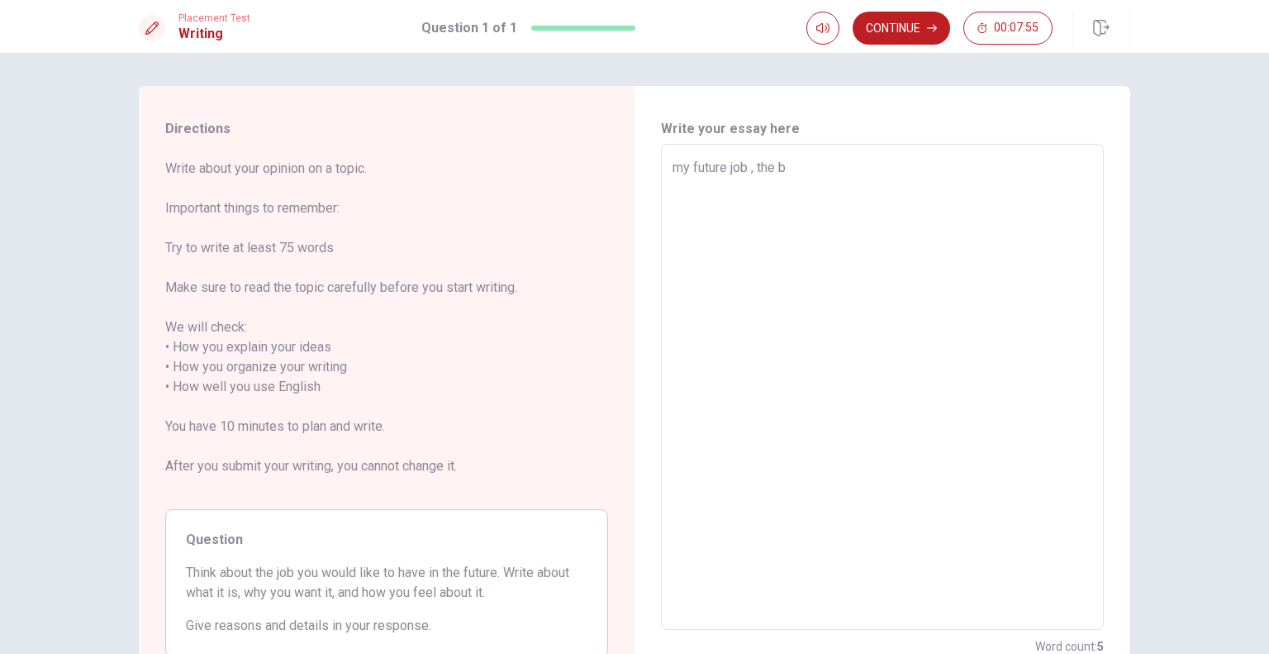
type textarea "my future job , the"
type textarea "x"
type textarea "my future job , the a"
type textarea "x"
type textarea "my future job , the at"
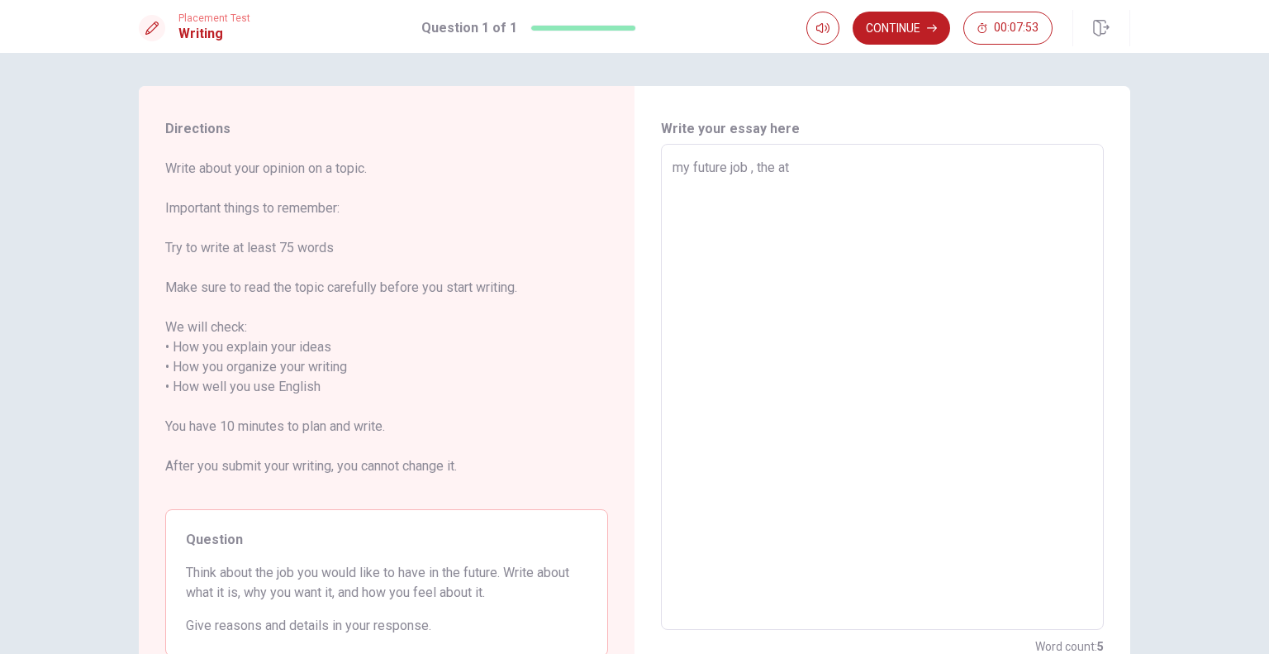
type textarea "x"
type textarea "my future job , the atl"
type textarea "x"
type textarea "my future job , the atle"
type textarea "x"
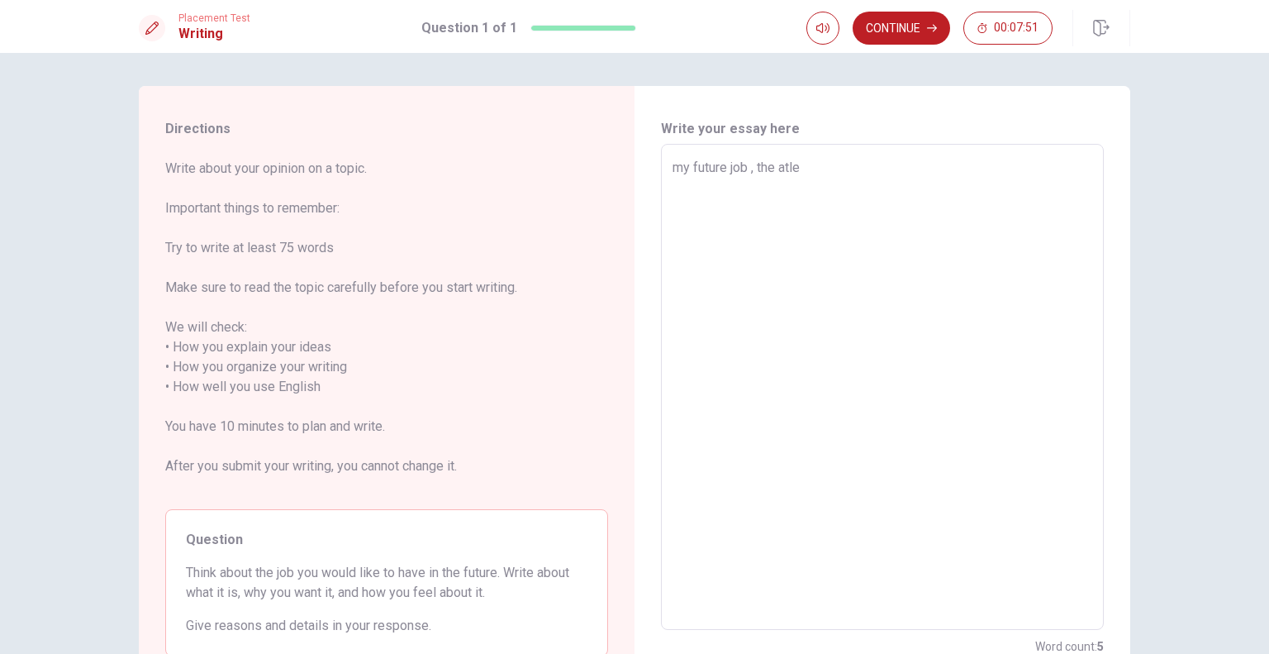
type textarea "my future job , the atlet"
type textarea "x"
type textarea "my future job , the atlett"
type textarea "x"
type textarea "my future job , the atlette"
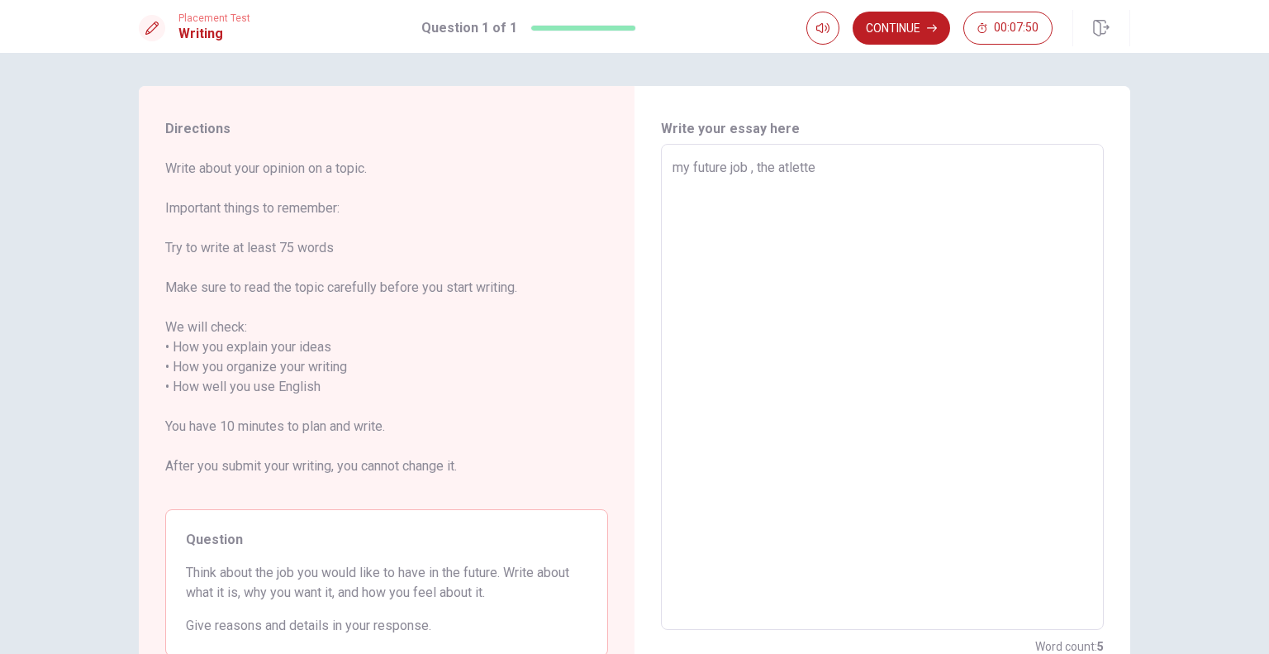
type textarea "x"
type textarea "my future job , the atlette"
type textarea "x"
type textarea "my future job , the atlette f"
type textarea "x"
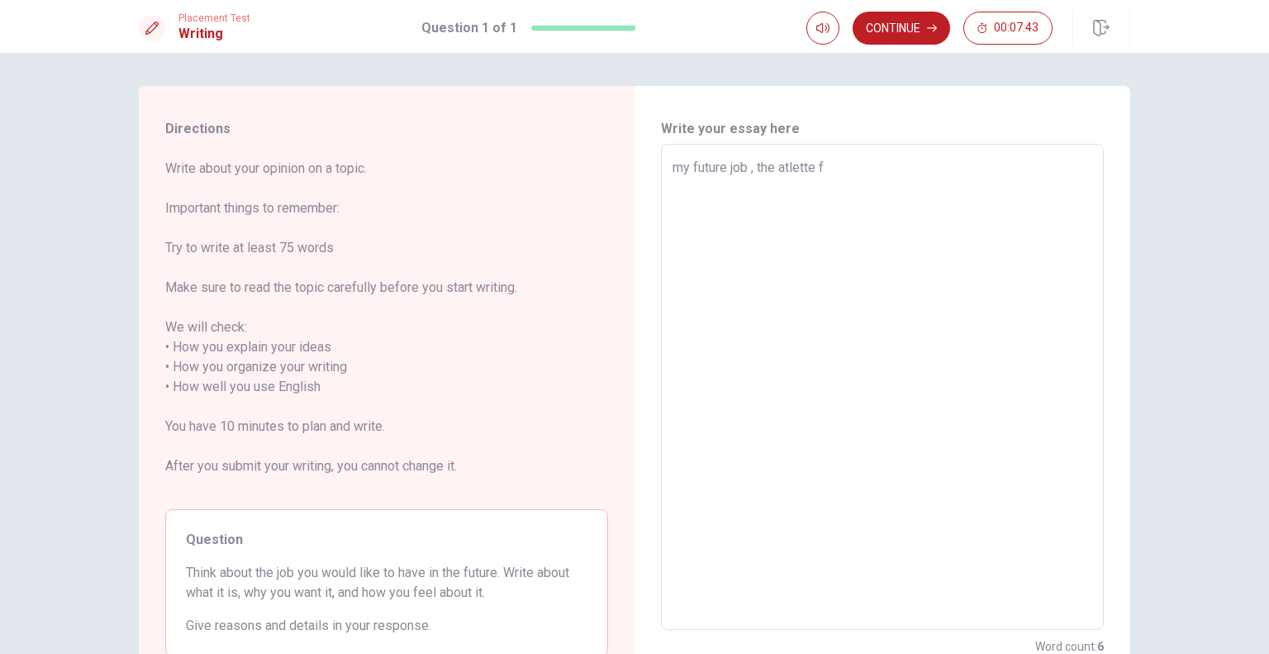
type textarea "my future job , the atlette fo"
type textarea "x"
type textarea "my future job , the atlette for"
type textarea "x"
type textarea "my future job , the atlette for"
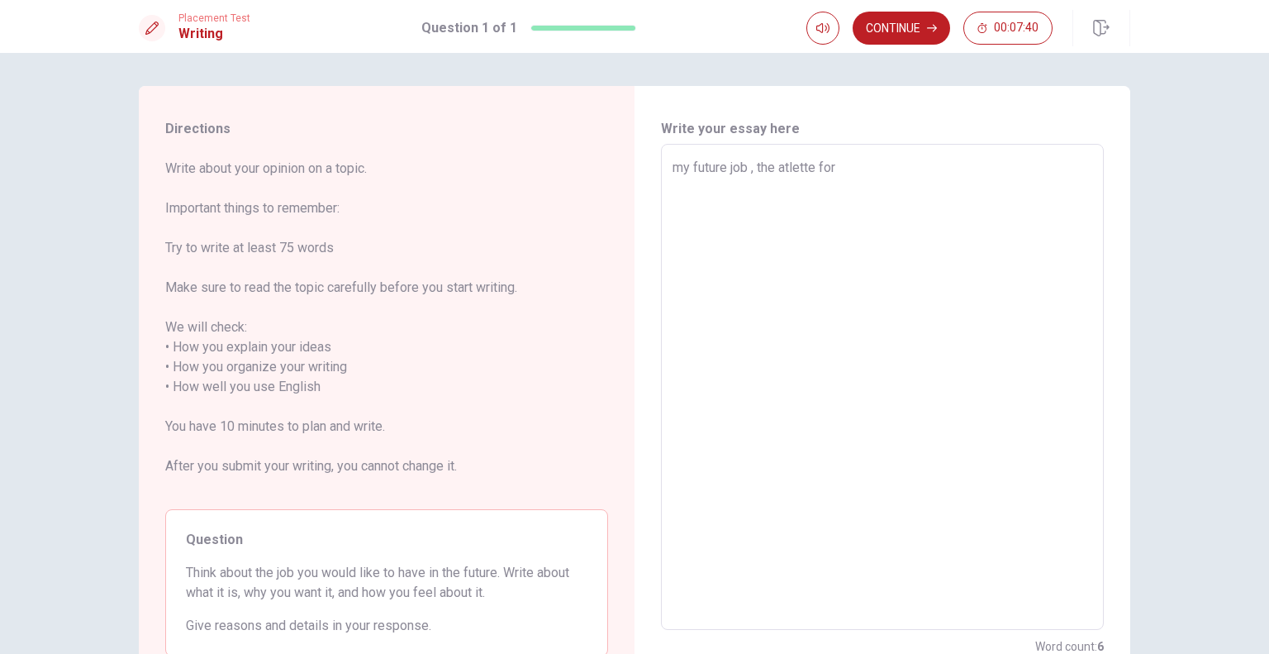
type textarea "x"
type textarea "my future job , the atlette for t"
type textarea "x"
type textarea "my future job , the atlette for th"
type textarea "x"
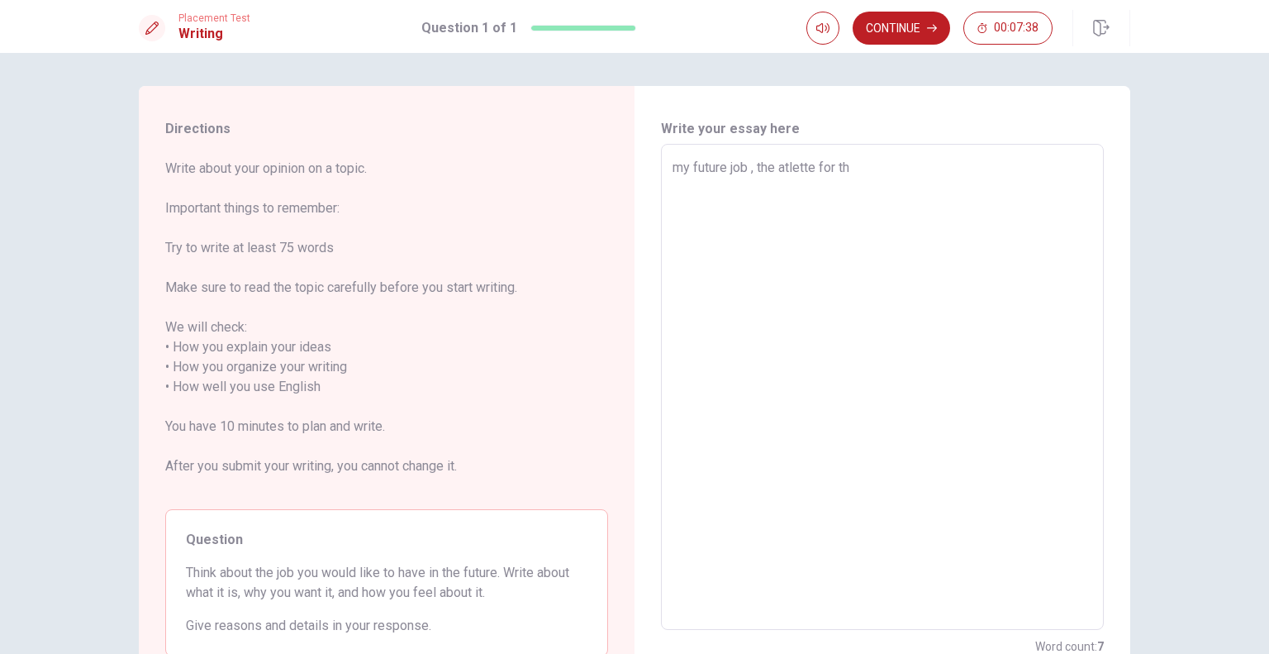
type textarea "my future job , the atlette for the"
type textarea "x"
type textarea "my future job , the atlette for the"
type textarea "x"
type textarea "my future job , the atlette for the o"
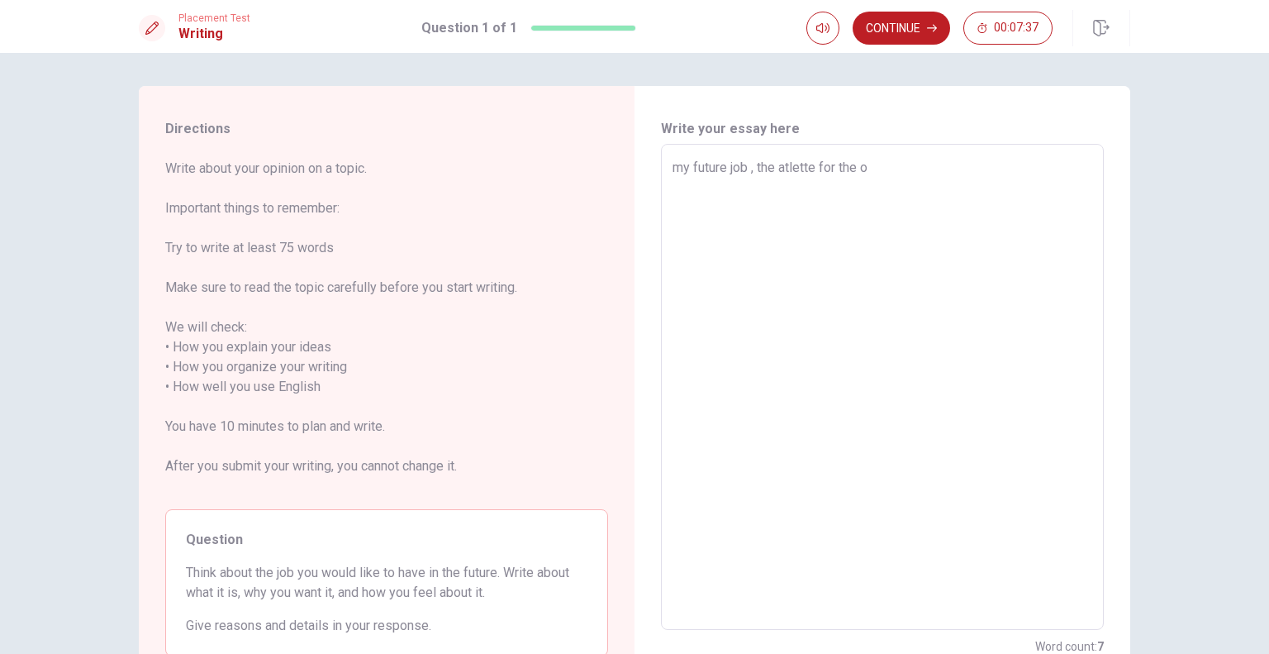
type textarea "x"
type textarea "my future job , the atlette for the ol"
type textarea "x"
type textarea "my future job , the atlette for the ola"
type textarea "x"
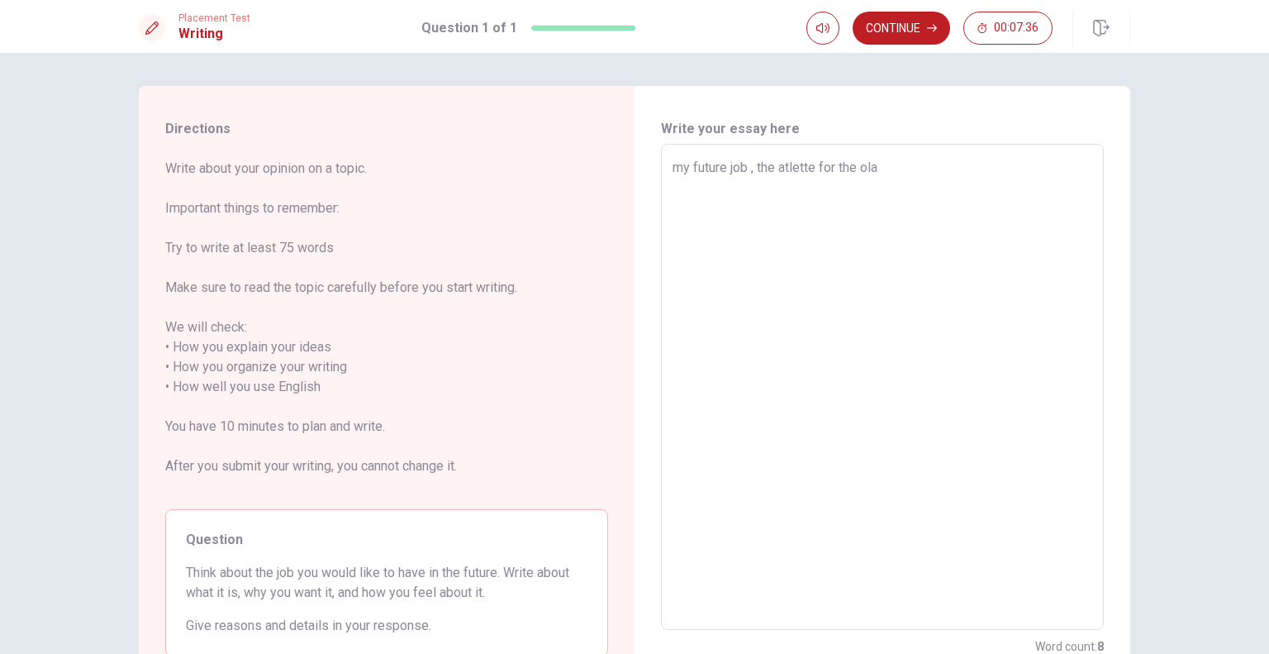
type textarea "my future job , the atlette for the olap"
type textarea "x"
type textarea "my future job , the atlette for the olapi"
type textarea "x"
type textarea "my future job , the atlette for the olapin"
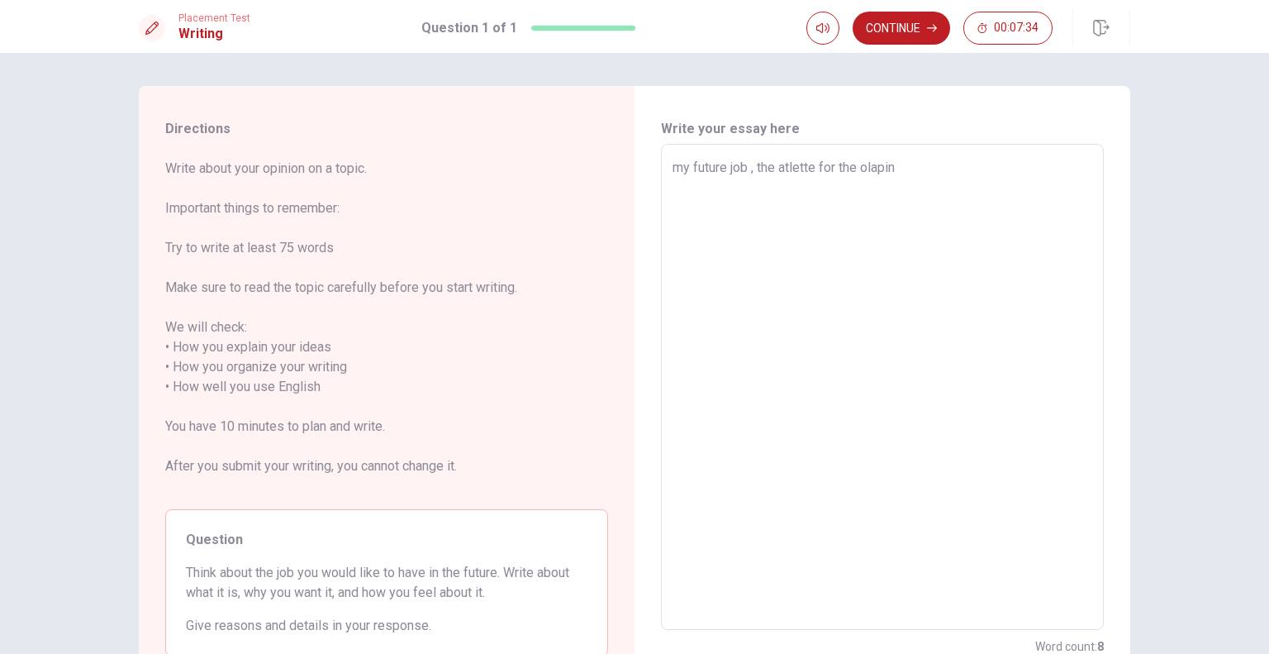
type textarea "x"
type textarea "my future job , the atlette for the olaping"
type textarea "x"
type textarea "my future job , the atlette for the olaping"
type textarea "x"
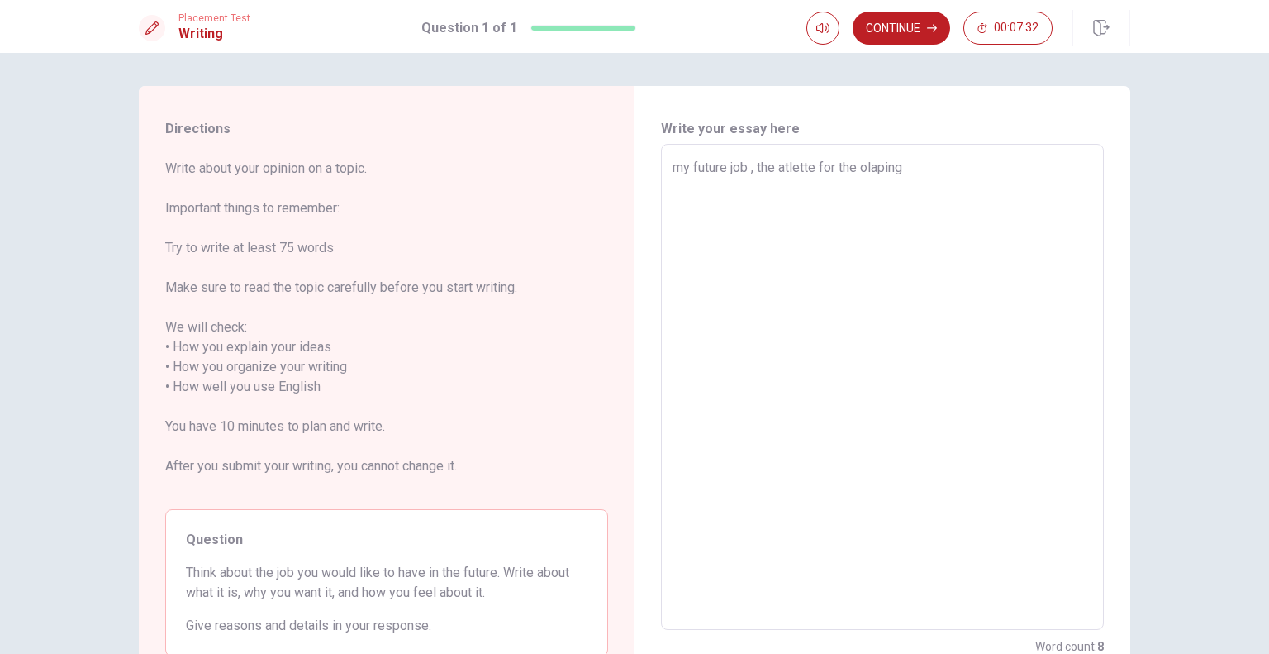
type textarea "my future job , the atlette for the olaping s"
type textarea "x"
type textarea "my future job , the atlette for the olaping sp"
type textarea "x"
type textarea "my future job , the atlette for the olaping spo"
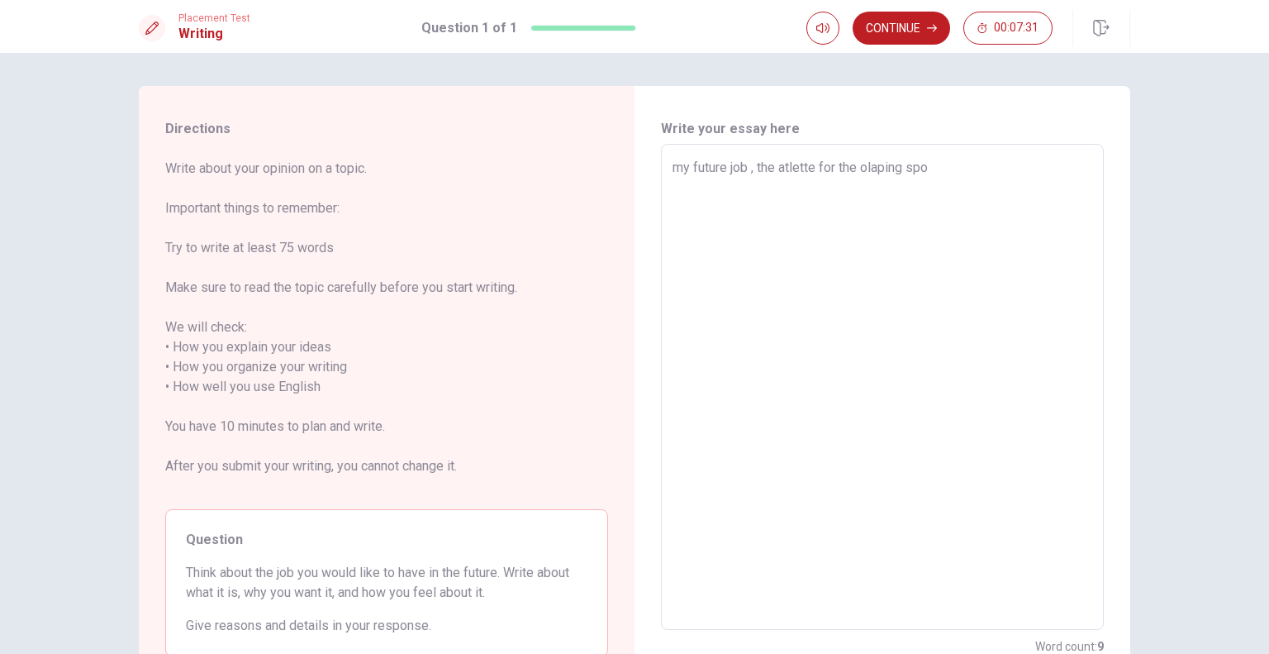
type textarea "x"
type textarea "my future job , the atlette for the olaping spor"
type textarea "x"
type textarea "my future job , the atlette for the olaping sport"
type textarea "x"
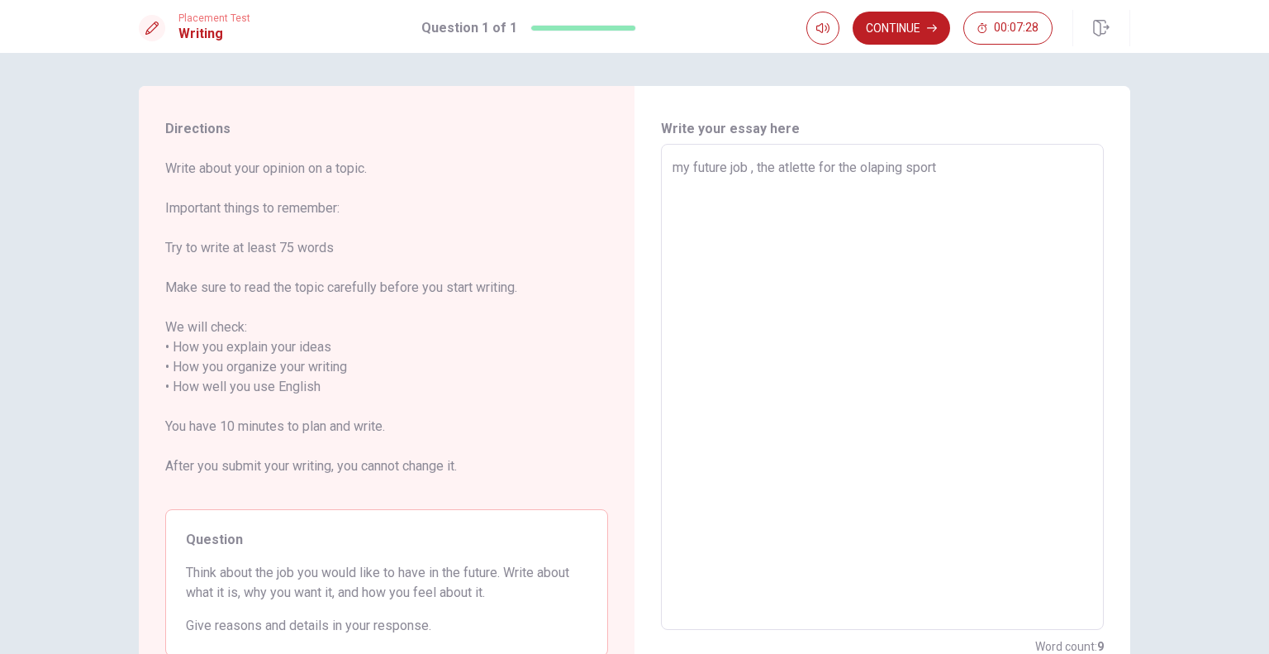
type textarea "my future job , the atlette for the olaping sport"
type textarea "x"
type textarea "my future job , the atlette for the olaping sport o"
type textarea "x"
type textarea "my future job , the atlette for the olaping sport or"
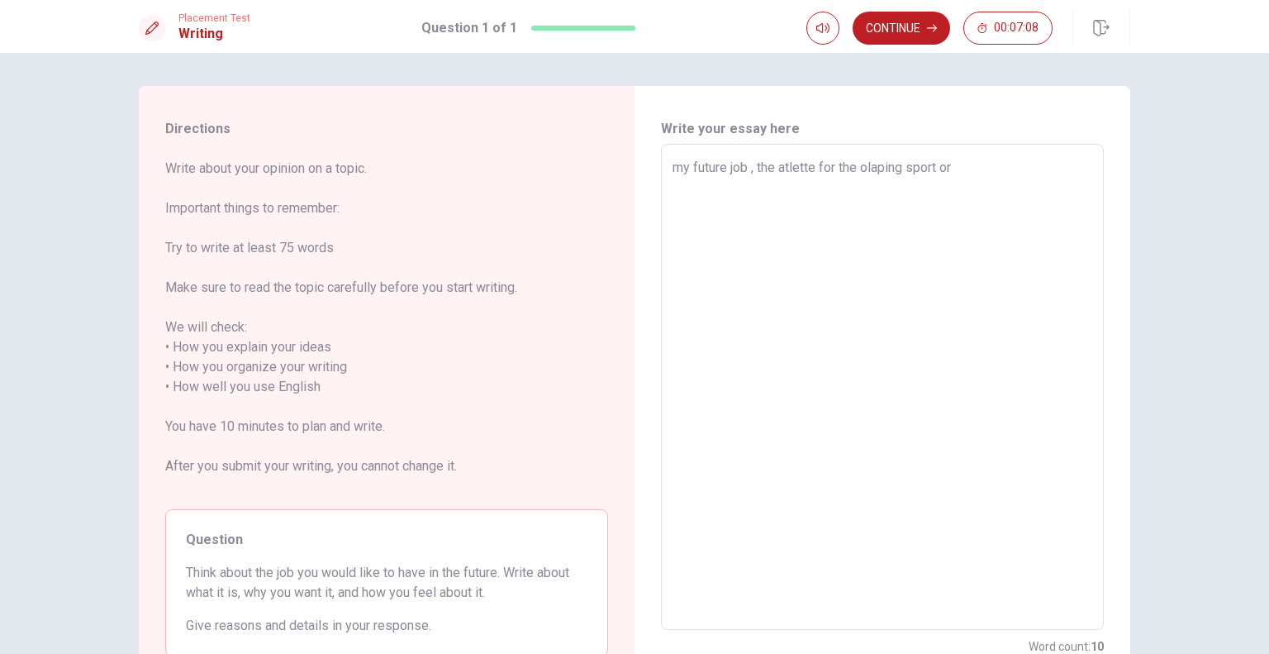
type textarea "x"
type textarea "my future job , the atlette for the olaping sport or"
type textarea "x"
type textarea "my future job , the atlette for the olaping sport or m"
type textarea "x"
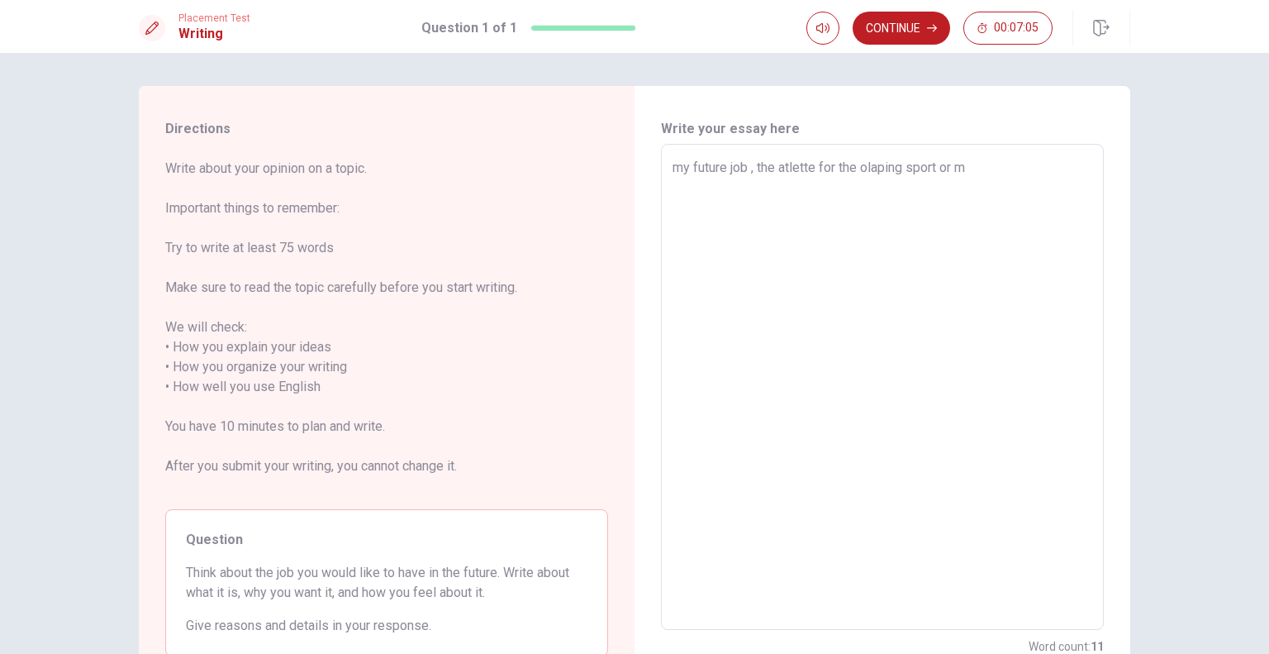
type textarea "my future job , the atlette for the olaping sport or me"
type textarea "x"
type textarea "my future job , the atlette for the olaping sport or med"
type textarea "x"
type textarea "my future job , the atlette for the olaping sport or mede"
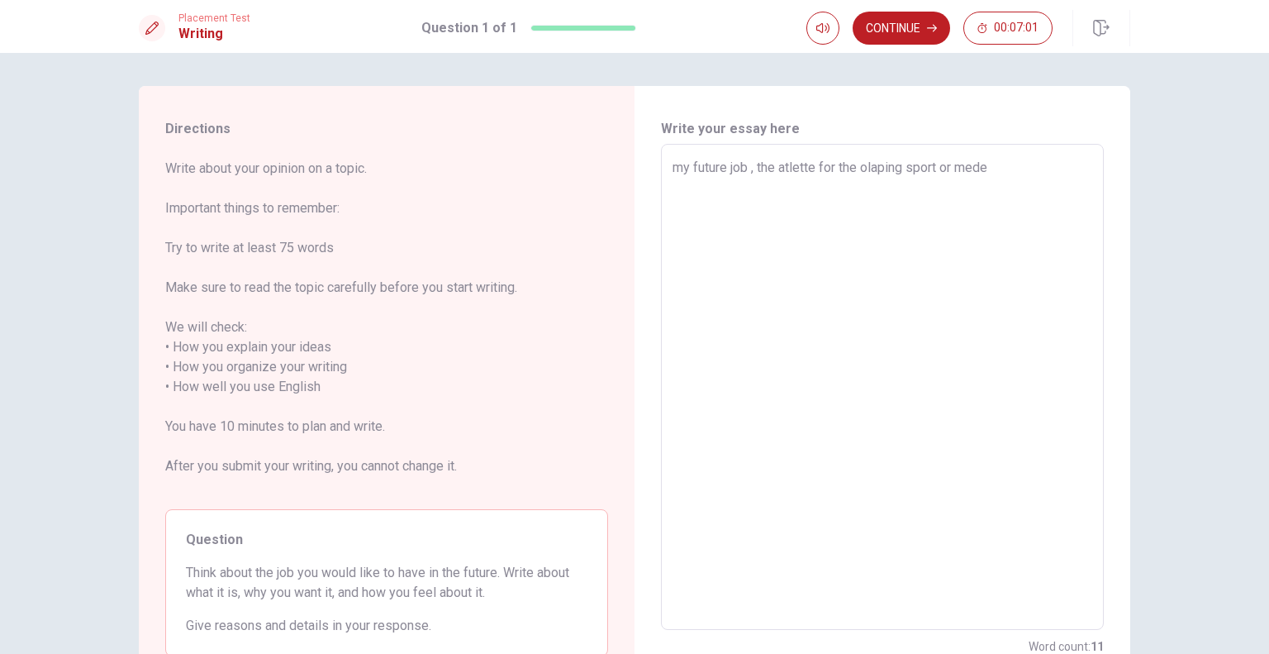
type textarea "x"
type textarea "my future job , the atlette for the olaping sport or med"
type textarea "x"
type textarea "my future job , the atlette for the olaping sport or me"
type textarea "x"
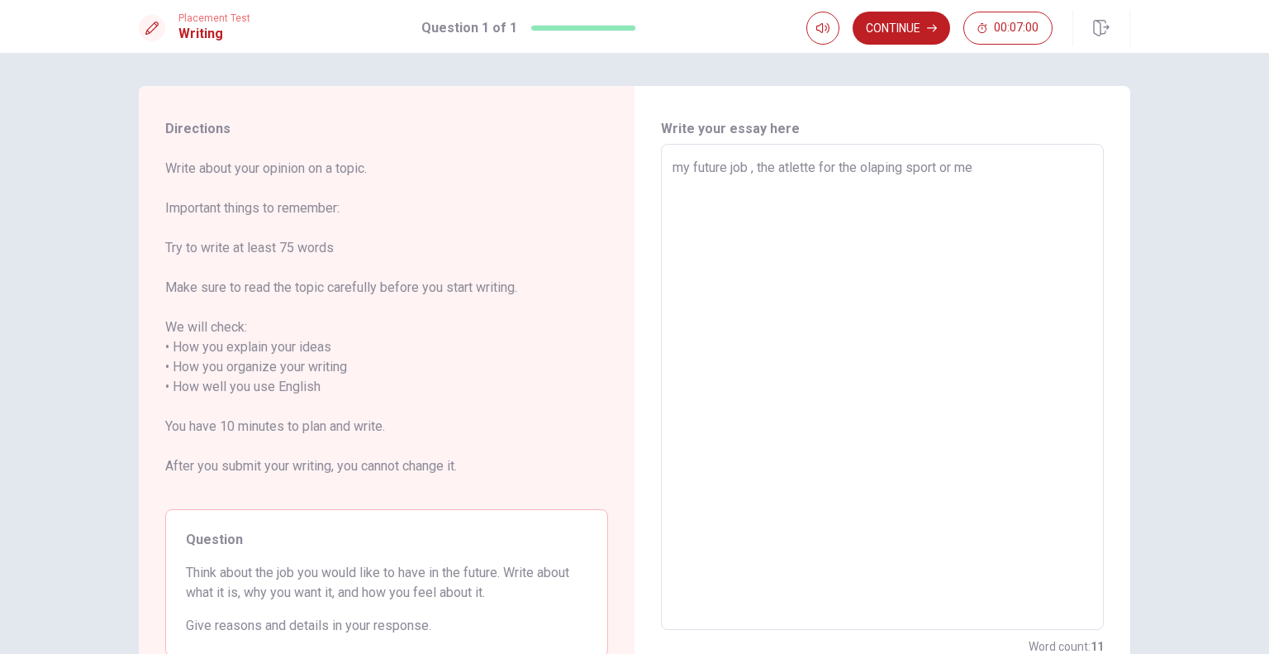
type textarea "my future job , the atlette for the olaping sport or m"
type textarea "x"
type textarea "my future job , the atlette for the olaping sport or"
type textarea "x"
type textarea "my future job , the atlette for the olaping sport or d"
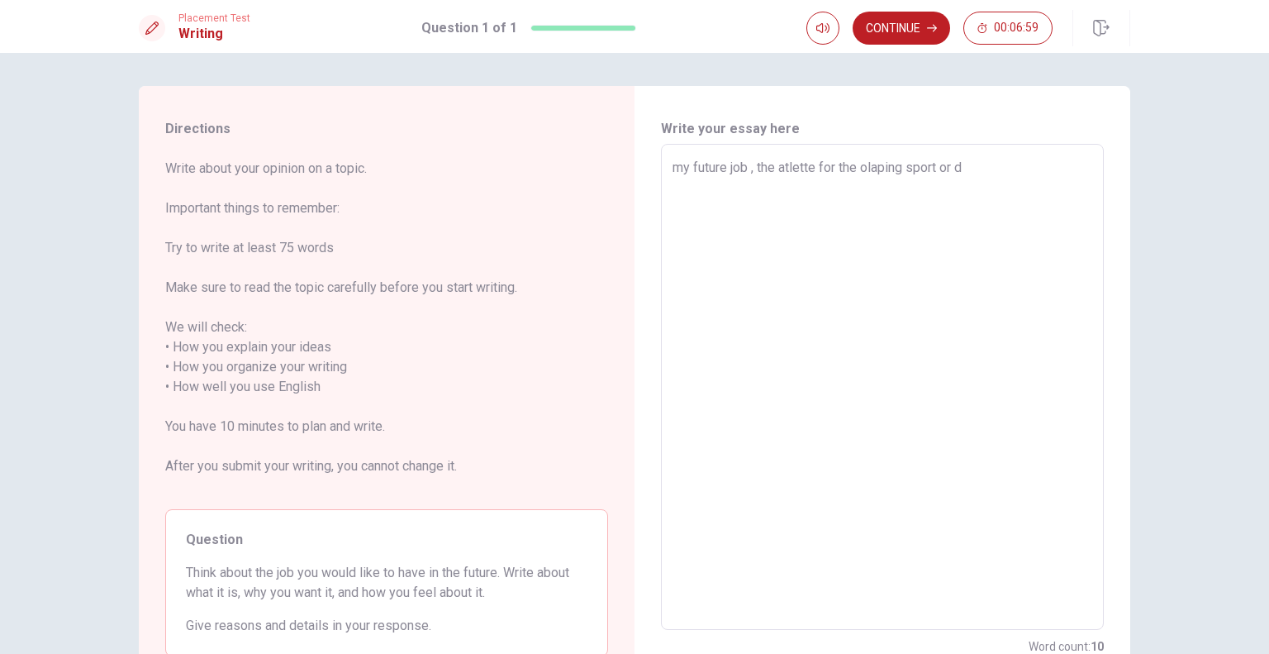
type textarea "x"
type textarea "my future job , the atlette for the olaping sport or do"
type textarea "x"
type textarea "my future job , the atlette for the olaping sport or doc"
type textarea "x"
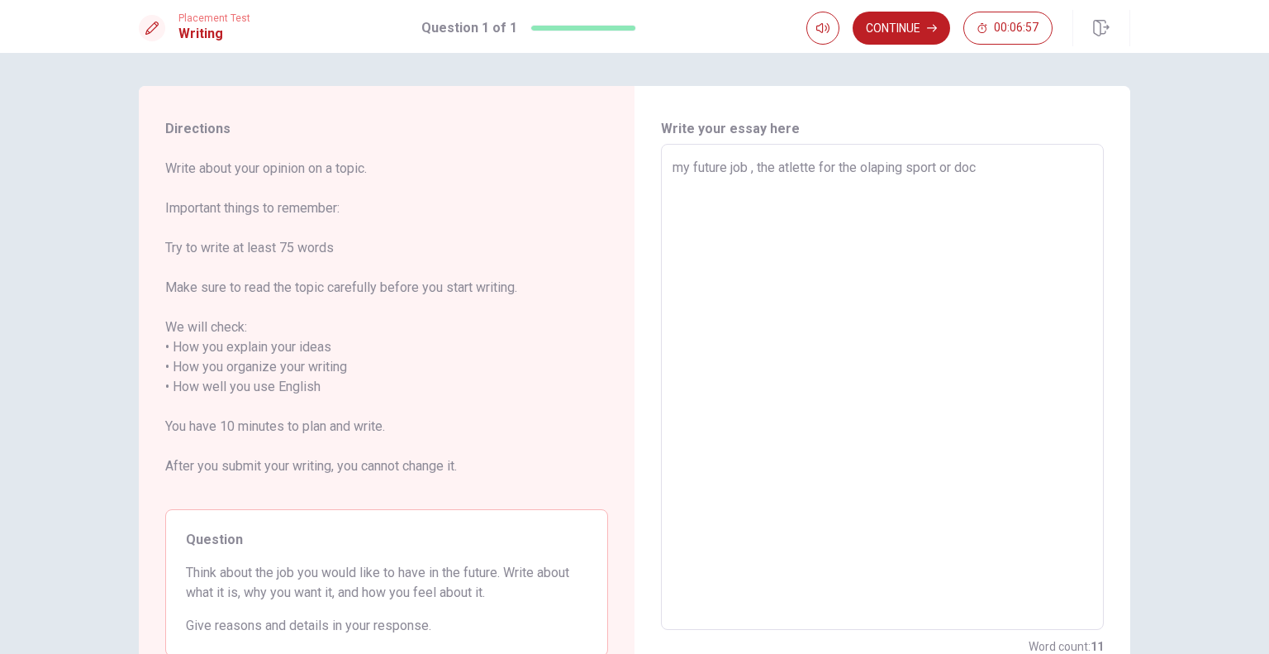
type textarea "my future job , the atlette for the olaping sport or doct"
type textarea "x"
type textarea "my future job , the atlette for the olaping sport or docto"
type textarea "x"
type textarea "my future job , the atlette for the olaping sport or doctor"
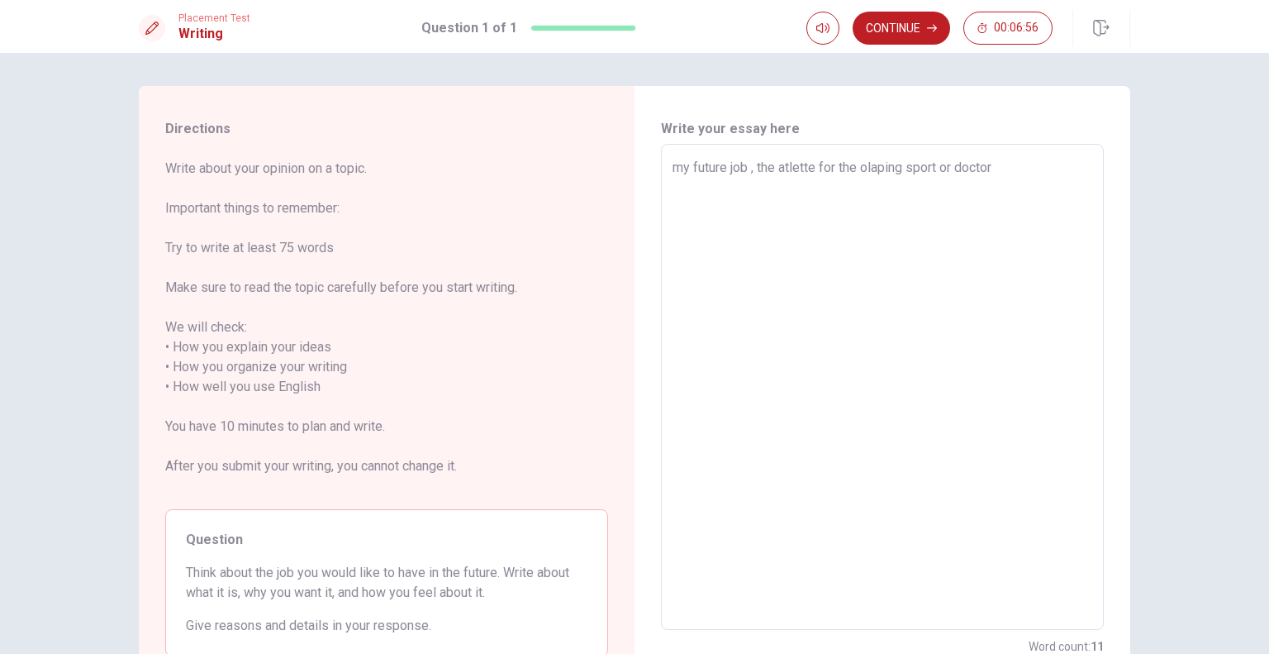
type textarea "x"
type textarea "my future job , the atlette for the olaping sport or doctor"
type textarea "x"
type textarea "my future job , the atlette for the olaping sport or doctor t"
type textarea "x"
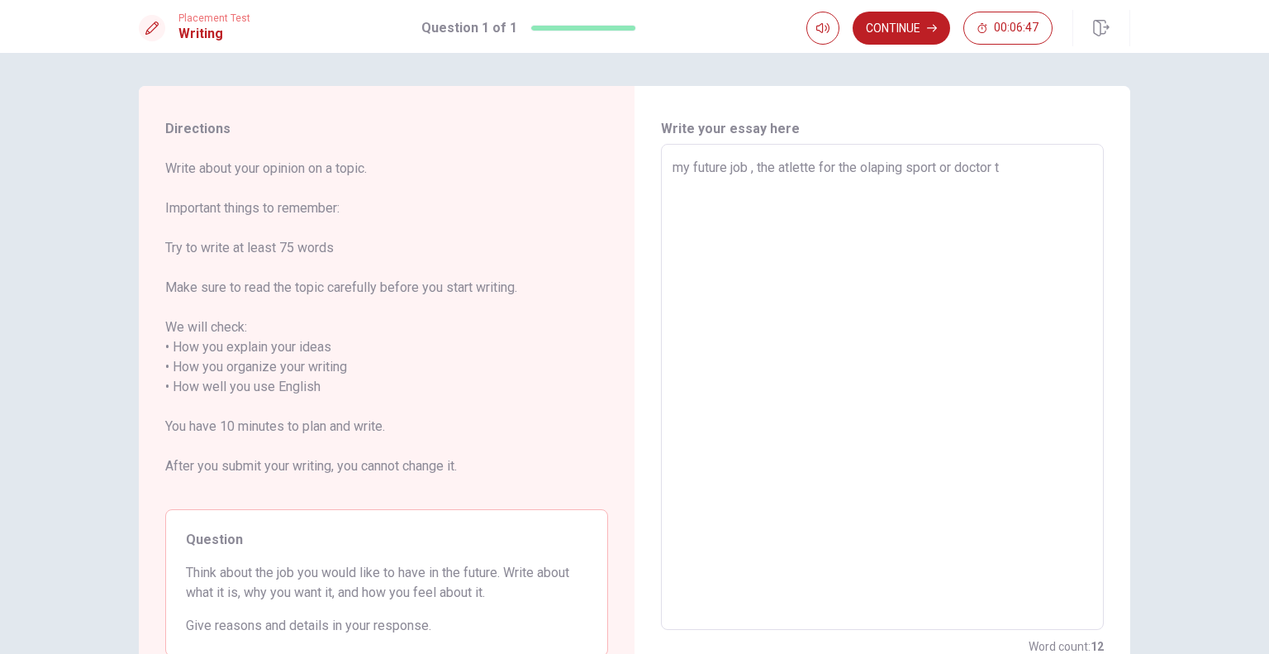
type textarea "my future job , the atlette for the olaping sport or doctor th"
type textarea "x"
type textarea "my future job , the atlette for the olaping sport or doctor the"
type textarea "x"
type textarea "my future job , the atlette for the olaping sport or doctor the"
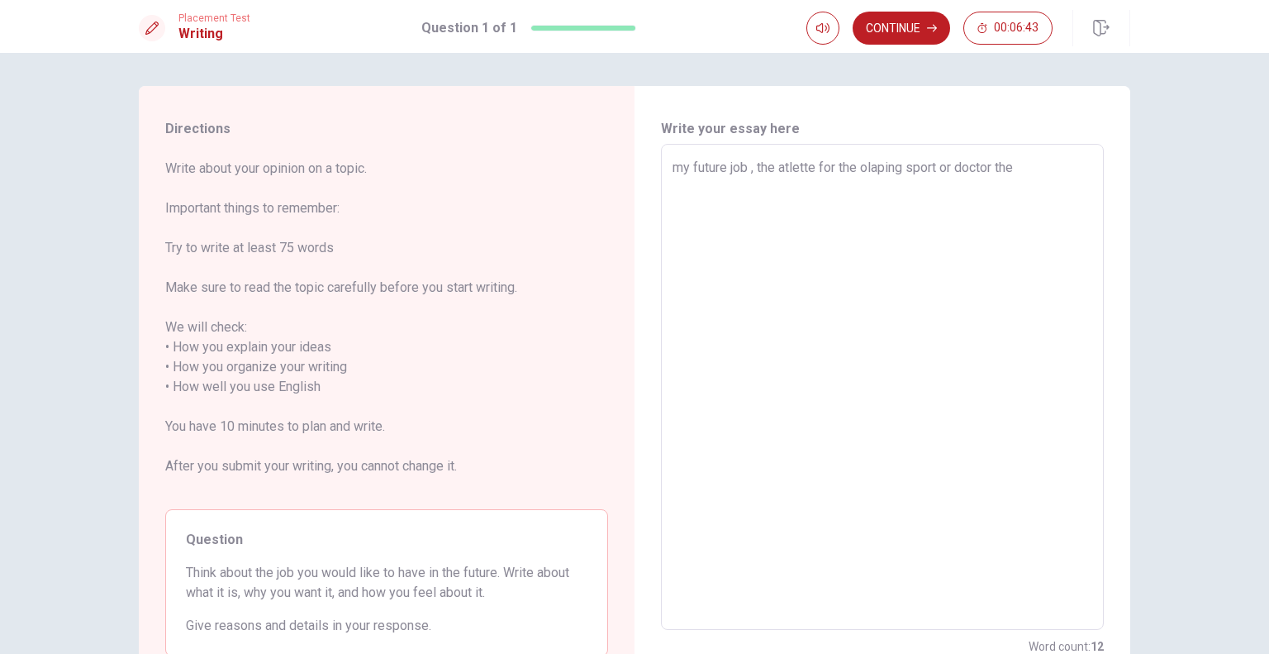
type textarea "x"
type textarea "my future job , the atlette for the olaping sport or doctor the"
type textarea "x"
type textarea "my future job , the atlette for the olaping sport or doctor th"
type textarea "x"
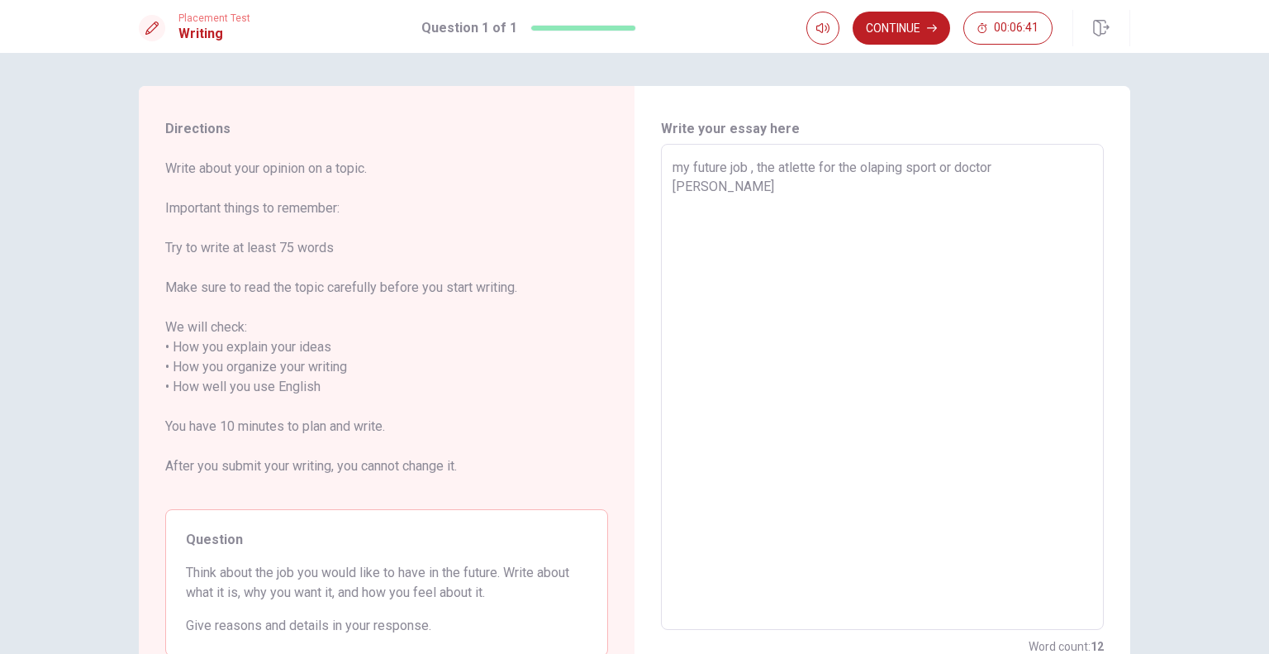
type textarea "my future job , the atlette for the olaping sport or doctor t"
type textarea "x"
type textarea "my future job , the atlette for the olaping sport or doctor"
type textarea "x"
type textarea "my future job , the atlette for the olaping sport or doctor"
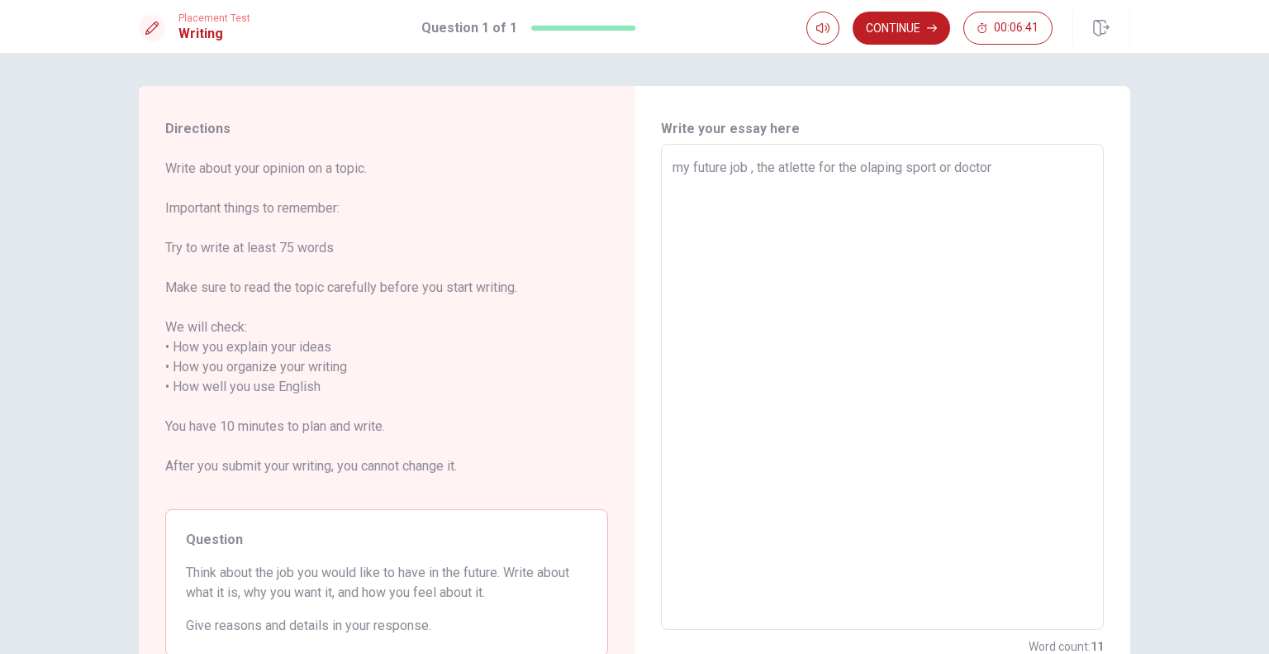
type textarea "x"
type textarea "my future job , the atlette for the olaping sport or docto"
type textarea "x"
type textarea "my future job , the atlette for the olaping sport or doct"
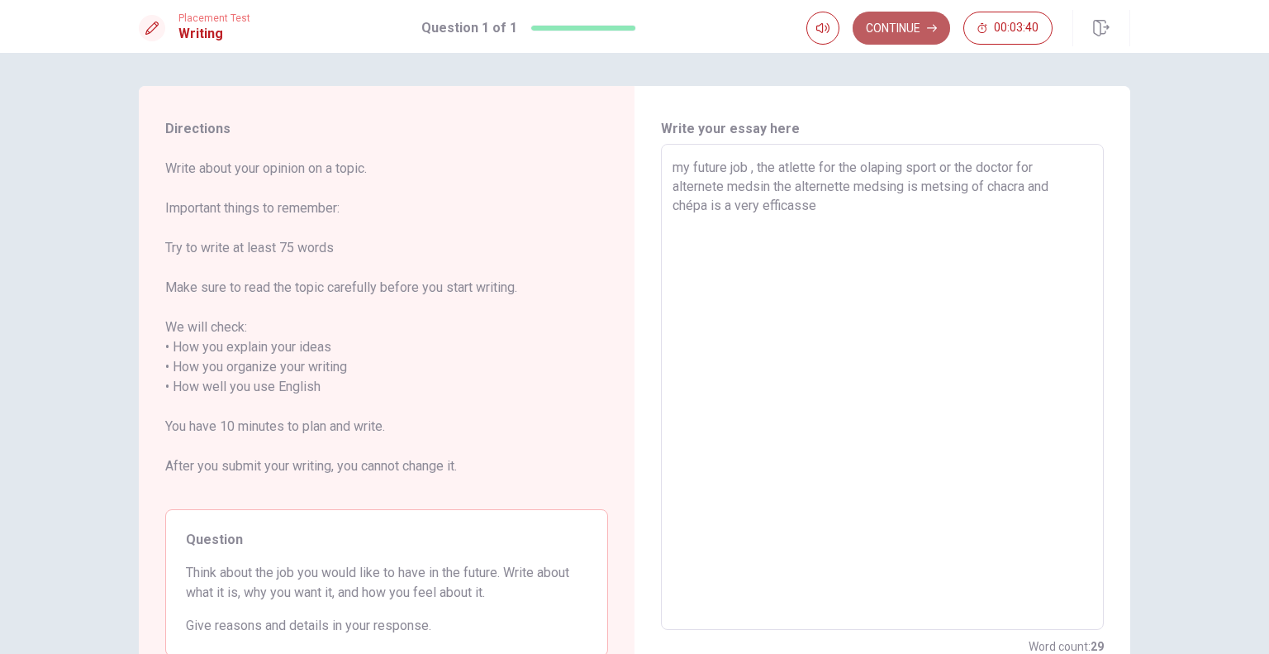
click at [882, 34] on button "Continue" at bounding box center [901, 28] width 97 height 33
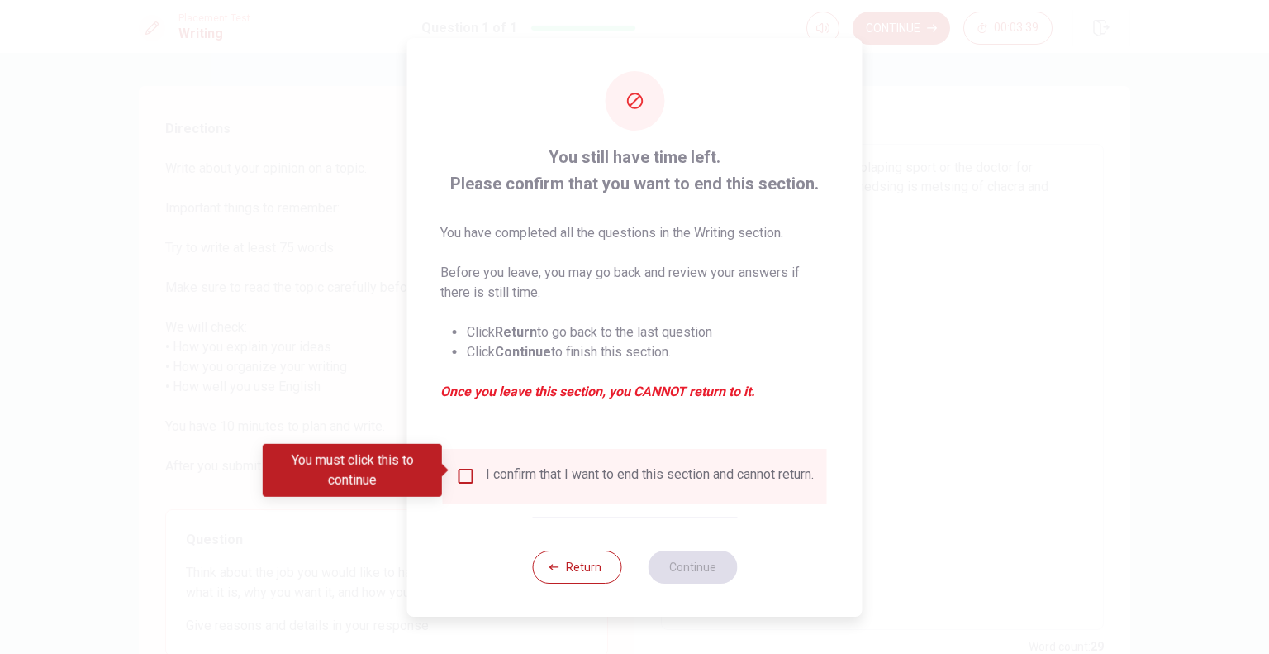
click at [543, 503] on div "I confirm that I want to end this section and cannot return." at bounding box center [635, 476] width 384 height 55
click at [475, 468] on div "I confirm that I want to end this section and cannot return." at bounding box center [635, 476] width 358 height 20
click at [470, 473] on input "You must click this to continue" at bounding box center [466, 476] width 20 height 20
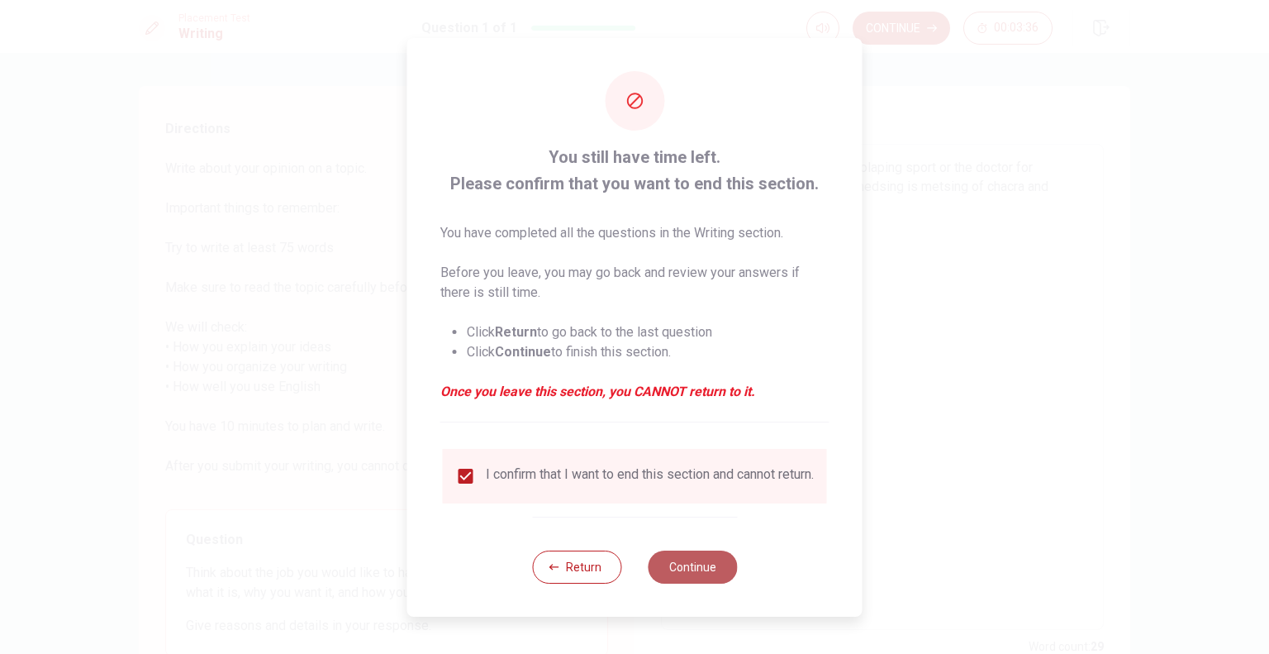
click at [671, 568] on button "Continue" at bounding box center [692, 566] width 89 height 33
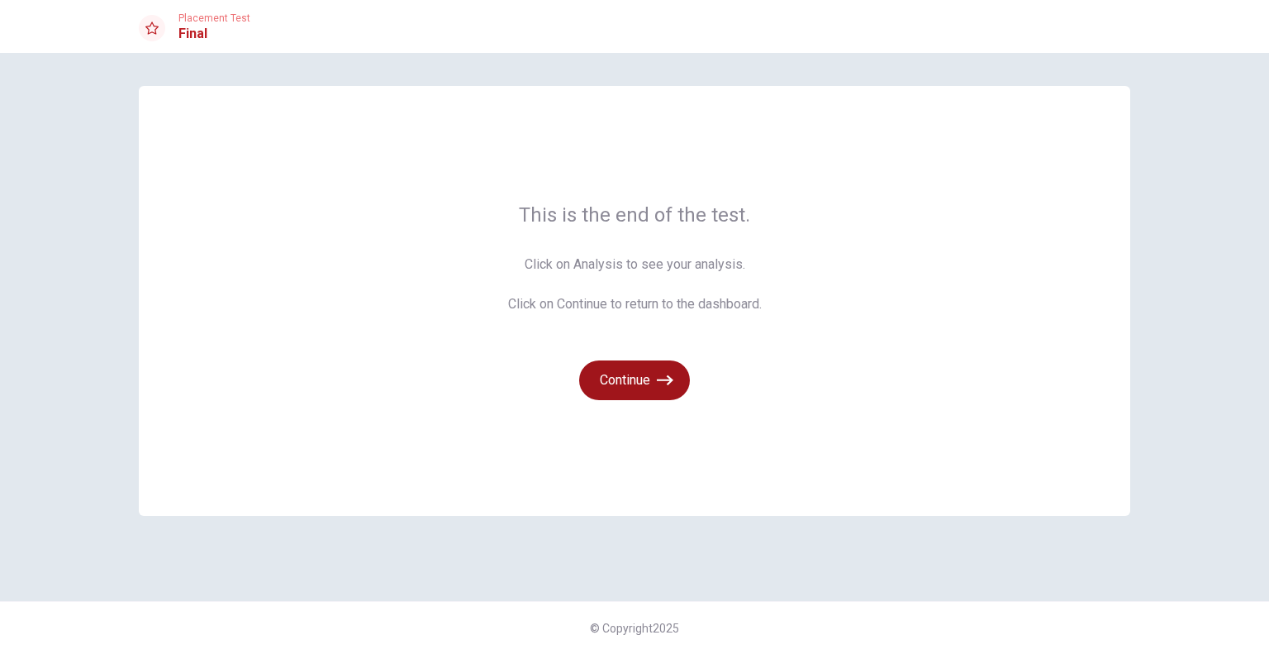
click at [649, 387] on button "Continue" at bounding box center [634, 380] width 111 height 40
